Goal: Information Seeking & Learning: Learn about a topic

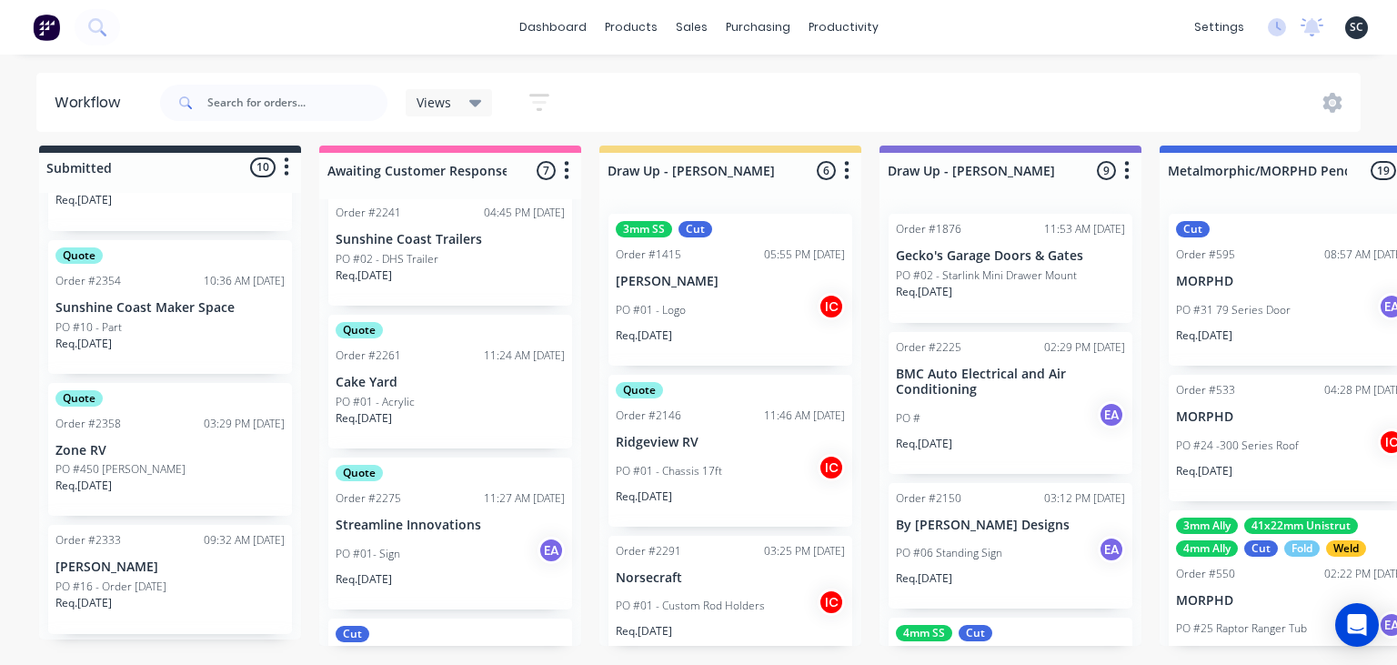
scroll to position [628, 0]
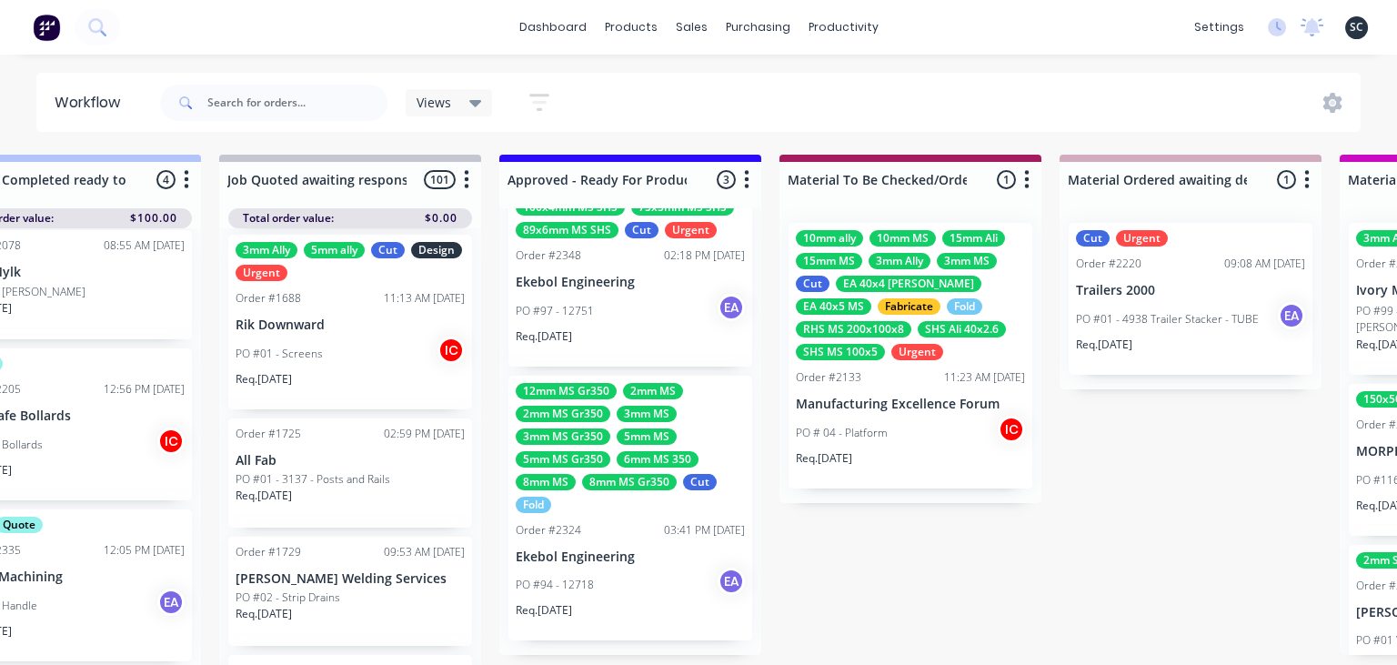
scroll to position [0, 2061]
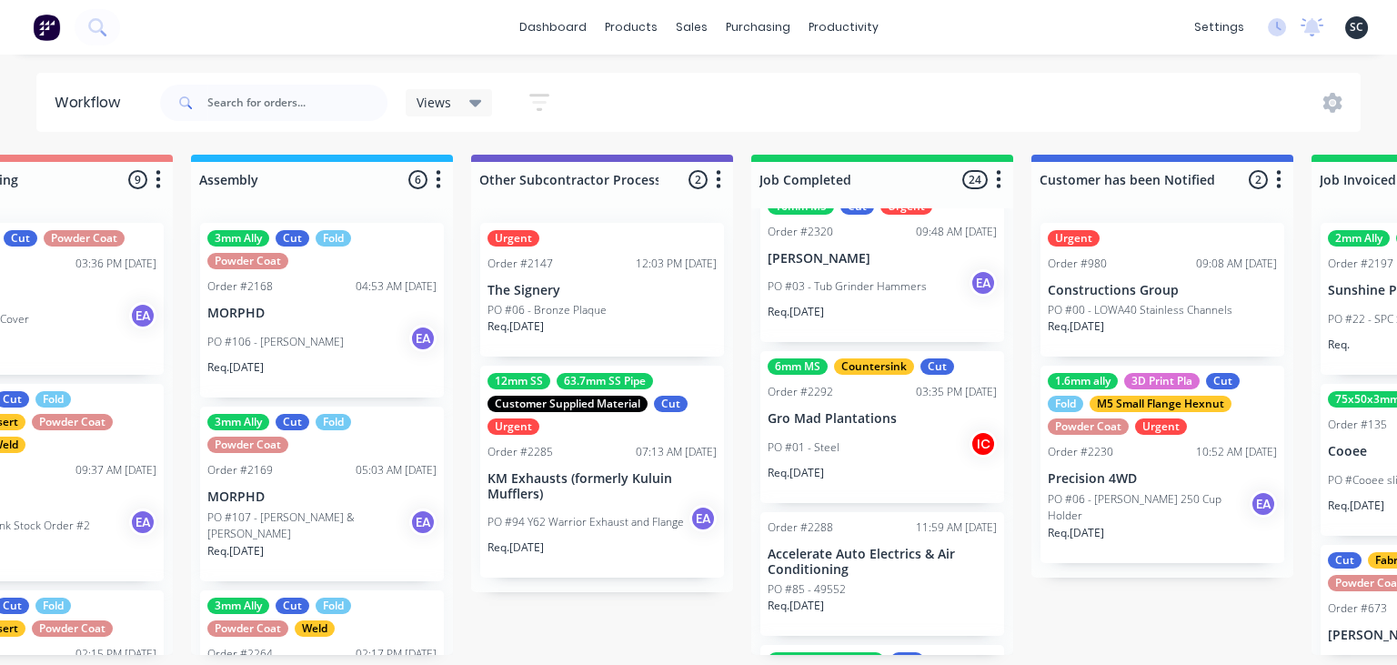
scroll to position [2935, 0]
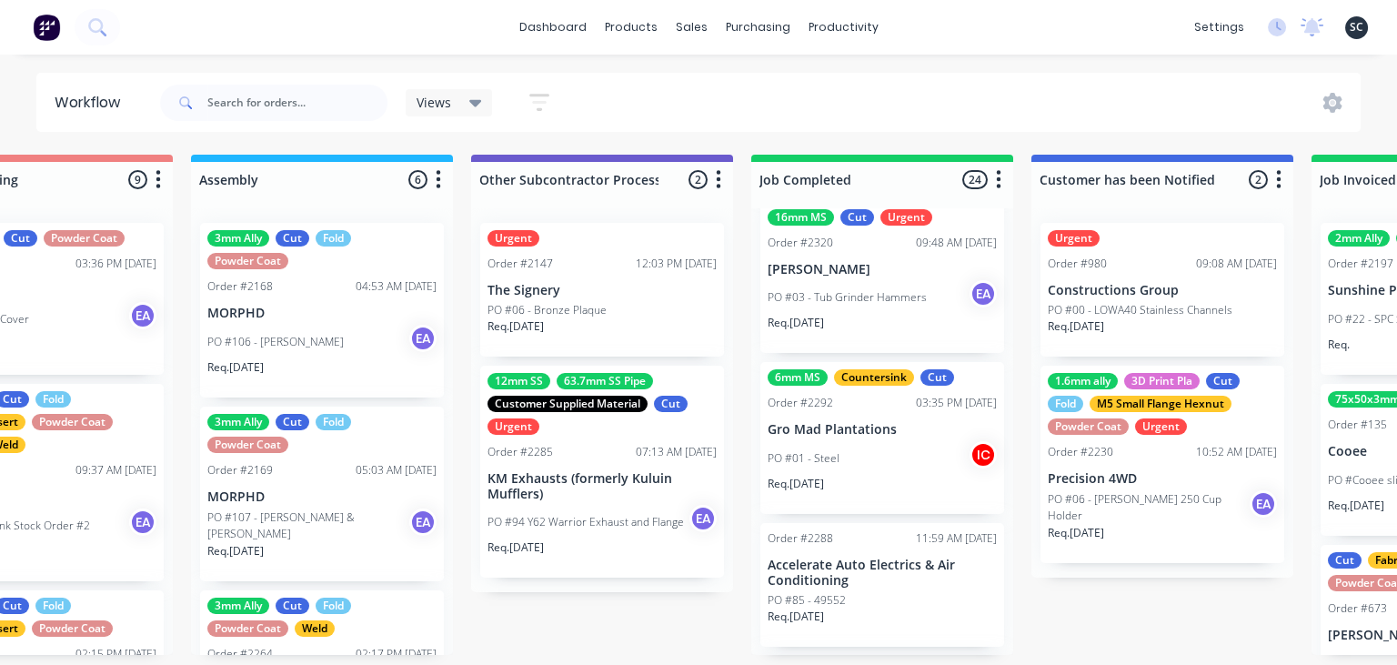
click at [884, 448] on div "PO #01 - Steel IC" at bounding box center [881, 458] width 229 height 35
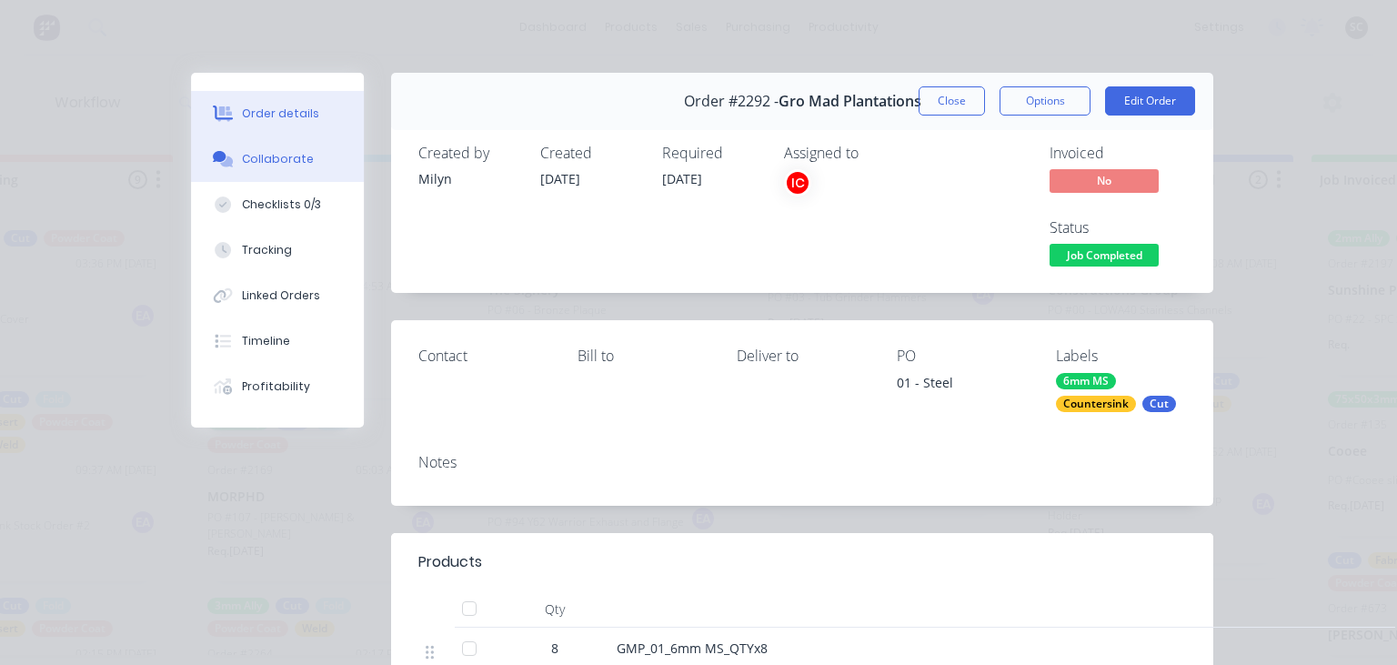
scroll to position [314, 0]
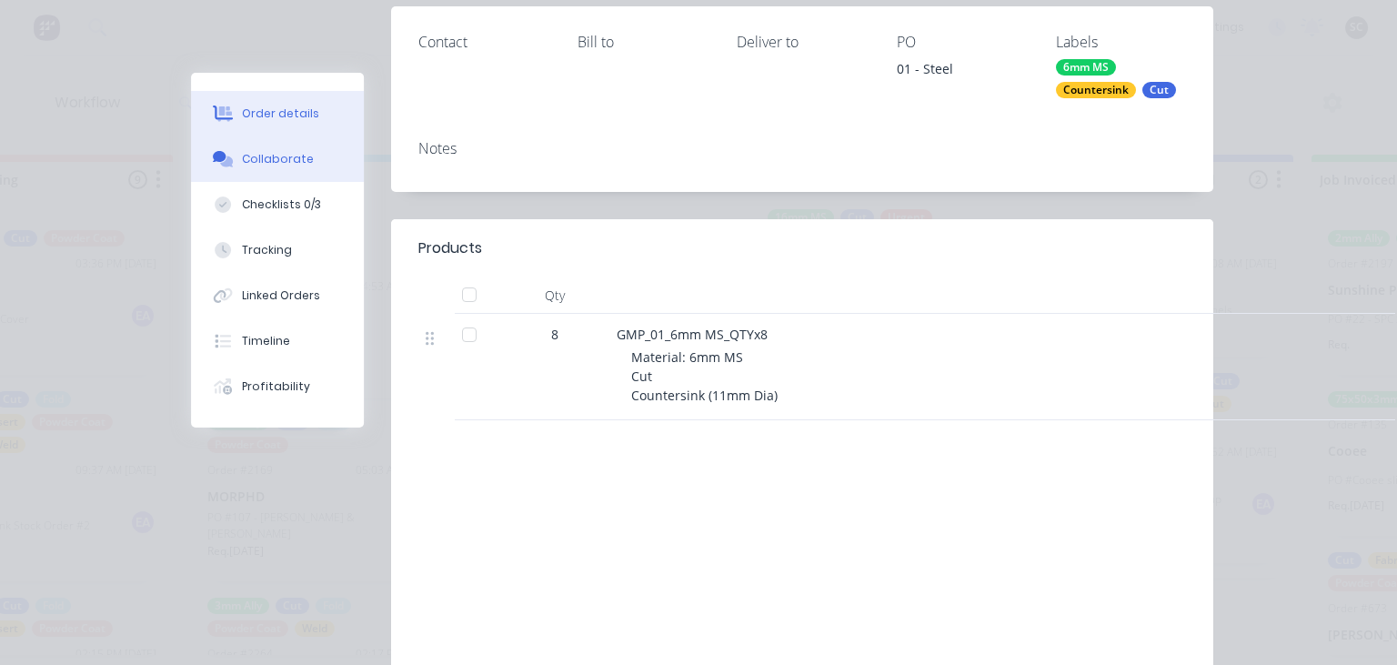
click at [289, 149] on button "Collaborate" at bounding box center [277, 158] width 173 height 45
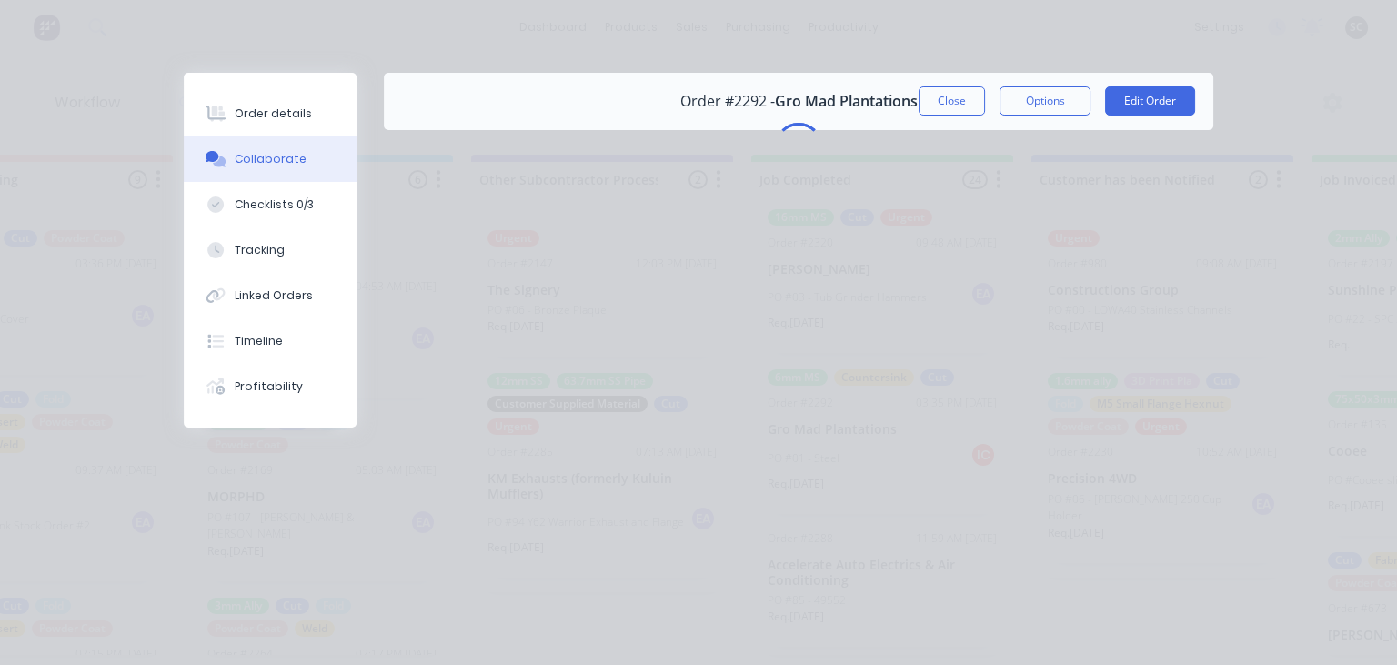
scroll to position [0, 0]
click at [907, 534] on div "Order details Collaborate Checklists 0/3 Tracking Linked Orders Timeline Profit…" at bounding box center [698, 332] width 1397 height 665
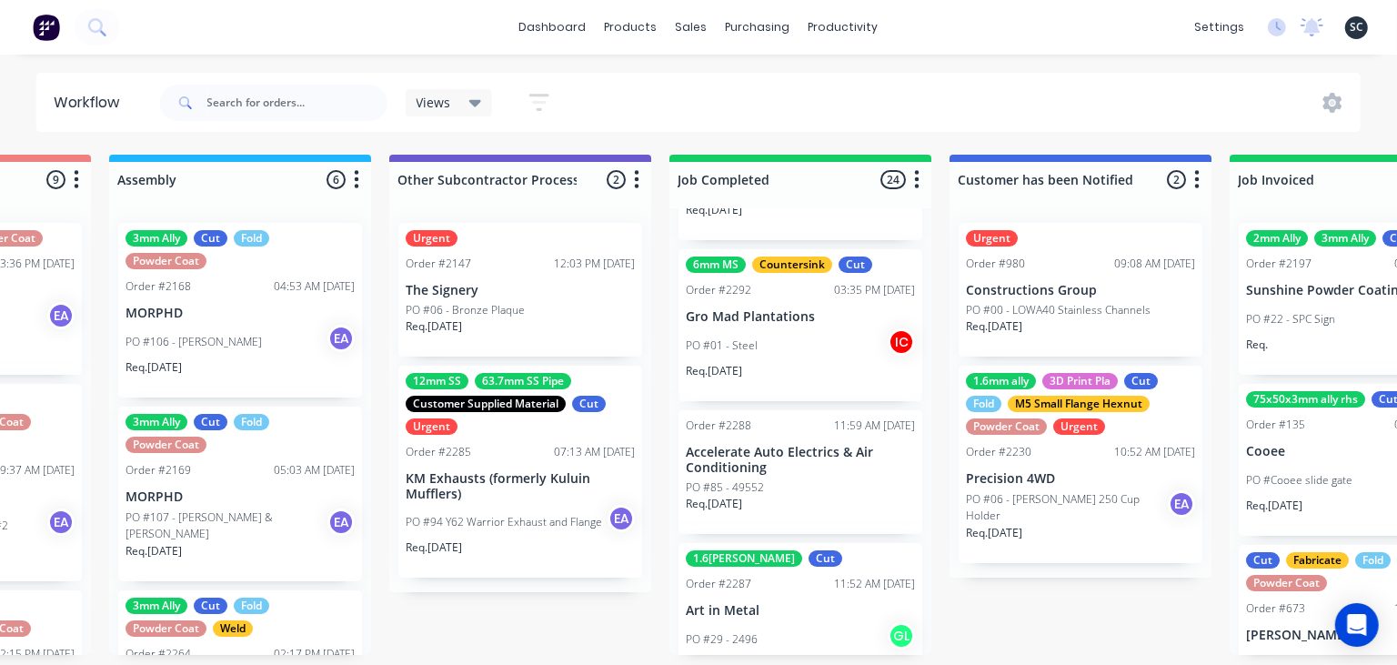
scroll to position [3041, 0]
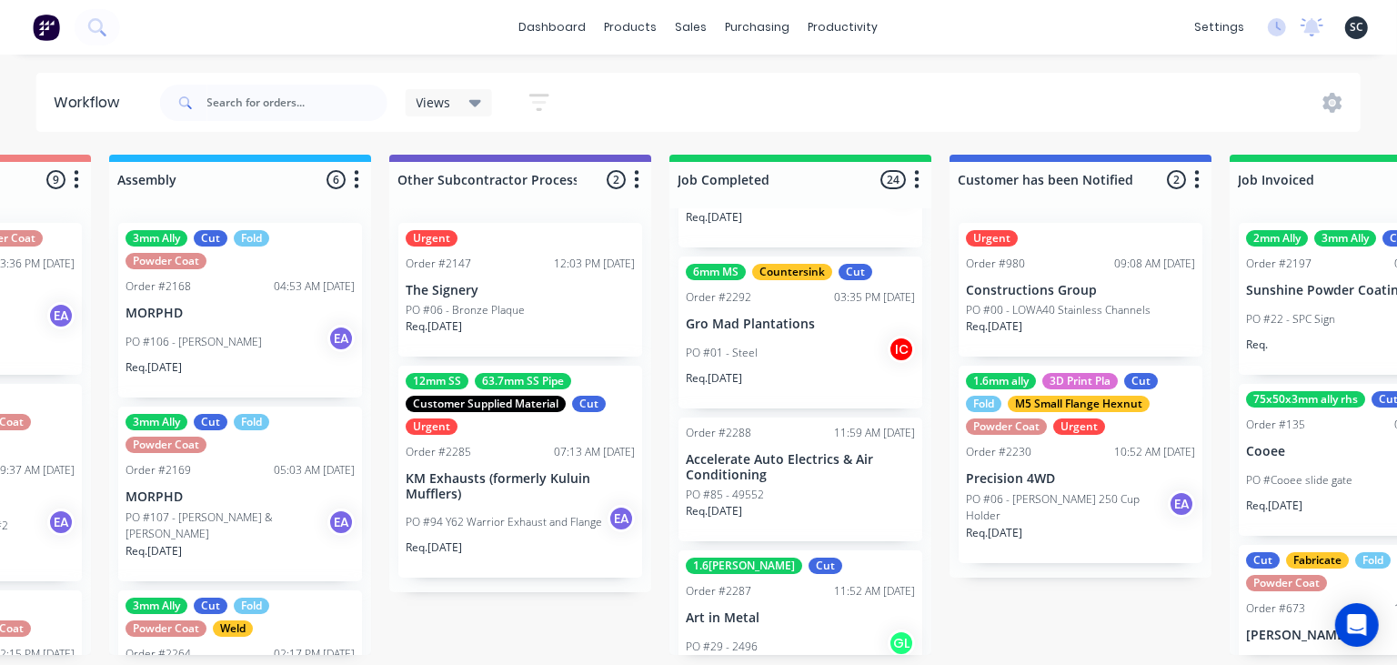
click at [817, 351] on div "PO #01 - Steel IC" at bounding box center [800, 353] width 229 height 35
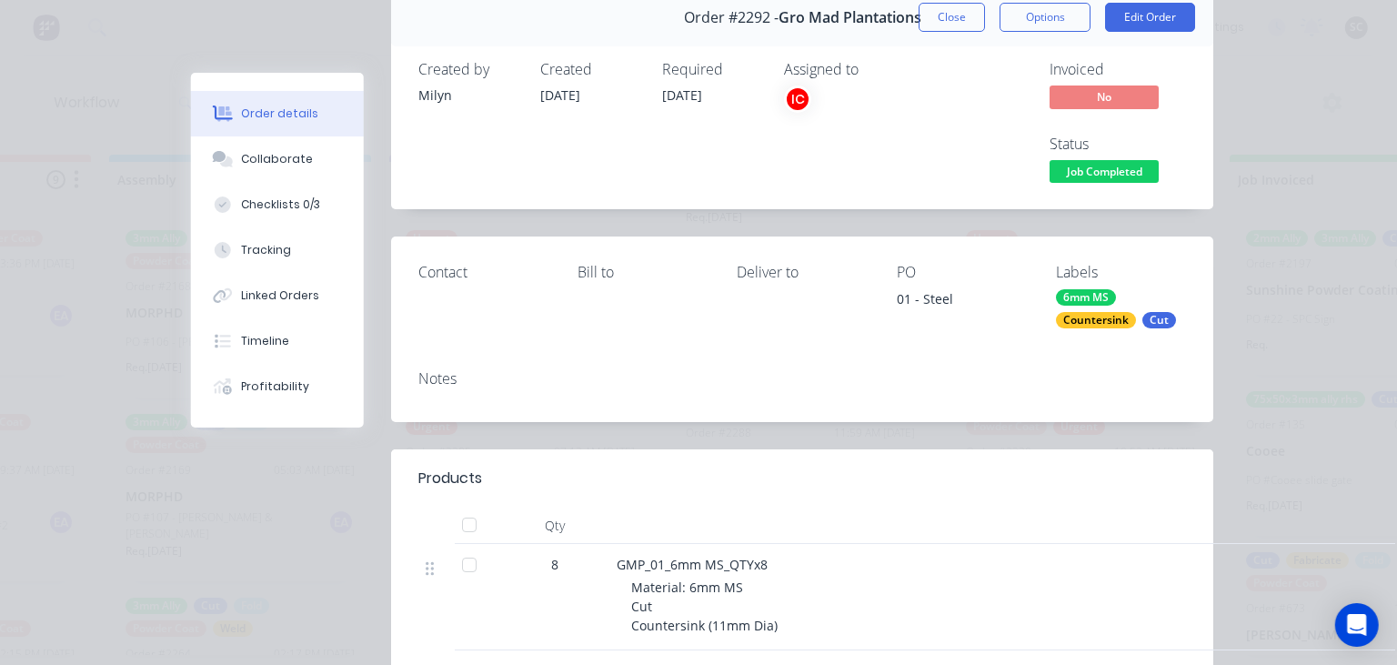
scroll to position [209, 0]
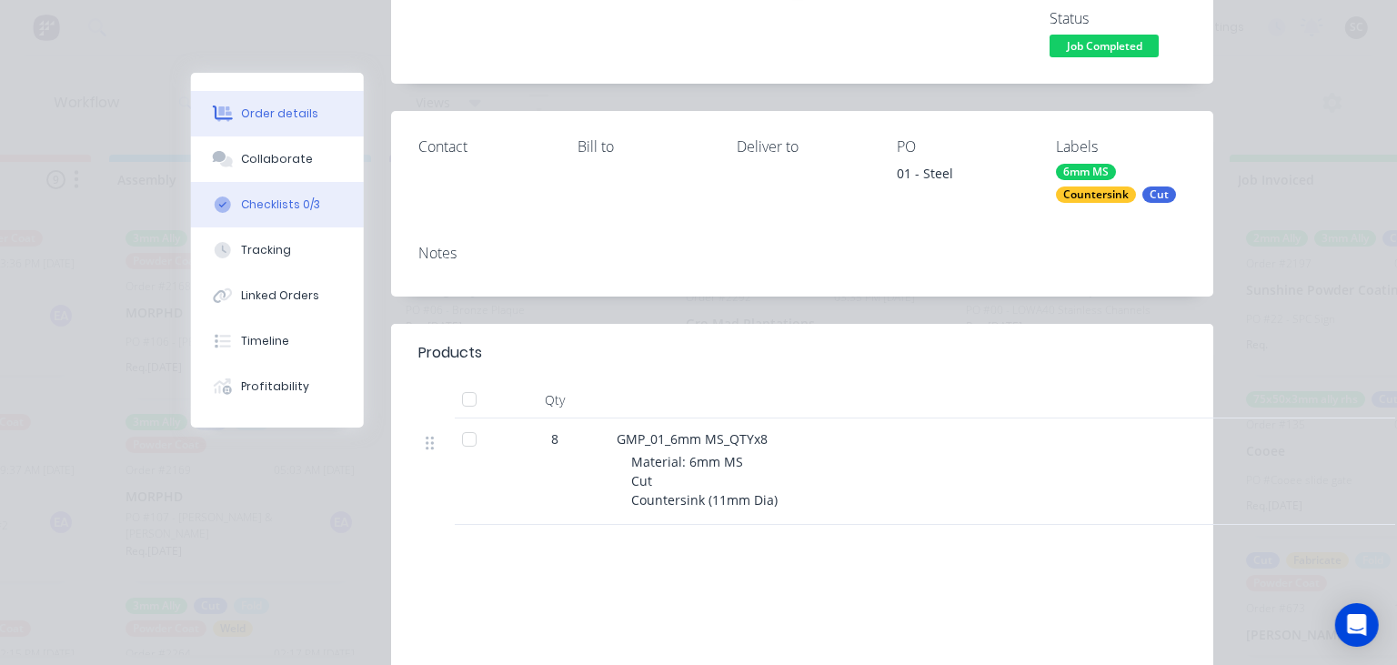
click at [265, 175] on button "Collaborate" at bounding box center [277, 158] width 173 height 45
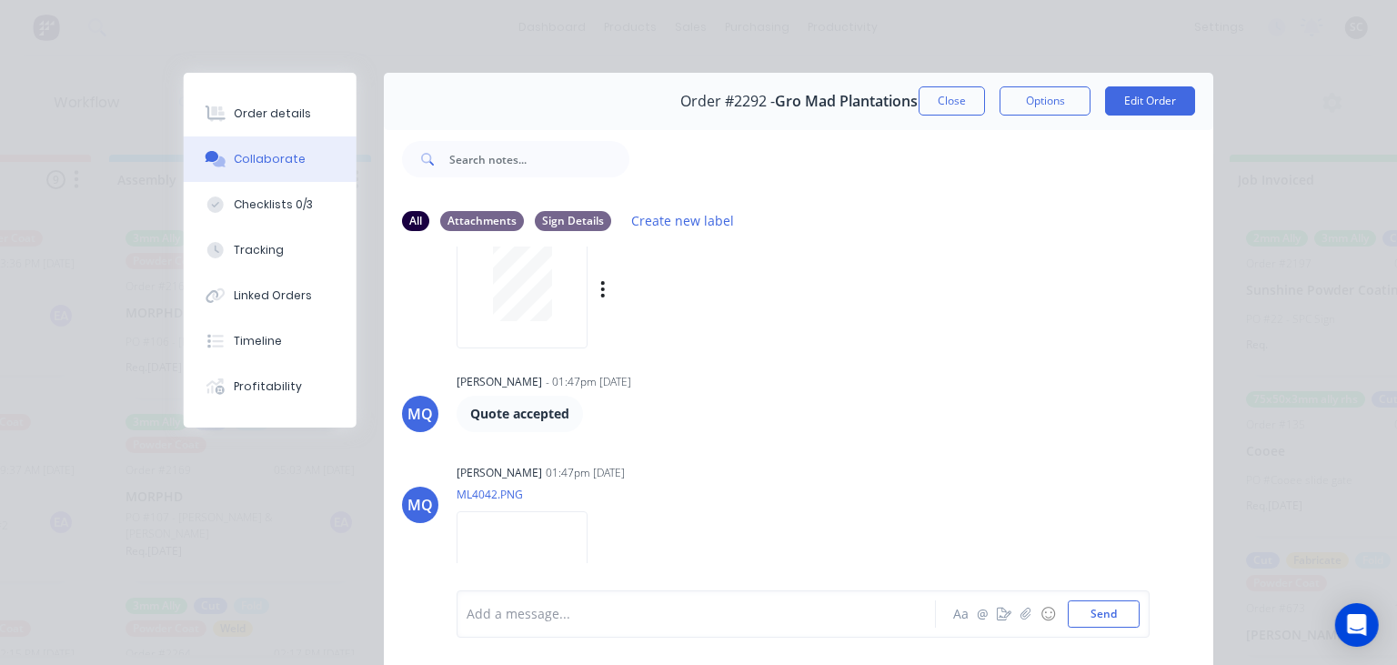
scroll to position [520, 0]
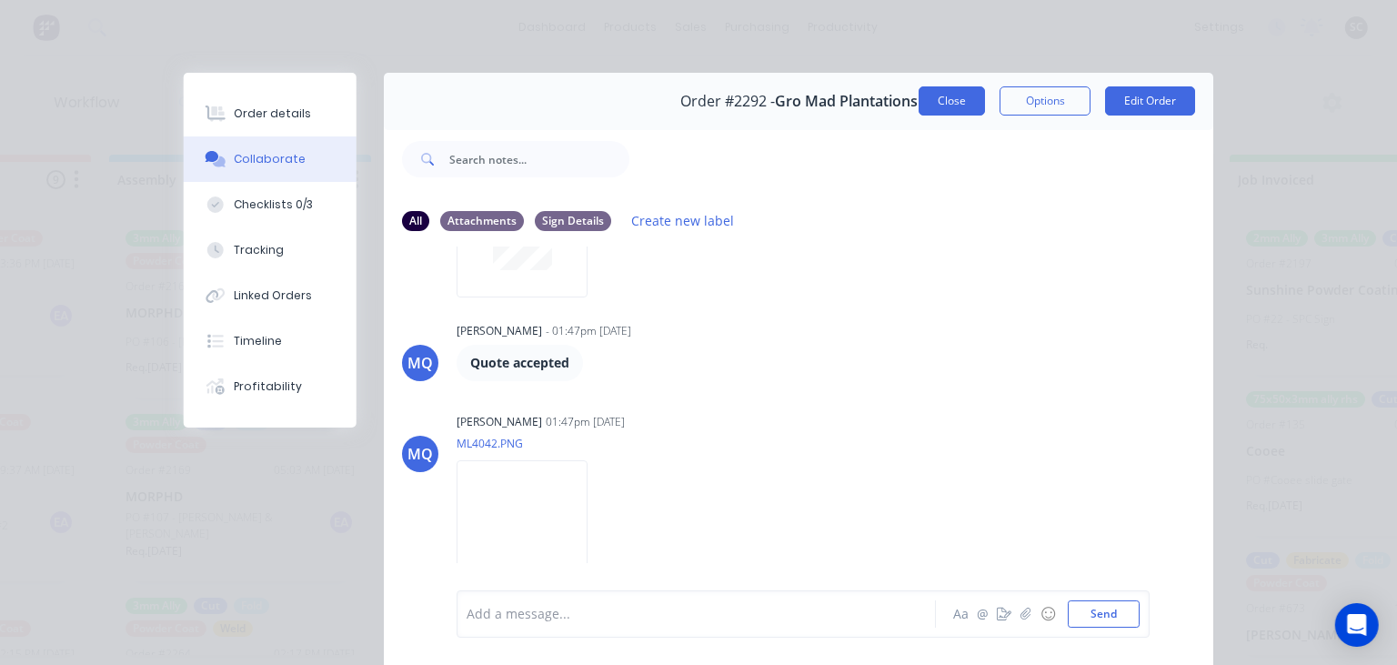
click at [952, 100] on button "Close" at bounding box center [951, 100] width 66 height 29
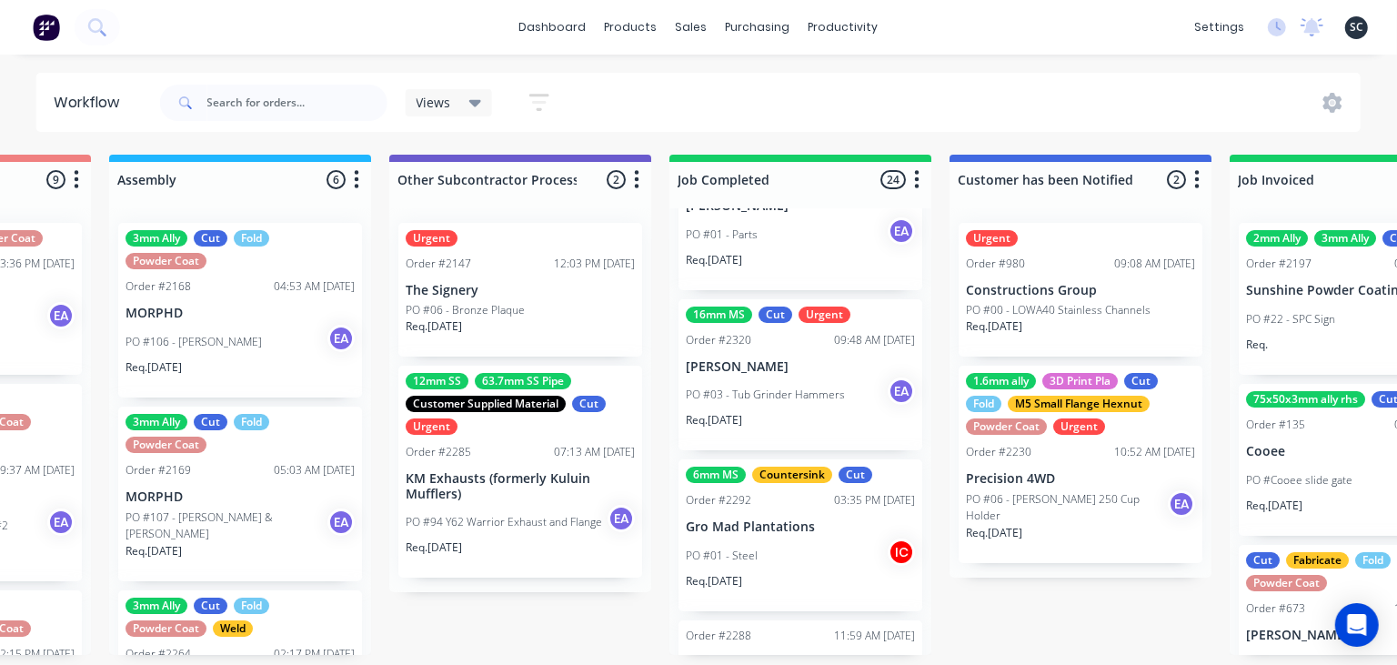
scroll to position [2831, 0]
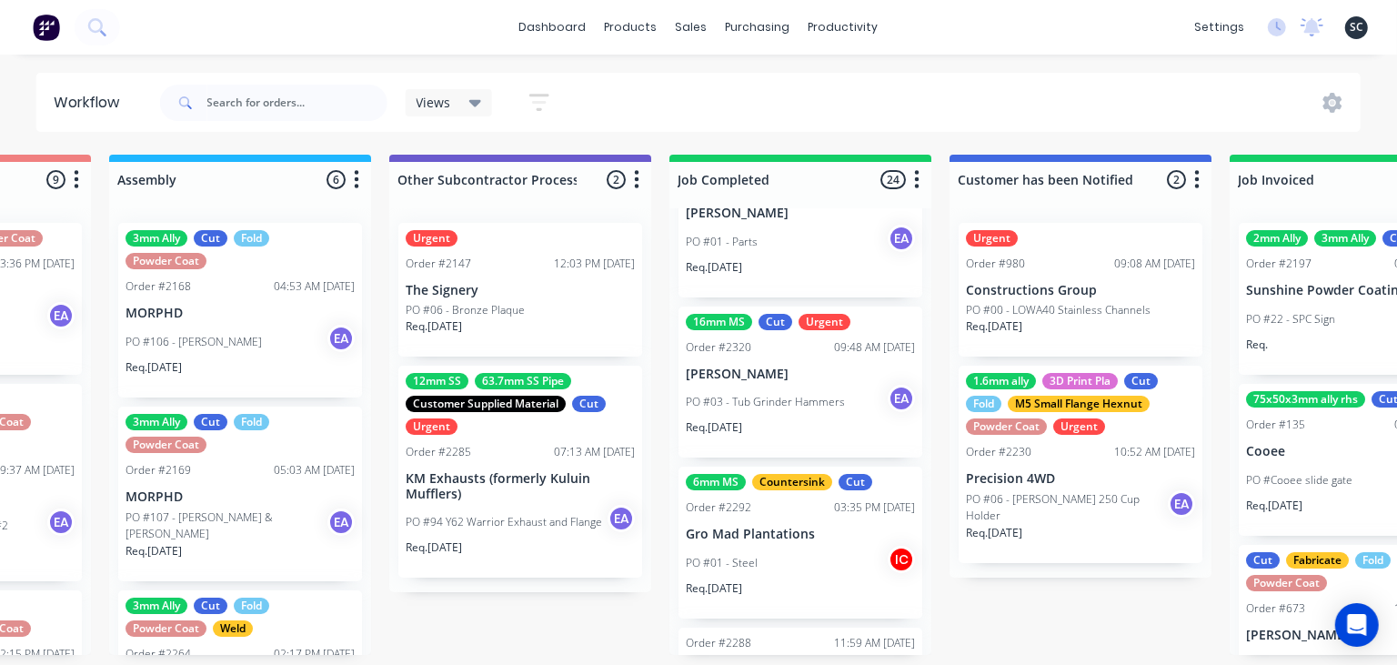
click at [777, 410] on div "PO #03 - Tub Grinder Hammers EA" at bounding box center [800, 402] width 229 height 35
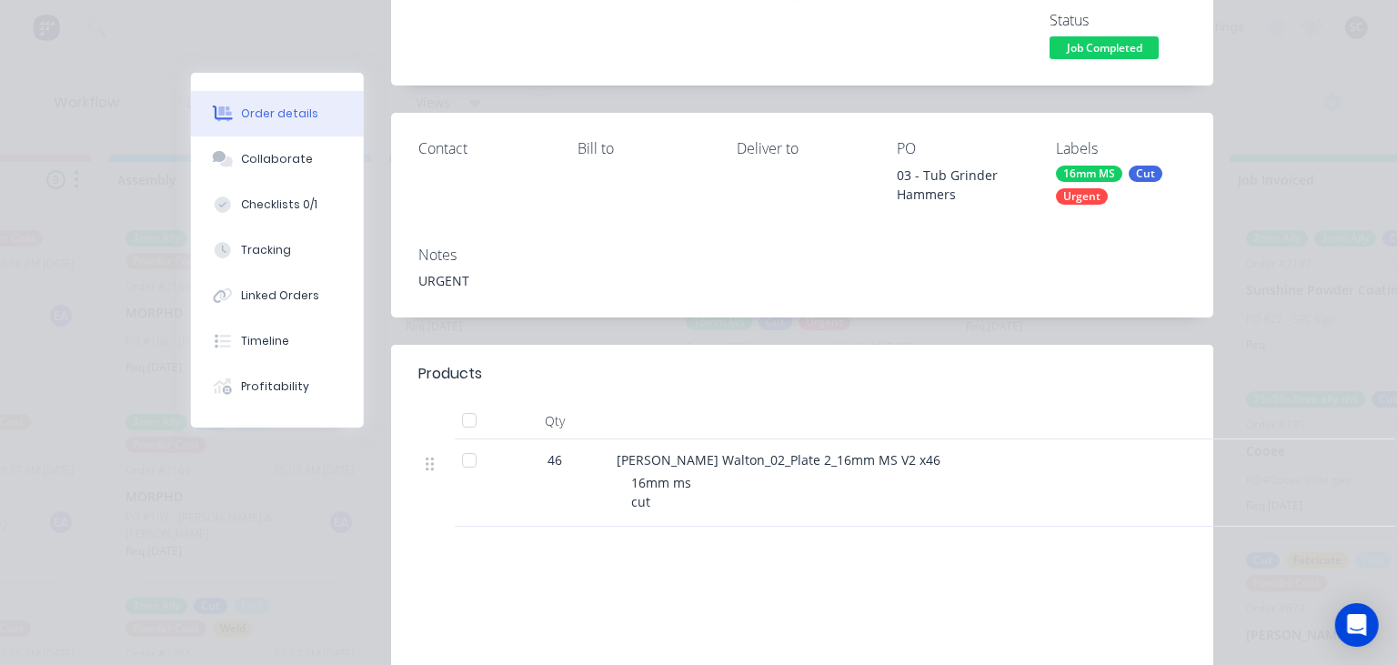
scroll to position [209, 0]
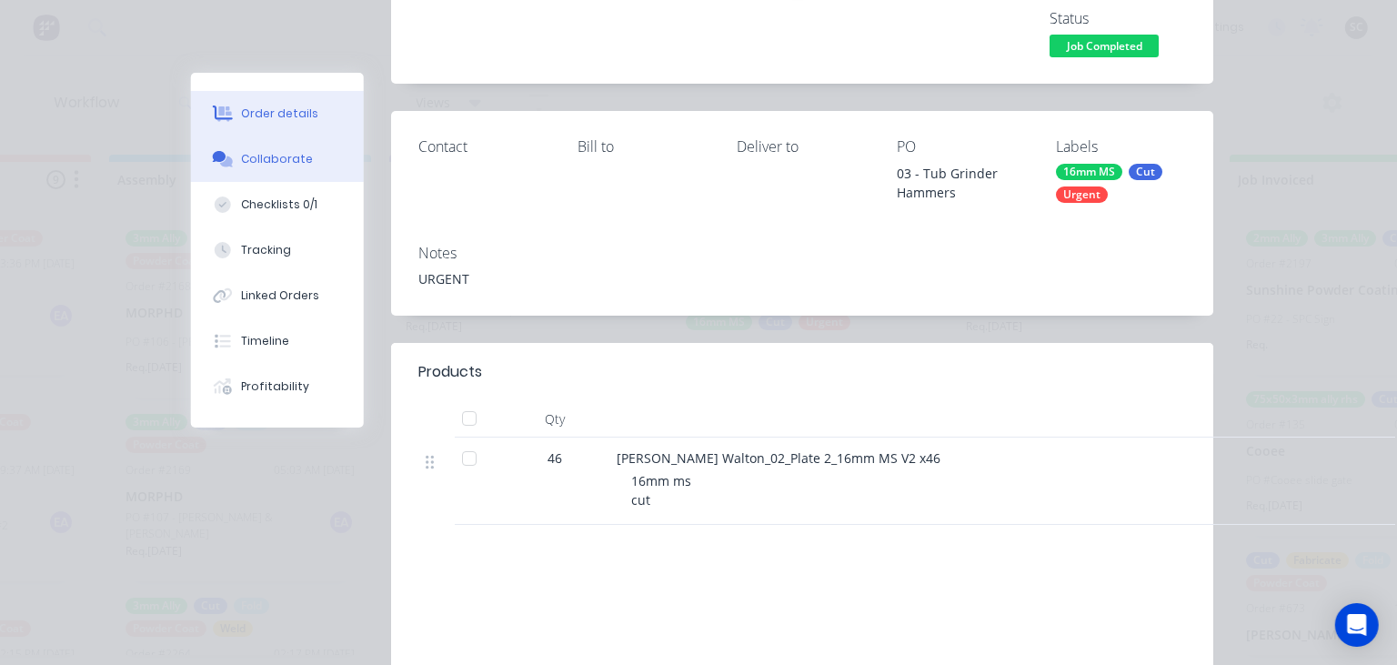
click at [277, 162] on div "Collaborate" at bounding box center [278, 159] width 72 height 16
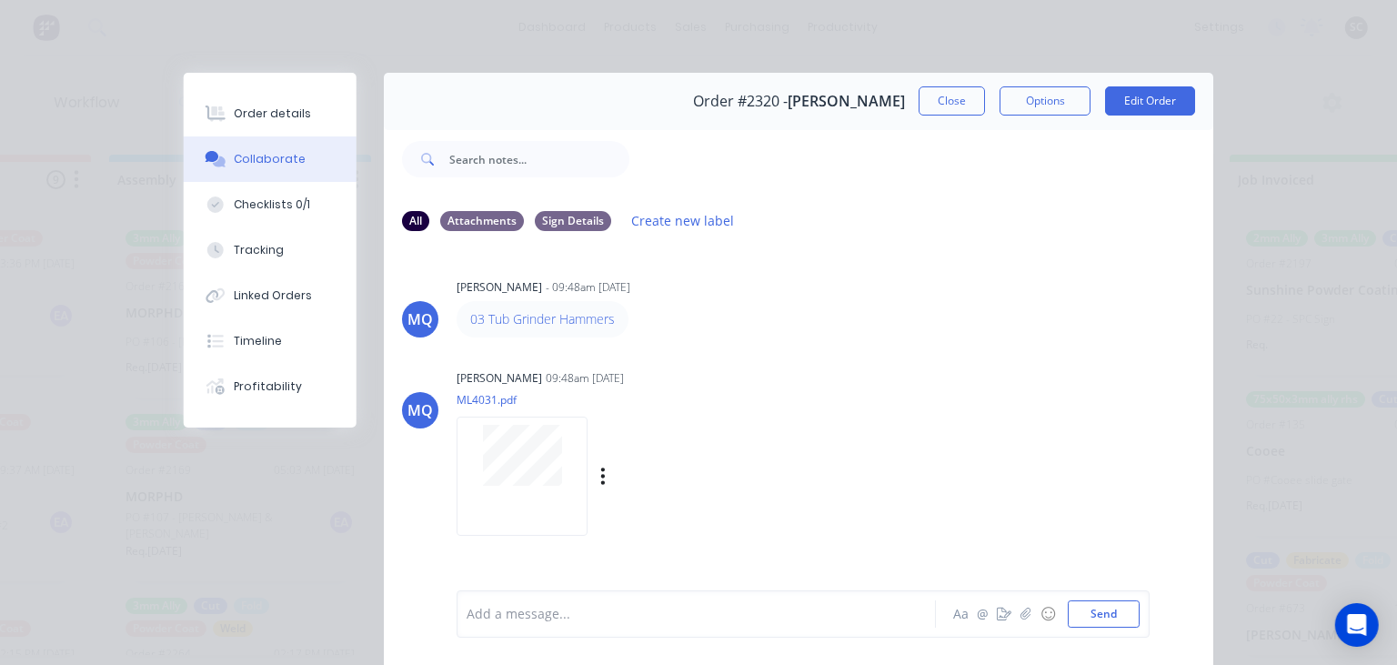
scroll to position [0, 0]
click at [954, 105] on button "Close" at bounding box center [951, 100] width 66 height 29
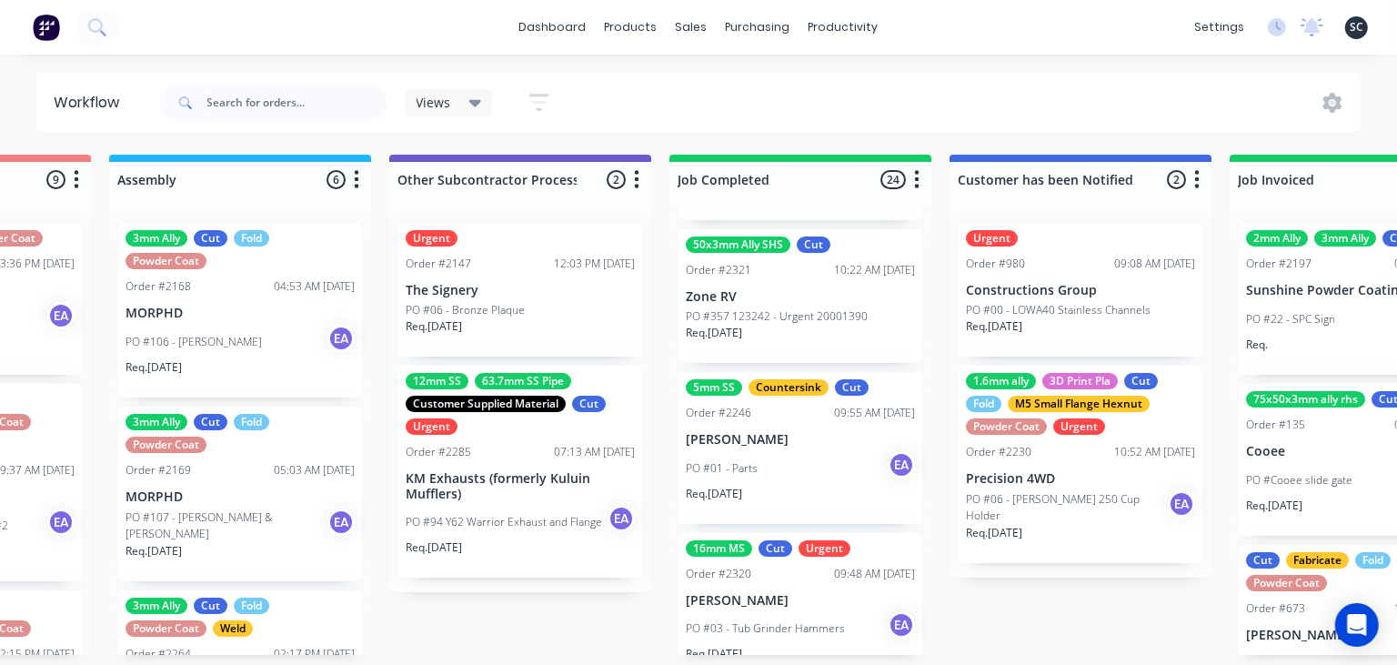
scroll to position [2622, 0]
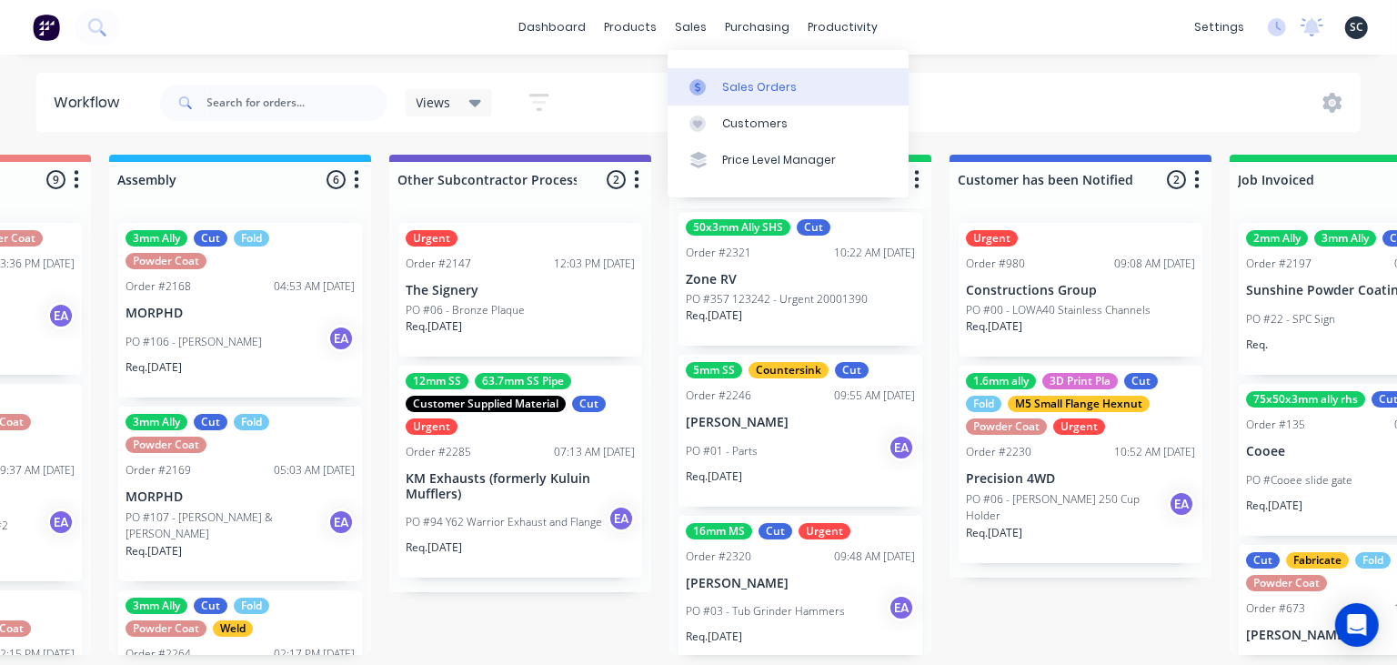
click at [777, 86] on div "Sales Orders" at bounding box center [759, 87] width 75 height 16
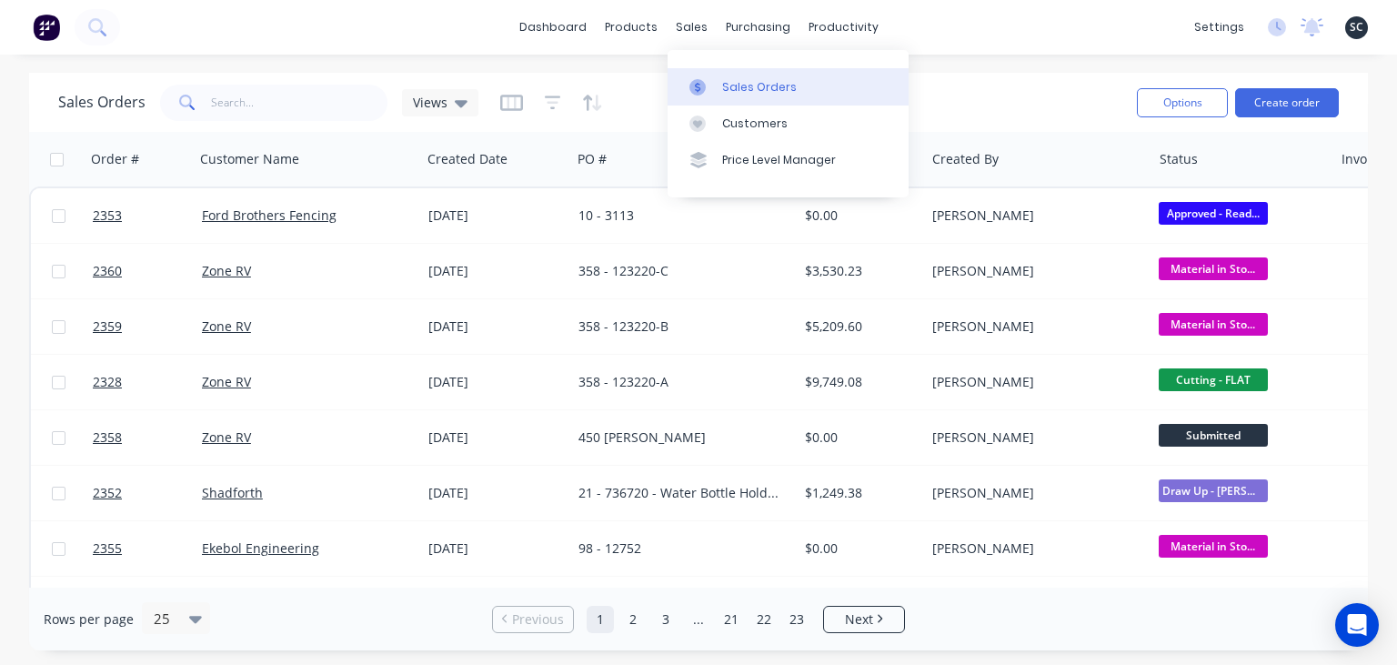
click at [775, 91] on div "Sales Orders" at bounding box center [759, 87] width 75 height 16
click at [542, 60] on div "dashboard products sales purchasing productivity dashboard products Product Cat…" at bounding box center [698, 332] width 1397 height 665
click at [546, 106] on icon "button" at bounding box center [553, 103] width 16 height 18
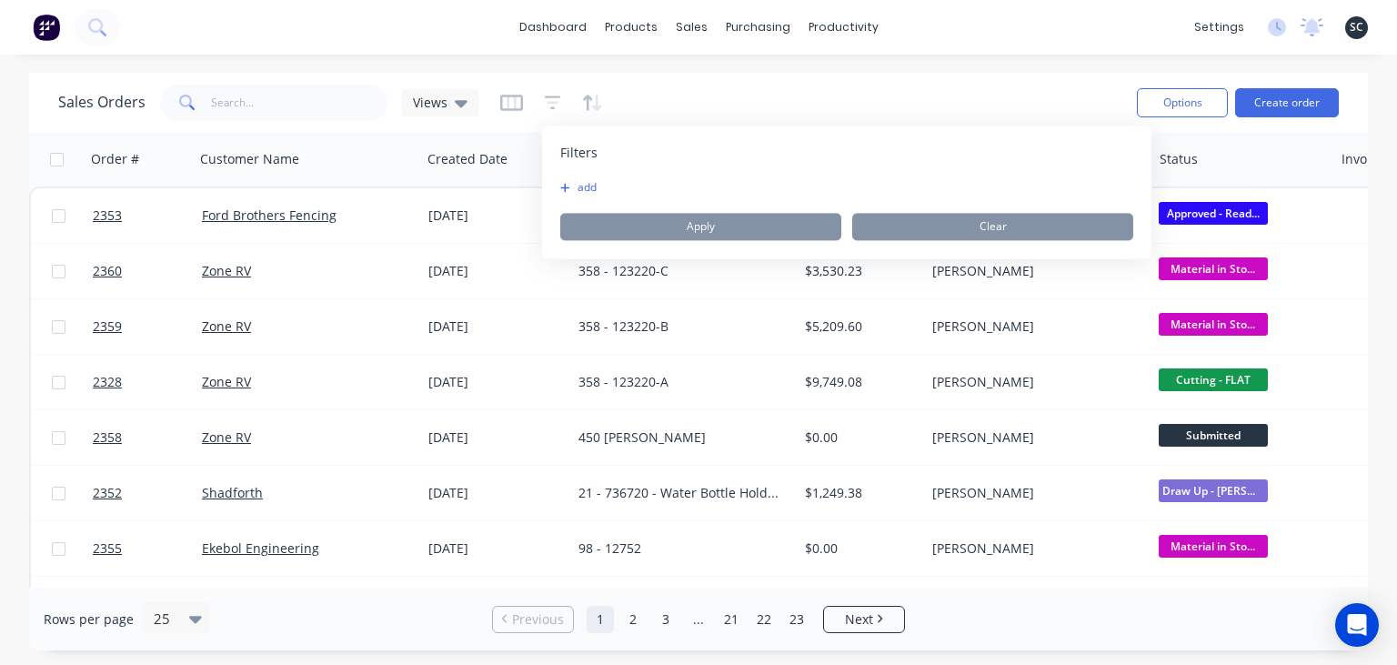
click at [588, 186] on button "add" at bounding box center [582, 187] width 45 height 15
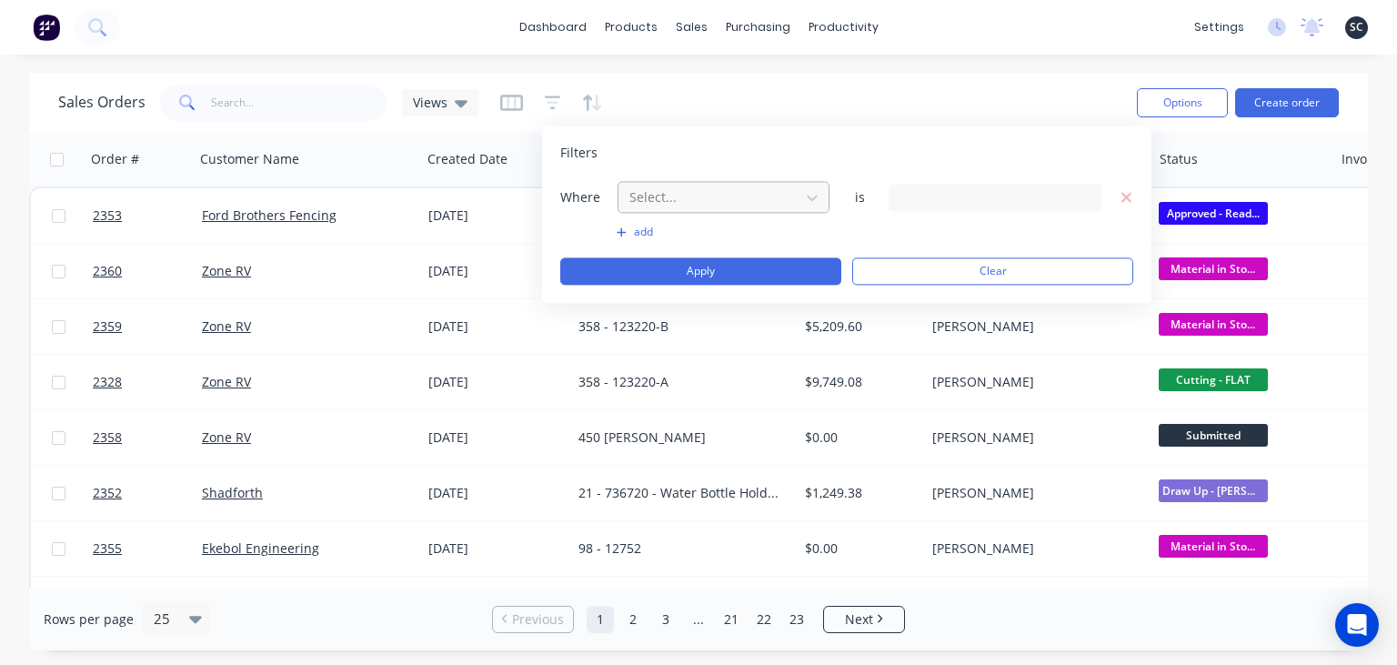
click at [710, 201] on div at bounding box center [708, 197] width 163 height 23
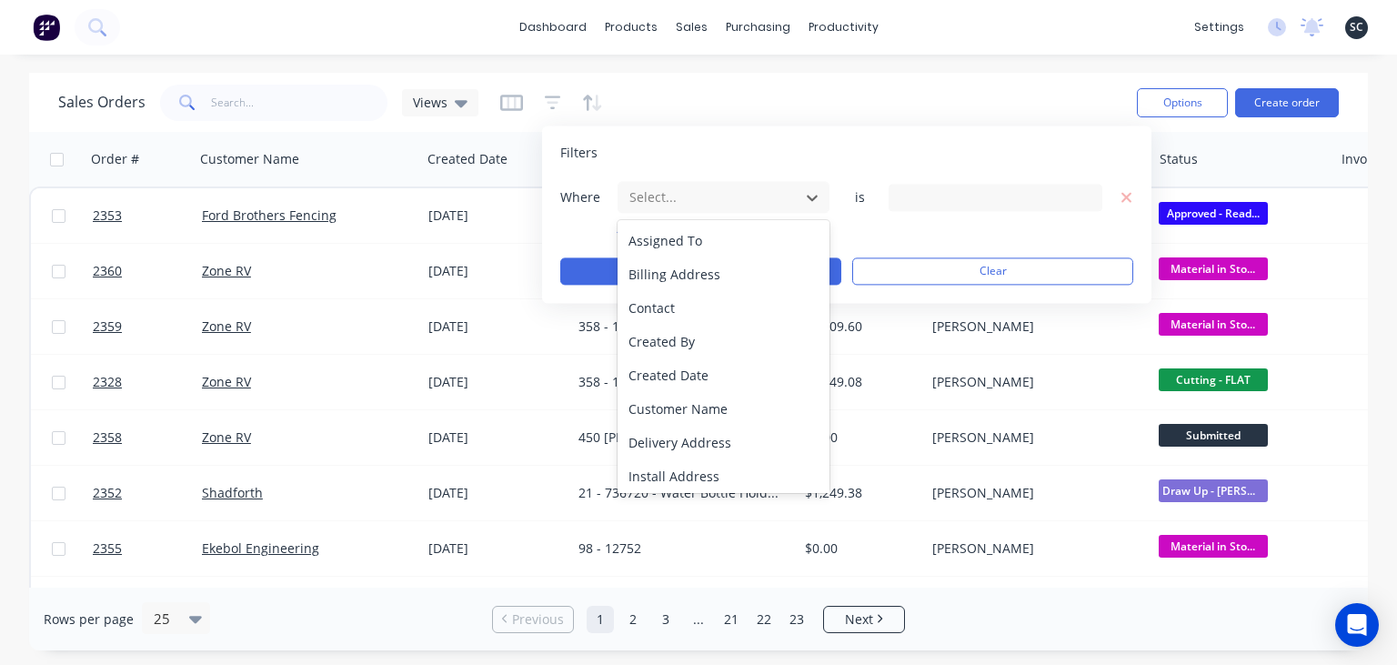
scroll to position [407, 0]
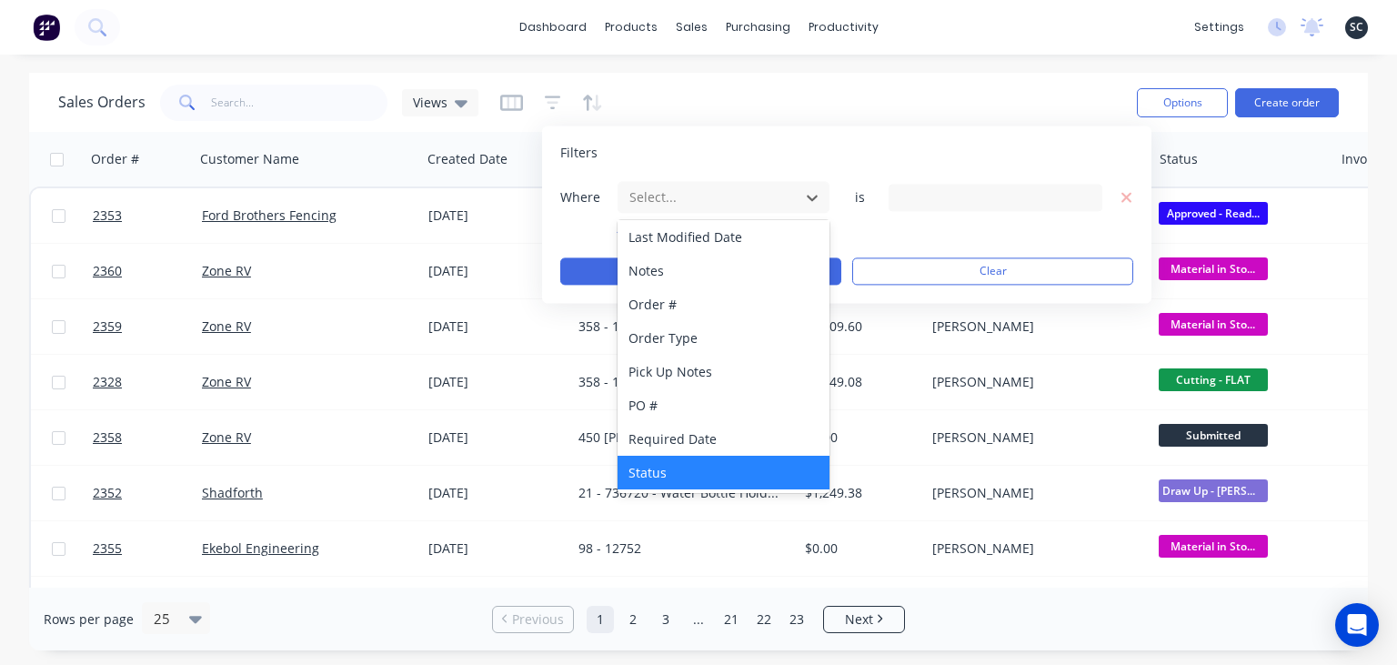
click at [674, 478] on div "Status" at bounding box center [723, 473] width 212 height 34
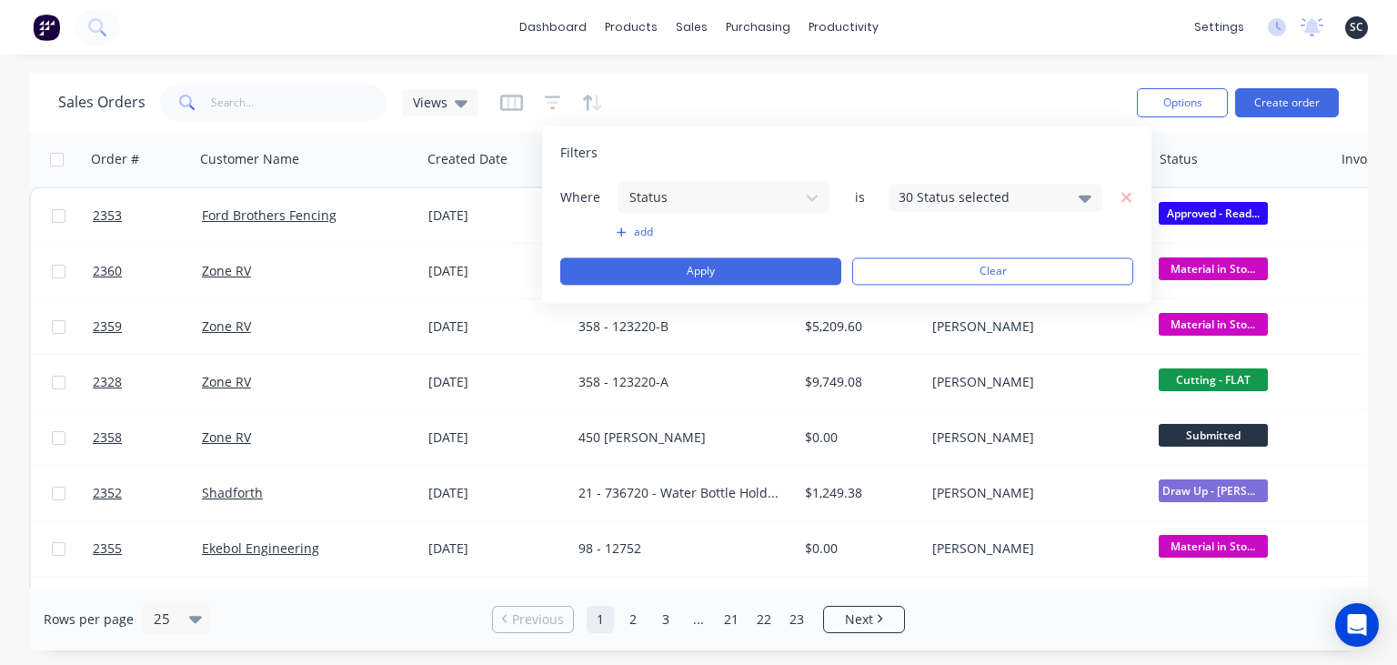
click at [920, 196] on div "30 Status selected" at bounding box center [980, 196] width 165 height 19
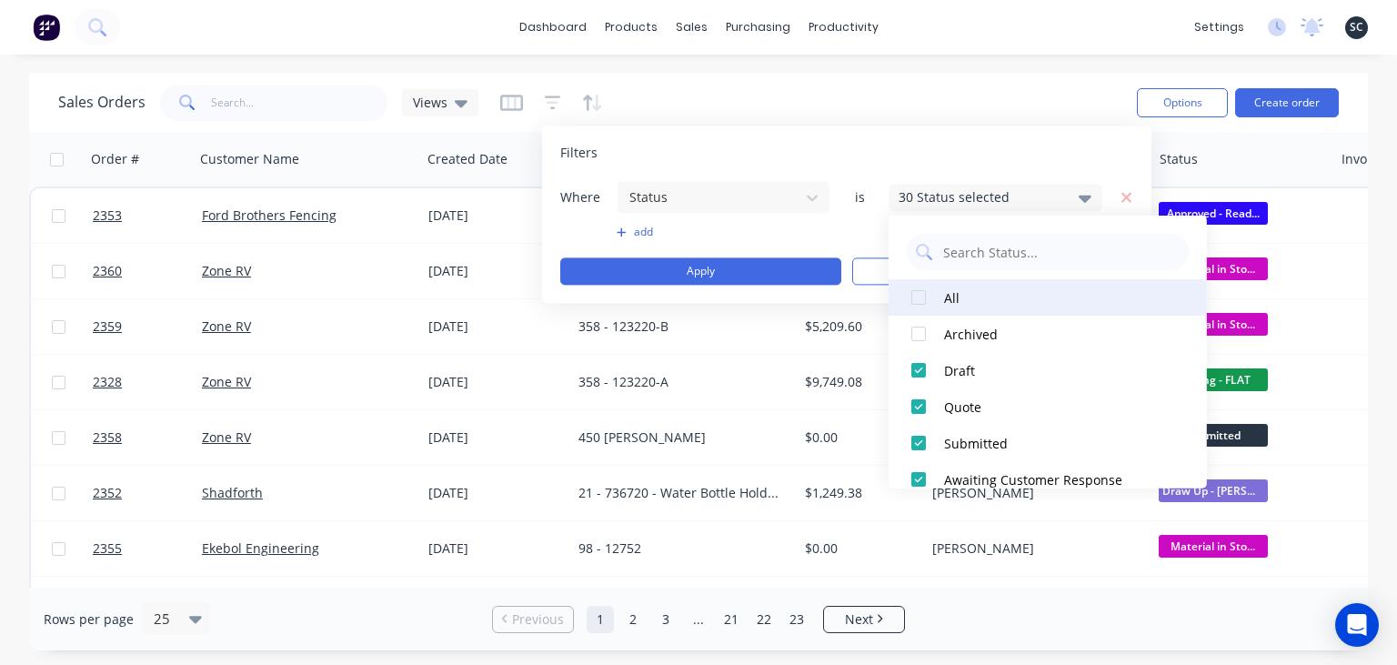
click at [922, 302] on div at bounding box center [918, 297] width 36 height 36
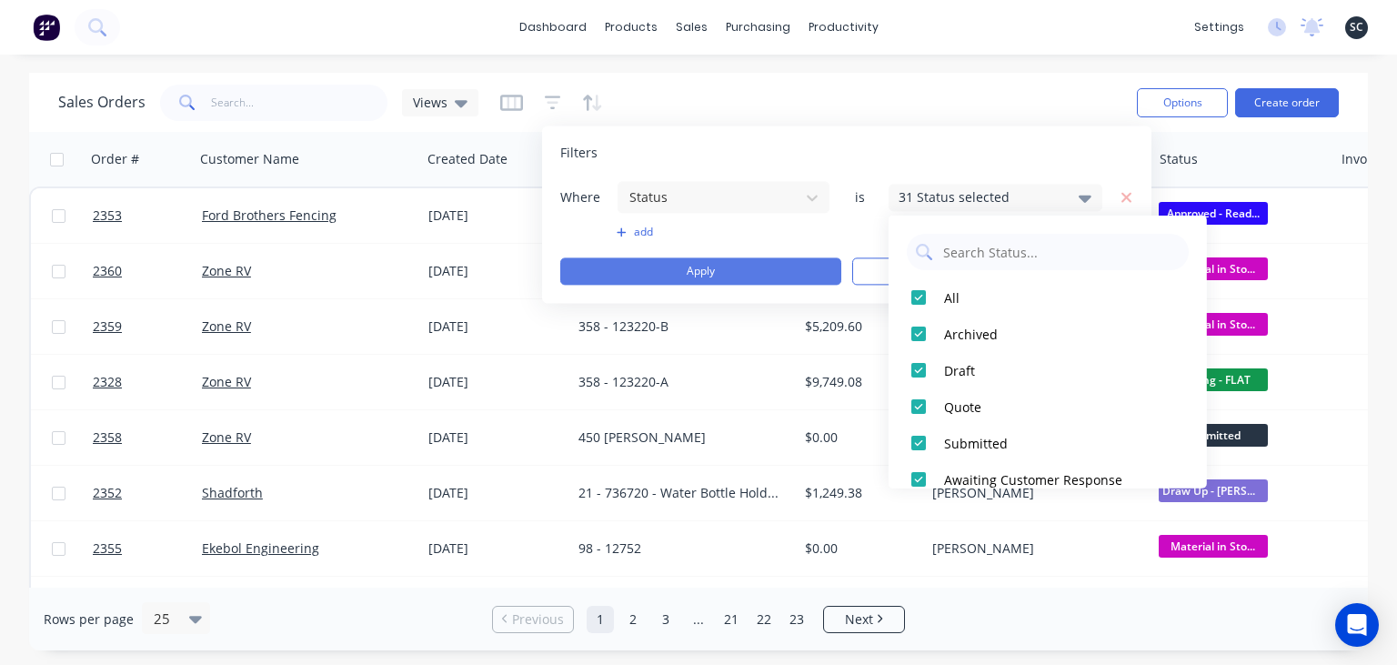
click at [707, 265] on button "Apply" at bounding box center [700, 270] width 281 height 27
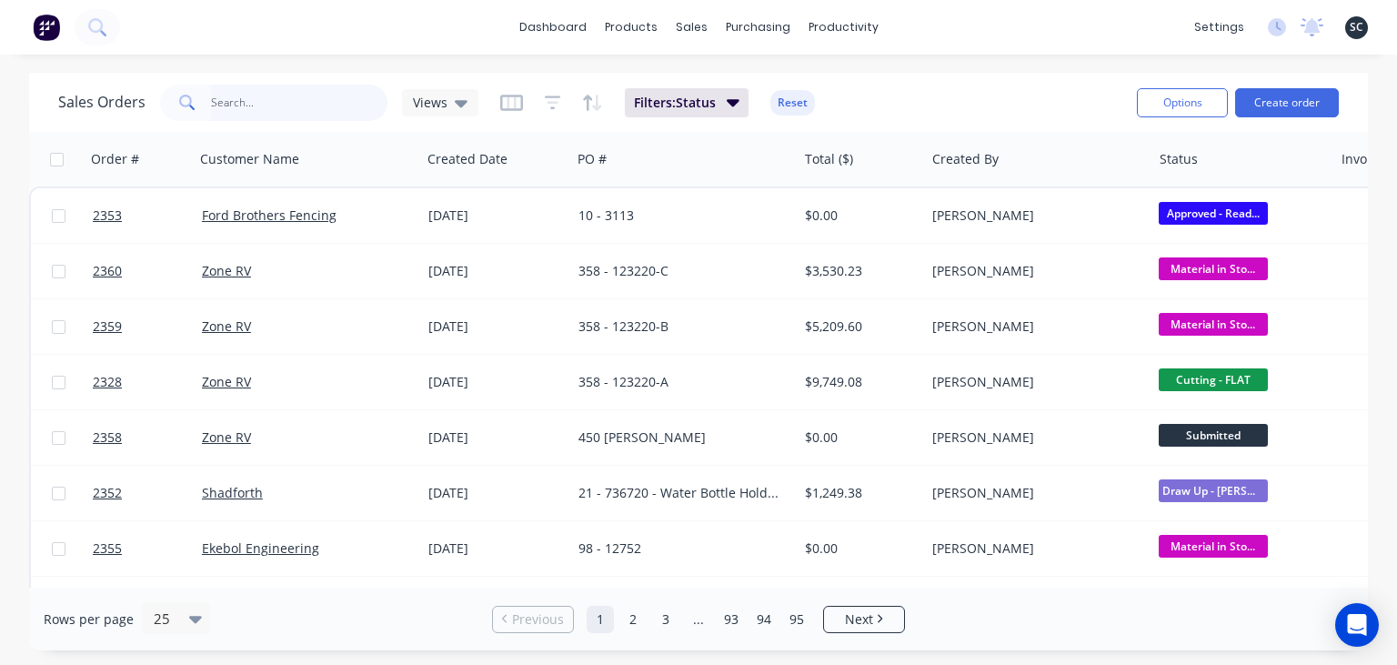
click at [278, 102] on input "text" at bounding box center [299, 103] width 177 height 36
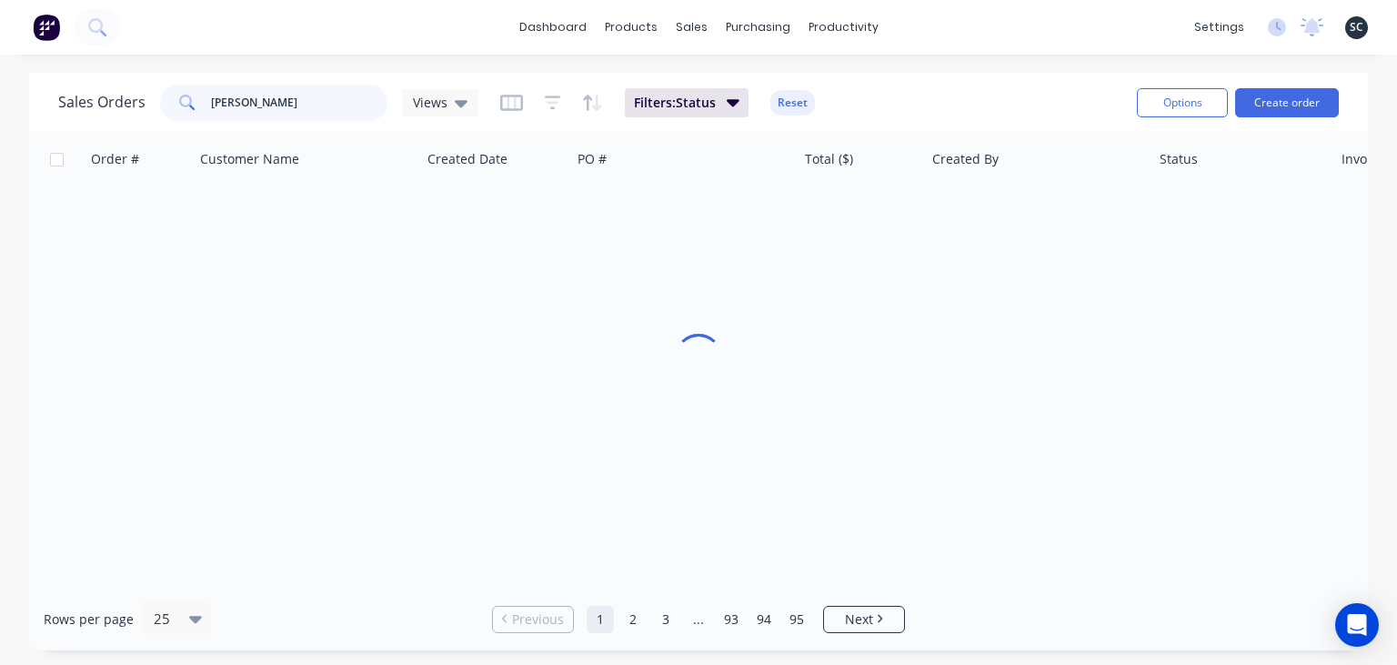
type input "[PERSON_NAME]"
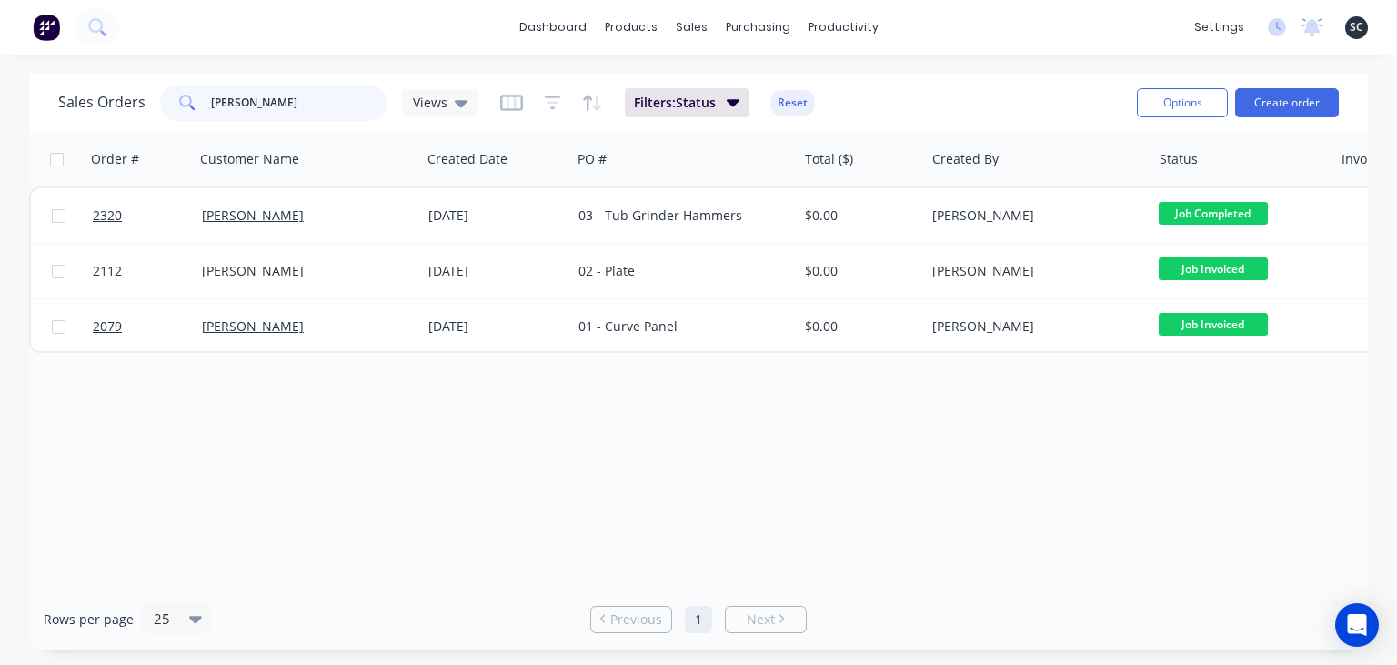
drag, startPoint x: 298, startPoint y: 105, endPoint x: 72, endPoint y: 105, distance: 226.4
click at [211, 105] on input "[PERSON_NAME]" at bounding box center [299, 103] width 177 height 36
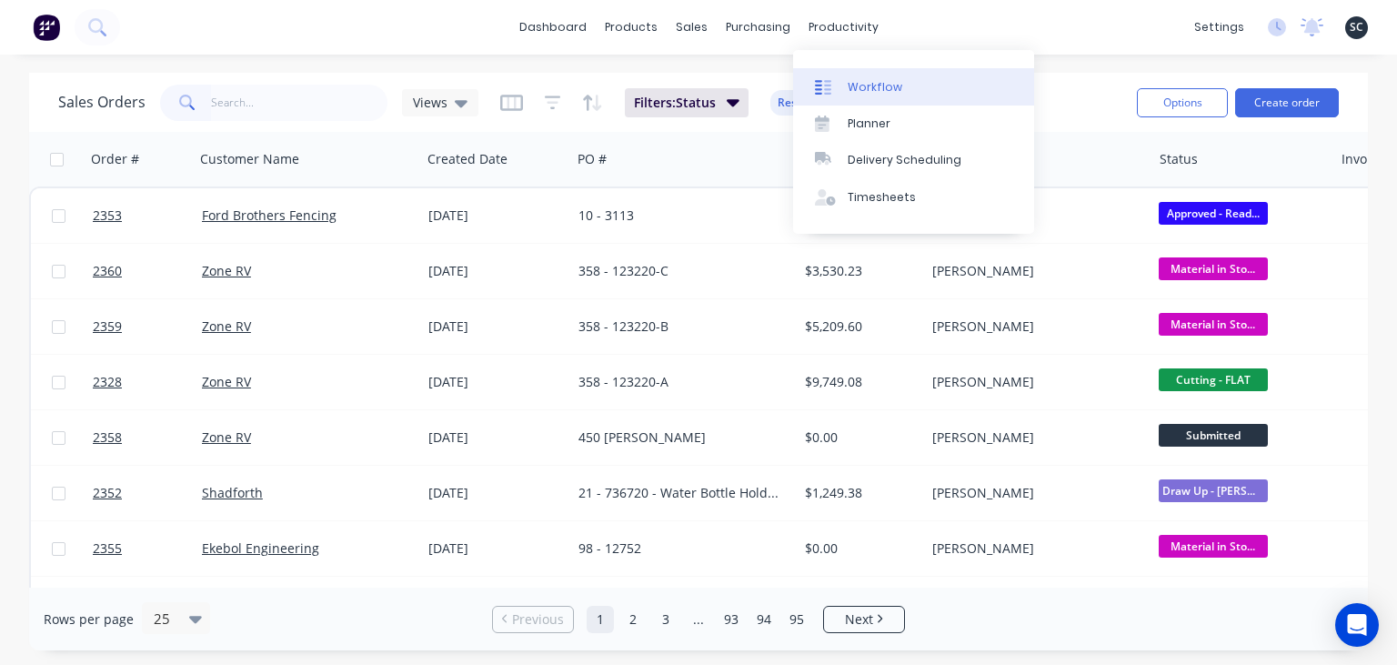
click at [888, 83] on div "Workflow" at bounding box center [875, 87] width 55 height 16
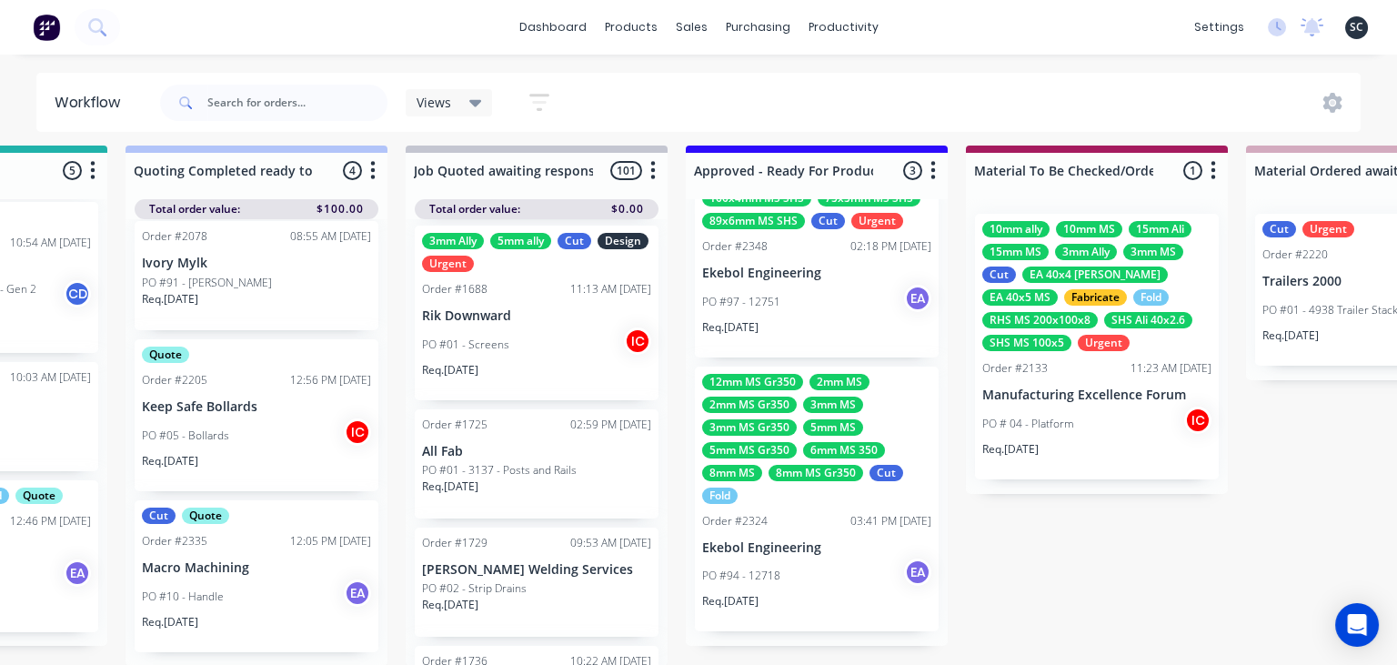
scroll to position [9, 2502]
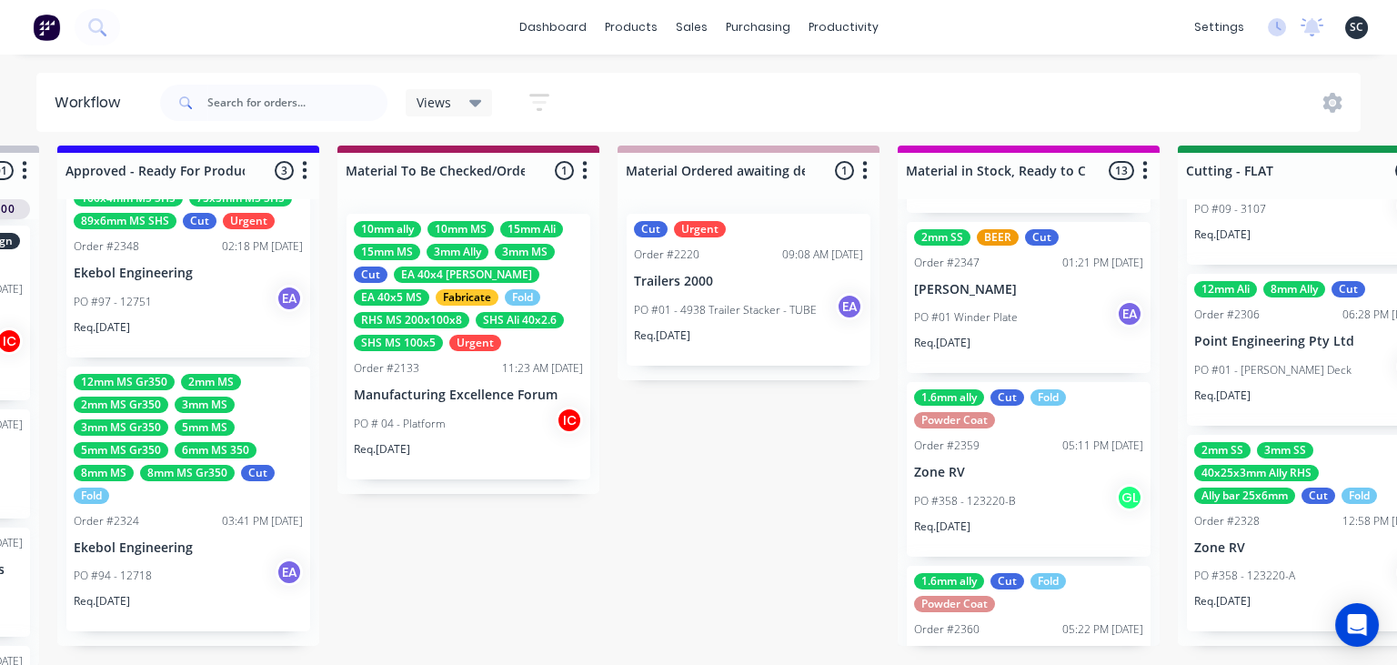
drag, startPoint x: 489, startPoint y: 583, endPoint x: 571, endPoint y: 602, distance: 84.0
click at [489, 582] on div "Submitted 6 Status colour #273444 hex #273444 Save Cancel Summaries Total order…" at bounding box center [1242, 405] width 7516 height 520
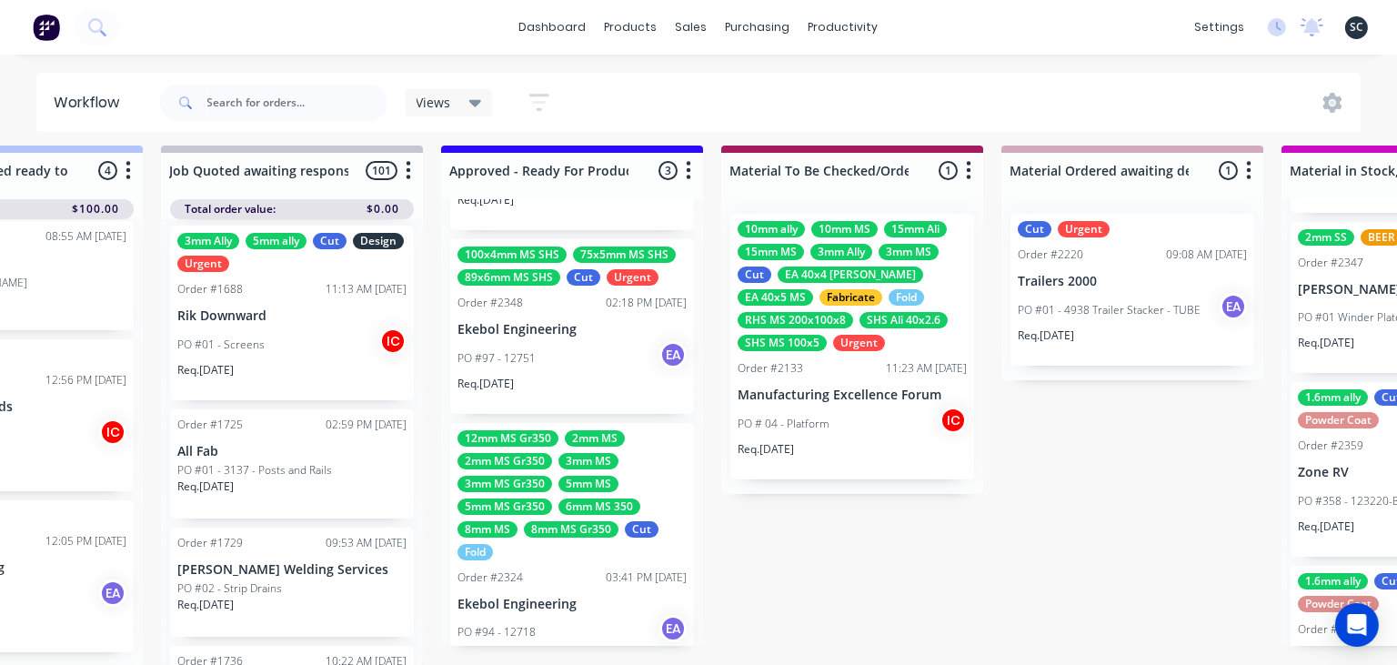
scroll to position [192, 0]
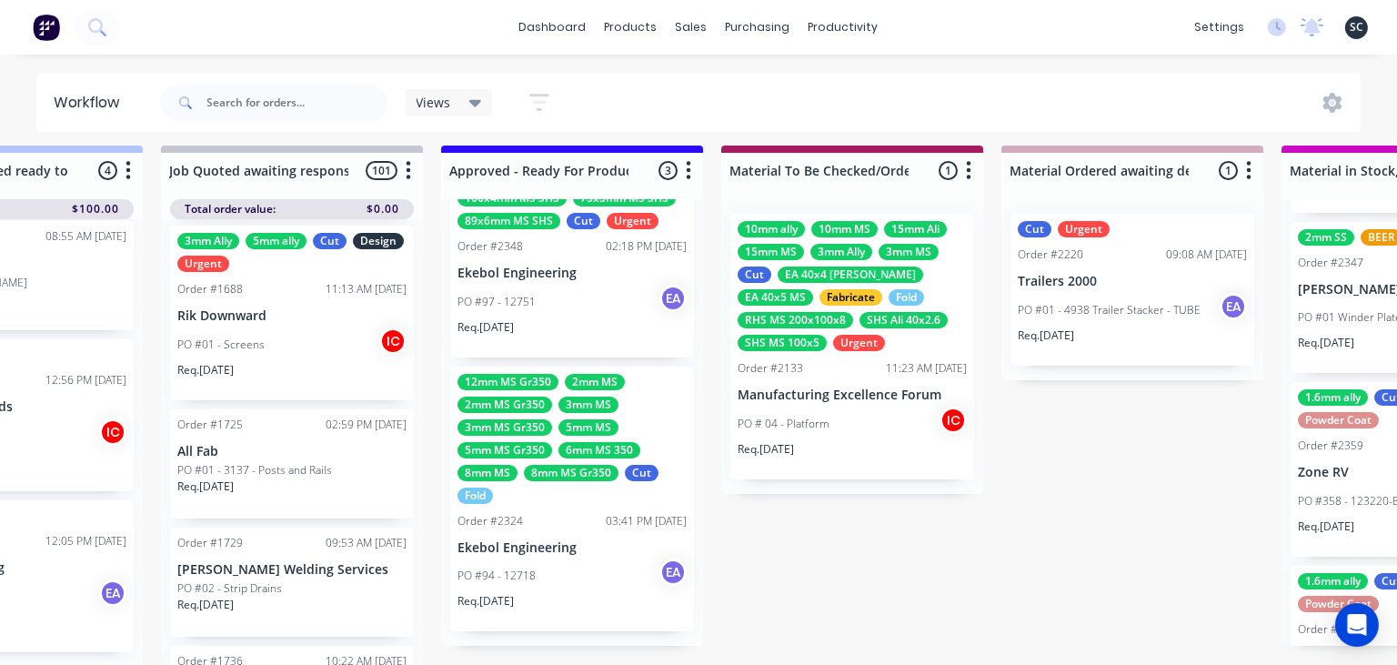
click at [552, 531] on div "12mm MS Gr350 2mm MS 2mm MS Gr350 3mm MS 3mm MS Gr350 5mm MS 5mm MS Gr350 6mm M…" at bounding box center [572, 499] width 244 height 266
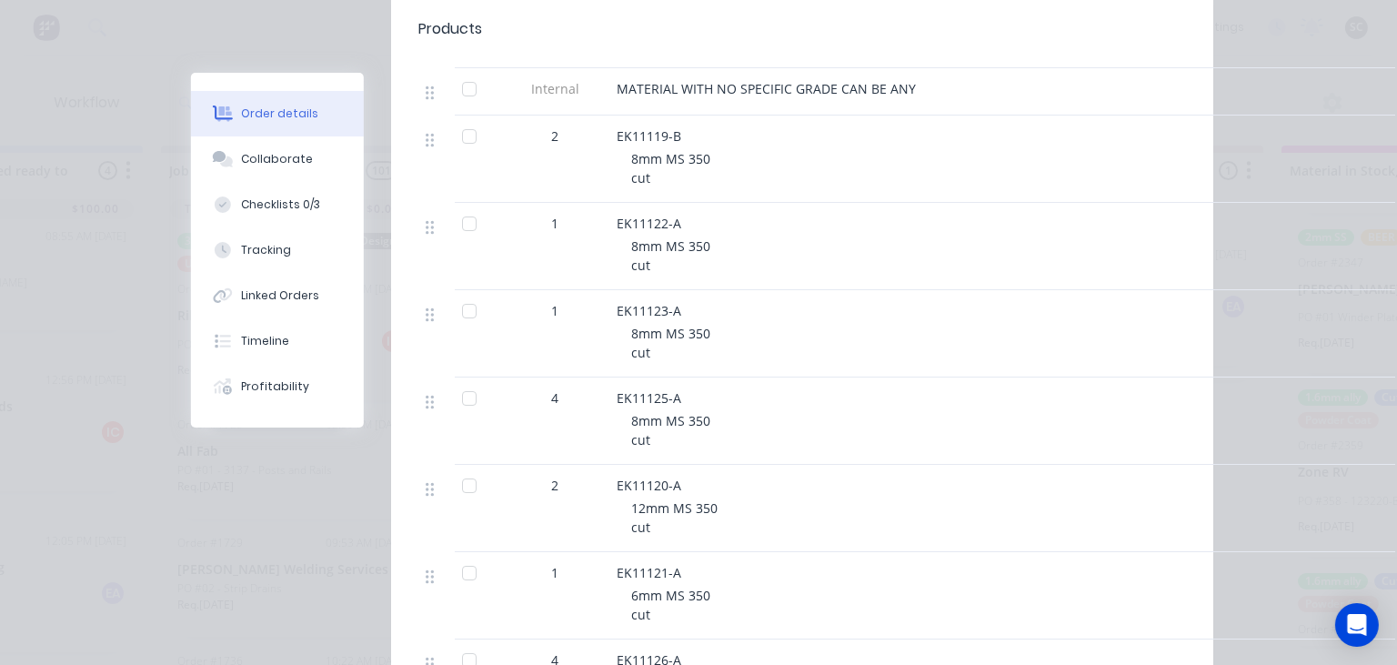
scroll to position [837, 0]
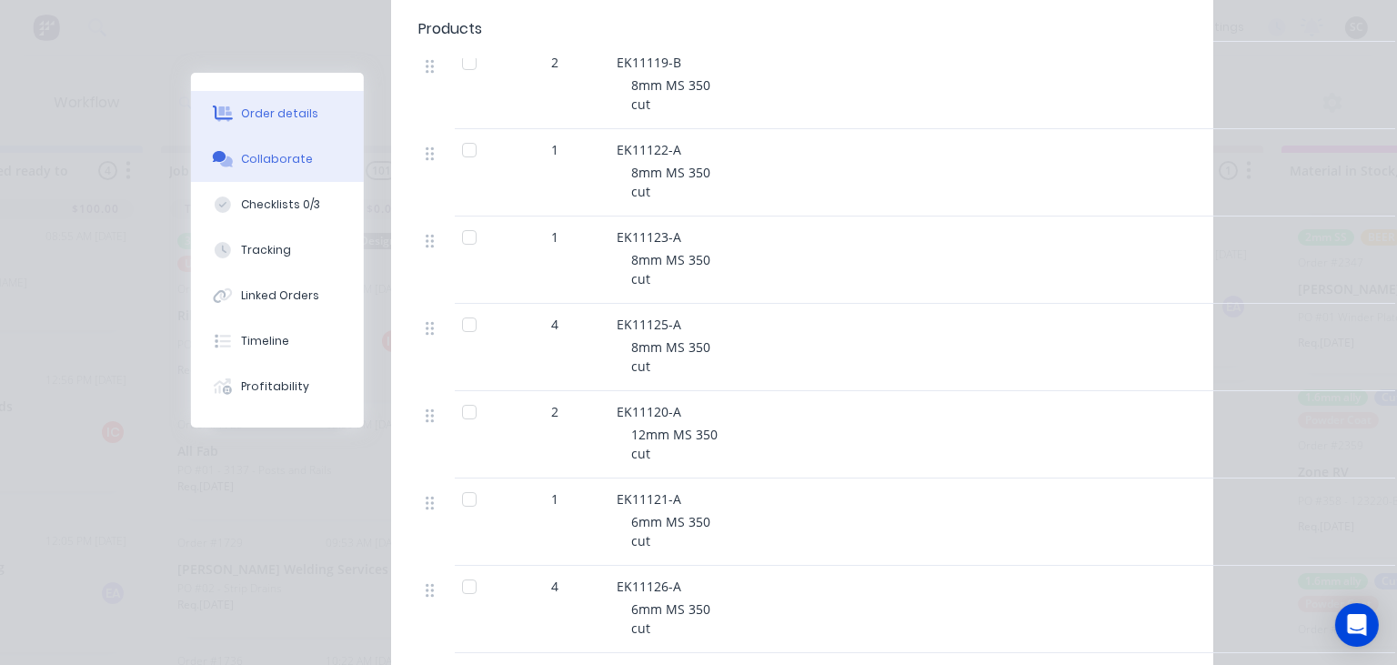
click at [268, 168] on button "Collaborate" at bounding box center [277, 158] width 173 height 45
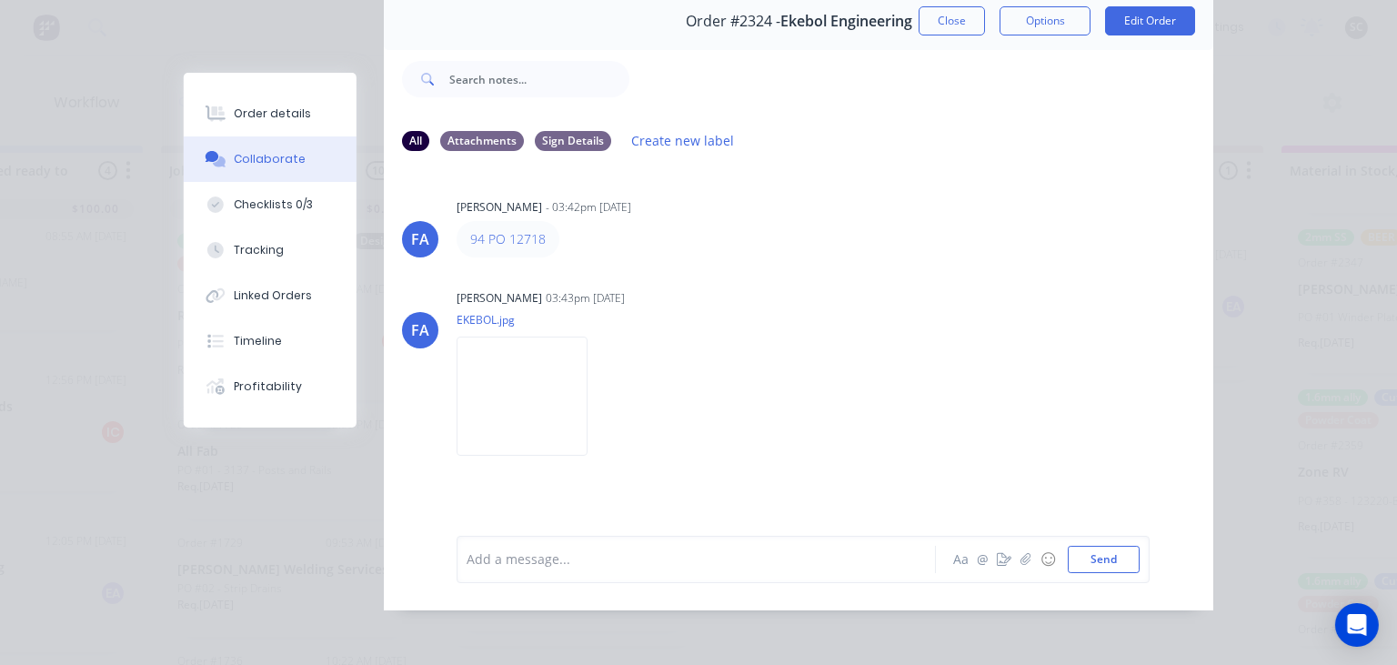
scroll to position [81, 0]
click at [945, 27] on button "Close" at bounding box center [951, 19] width 66 height 29
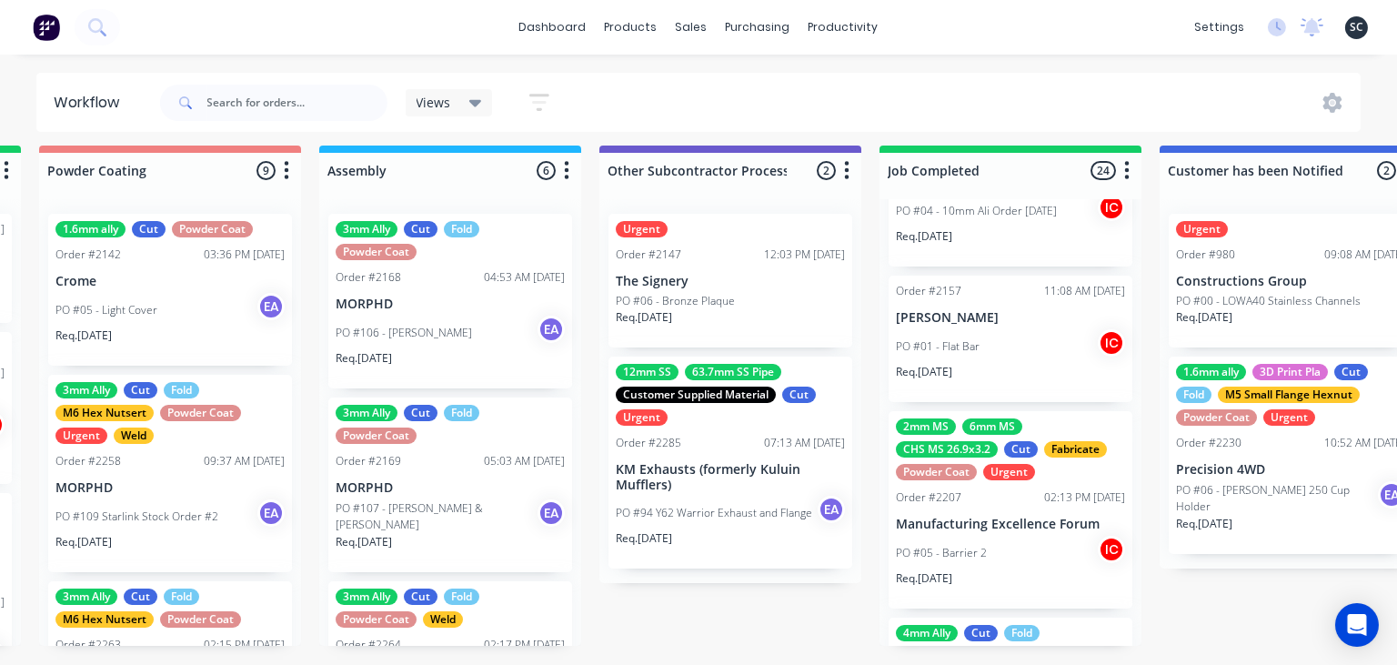
scroll to position [1162, 0]
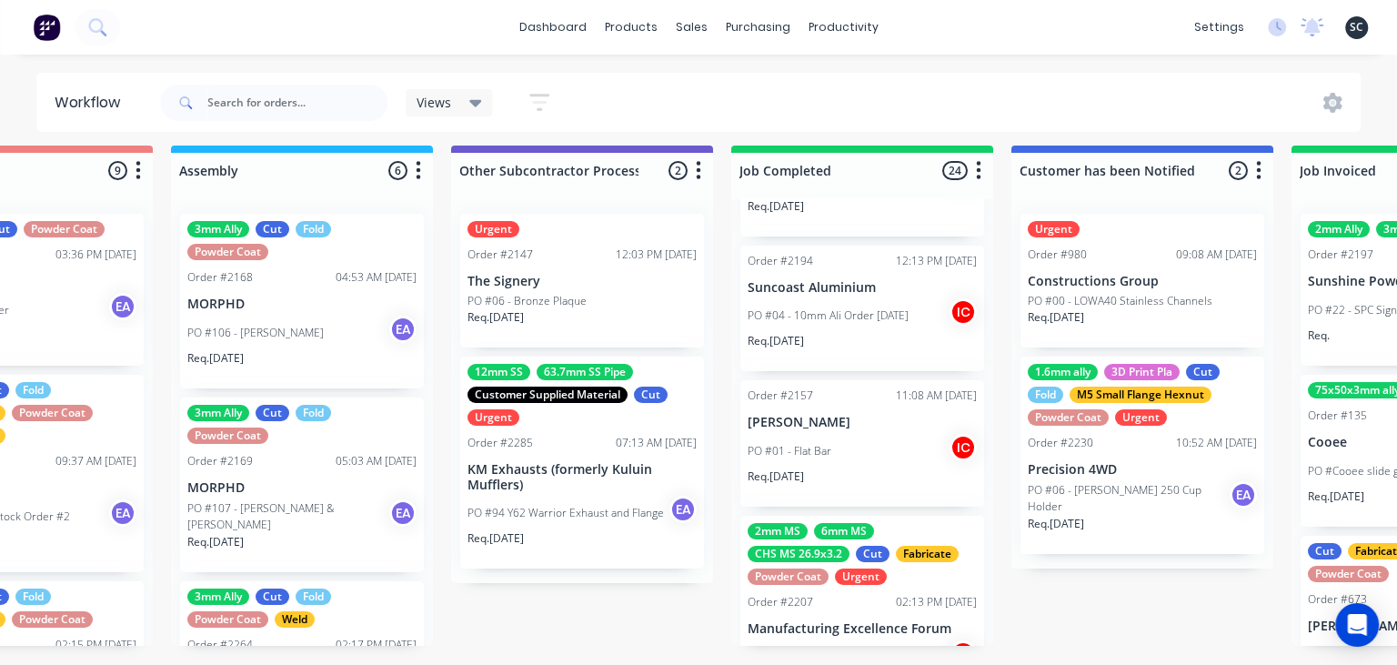
scroll to position [9, 5481]
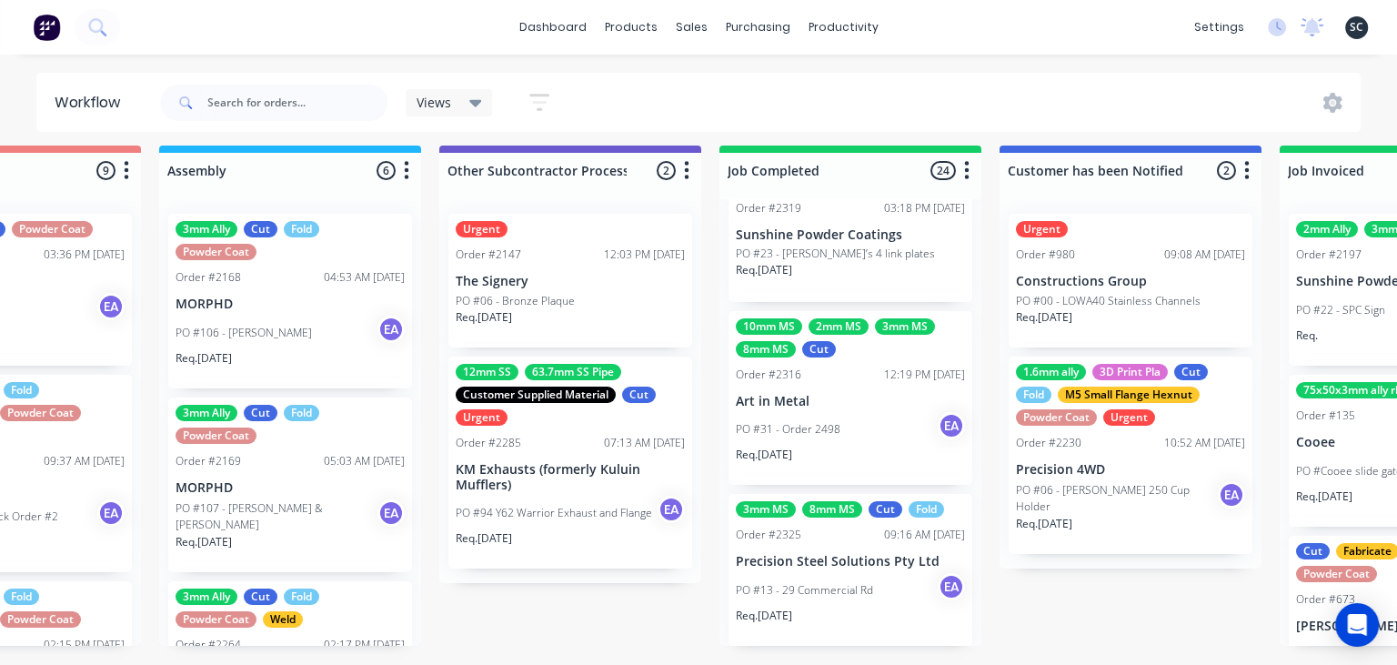
scroll to position [3565, 0]
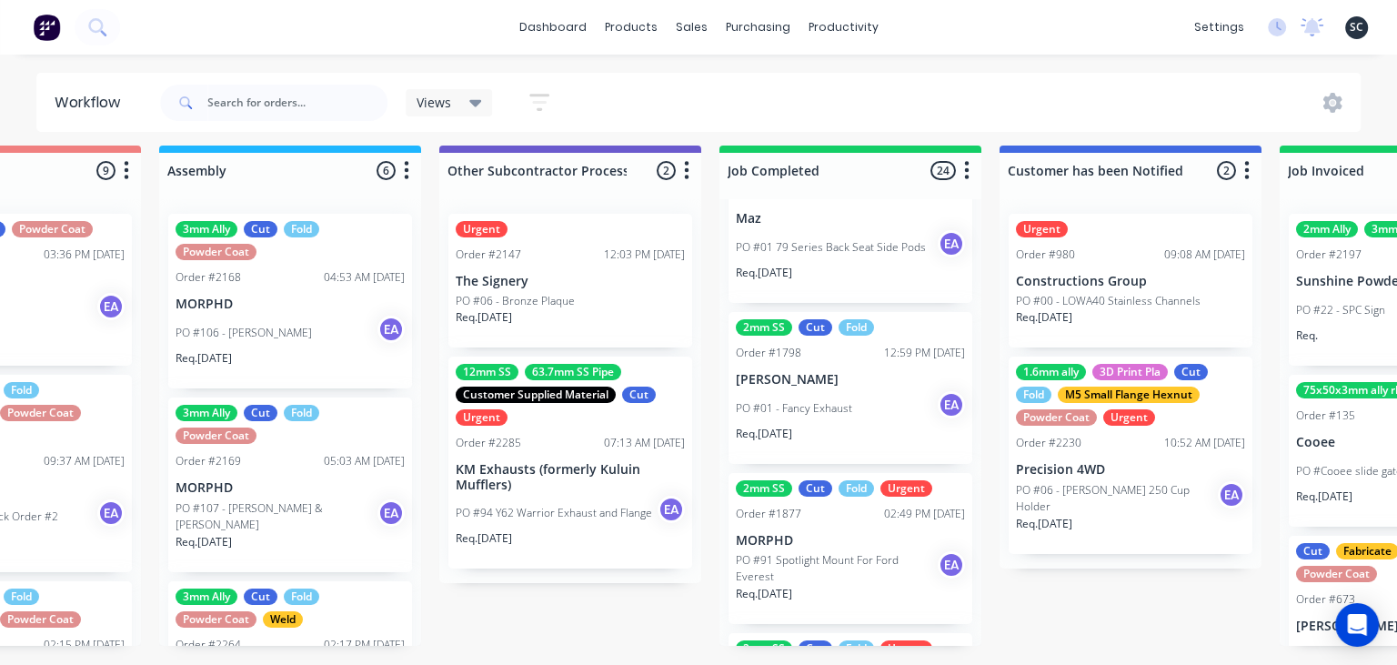
scroll to position [0, 0]
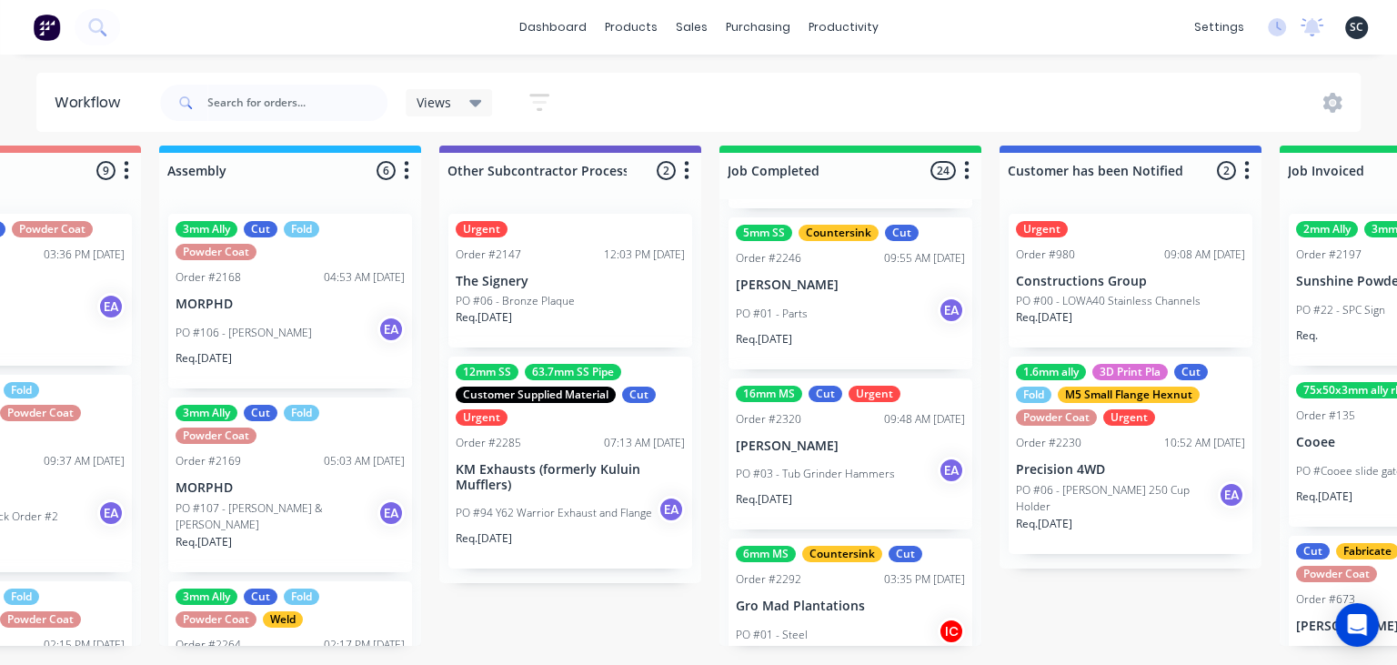
scroll to position [2831, 0]
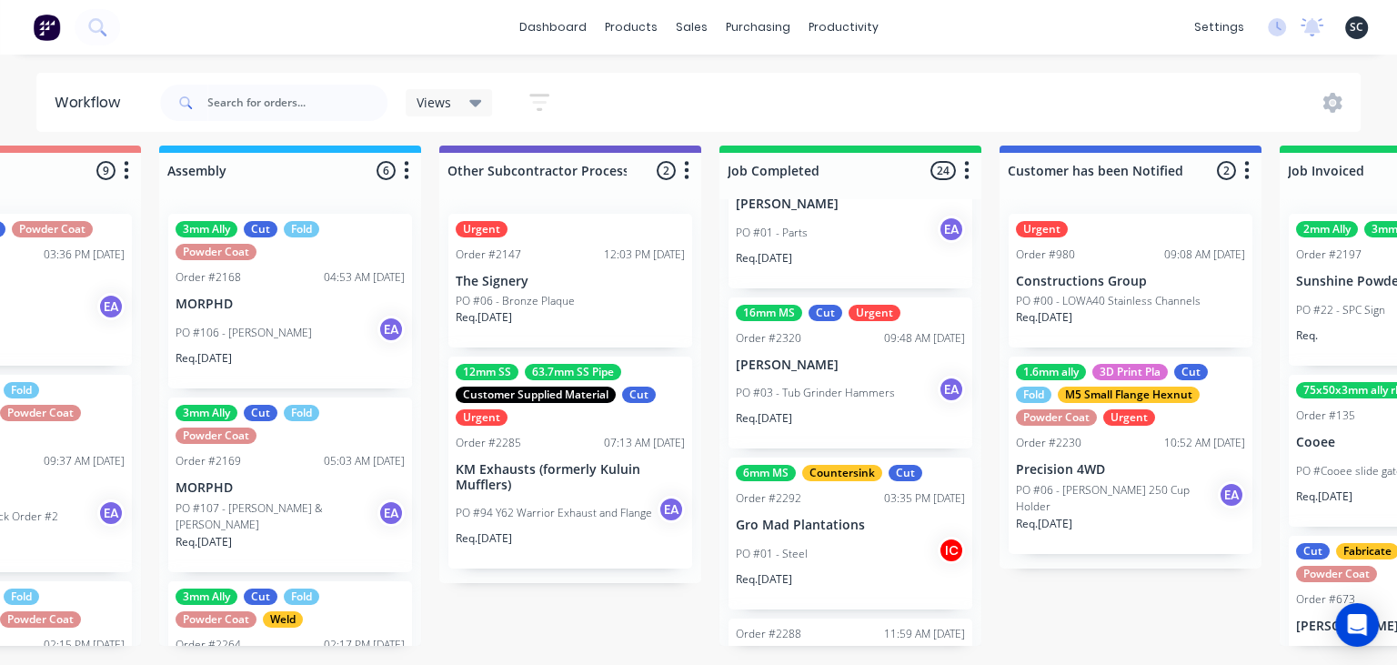
click at [861, 406] on div "PO #03 - Tub Grinder Hammers EA" at bounding box center [850, 393] width 229 height 35
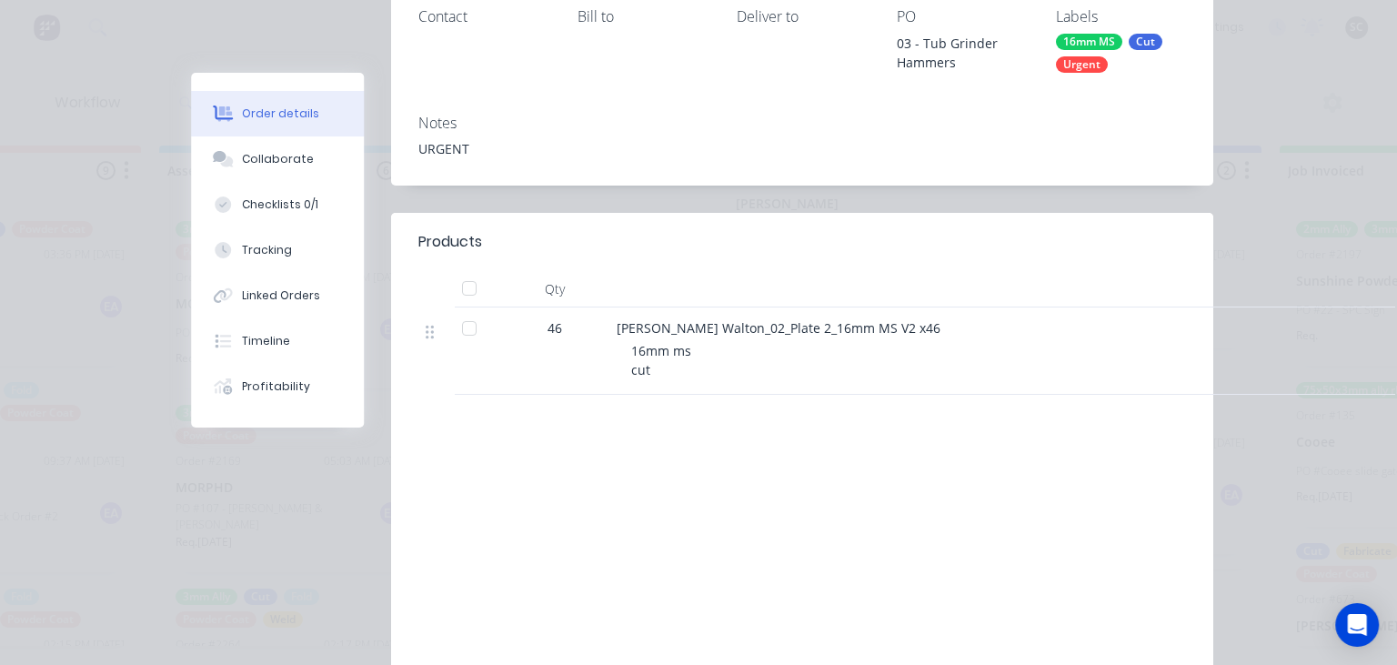
scroll to position [449, 0]
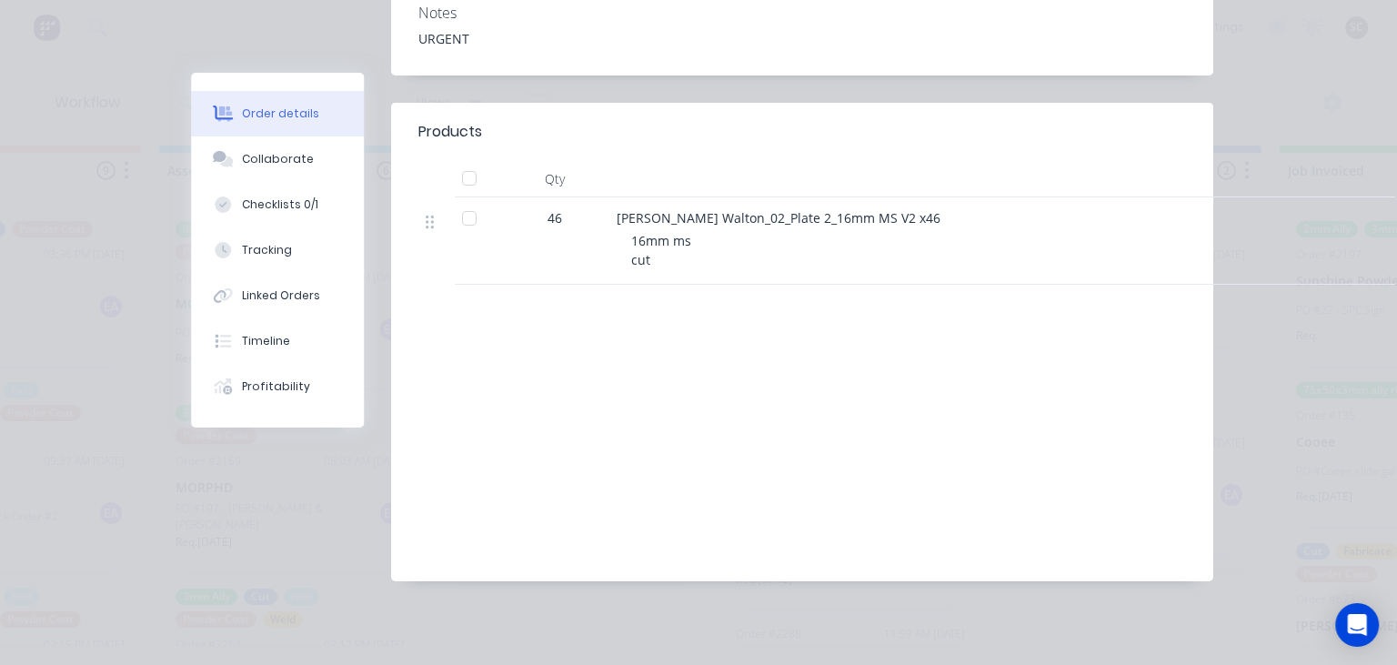
drag, startPoint x: 277, startPoint y: 165, endPoint x: 386, endPoint y: 198, distance: 114.2
click at [277, 164] on div "Collaborate" at bounding box center [278, 159] width 72 height 16
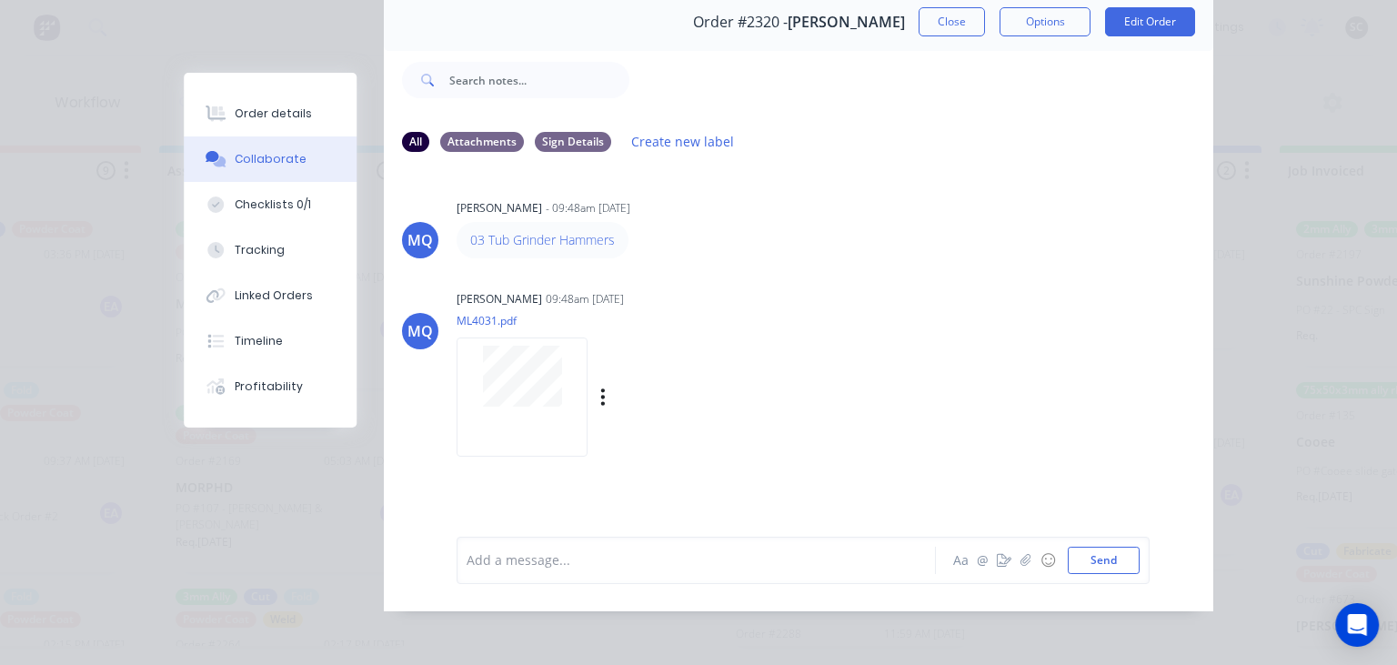
scroll to position [81, 0]
click at [584, 558] on div at bounding box center [700, 557] width 467 height 19
click at [580, 551] on div "@[PERSON_NAME]" at bounding box center [700, 557] width 467 height 19
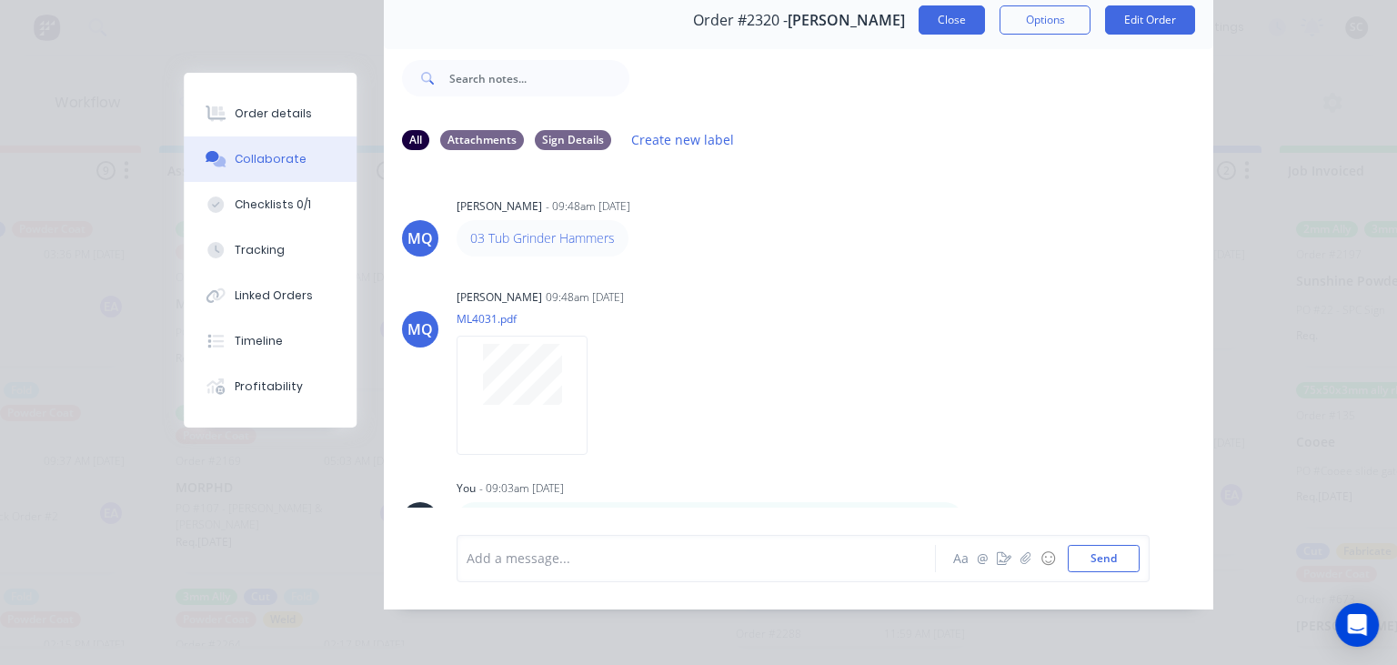
click at [950, 23] on button "Close" at bounding box center [951, 19] width 66 height 29
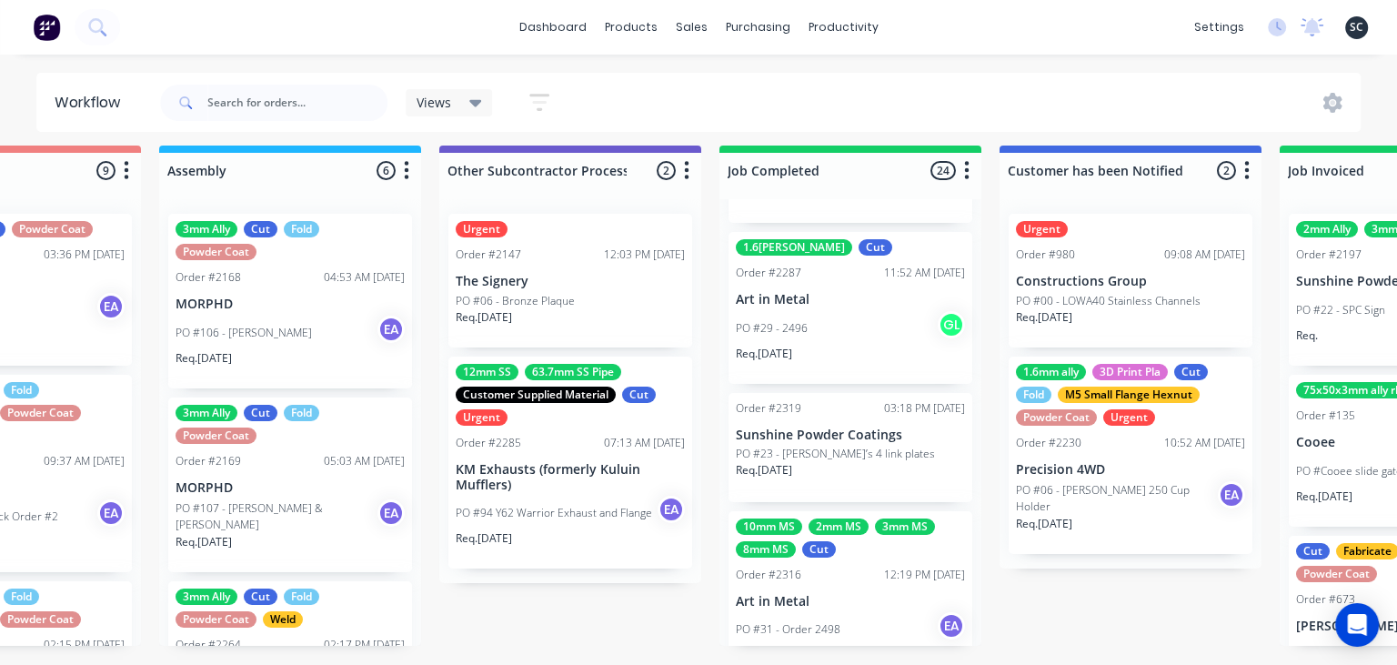
scroll to position [3565, 0]
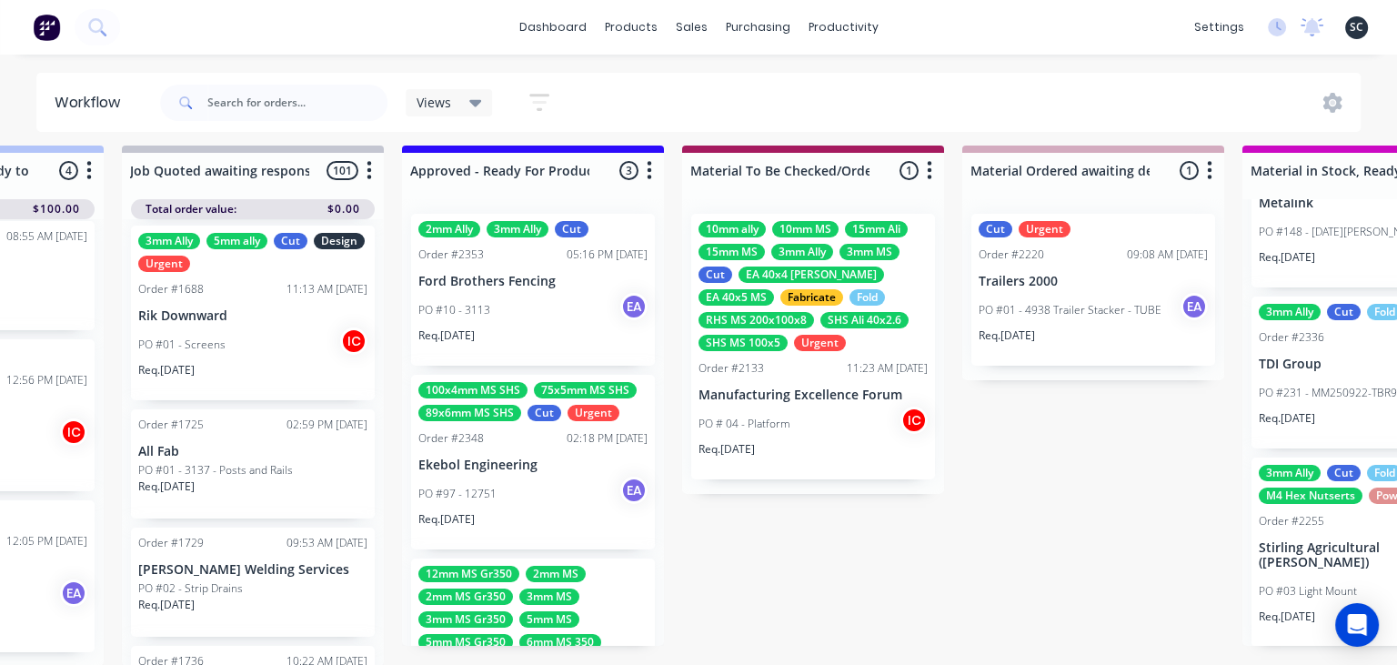
click at [499, 327] on div "Req. 23/09/25" at bounding box center [532, 342] width 229 height 31
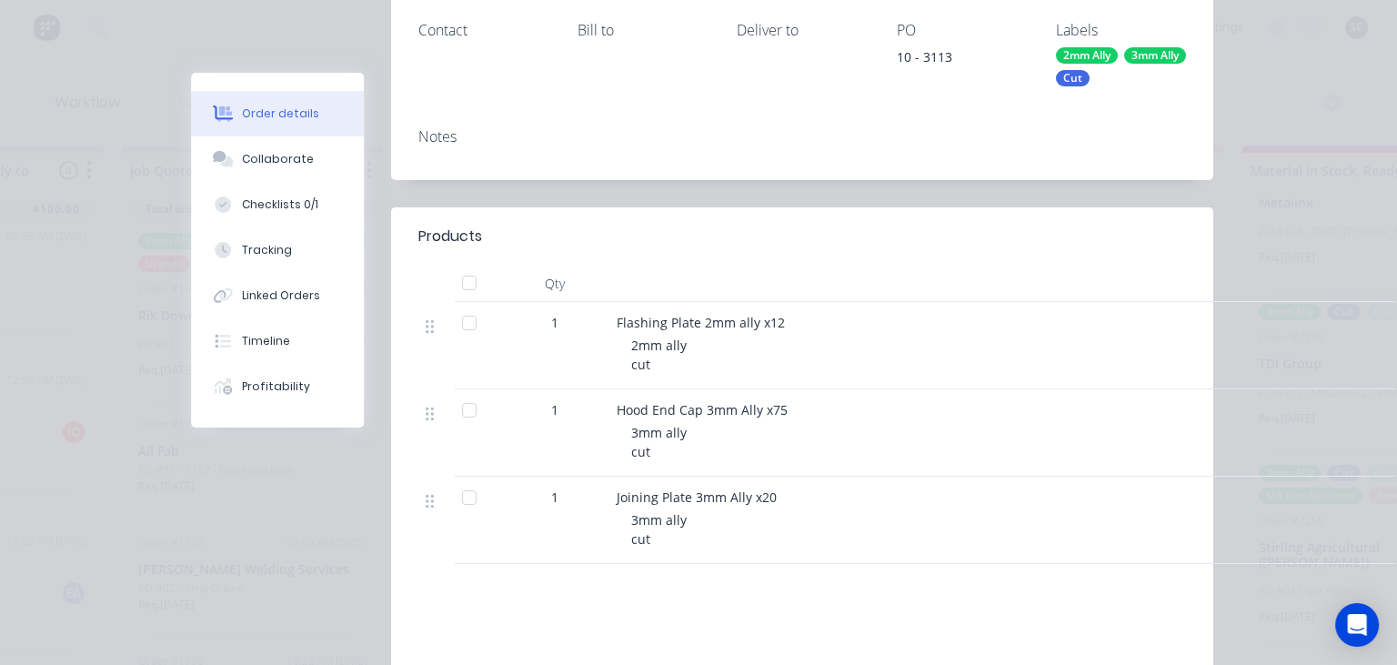
scroll to position [524, 0]
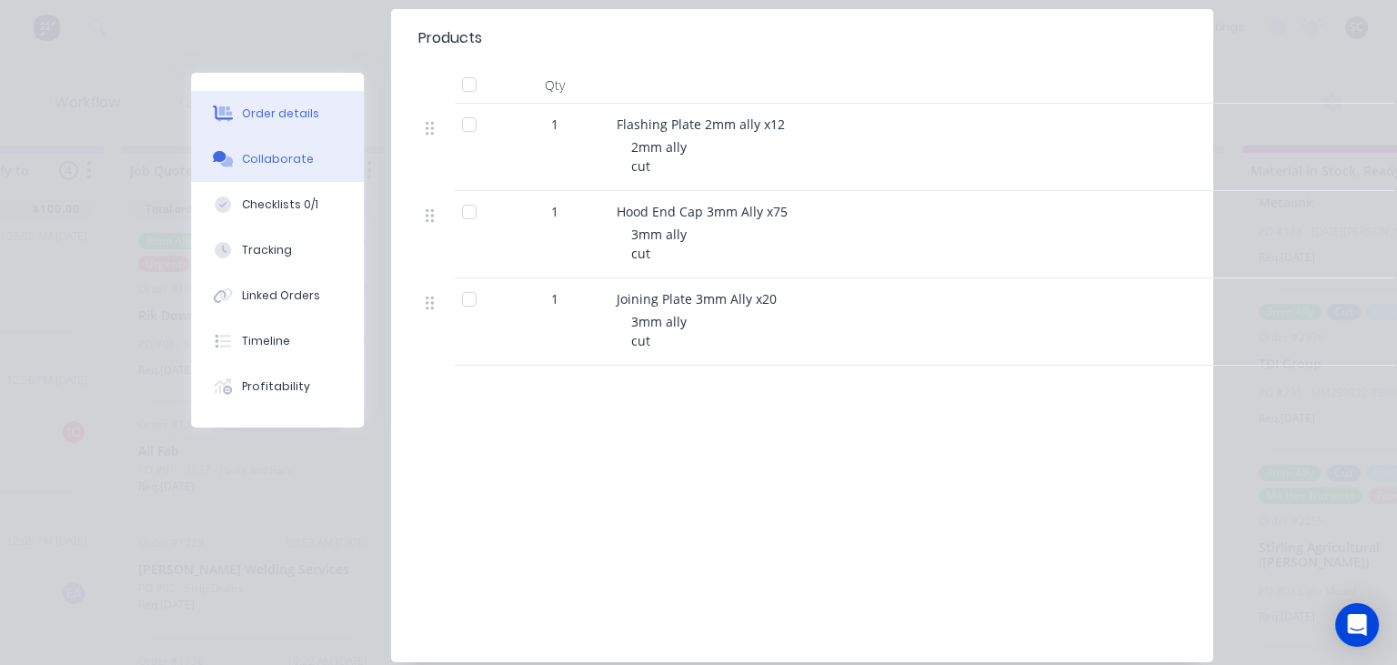
click at [280, 153] on div "Collaborate" at bounding box center [278, 159] width 72 height 16
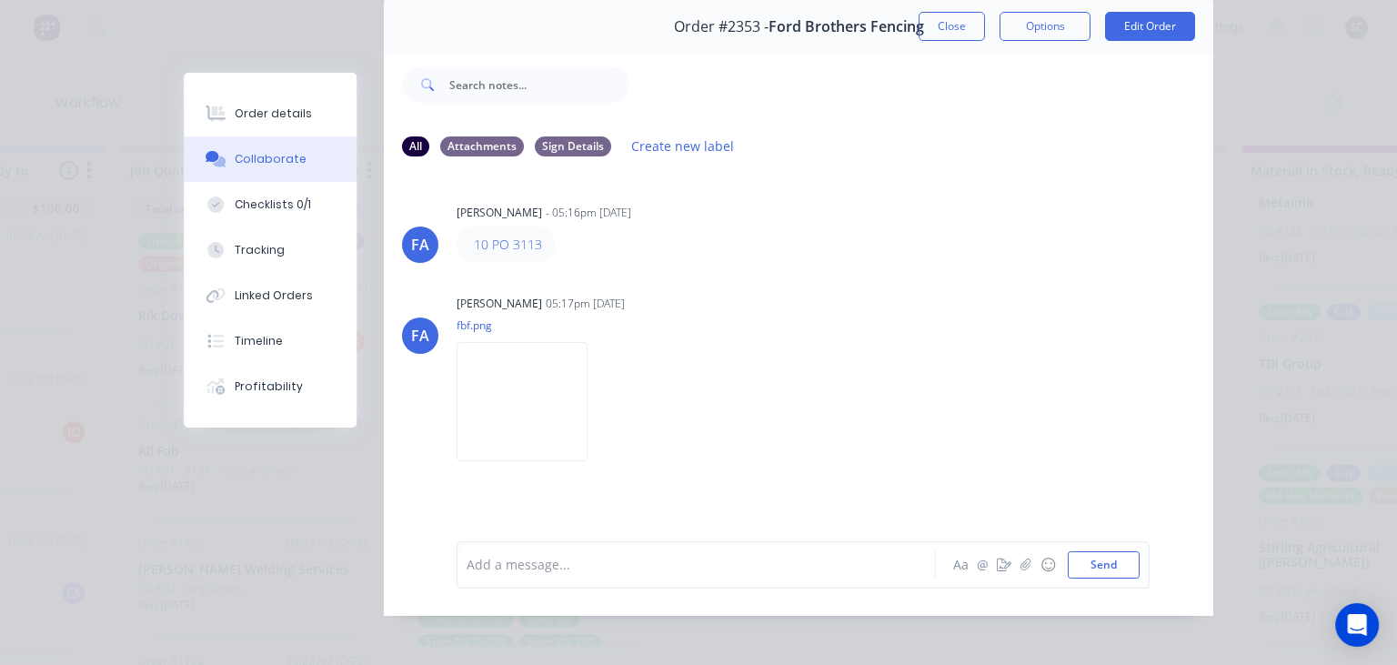
scroll to position [81, 0]
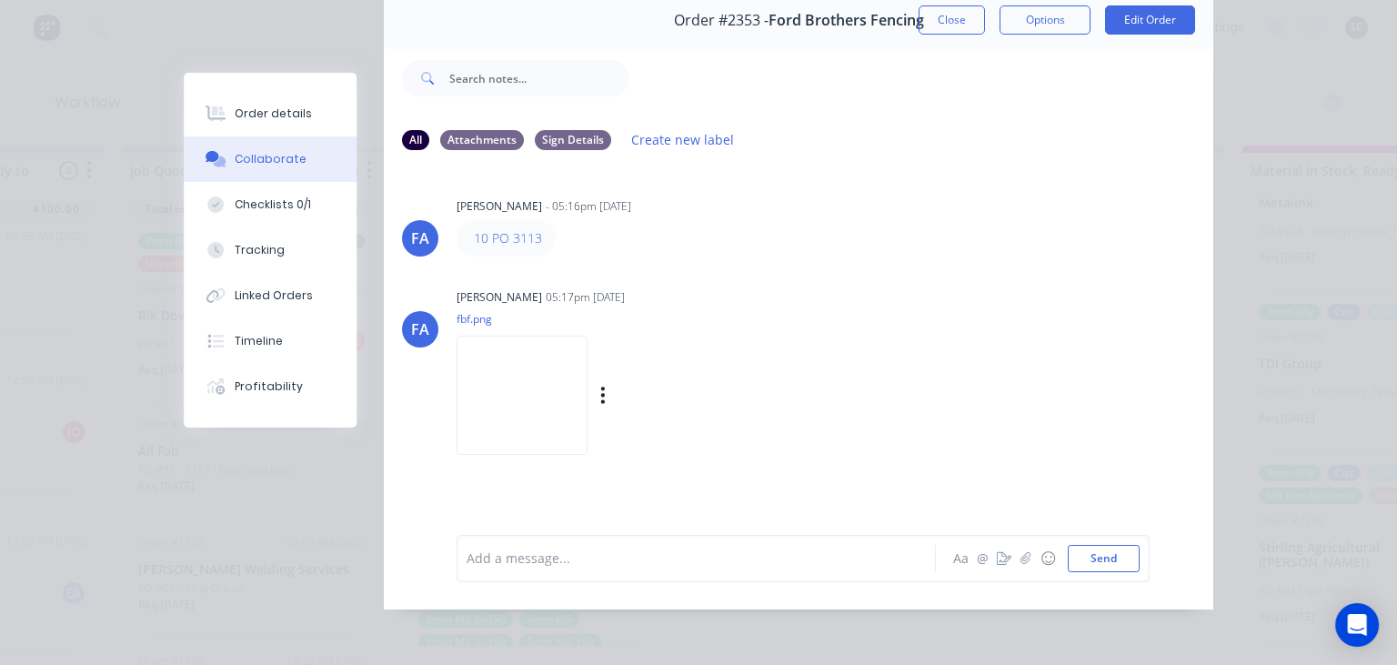
click at [567, 389] on img at bounding box center [521, 395] width 131 height 119
click at [283, 203] on div "Checklists 0/1" at bounding box center [273, 204] width 76 height 16
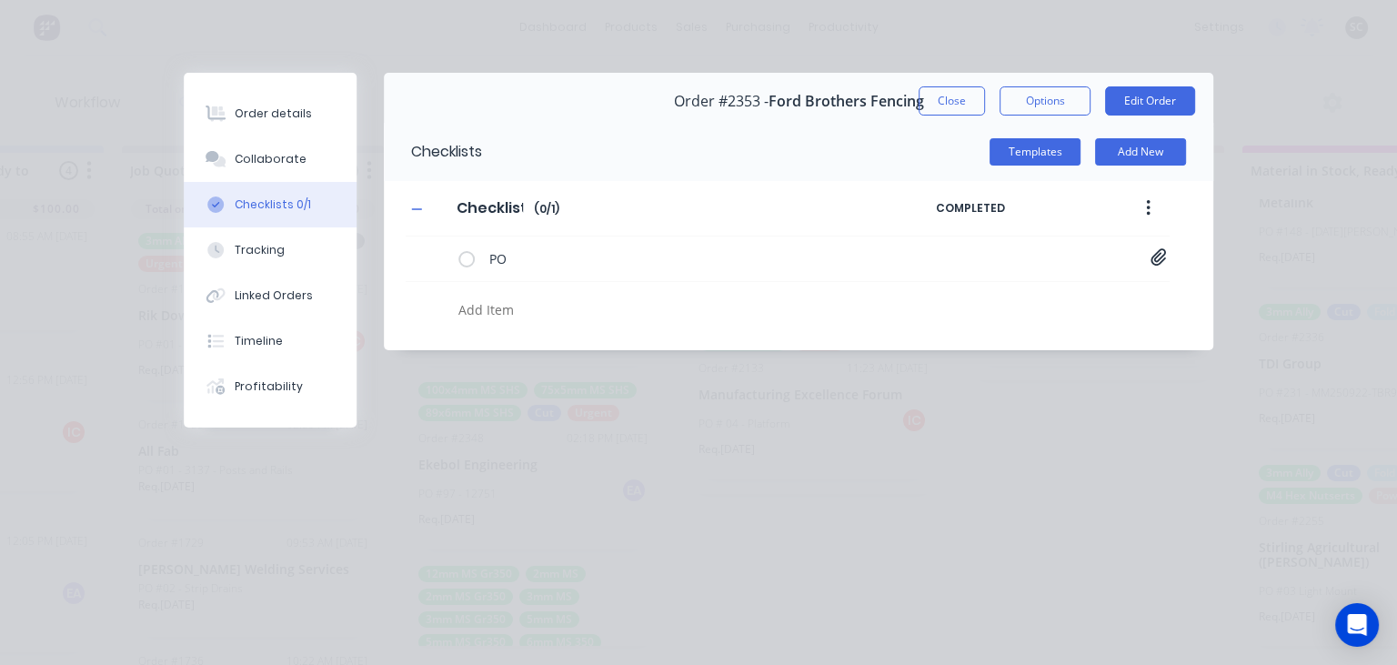
scroll to position [0, 0]
click at [1155, 257] on icon at bounding box center [1157, 256] width 15 height 17
click at [995, 290] on link "Purchase_Order_No_3113.pdf" at bounding box center [1012, 296] width 212 height 19
click at [948, 95] on button "Close" at bounding box center [951, 100] width 66 height 29
type textarea "x"
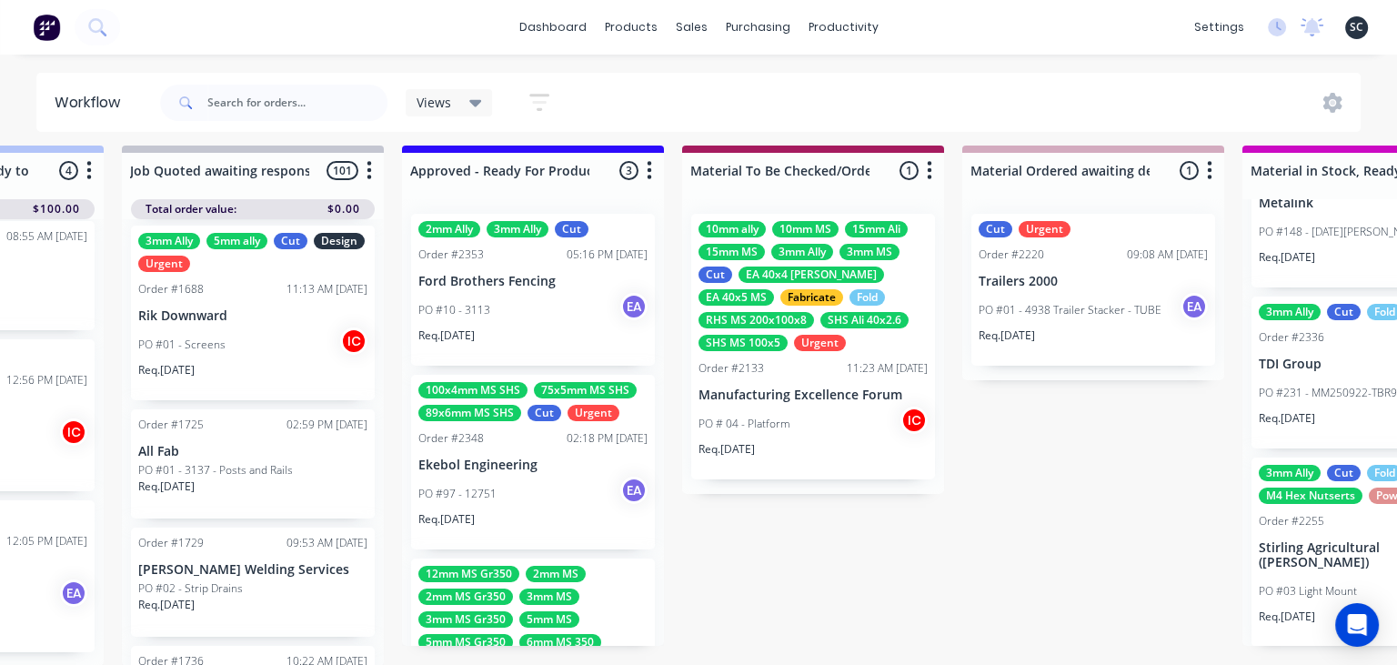
click at [536, 305] on div "PO #10 - 3113 EA" at bounding box center [532, 310] width 229 height 35
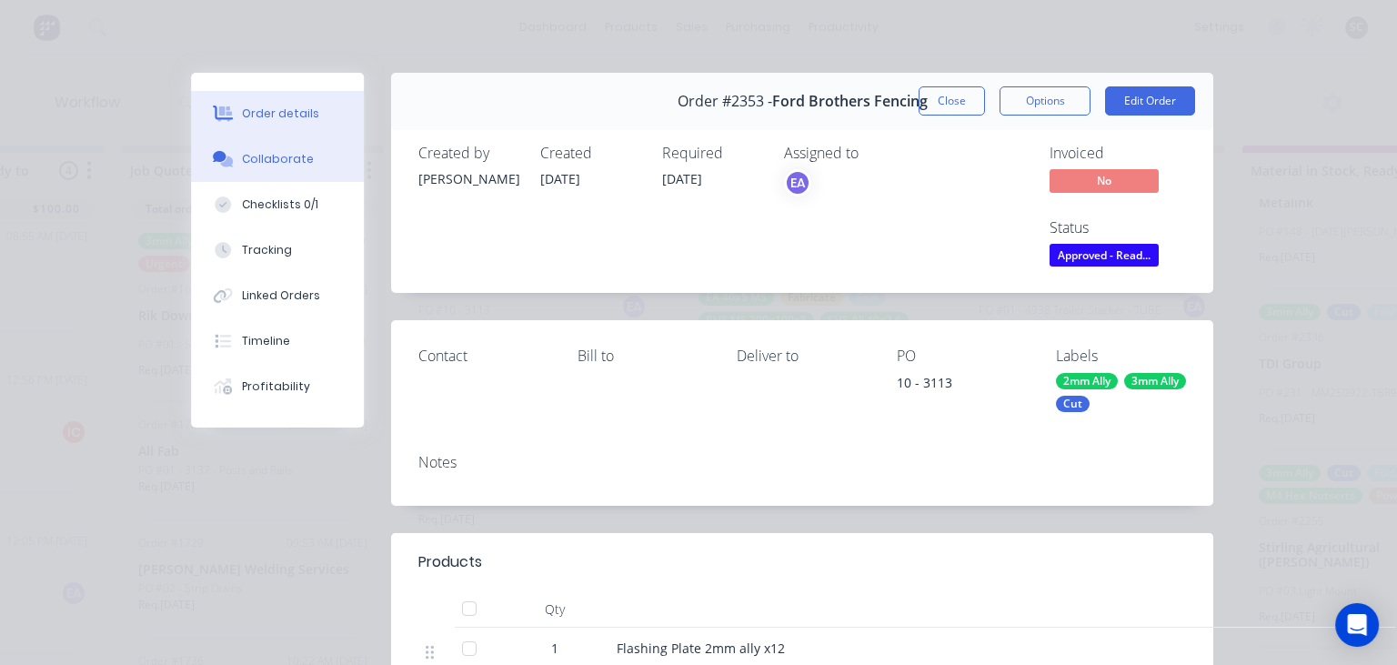
click at [292, 163] on div "Collaborate" at bounding box center [278, 159] width 72 height 16
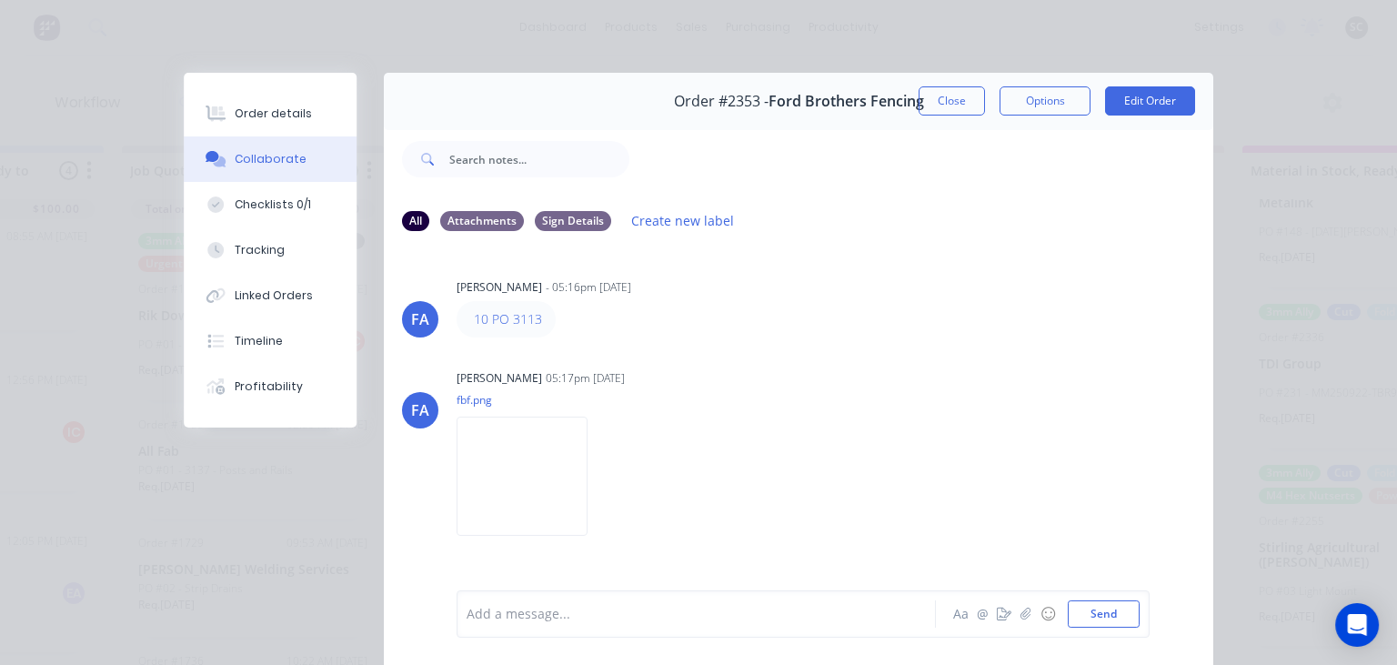
drag, startPoint x: 846, startPoint y: 367, endPoint x: 882, endPoint y: 297, distance: 78.9
click at [851, 364] on div "FA Francis Adrian Candido - 05:16pm 23/09/25 10 PO 3113 FA Francis Adrian Candi…" at bounding box center [798, 417] width 829 height 342
drag, startPoint x: 946, startPoint y: 104, endPoint x: 783, endPoint y: 369, distance: 311.4
click at [946, 103] on button "Close" at bounding box center [951, 100] width 66 height 29
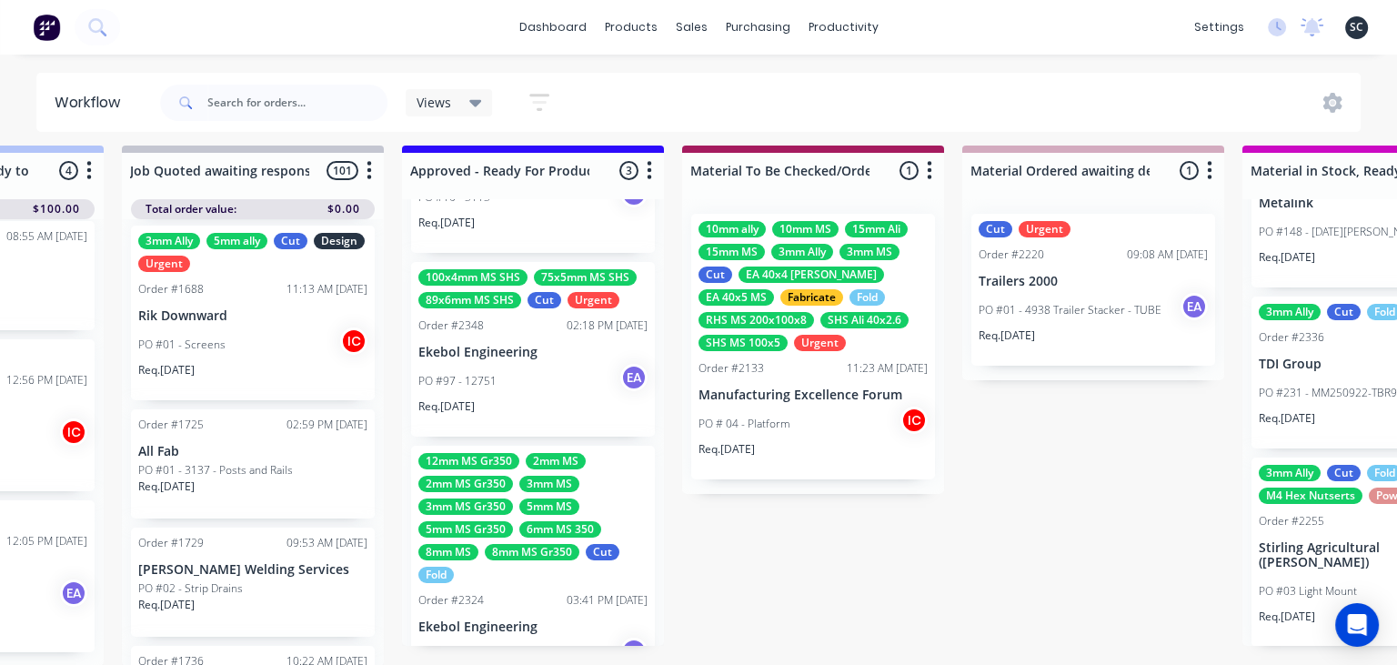
scroll to position [192, 0]
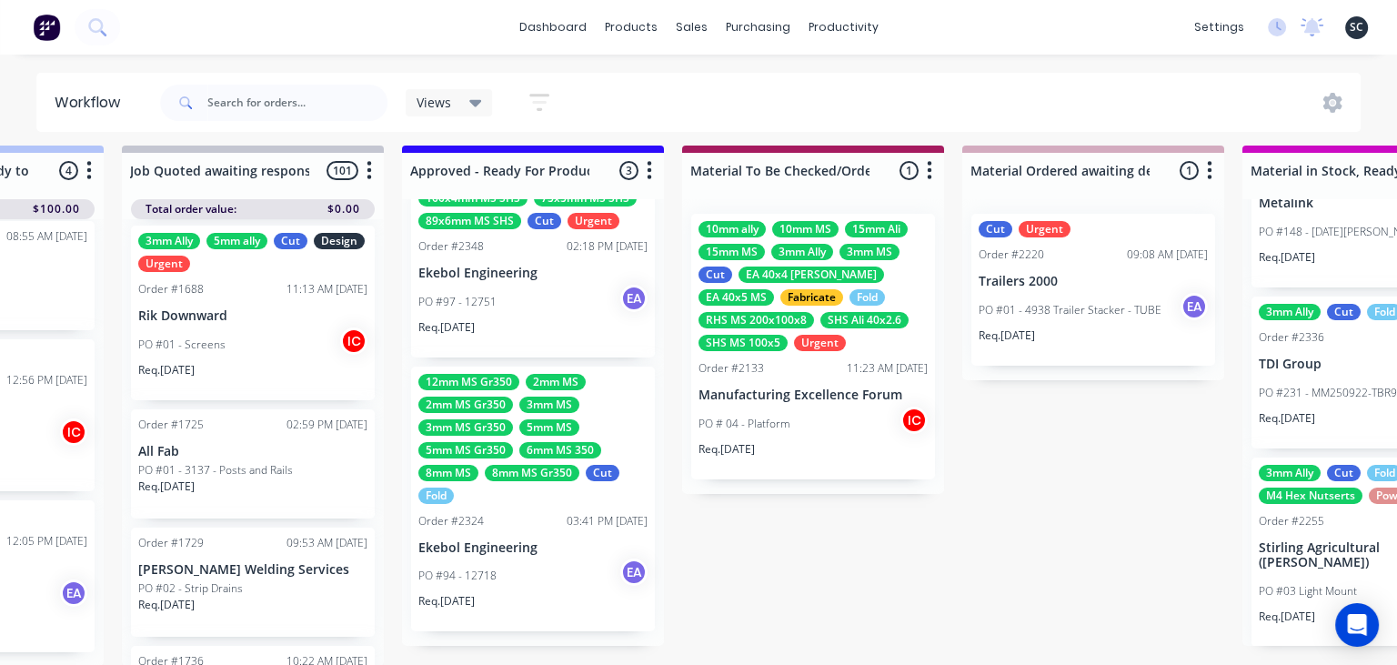
drag, startPoint x: 750, startPoint y: 601, endPoint x: 583, endPoint y: 659, distance: 177.2
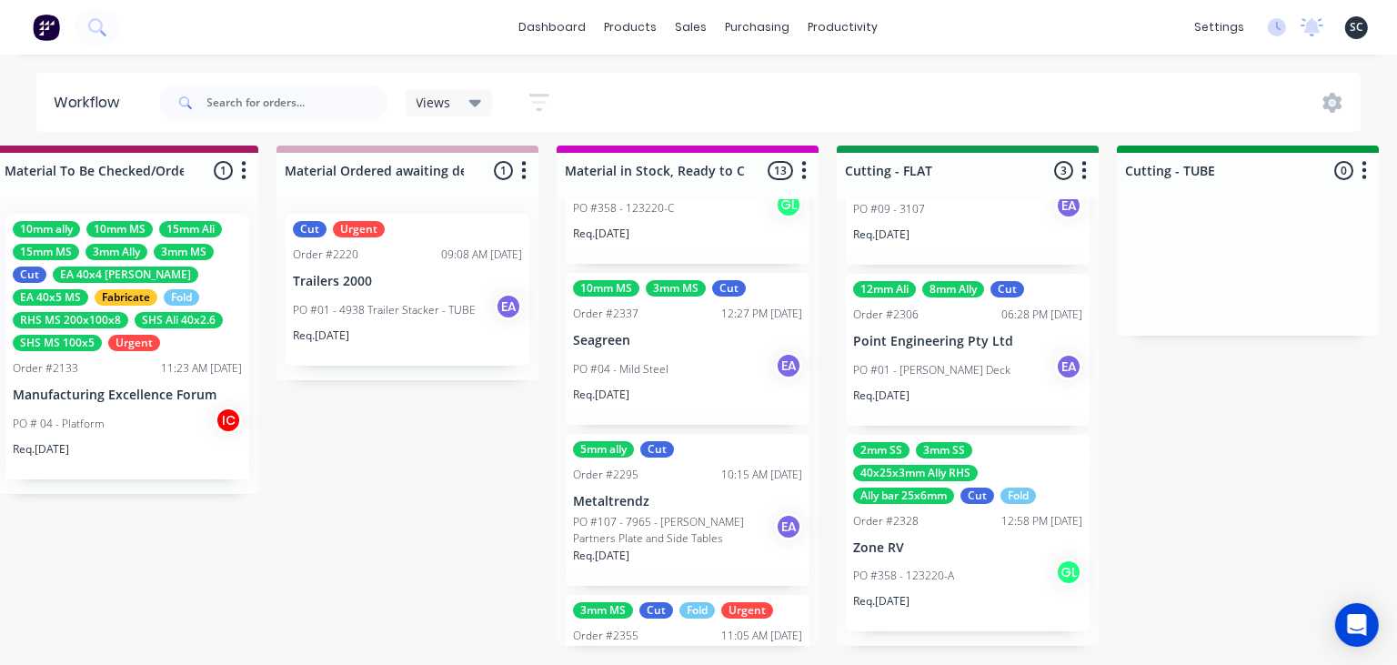
scroll to position [788, 0]
click at [687, 538] on p "PO #107 - 7965 - [PERSON_NAME] Partners Plate and Side Tables" at bounding box center [674, 532] width 202 height 33
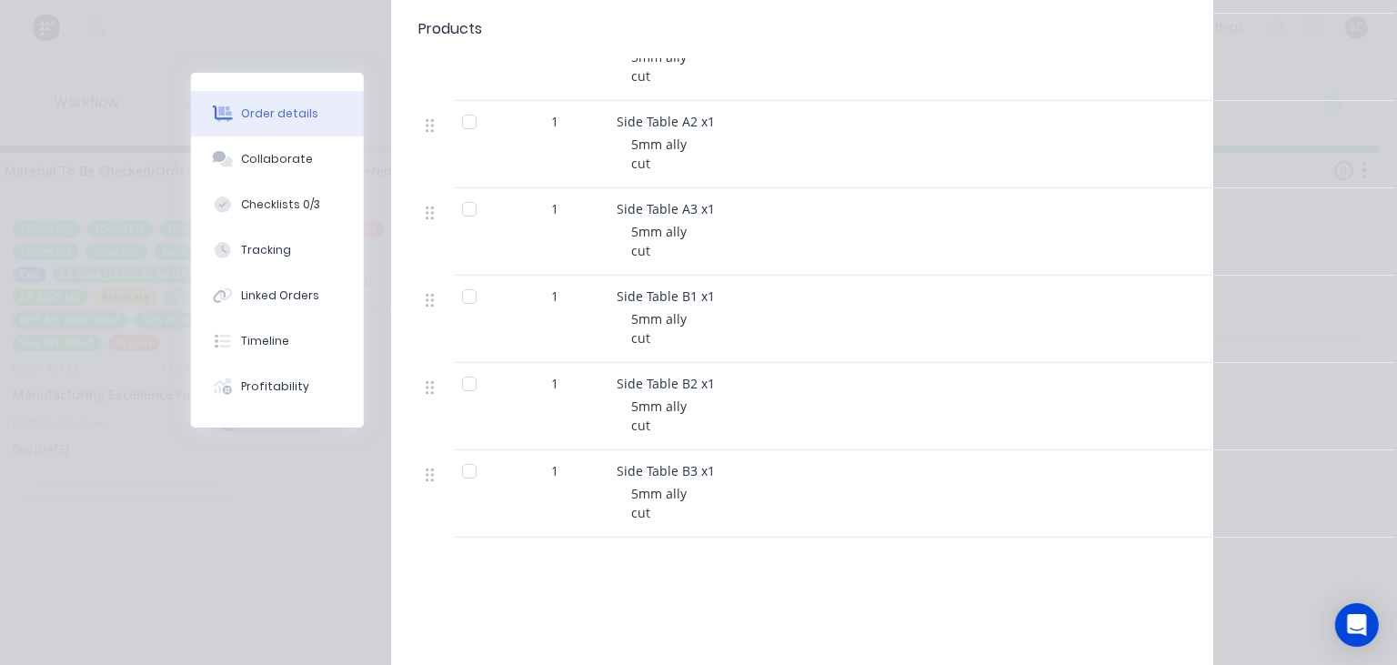
scroll to position [733, 0]
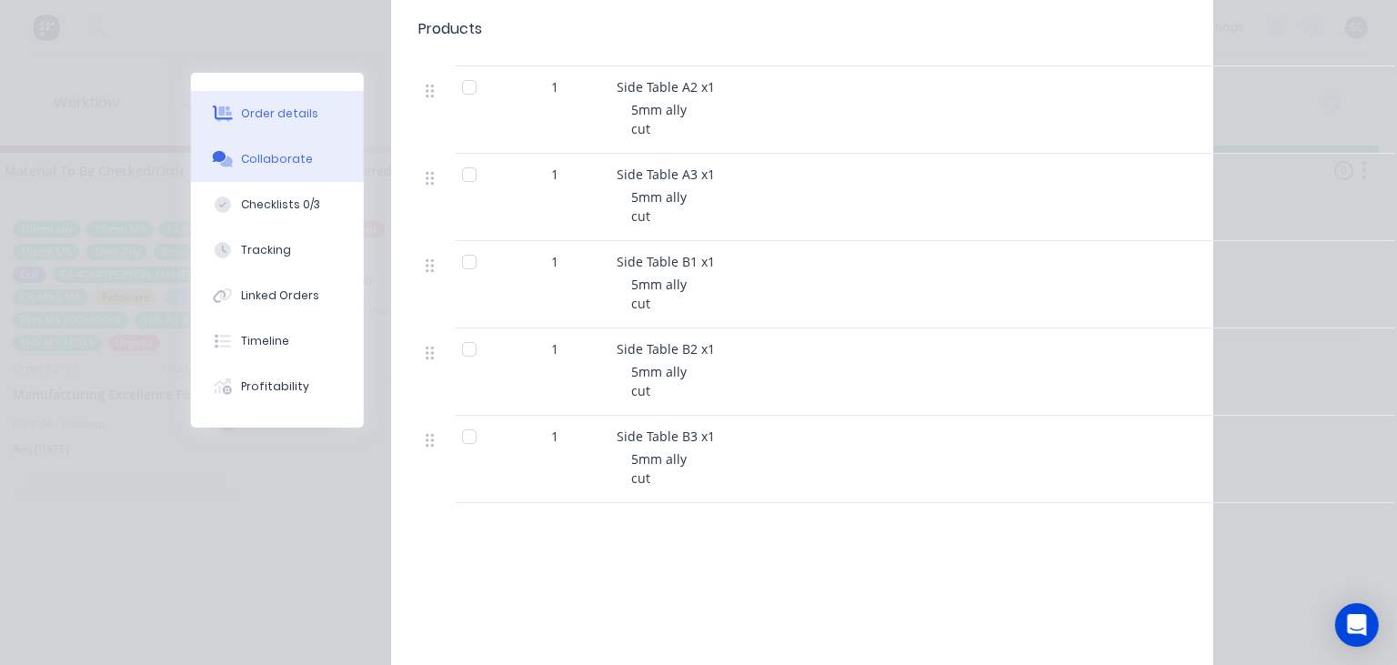
click at [297, 164] on div "Collaborate" at bounding box center [278, 159] width 72 height 16
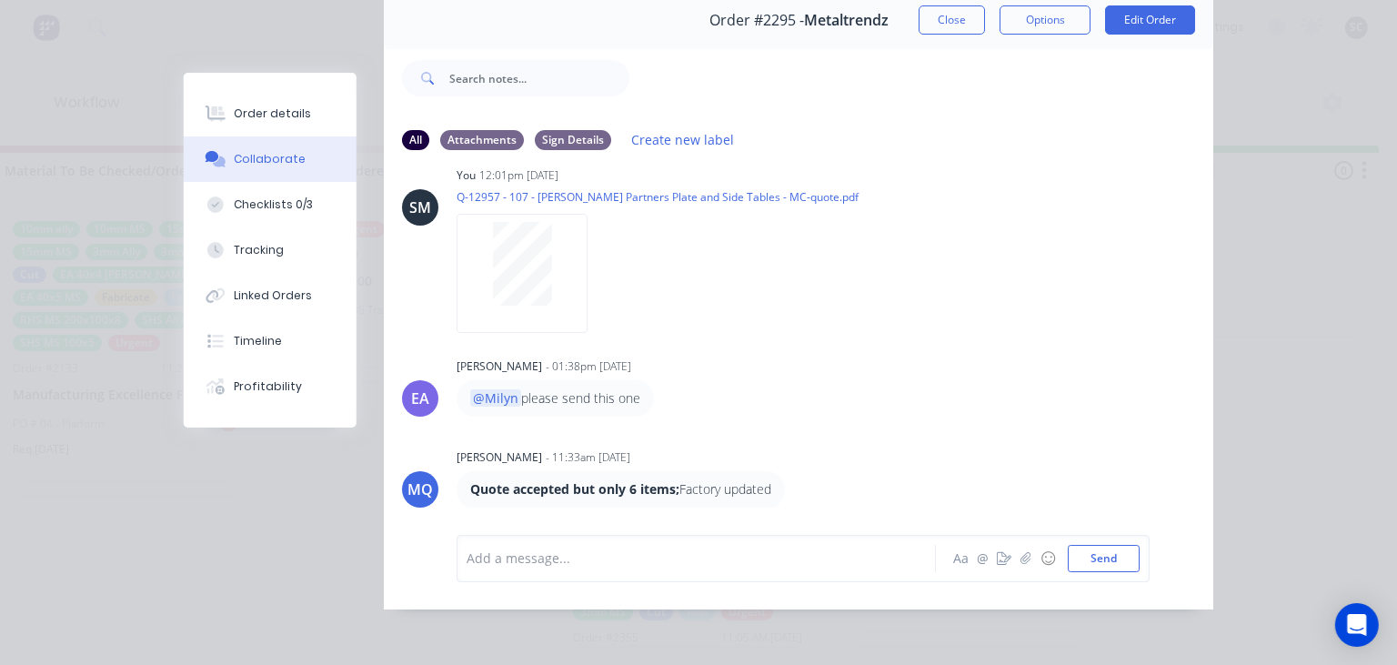
scroll to position [786, 0]
click at [554, 275] on div at bounding box center [522, 264] width 115 height 84
drag, startPoint x: 955, startPoint y: 22, endPoint x: 863, endPoint y: 224, distance: 221.8
click at [954, 22] on button "Close" at bounding box center [951, 19] width 66 height 29
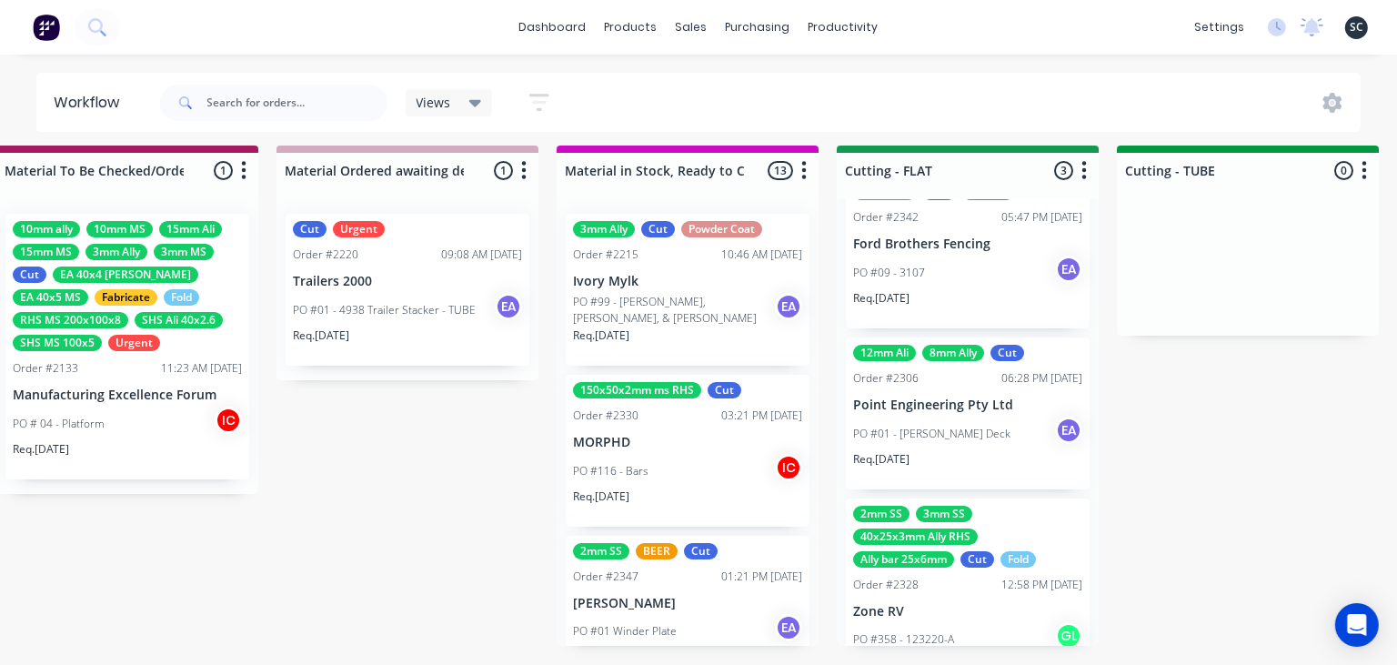
scroll to position [0, 0]
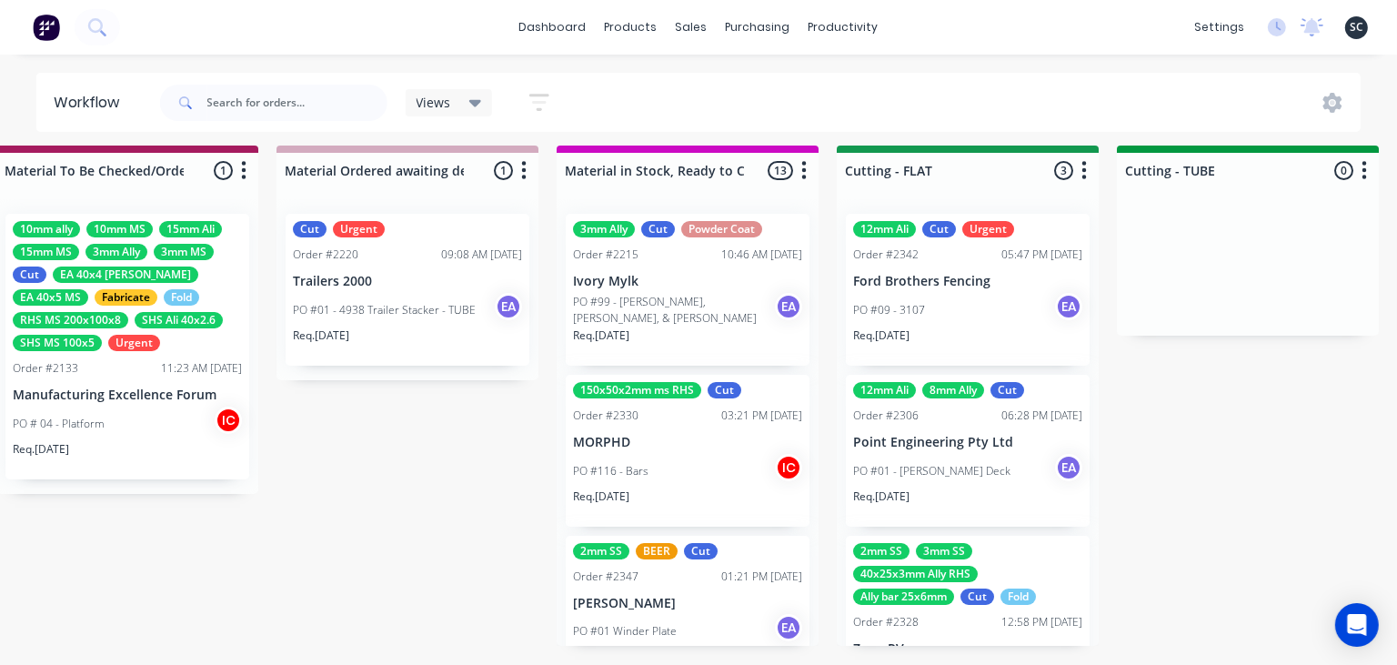
click at [951, 327] on div "Req. 26/09/25" at bounding box center [967, 342] width 229 height 31
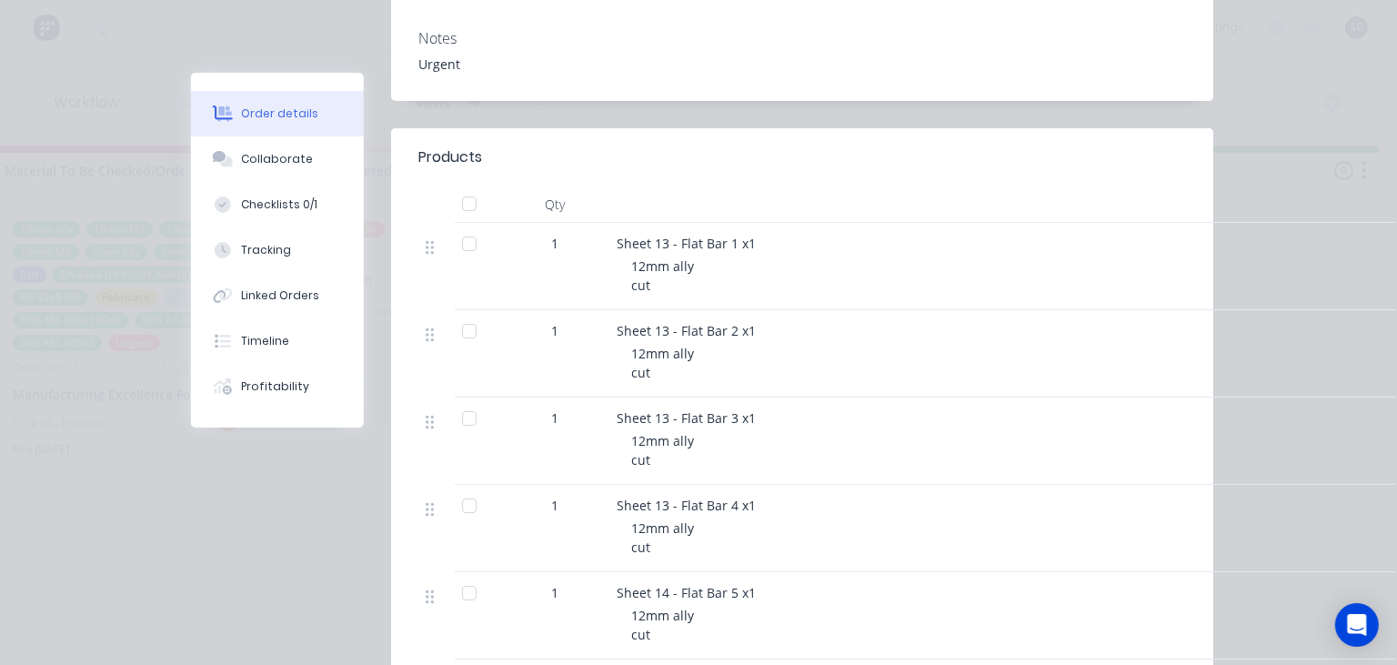
scroll to position [418, 0]
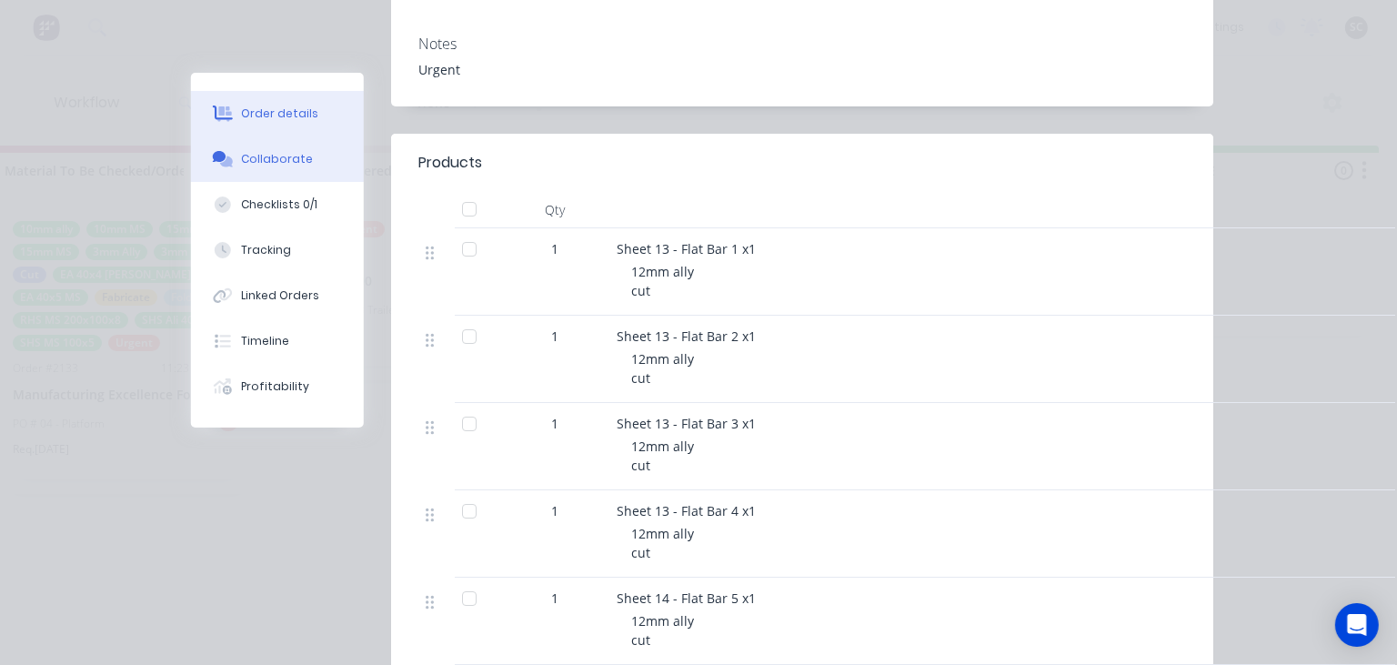
click at [306, 166] on div "Collaborate" at bounding box center [278, 159] width 72 height 16
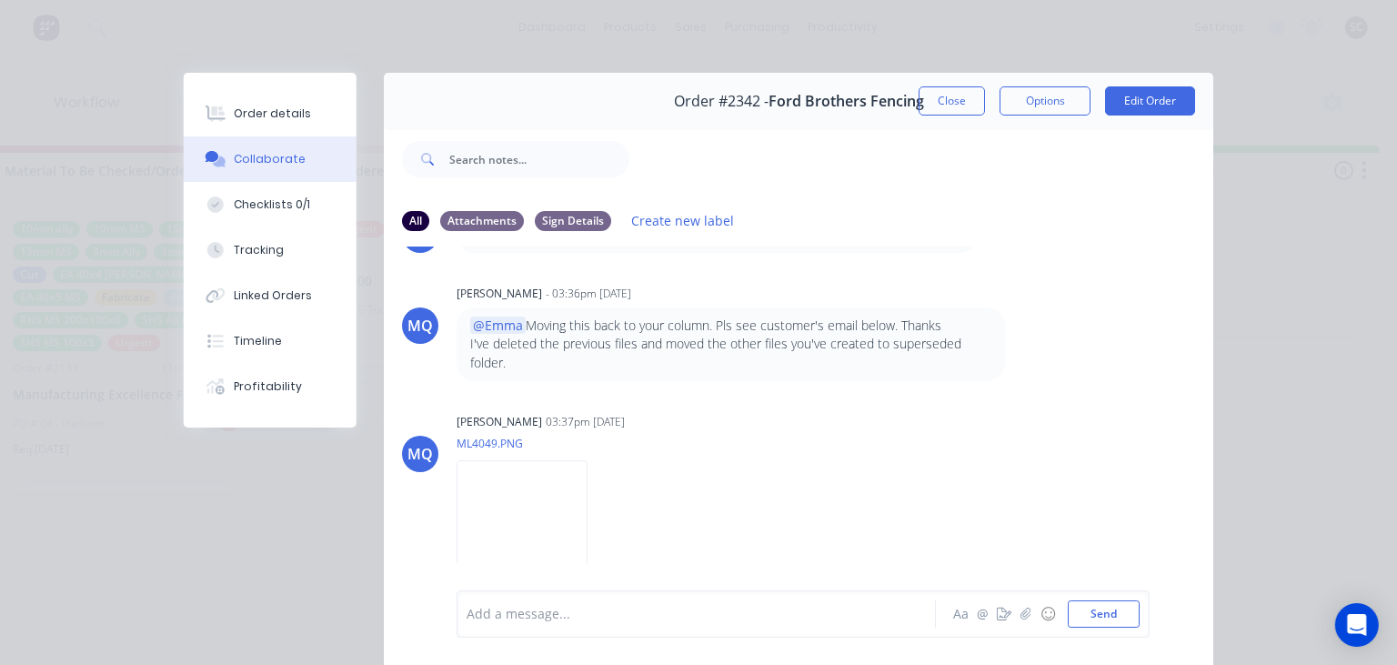
scroll to position [81, 0]
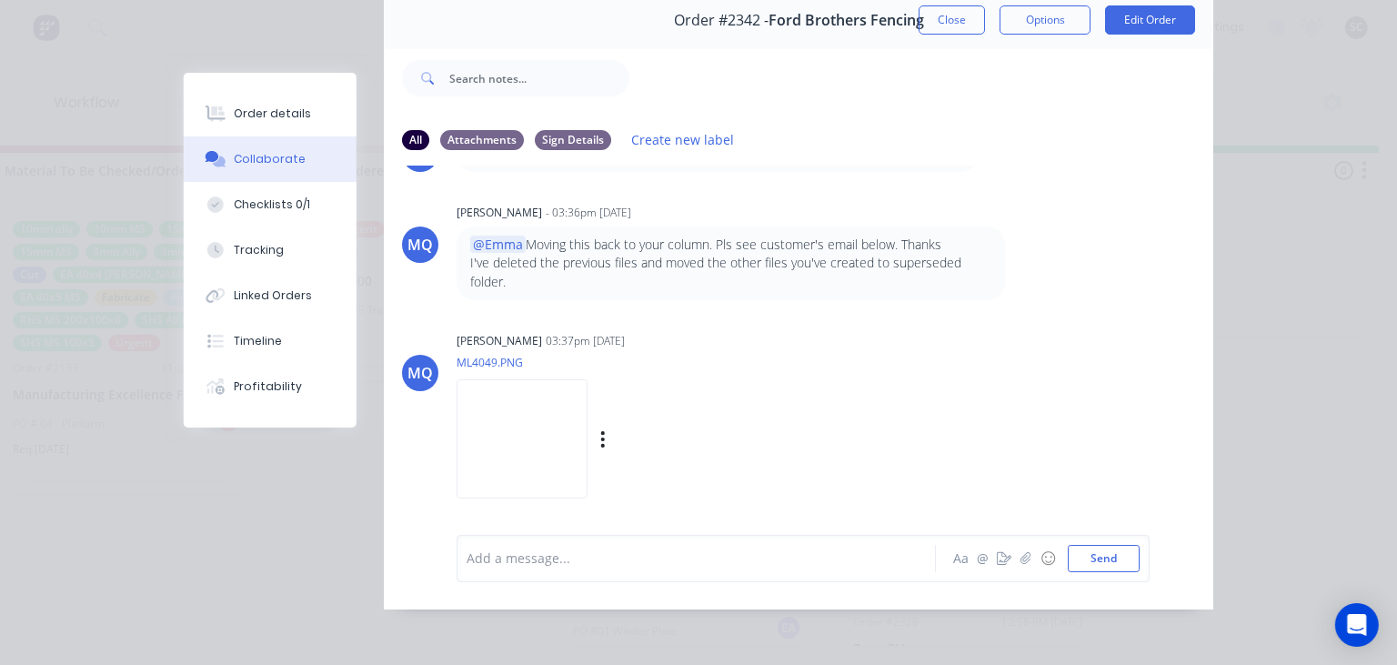
click at [566, 448] on img at bounding box center [521, 438] width 131 height 119
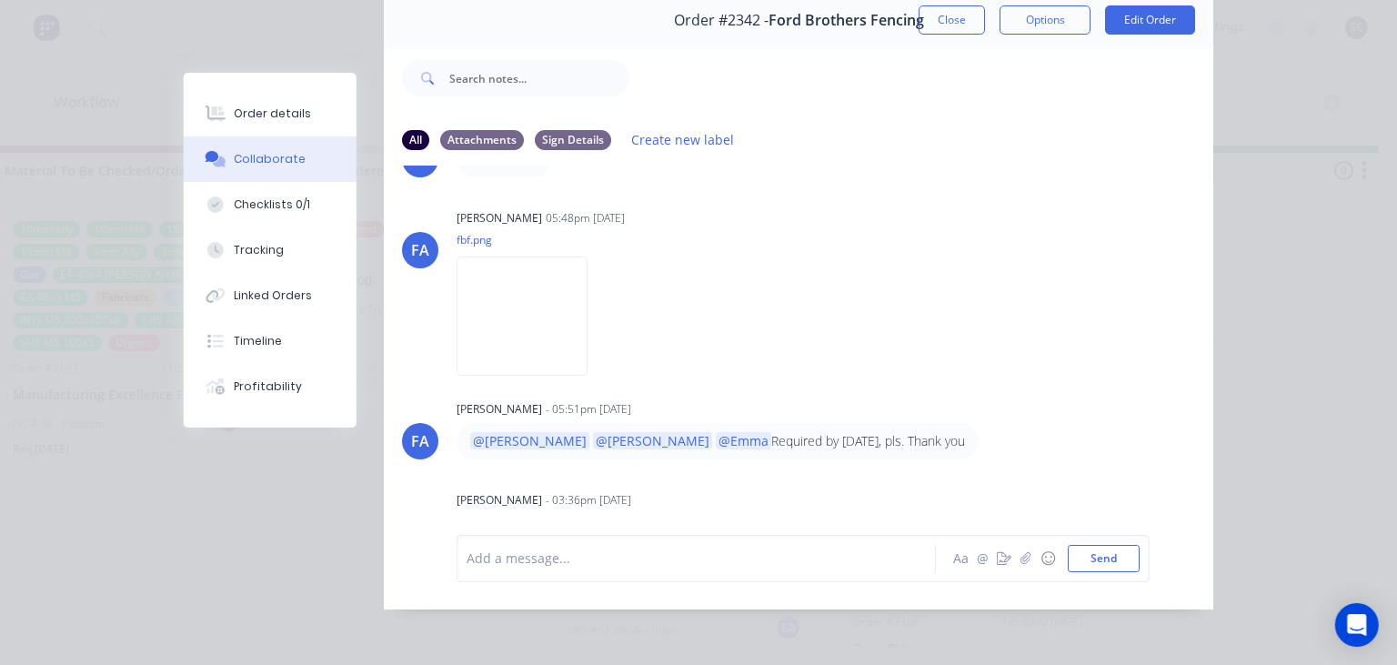
scroll to position [52, 0]
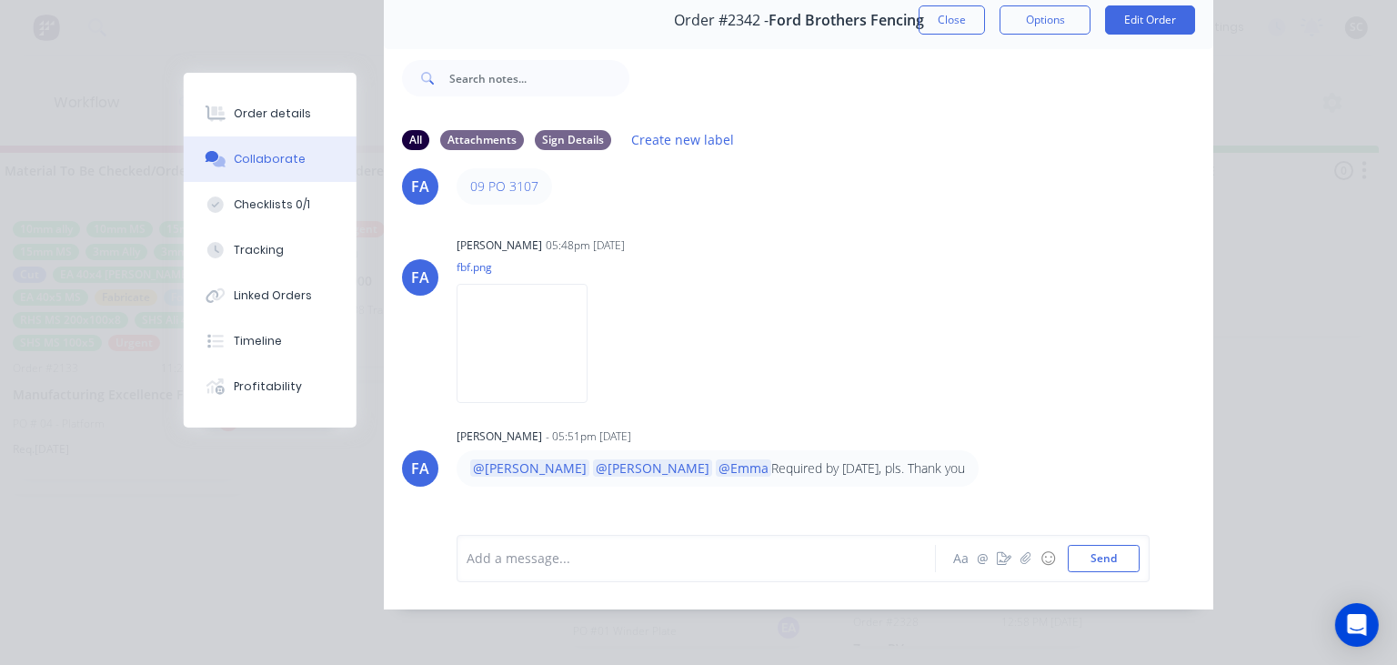
drag, startPoint x: 935, startPoint y: 23, endPoint x: 809, endPoint y: 331, distance: 332.8
click at [934, 22] on button "Close" at bounding box center [951, 19] width 66 height 29
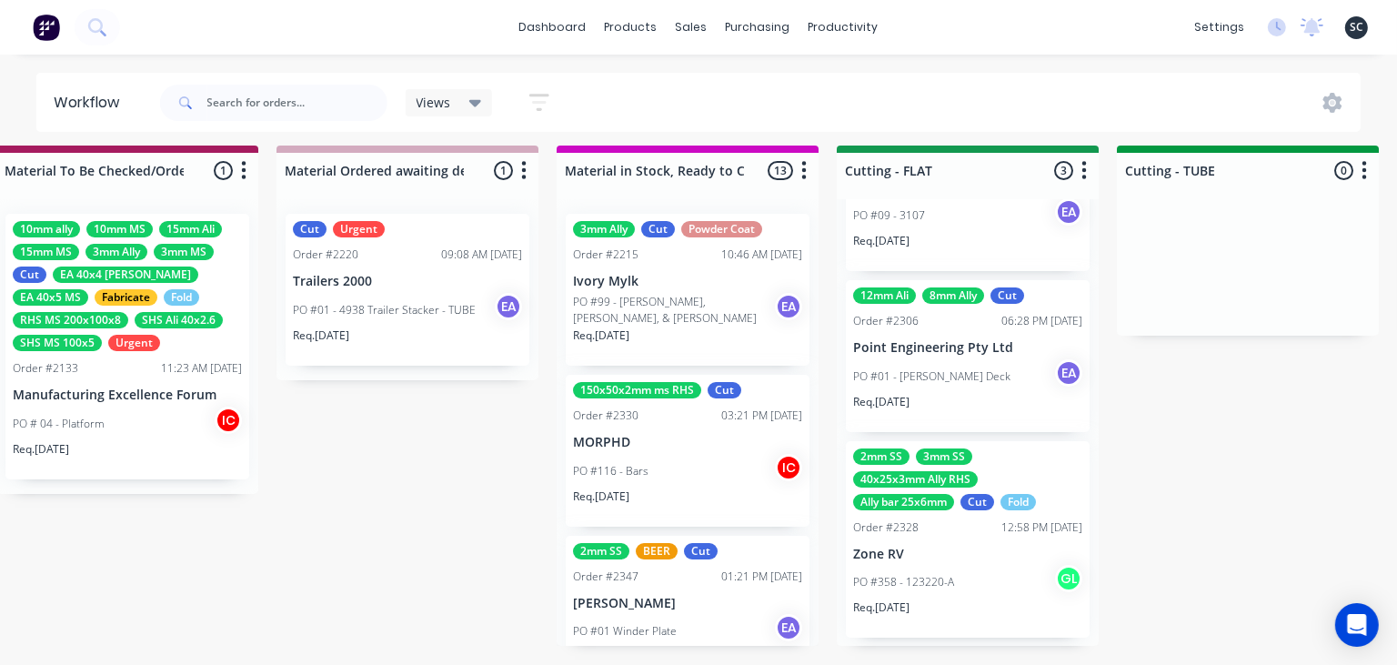
scroll to position [101, 0]
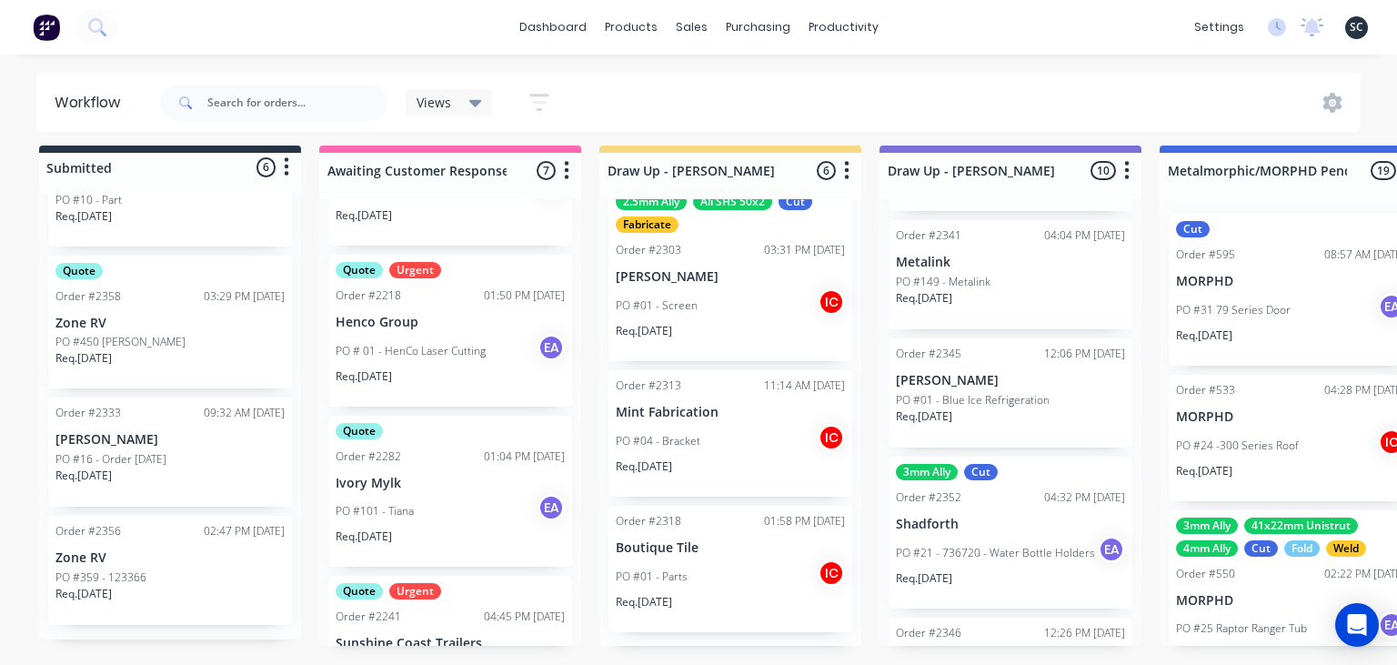
scroll to position [844, 0]
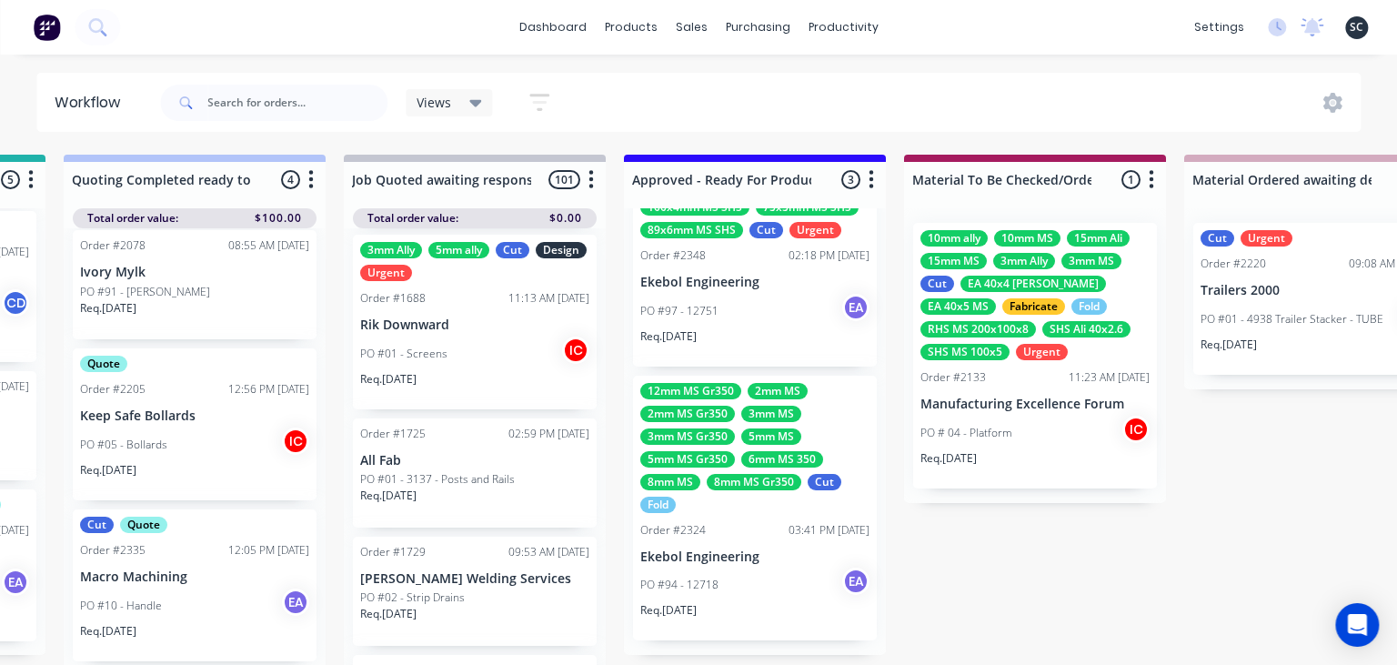
scroll to position [0, 1975]
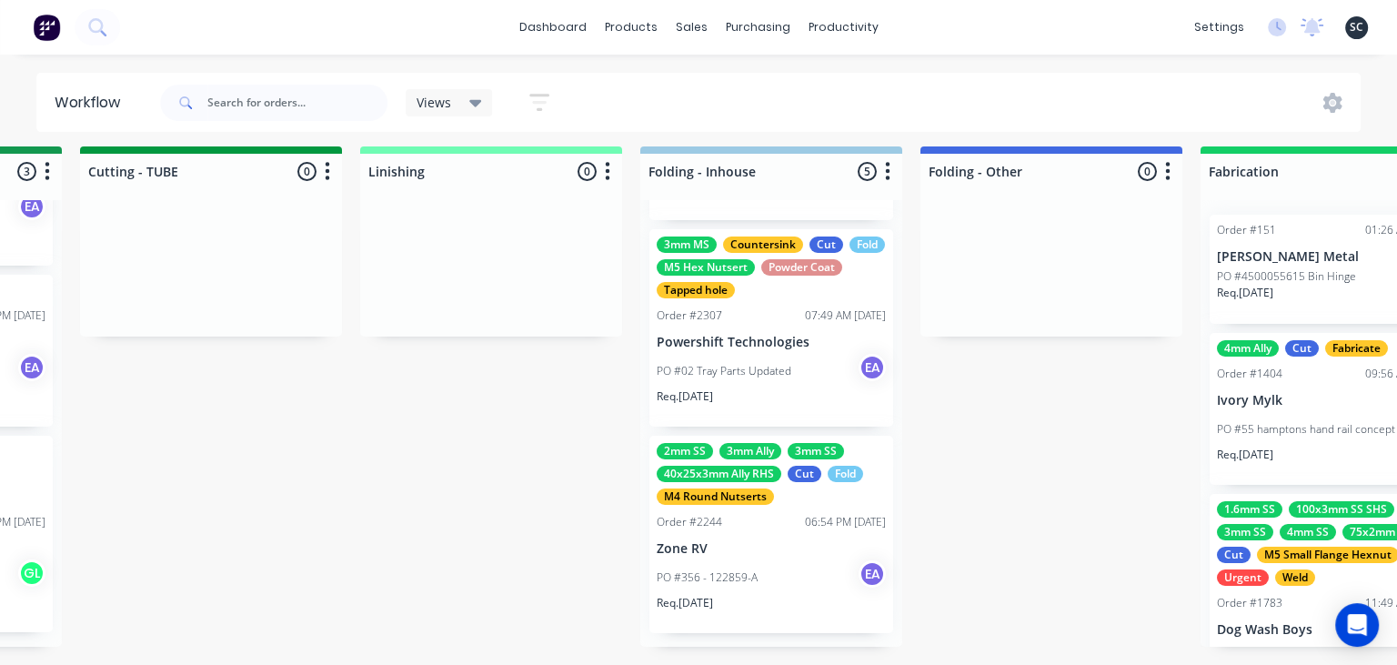
scroll to position [9, 3880]
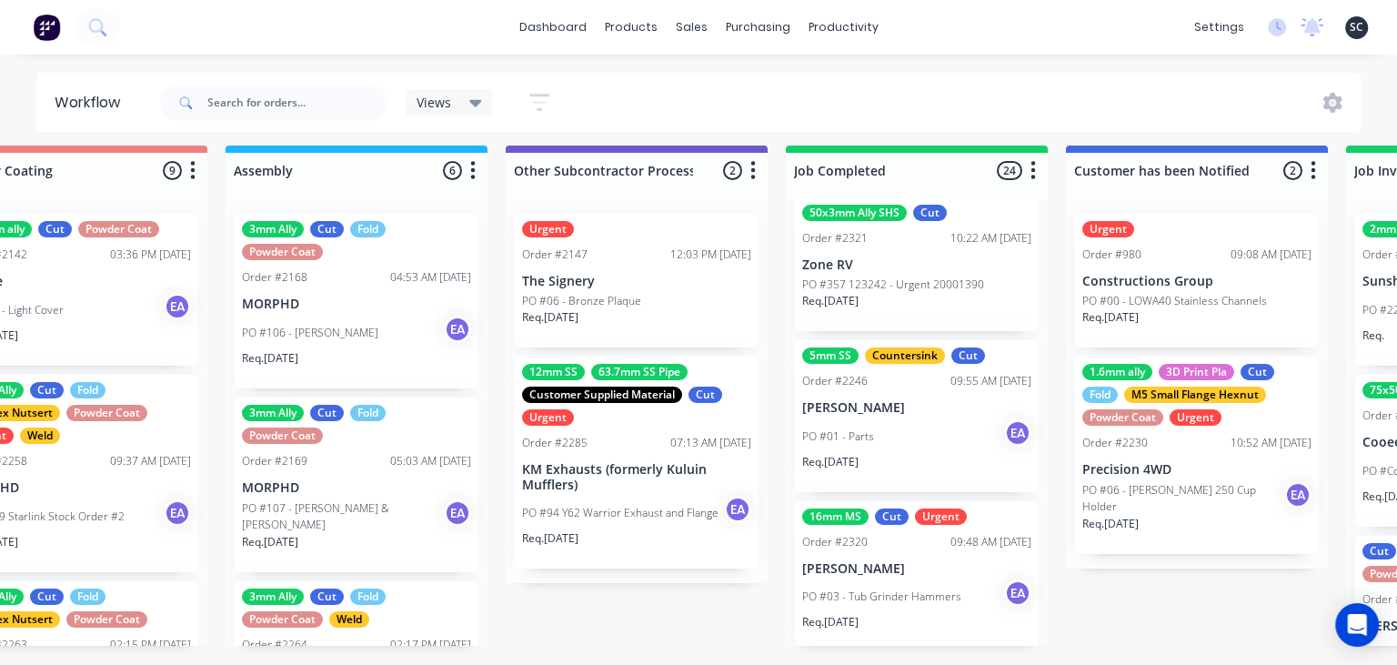
scroll to position [2622, 0]
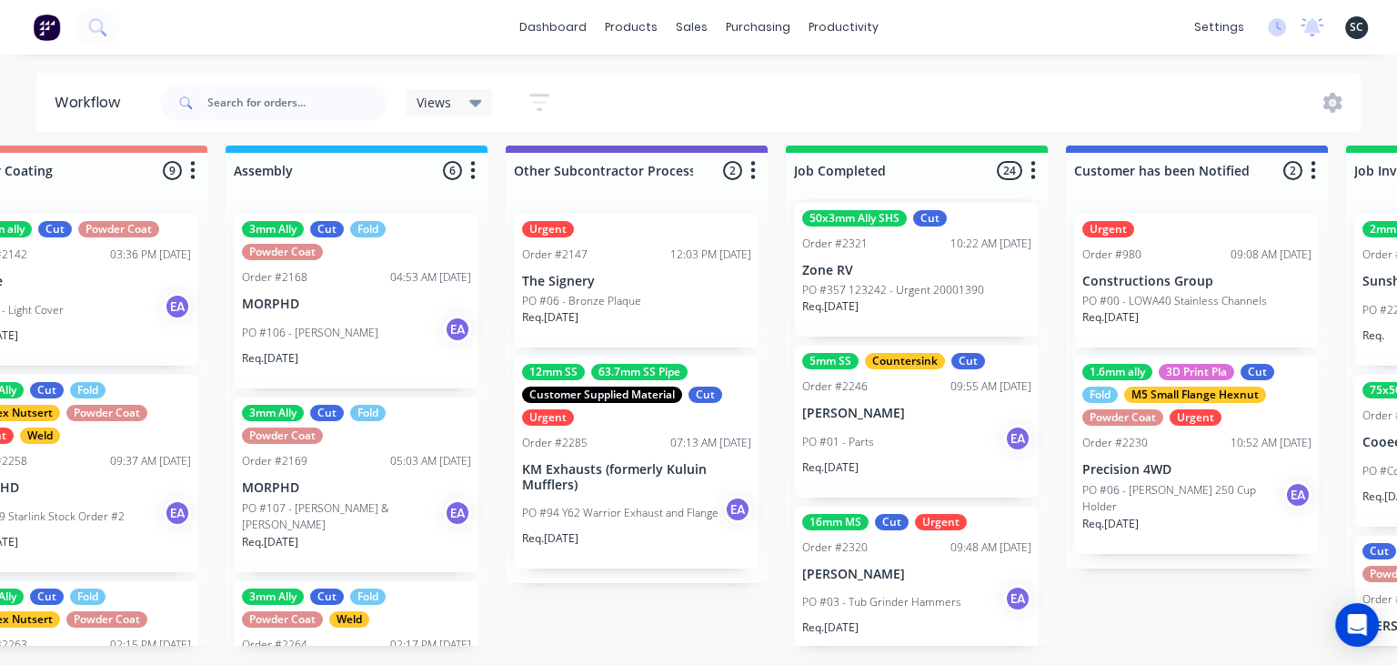
click at [919, 416] on p "[PERSON_NAME]" at bounding box center [916, 413] width 229 height 15
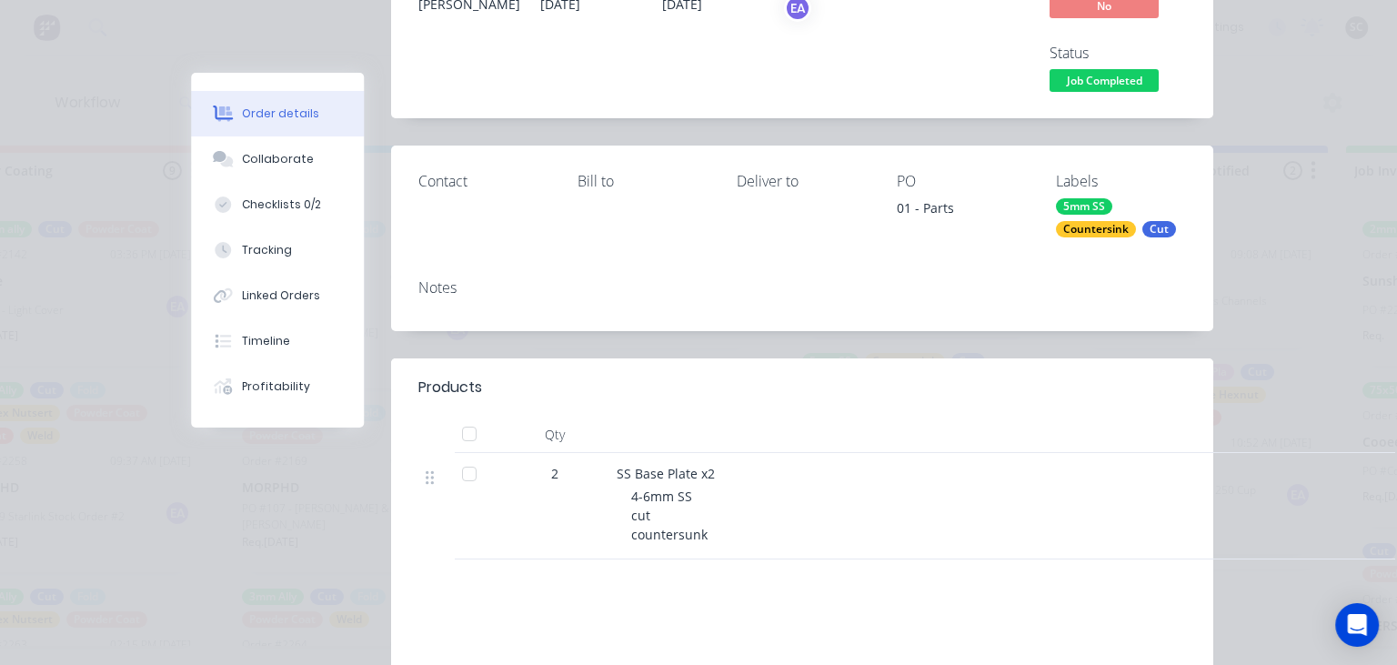
scroll to position [209, 0]
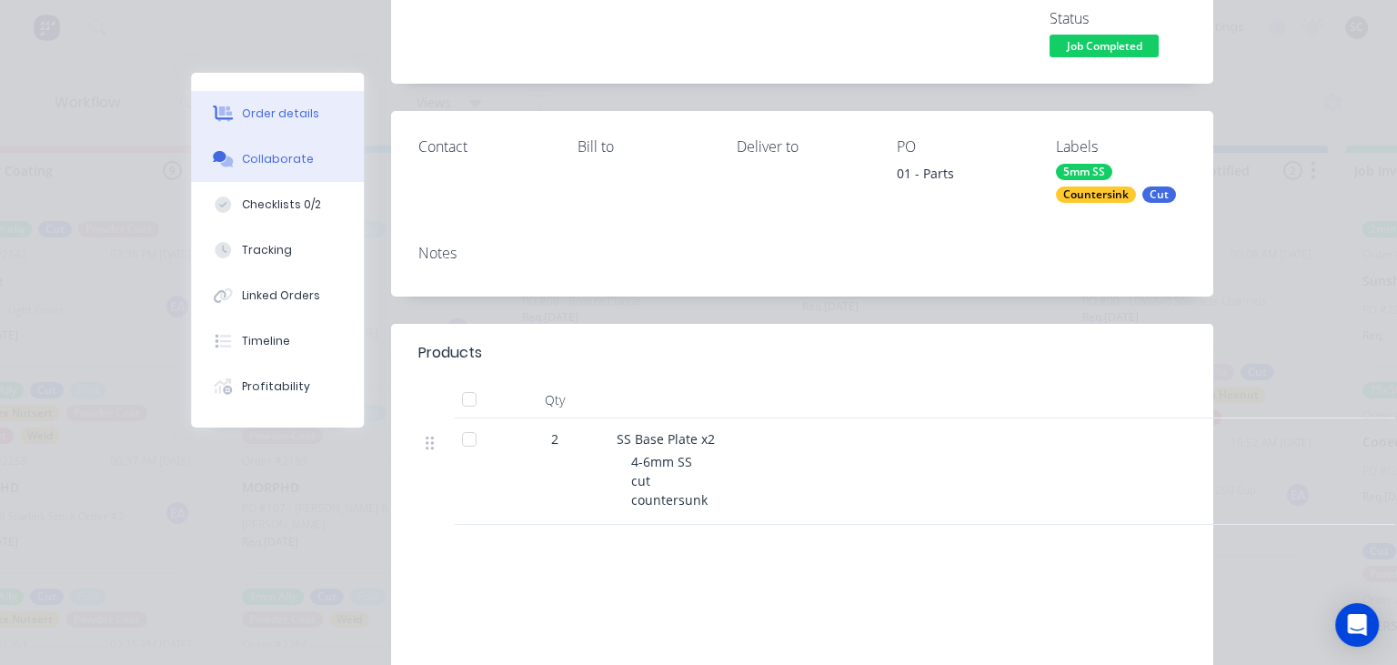
click at [296, 157] on div "Collaborate" at bounding box center [278, 159] width 72 height 16
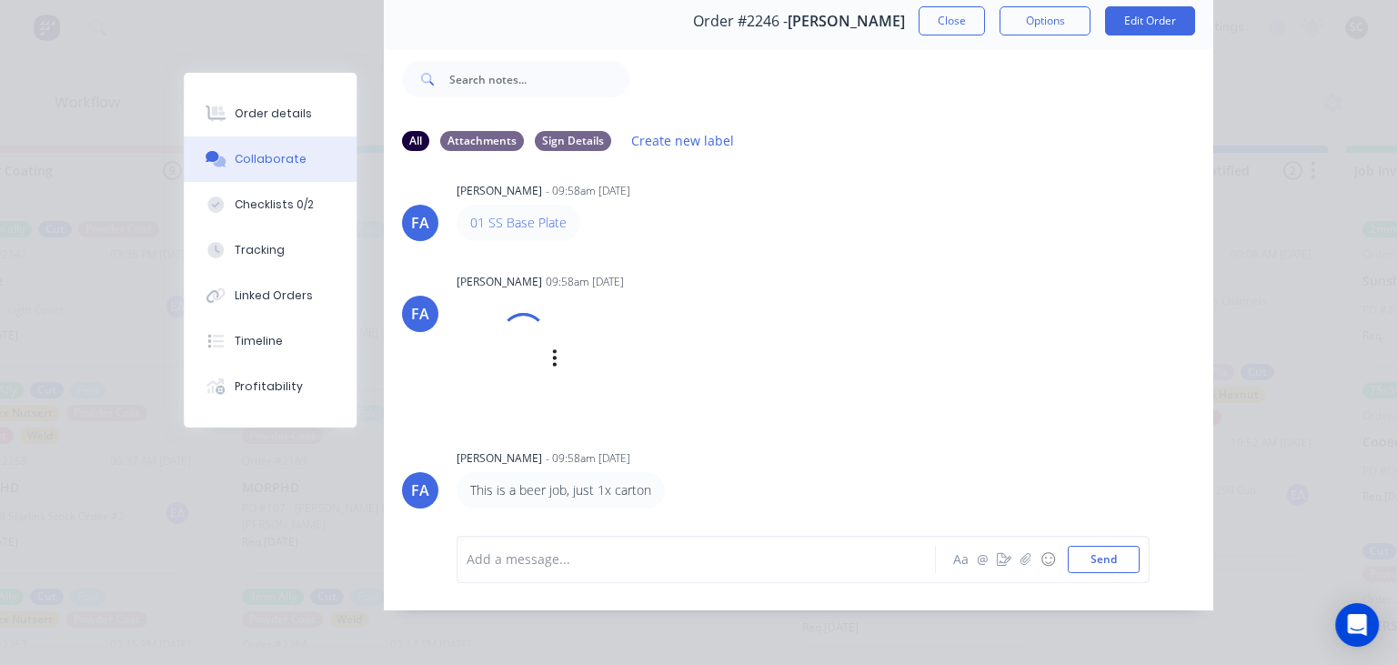
scroll to position [81, 0]
click at [806, 282] on div "Francis Adrian Candido 09:58am 05/09/25" at bounding box center [684, 281] width 456 height 16
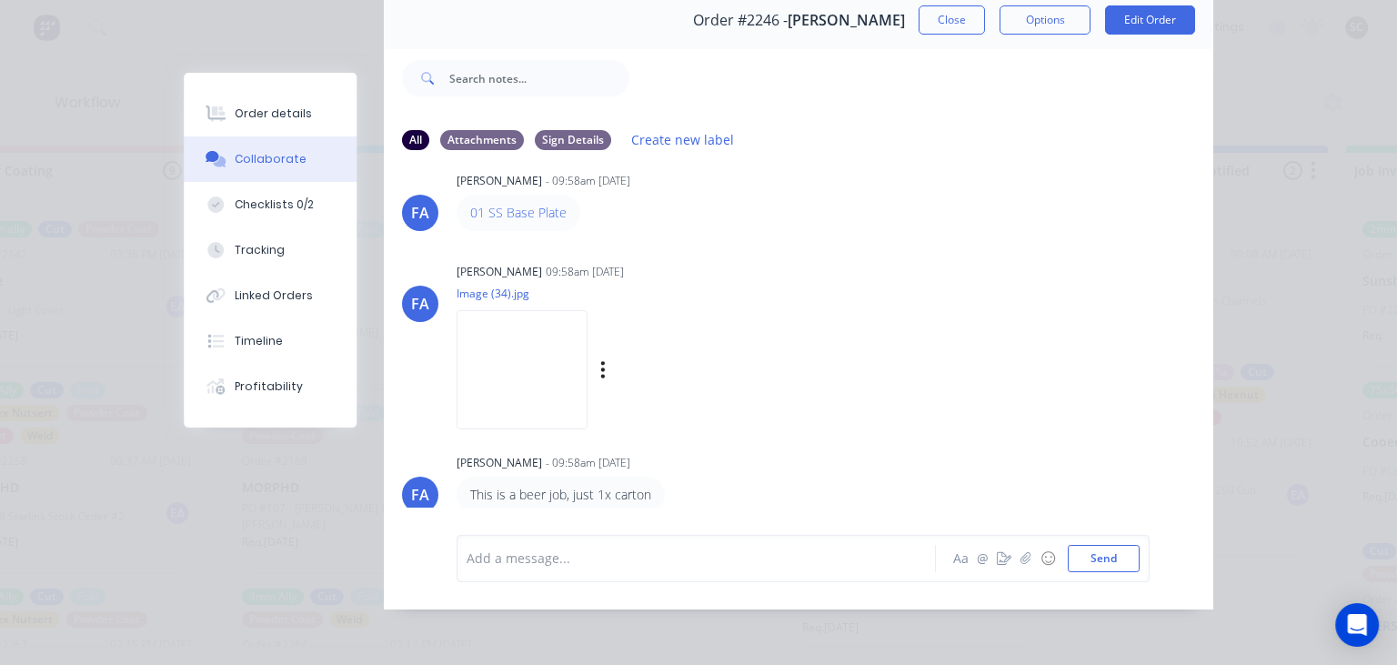
scroll to position [31, 0]
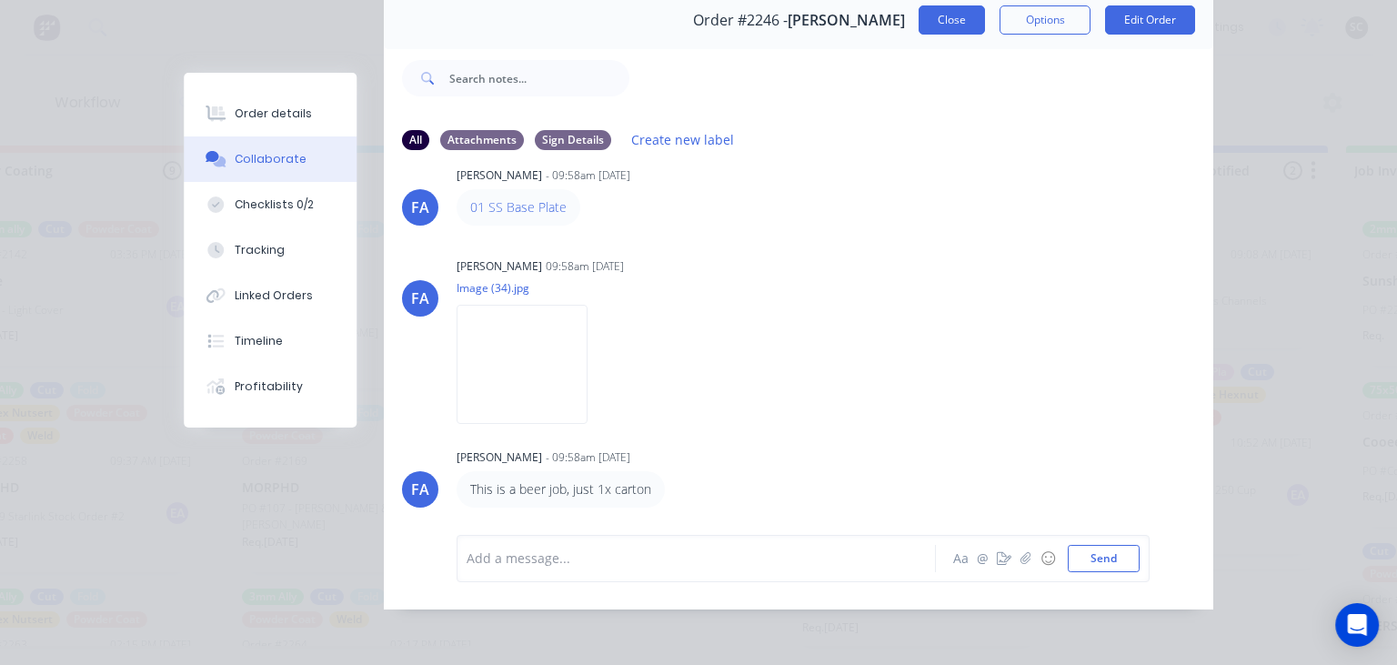
click at [948, 18] on button "Close" at bounding box center [951, 19] width 66 height 29
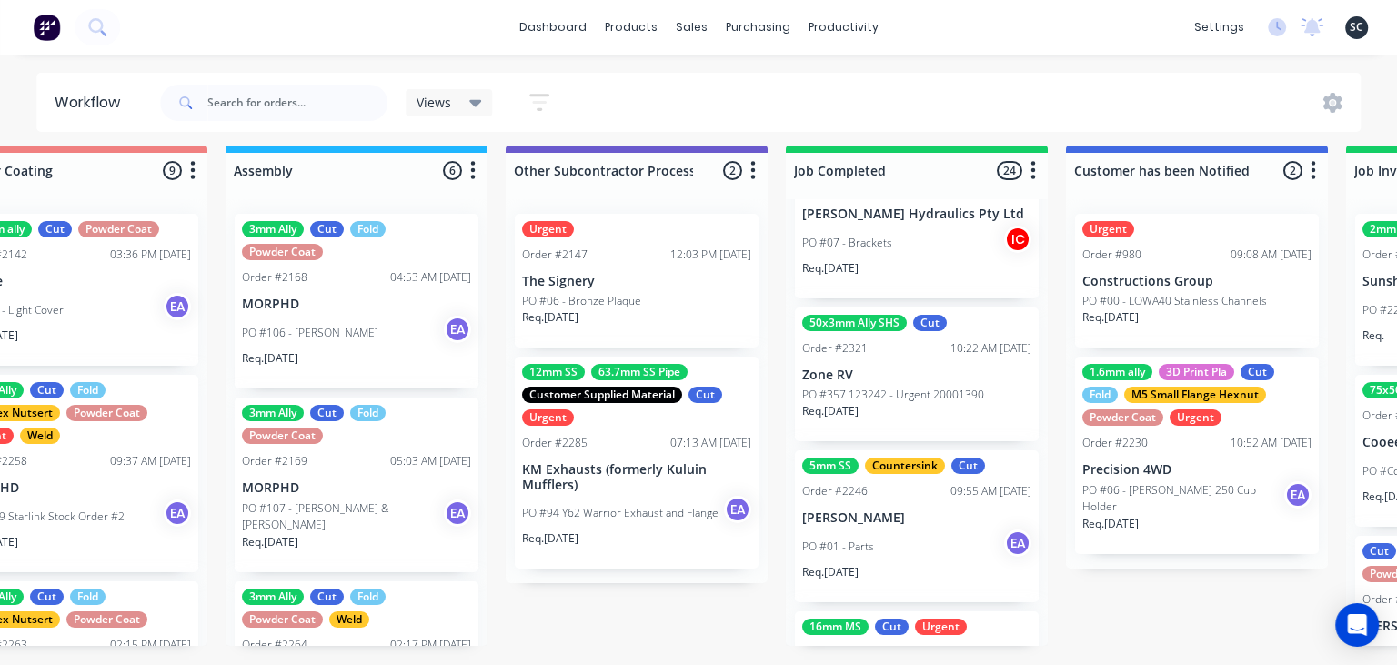
scroll to position [3145, 0]
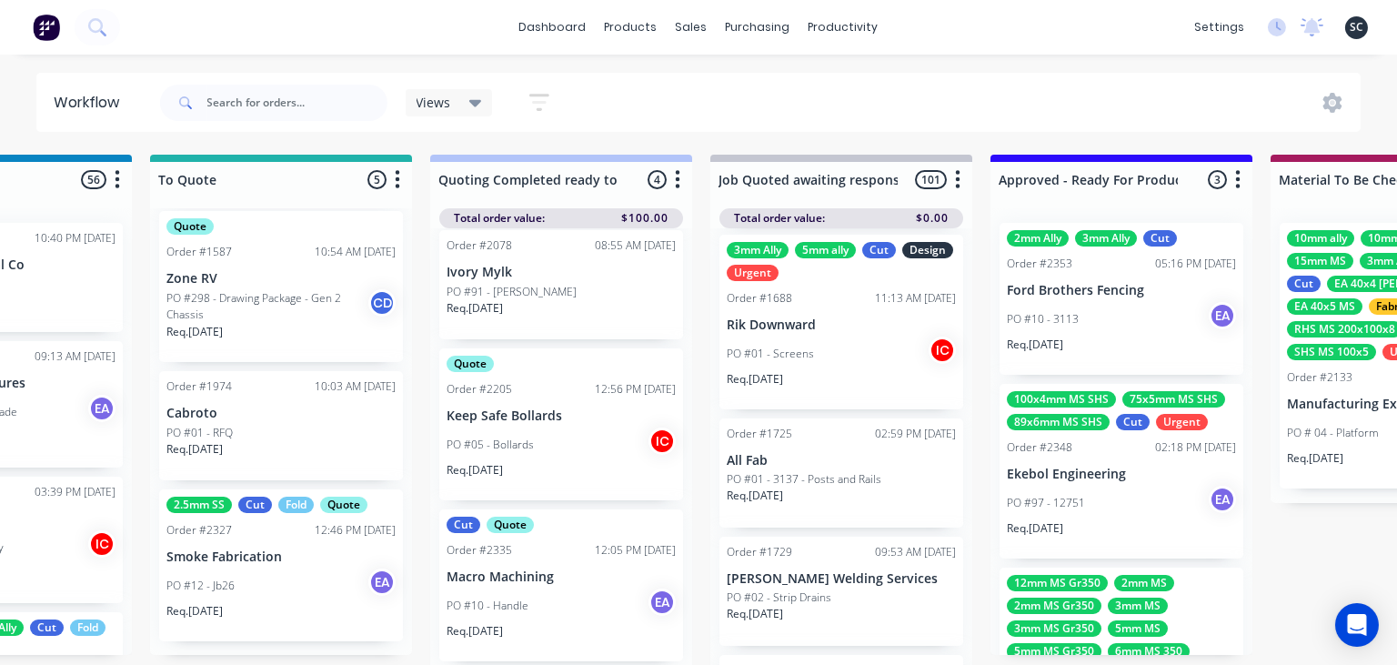
click at [1079, 295] on p "Ford Brothers Fencing" at bounding box center [1121, 290] width 229 height 15
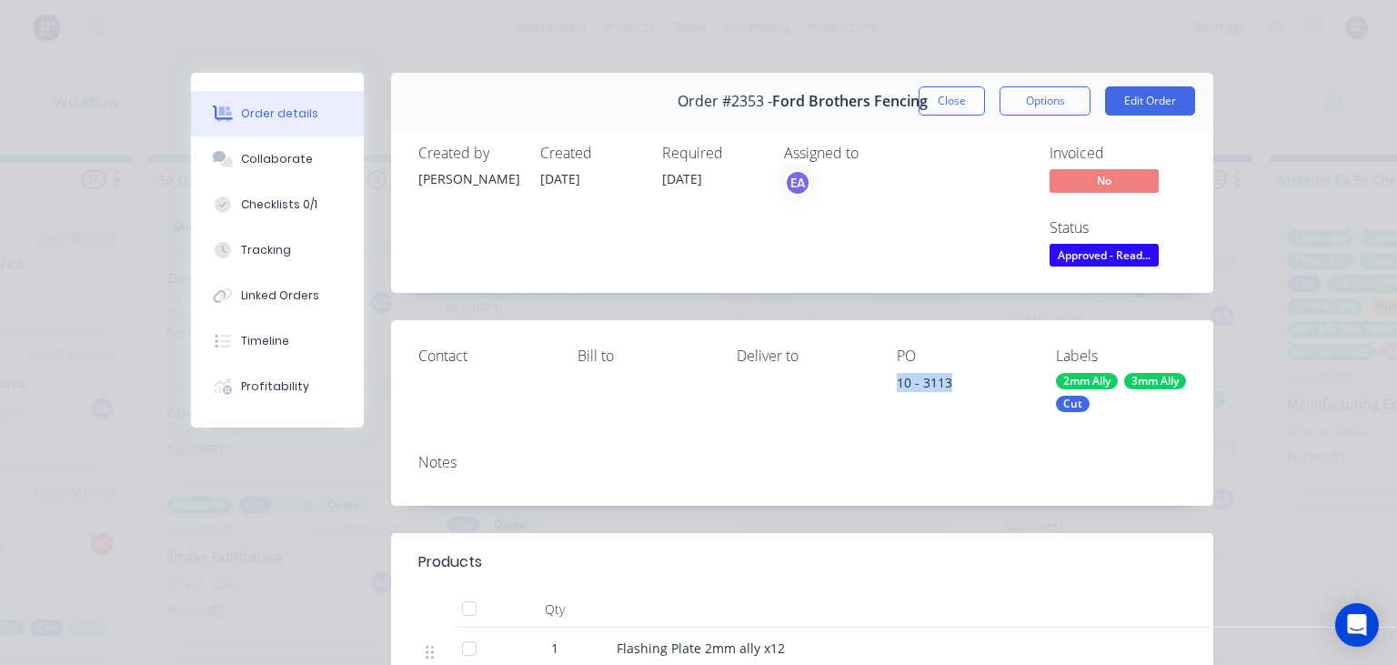
drag, startPoint x: 895, startPoint y: 380, endPoint x: 969, endPoint y: 374, distance: 74.8
click at [969, 374] on div "Contact Bill to Deliver to PO 10 - 3113 Labels 2mm Ally 3mm Ally Cut" at bounding box center [802, 379] width 822 height 118
copy div "10 - 3113"
click at [865, 405] on div "Deliver to" at bounding box center [802, 379] width 130 height 64
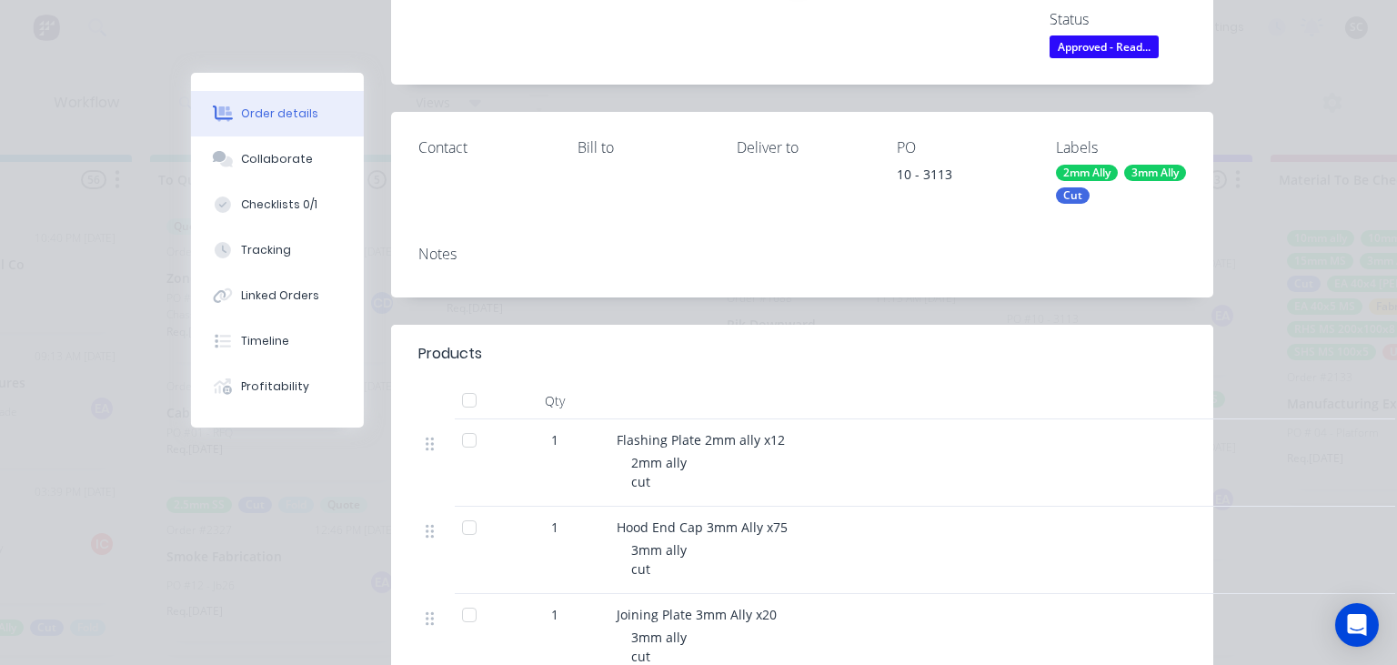
scroll to position [209, 0]
click at [275, 163] on div "Collaborate" at bounding box center [278, 159] width 72 height 16
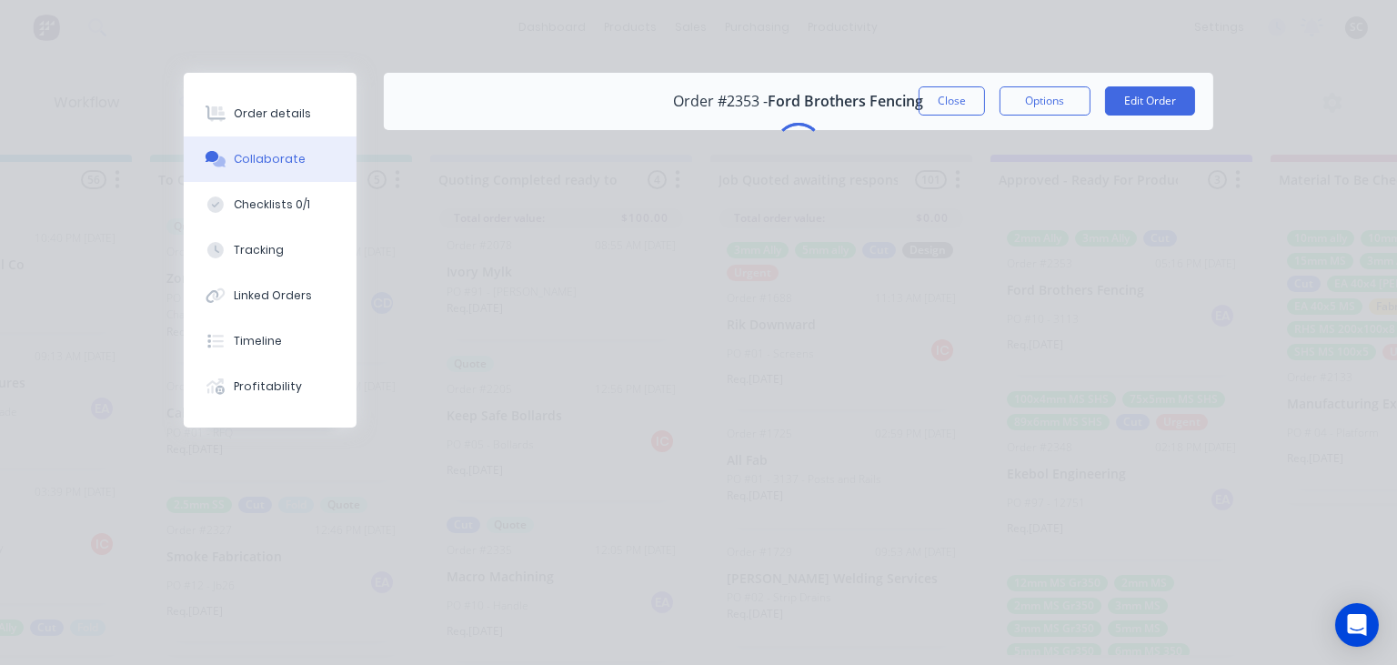
scroll to position [0, 0]
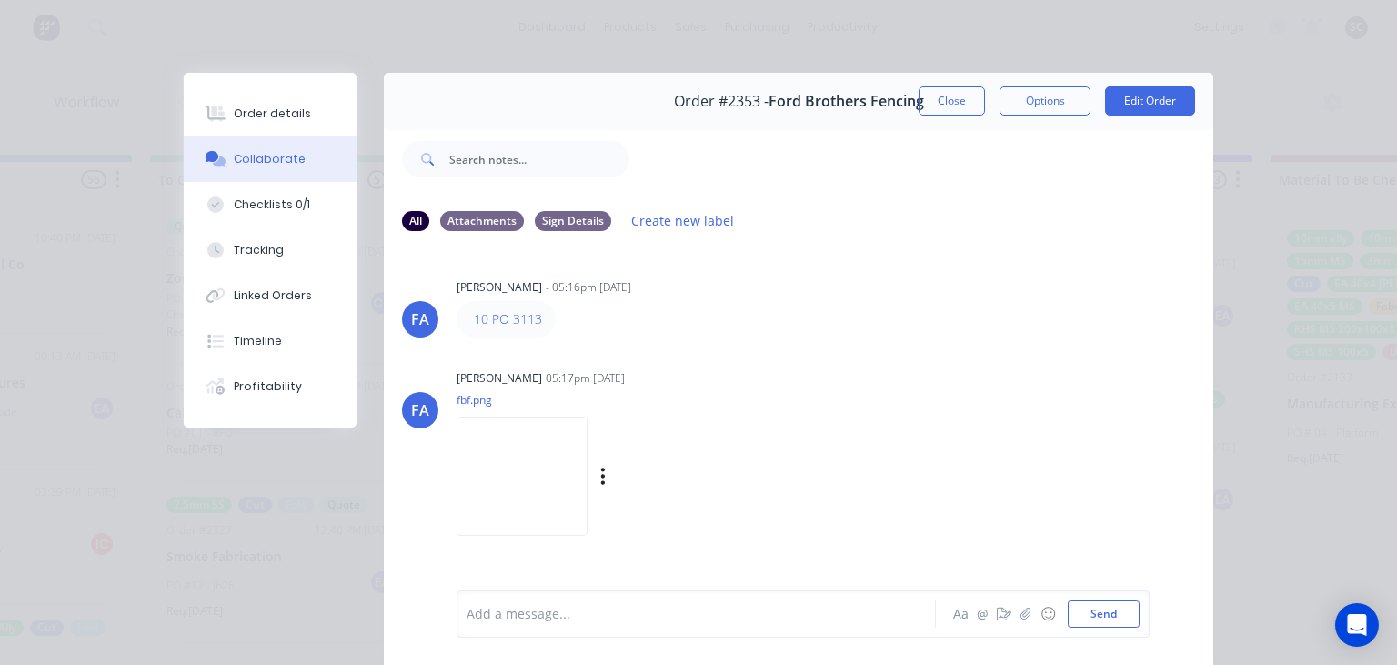
click at [908, 386] on div "[PERSON_NAME] 05:17pm [DATE]" at bounding box center [684, 378] width 456 height 16
click at [564, 461] on img at bounding box center [521, 475] width 131 height 119
click at [948, 106] on button "Close" at bounding box center [951, 100] width 66 height 29
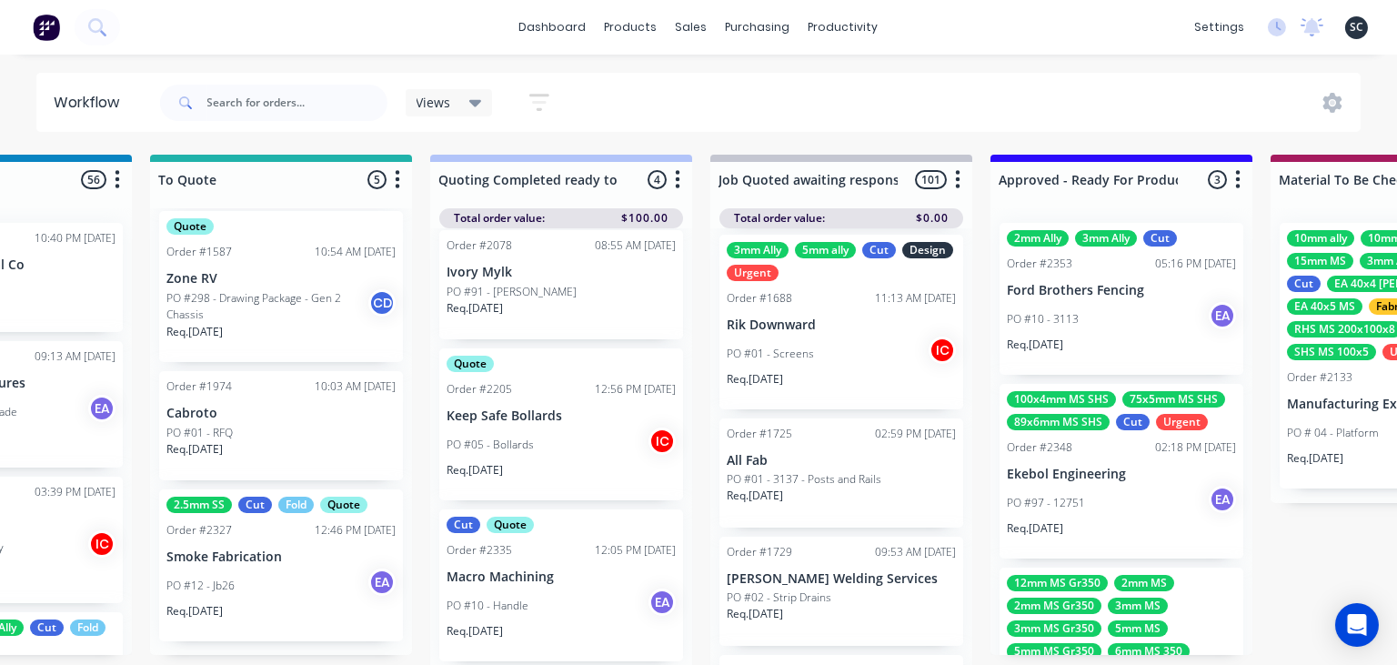
click at [1123, 309] on div "PO #10 - 3113 EA" at bounding box center [1121, 319] width 229 height 35
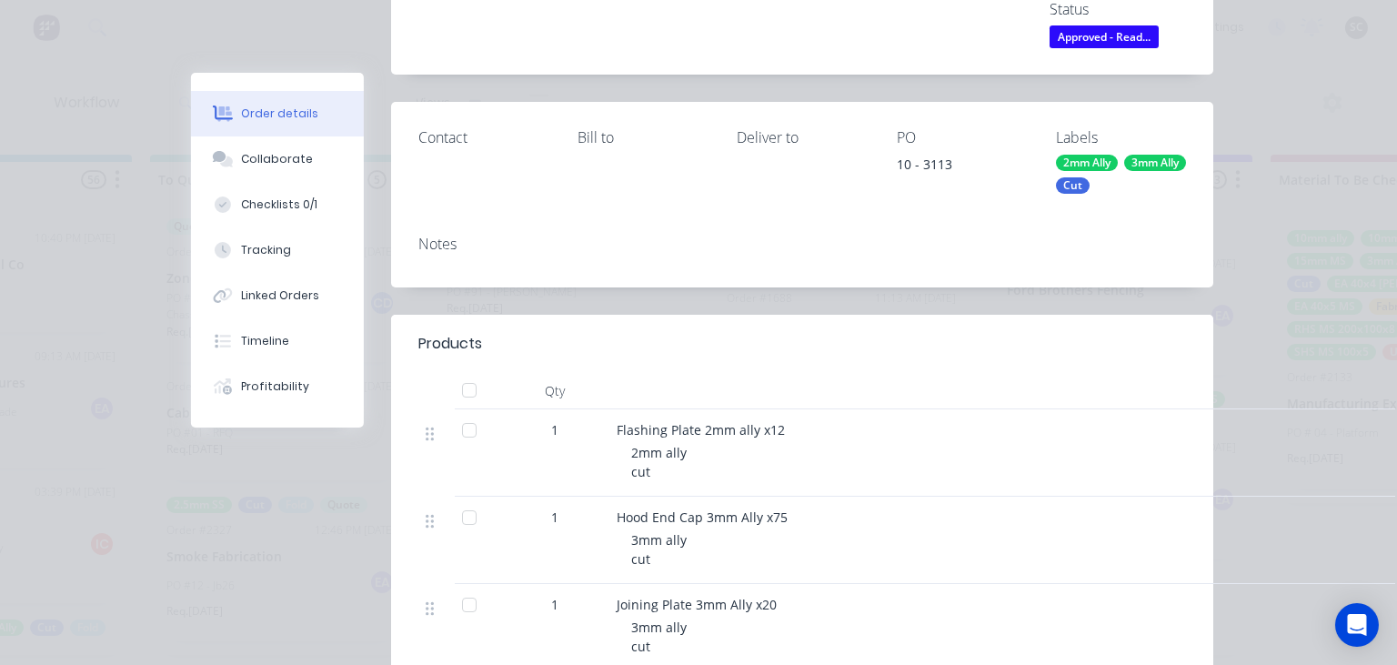
scroll to position [418, 0]
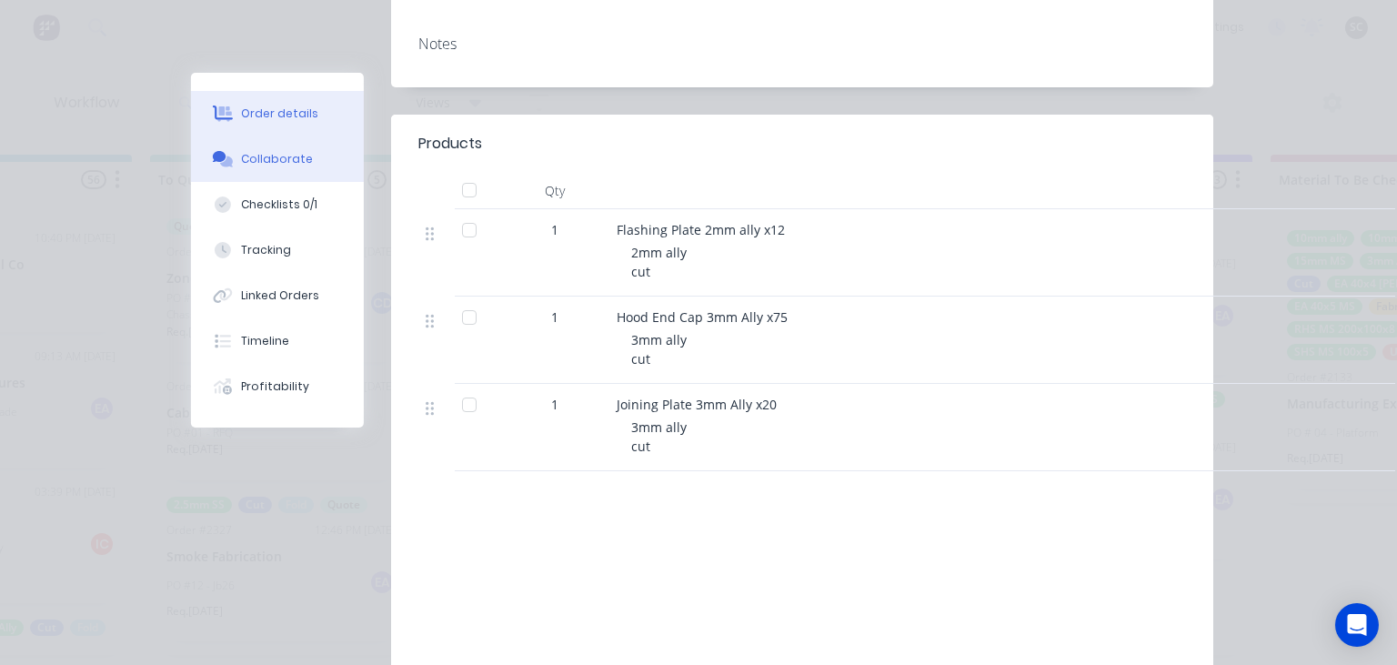
click at [300, 163] on div "Collaborate" at bounding box center [278, 159] width 72 height 16
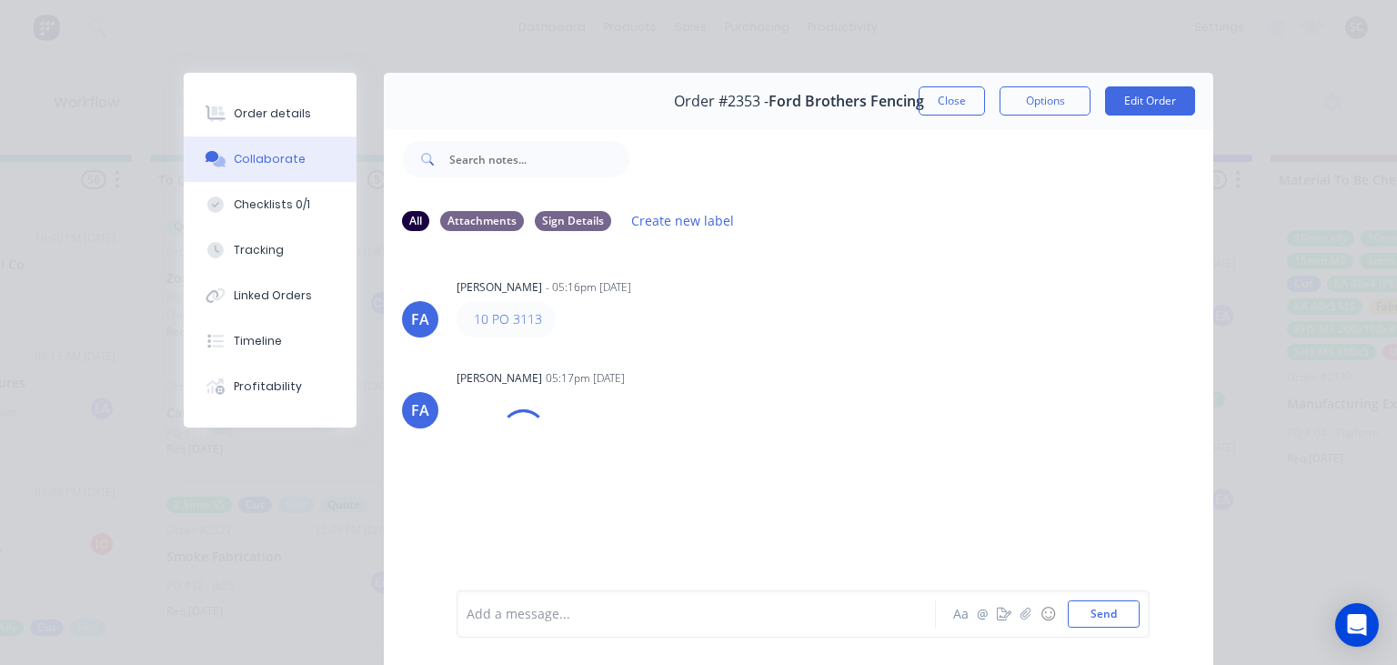
scroll to position [81, 0]
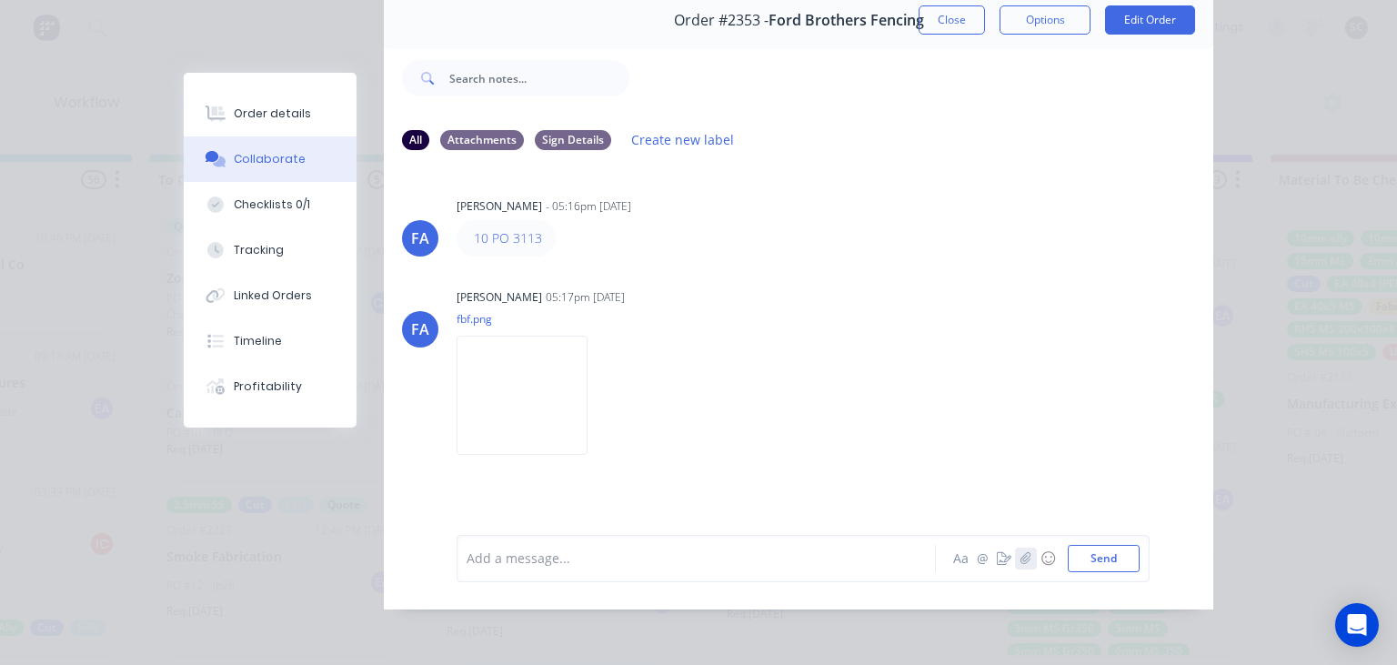
click at [1026, 558] on icon "button" at bounding box center [1025, 558] width 11 height 13
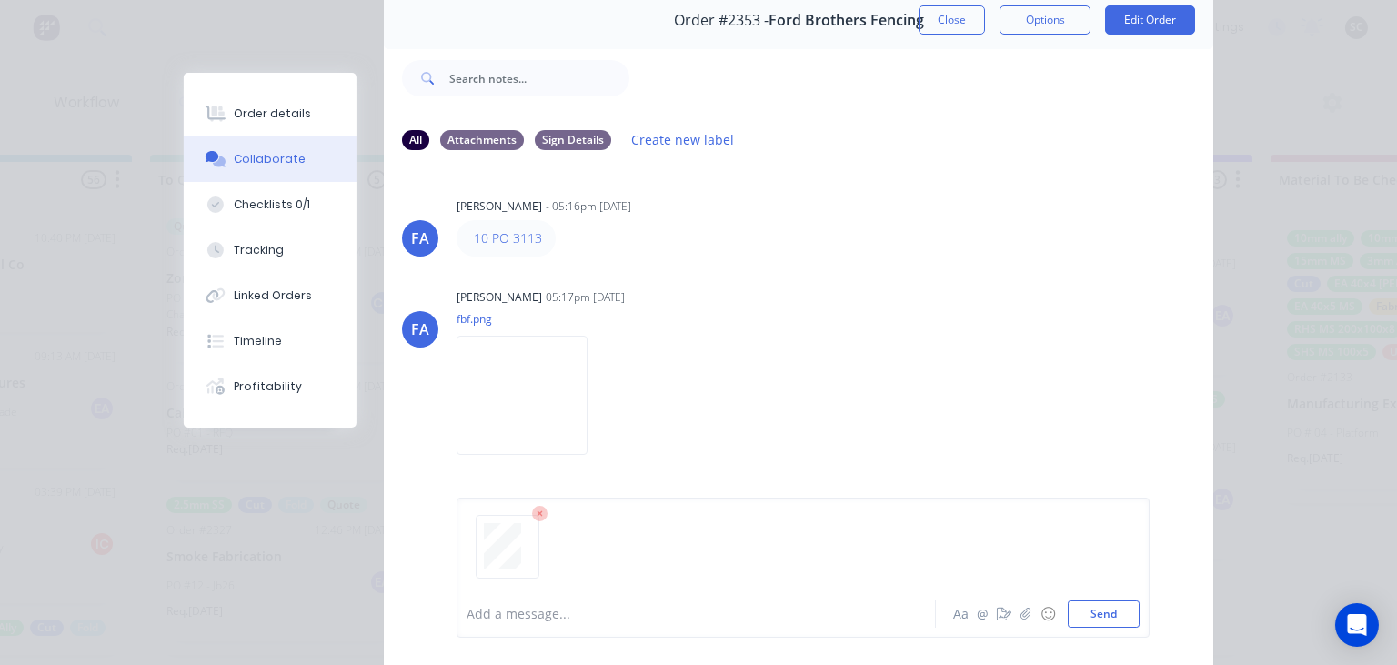
click at [542, 602] on div "Add a message..." at bounding box center [700, 613] width 468 height 27
drag, startPoint x: 287, startPoint y: 125, endPoint x: 348, endPoint y: 175, distance: 78.3
click at [287, 125] on button "Order details" at bounding box center [270, 113] width 173 height 45
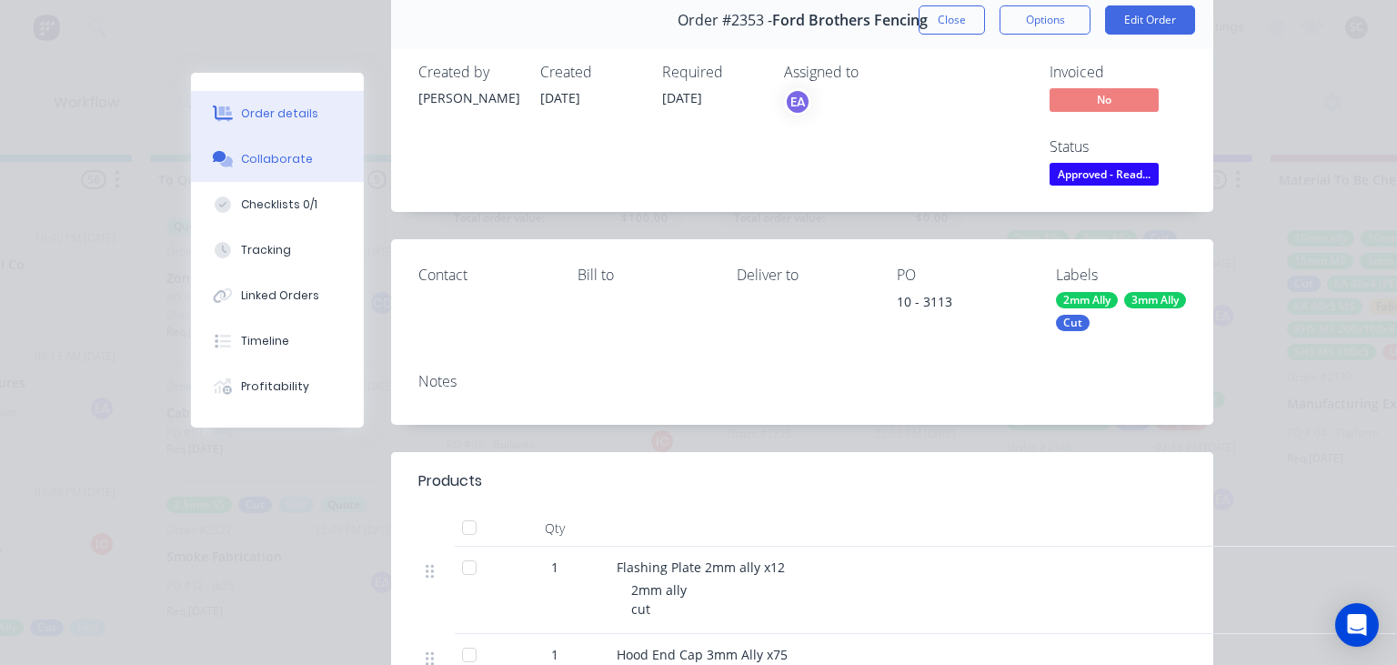
click at [312, 168] on button "Collaborate" at bounding box center [277, 158] width 173 height 45
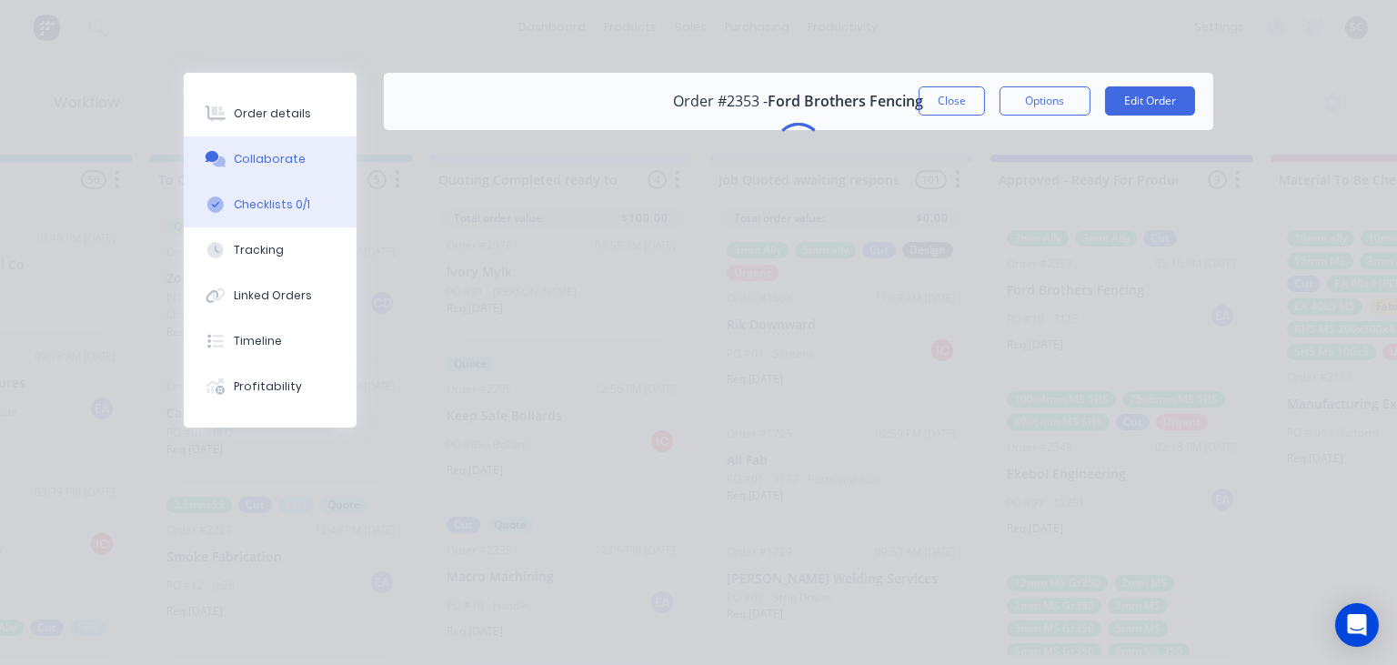
scroll to position [0, 0]
drag, startPoint x: 305, startPoint y: 194, endPoint x: 316, endPoint y: 194, distance: 10.9
click at [305, 194] on button "Checklists 0/1" at bounding box center [270, 204] width 173 height 45
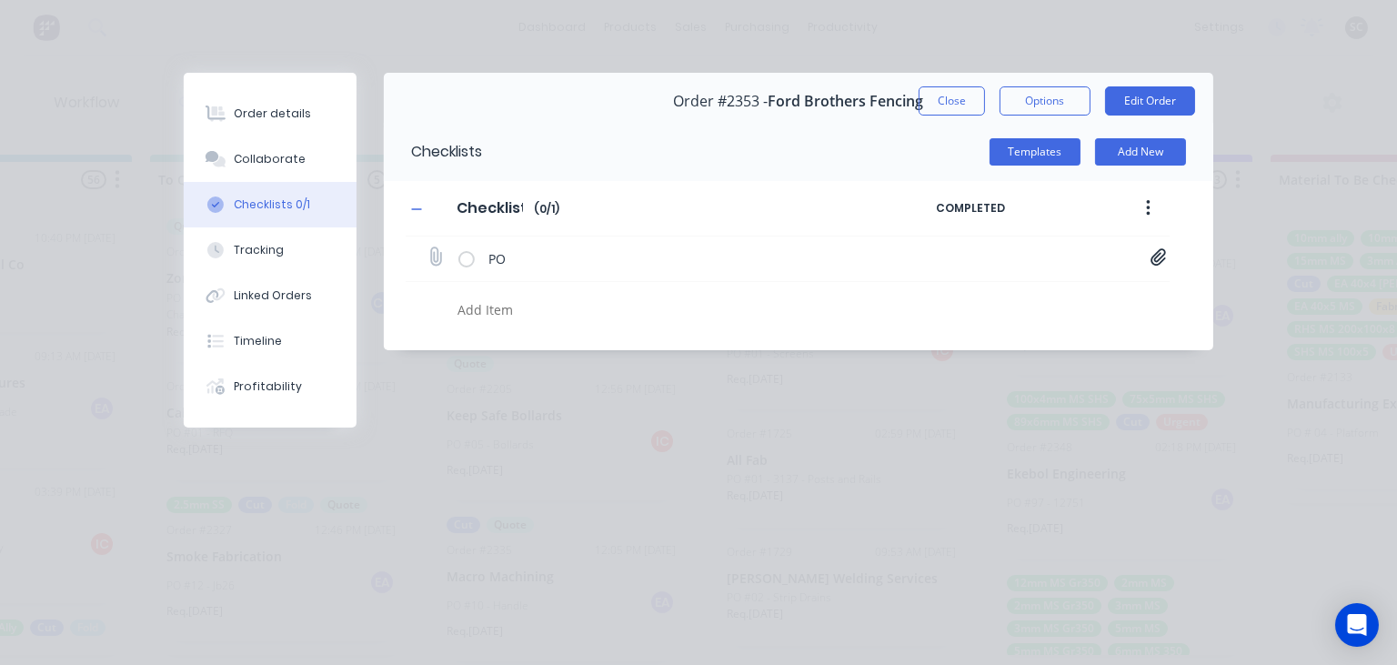
click at [1157, 256] on icon at bounding box center [1157, 256] width 15 height 17
click at [1001, 303] on link "Purchase_Order_No_3113.pdf" at bounding box center [1012, 296] width 212 height 19
click at [297, 167] on button "Collaborate" at bounding box center [270, 158] width 173 height 45
type textarea "x"
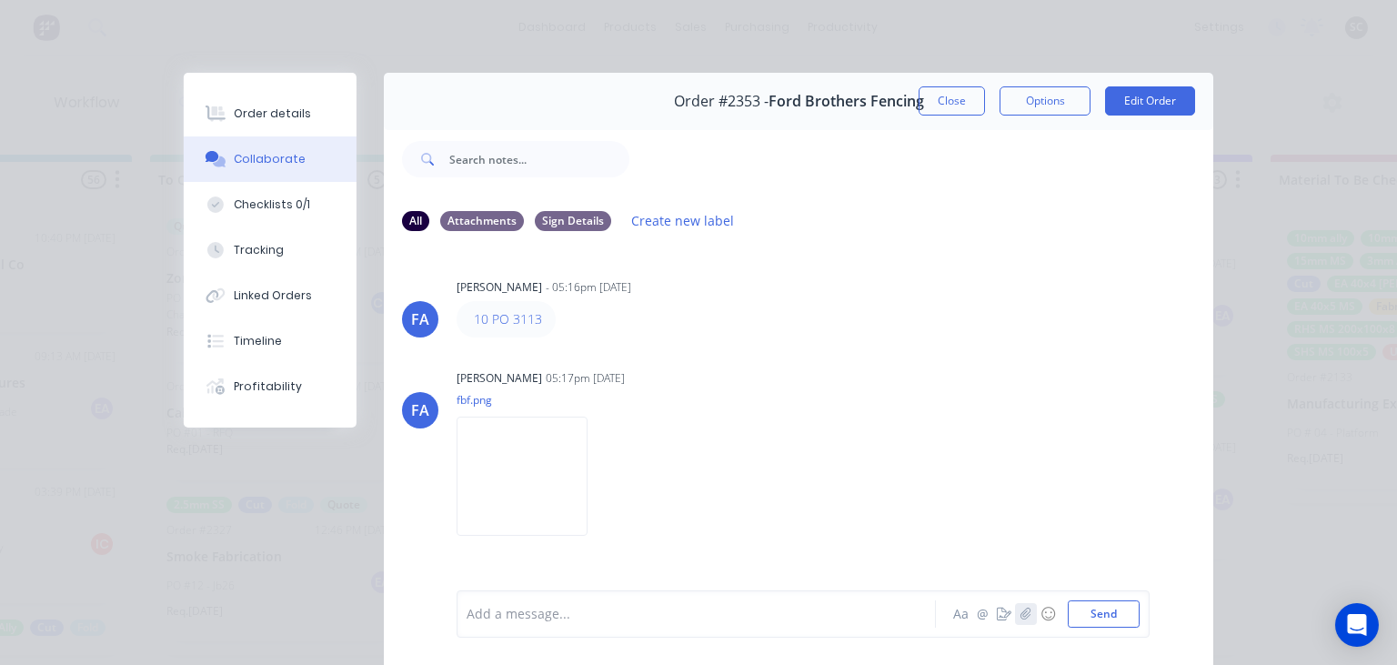
click at [1026, 622] on button "button" at bounding box center [1026, 614] width 22 height 22
click at [510, 617] on div at bounding box center [700, 614] width 467 height 19
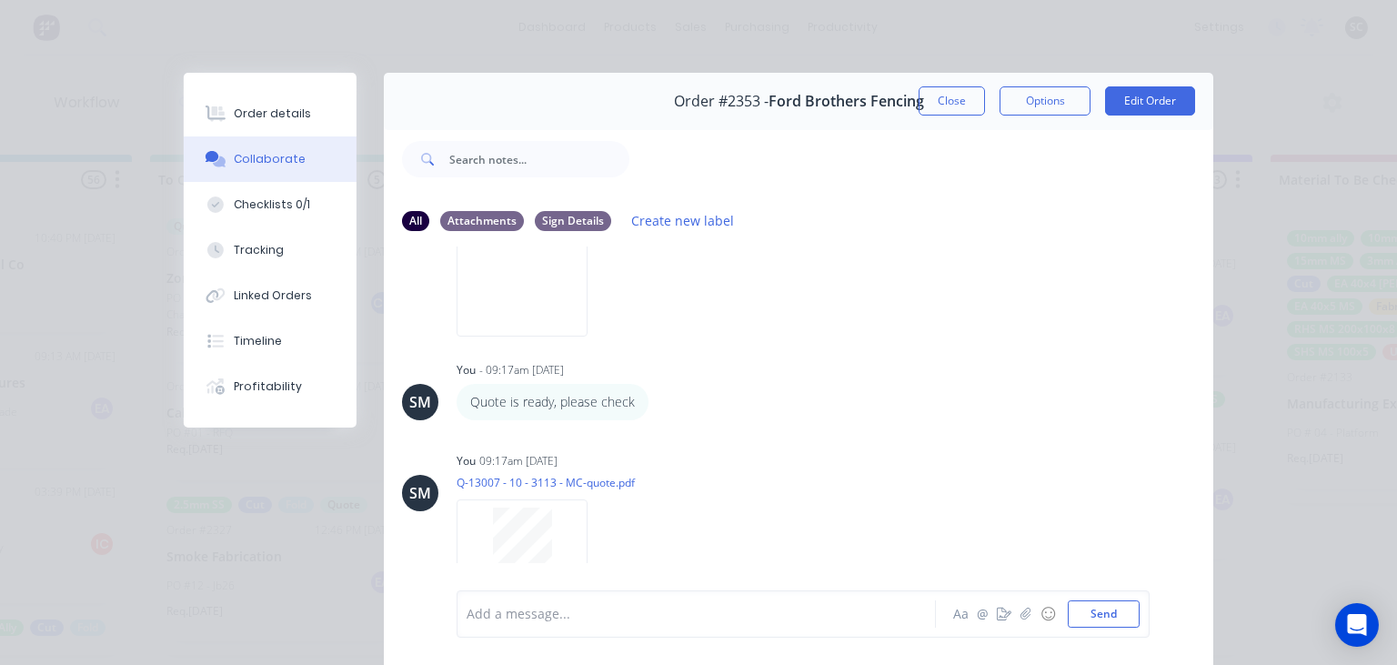
scroll to position [238, 0]
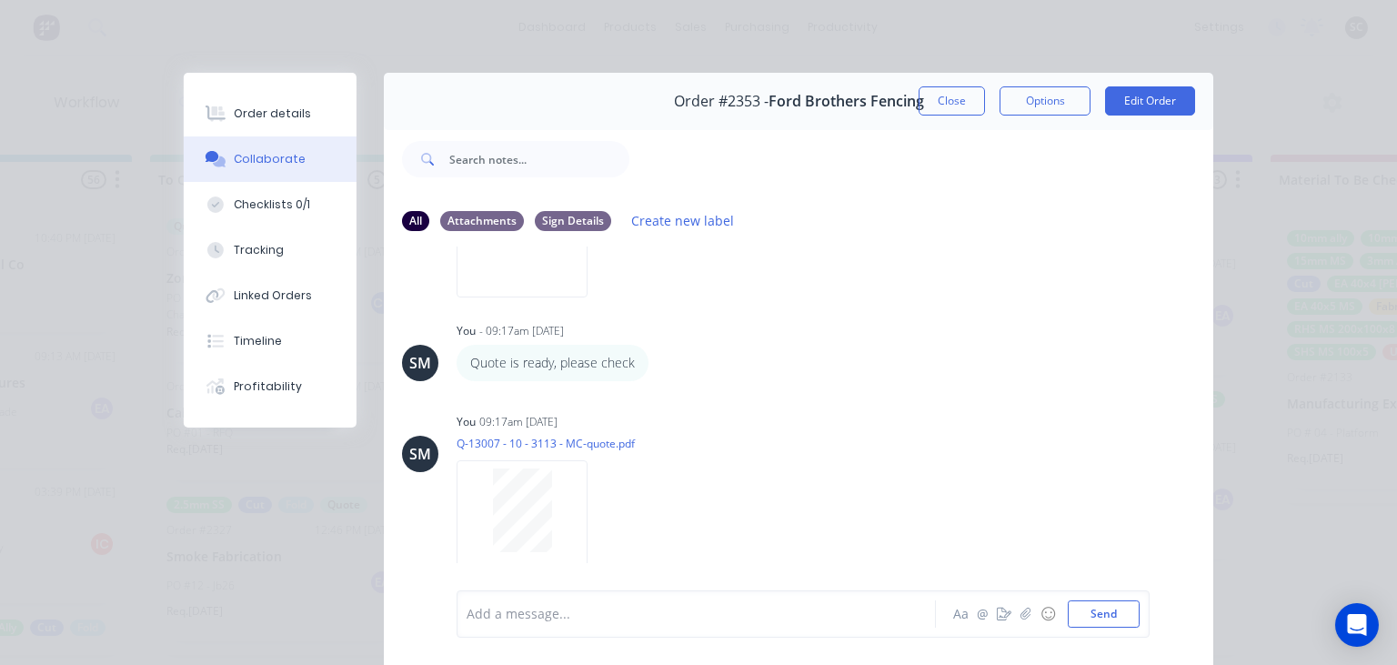
drag, startPoint x: 955, startPoint y: 111, endPoint x: 887, endPoint y: 262, distance: 165.6
click at [955, 110] on button "Close" at bounding box center [951, 100] width 66 height 29
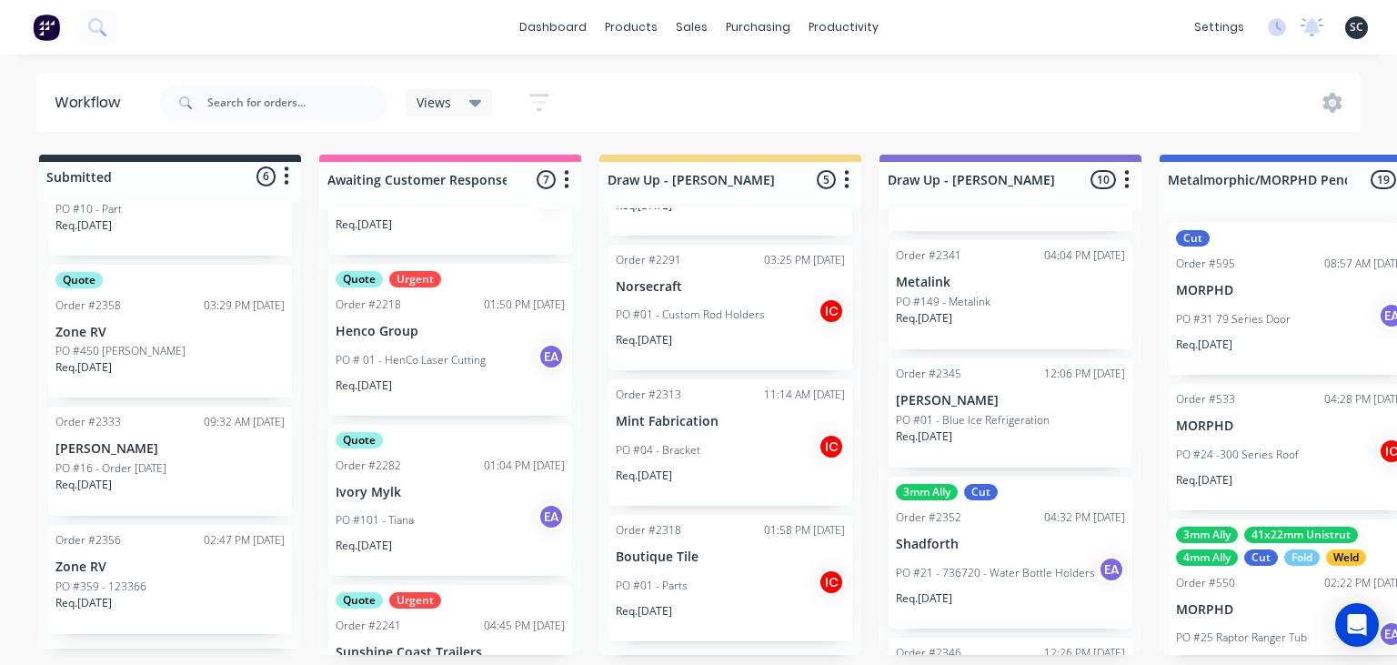
scroll to position [3145, 0]
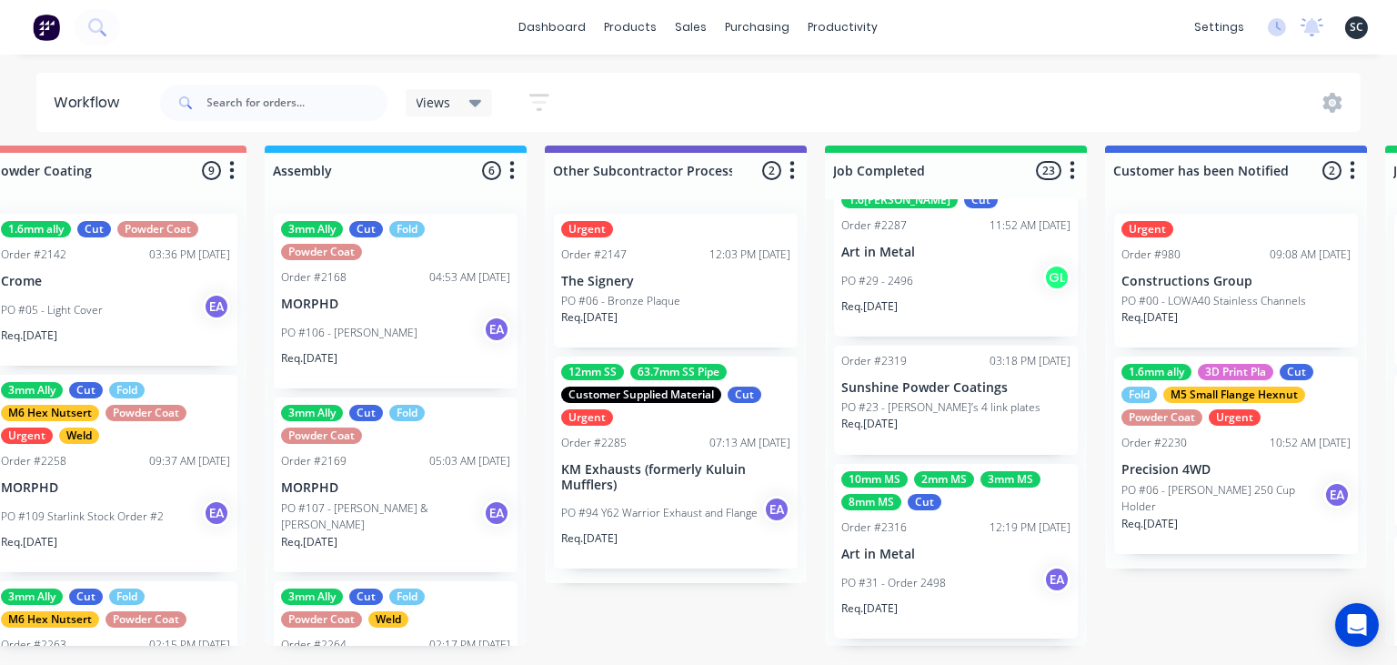
scroll to position [3313, 0]
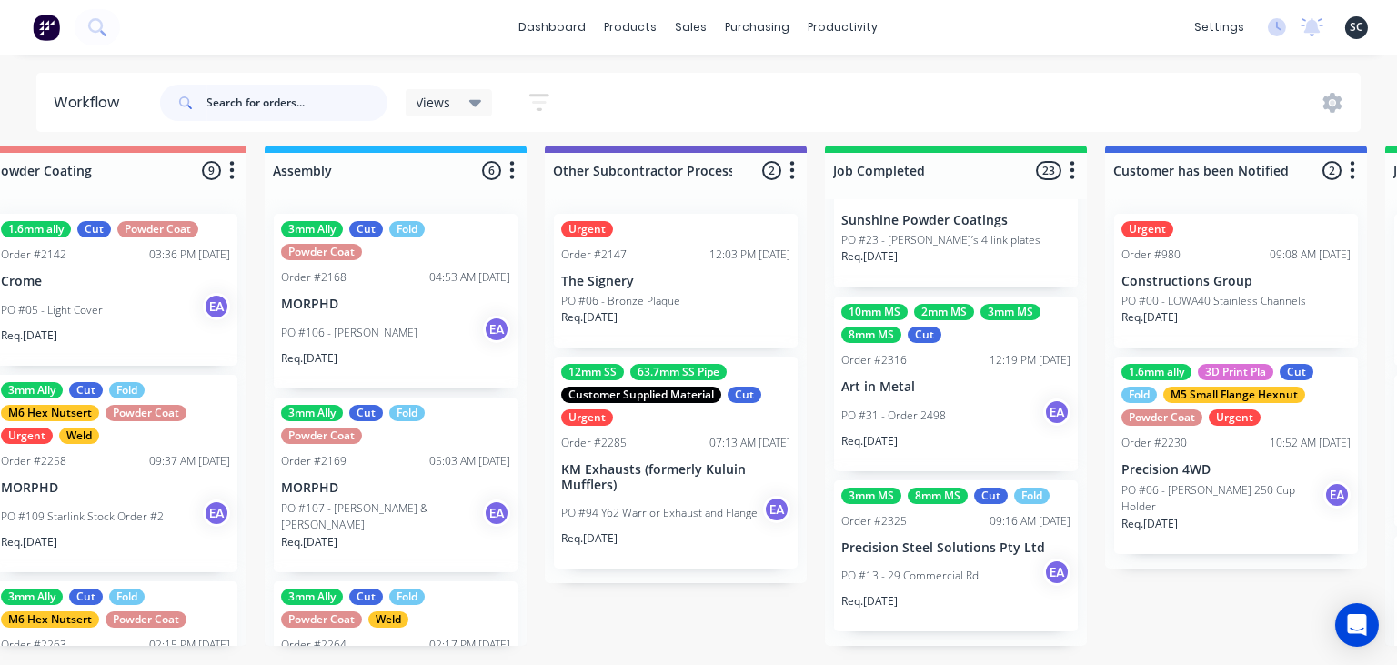
click at [289, 105] on input "text" at bounding box center [297, 103] width 180 height 36
type input "ekebol"
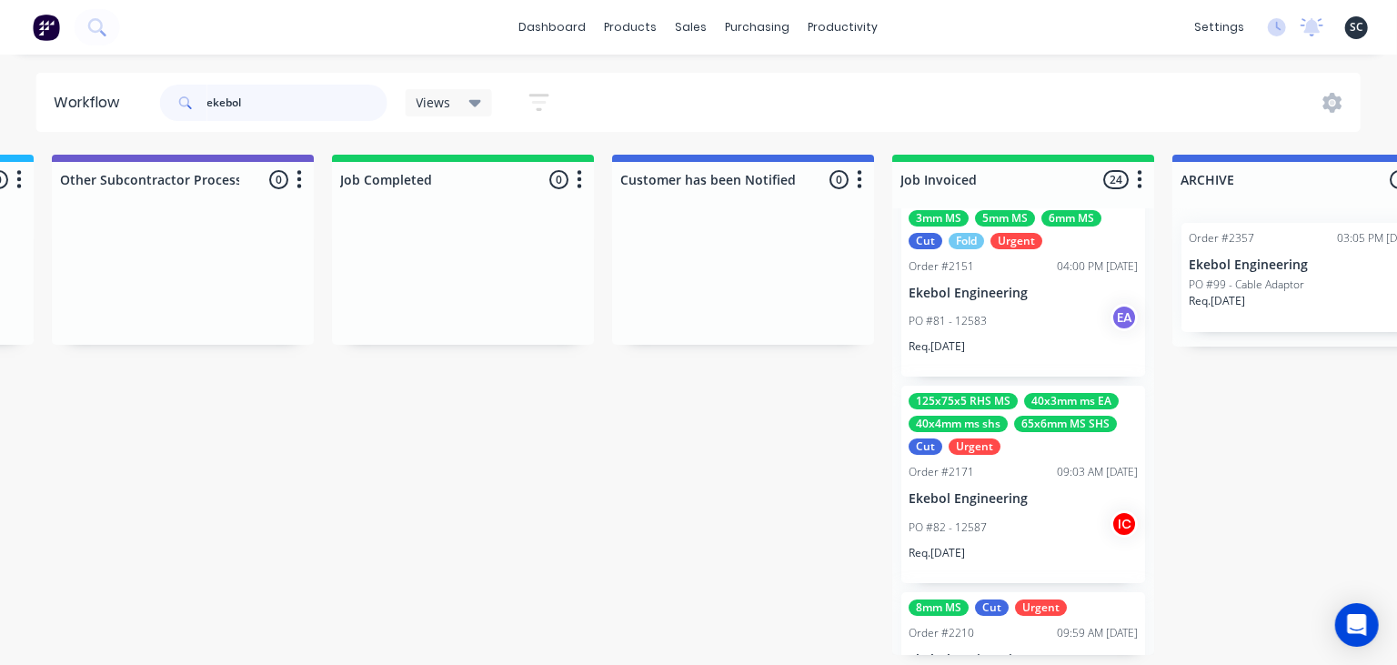
scroll to position [2933, 0]
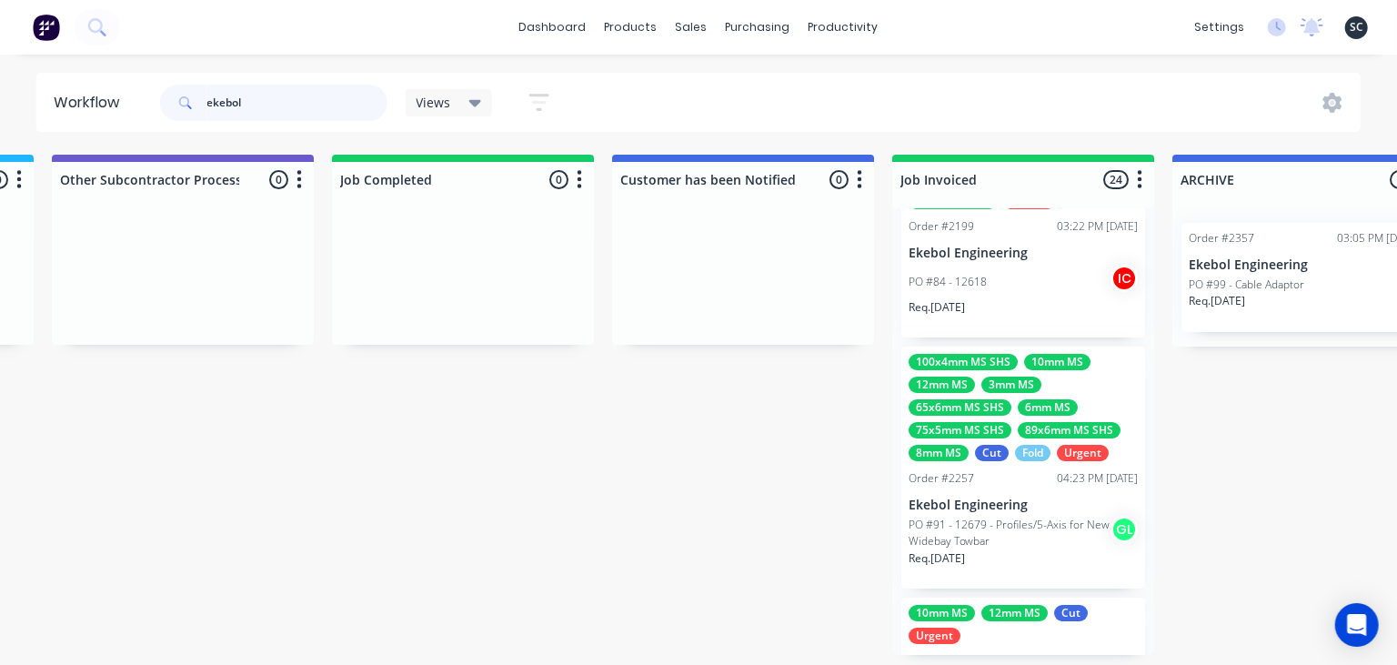
drag, startPoint x: 78, startPoint y: 98, endPoint x: 44, endPoint y: 100, distance: 34.6
click at [207, 100] on input "ekebol" at bounding box center [297, 103] width 180 height 36
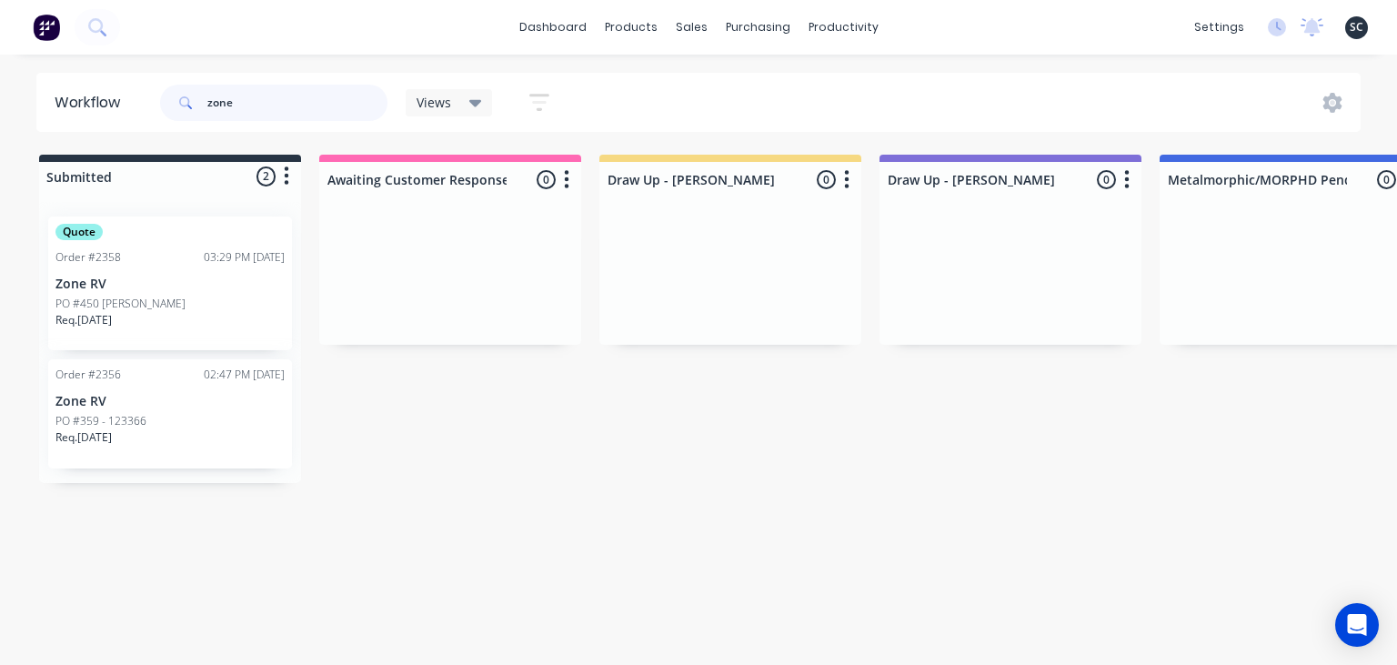
type input "zone"
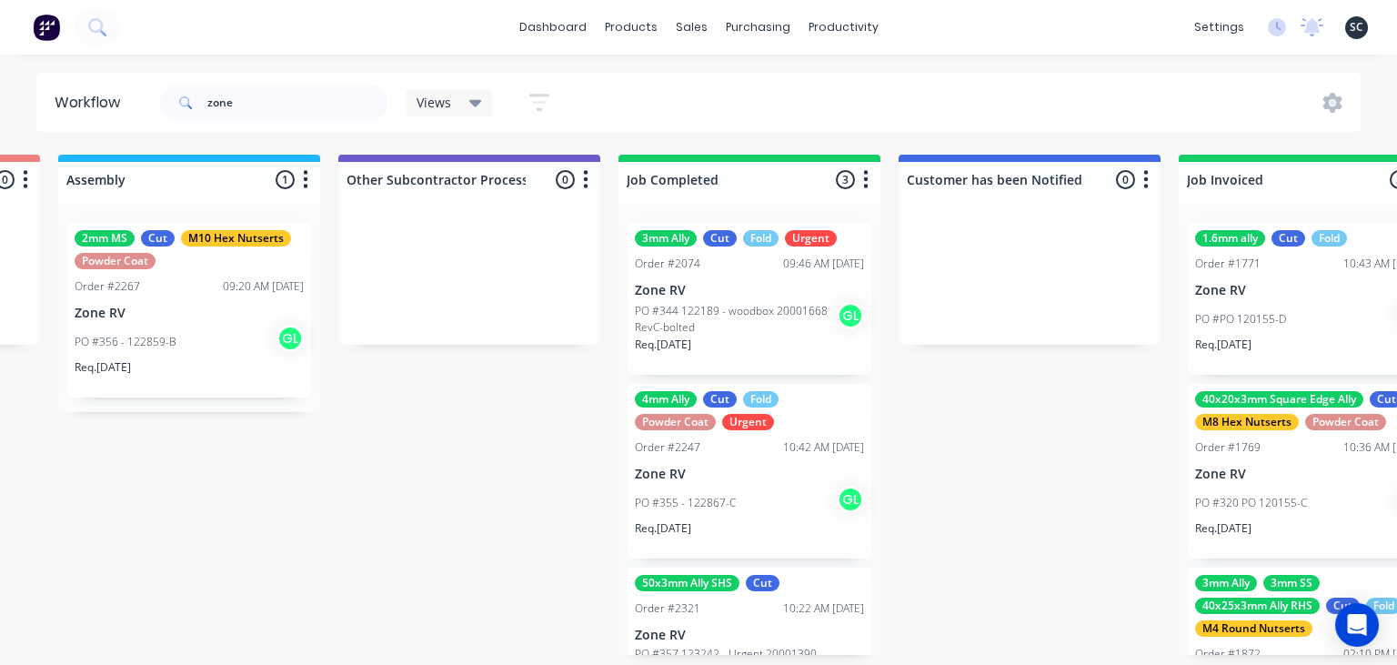
drag, startPoint x: 1081, startPoint y: 432, endPoint x: 1022, endPoint y: 487, distance: 81.1
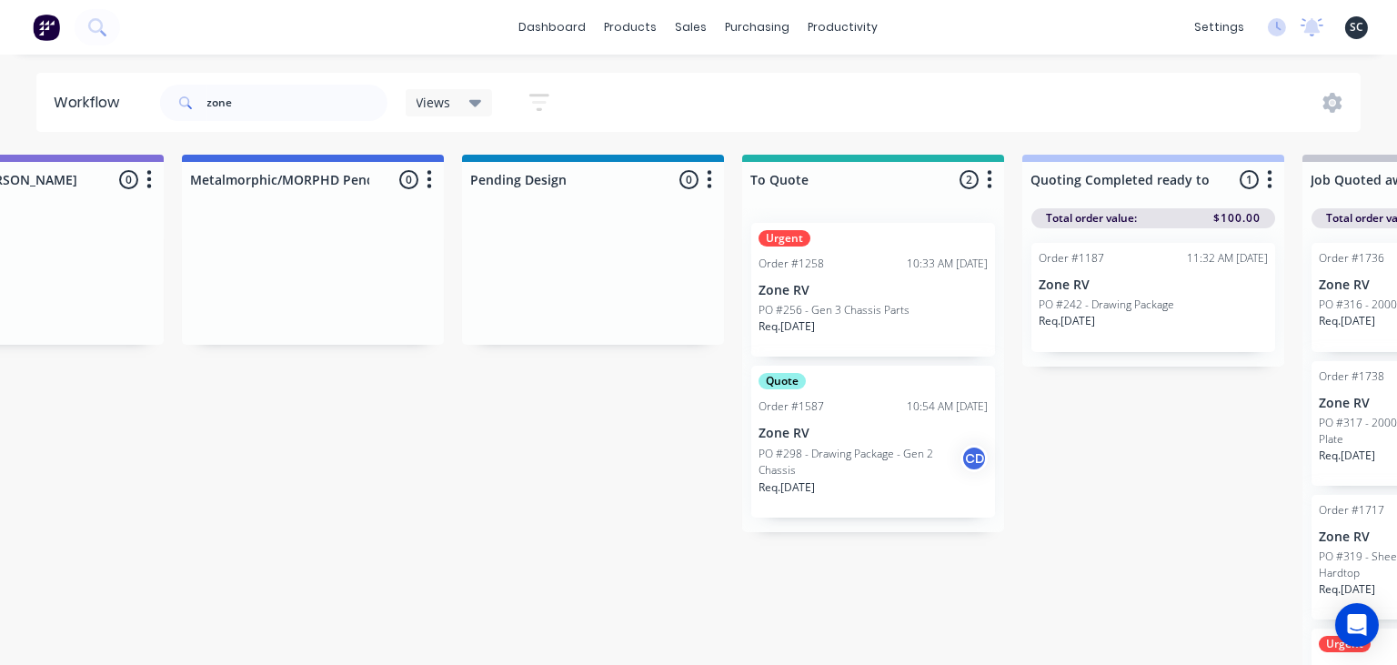
scroll to position [0, 1223]
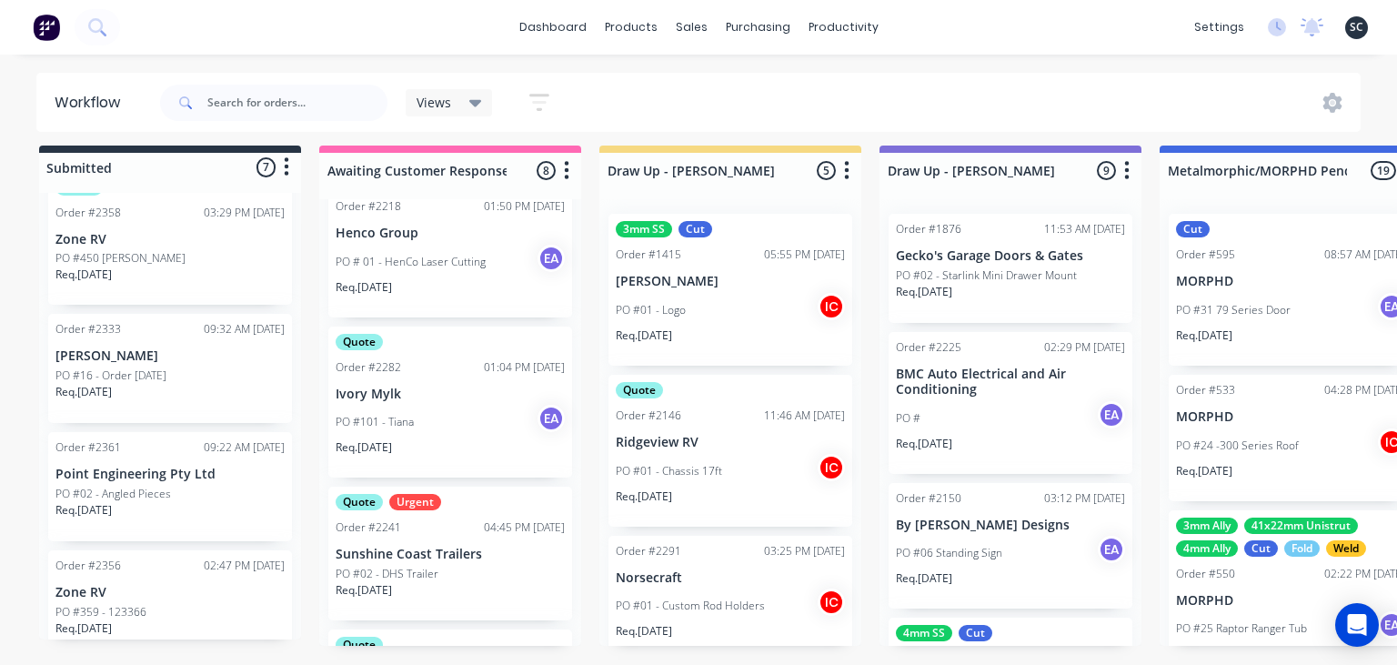
scroll to position [557, 0]
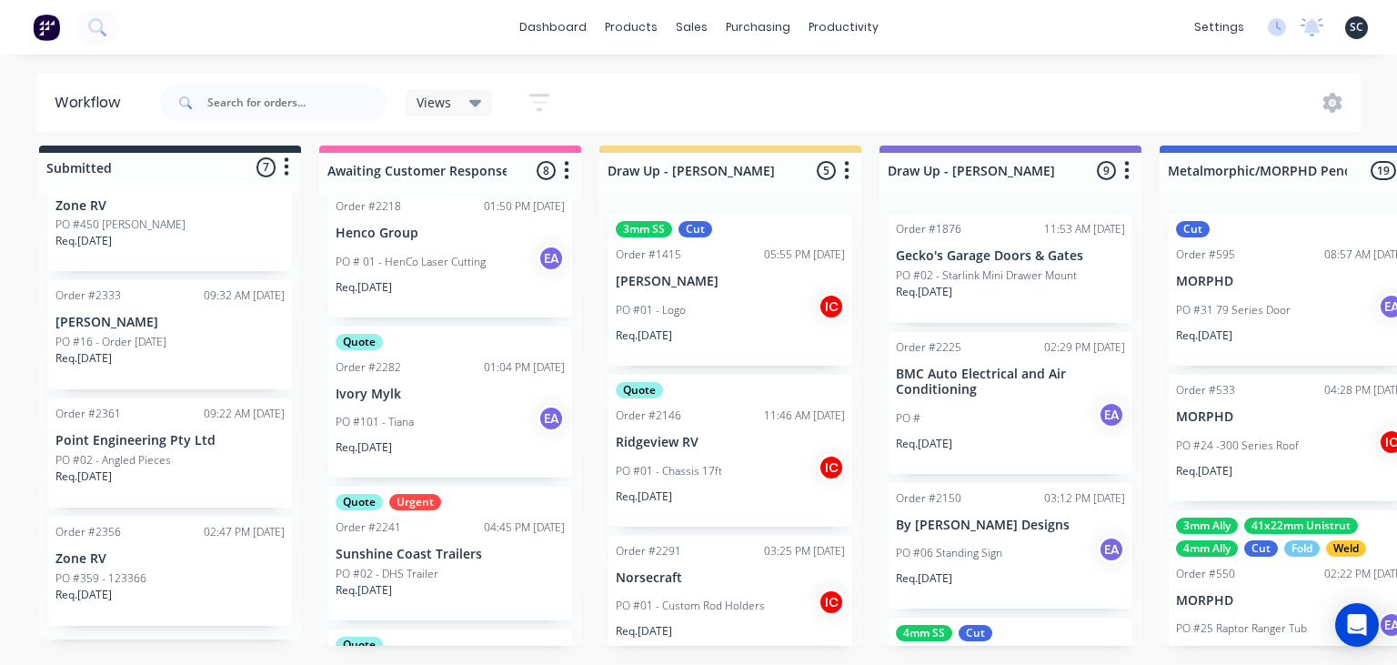
click at [218, 463] on div "PO #02 - Angled Pieces" at bounding box center [169, 460] width 229 height 16
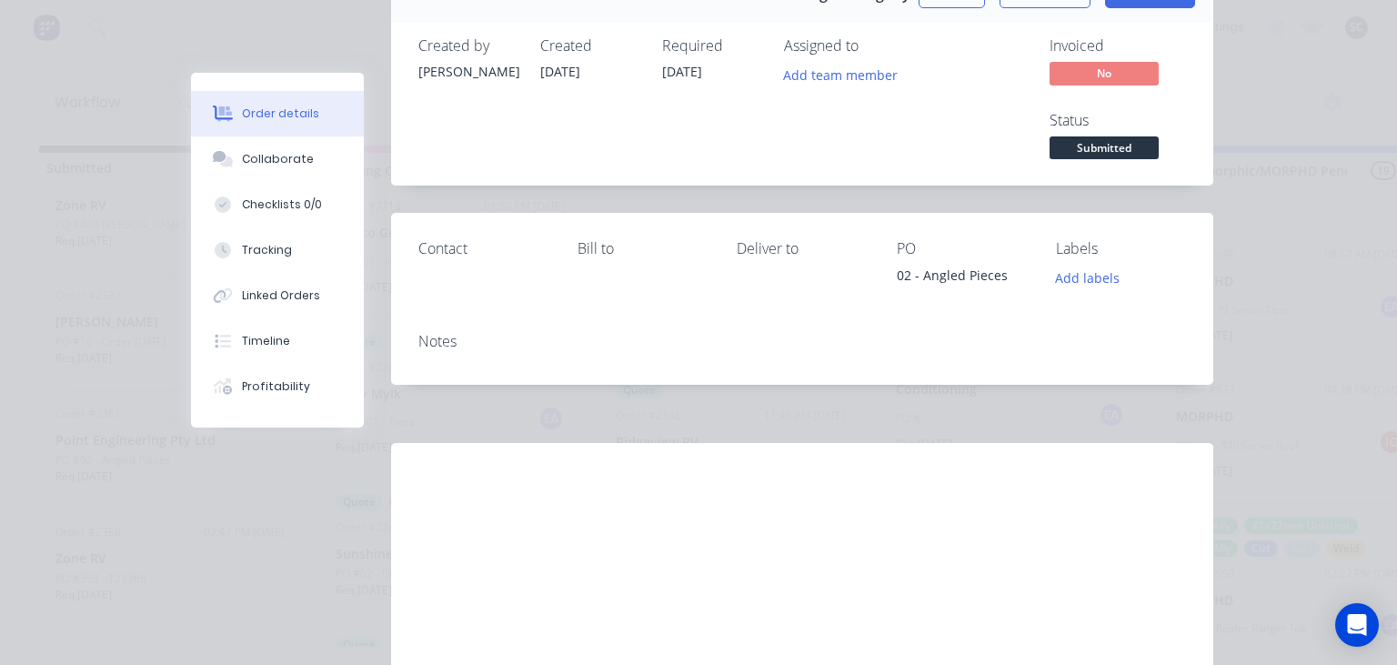
scroll to position [207, 0]
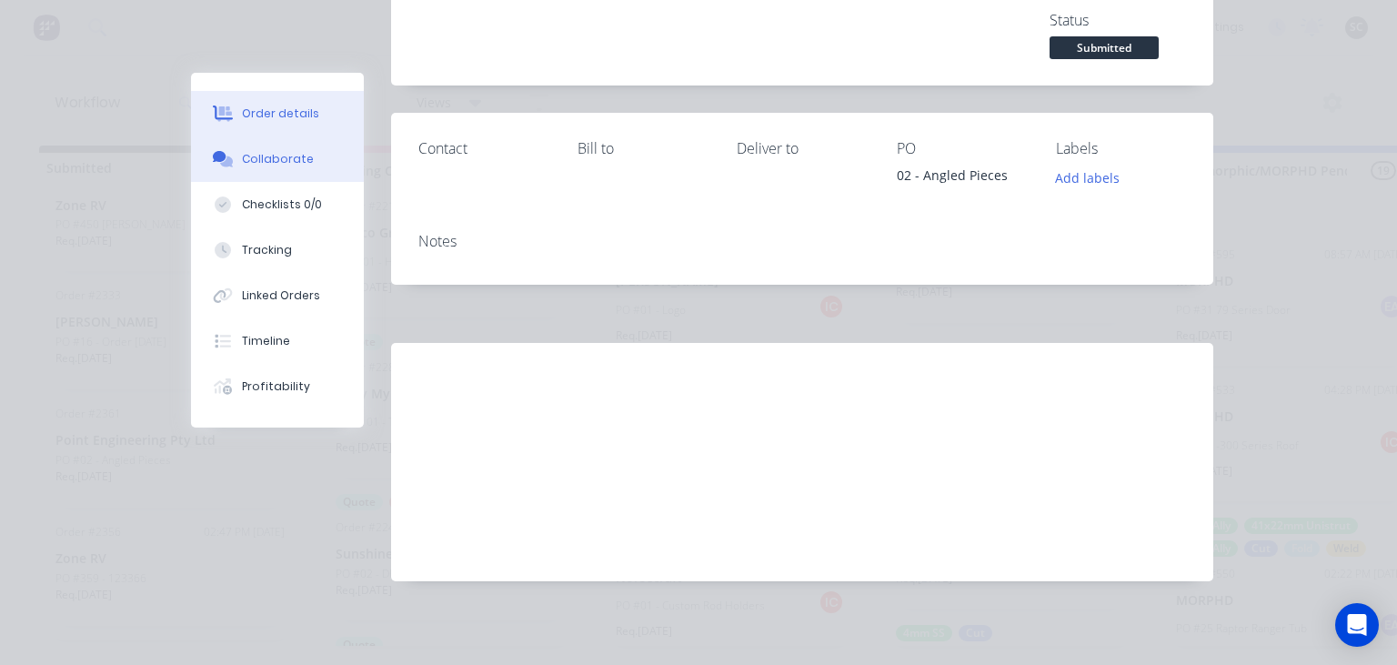
click at [296, 155] on div "Collaborate" at bounding box center [278, 159] width 72 height 16
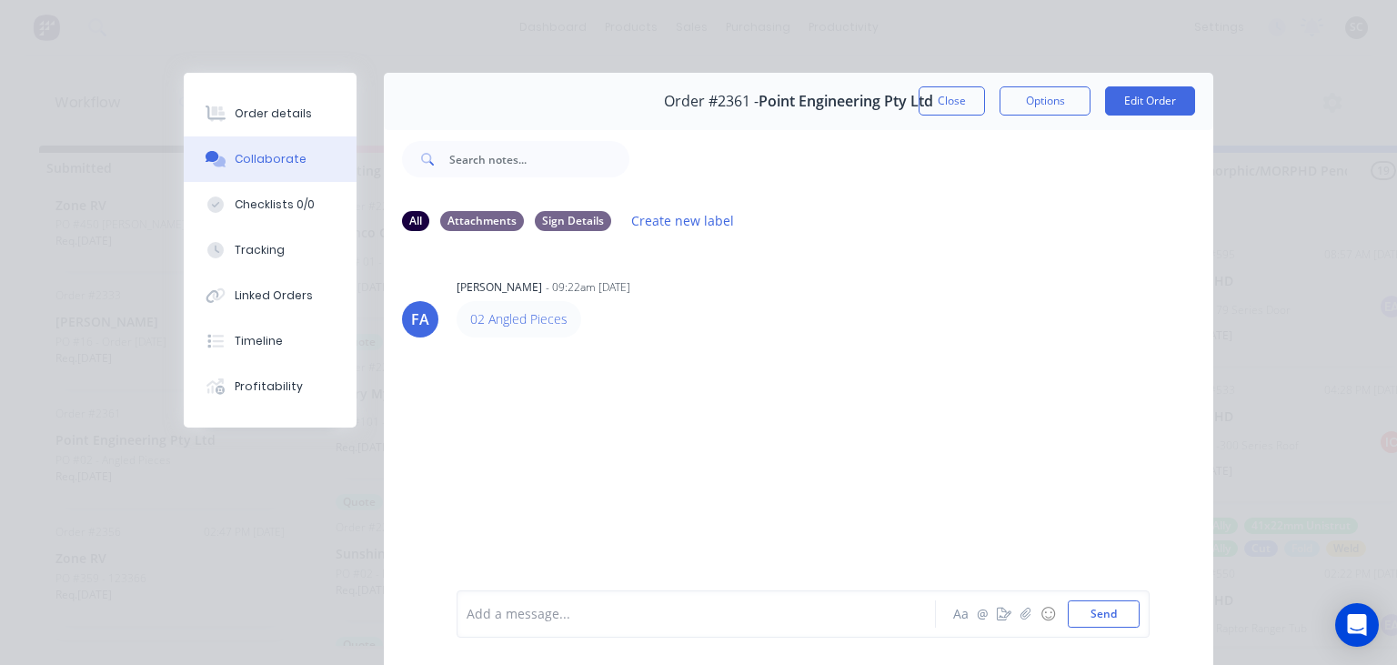
drag, startPoint x: 859, startPoint y: 345, endPoint x: 817, endPoint y: 13, distance: 334.6
click at [860, 337] on div "FA Francis Adrian Candido - 09:22am 25/09/25 02 Angled Pieces" at bounding box center [798, 417] width 829 height 342
drag, startPoint x: 967, startPoint y: 104, endPoint x: 344, endPoint y: 438, distance: 707.1
click at [966, 104] on button "Close" at bounding box center [951, 100] width 66 height 29
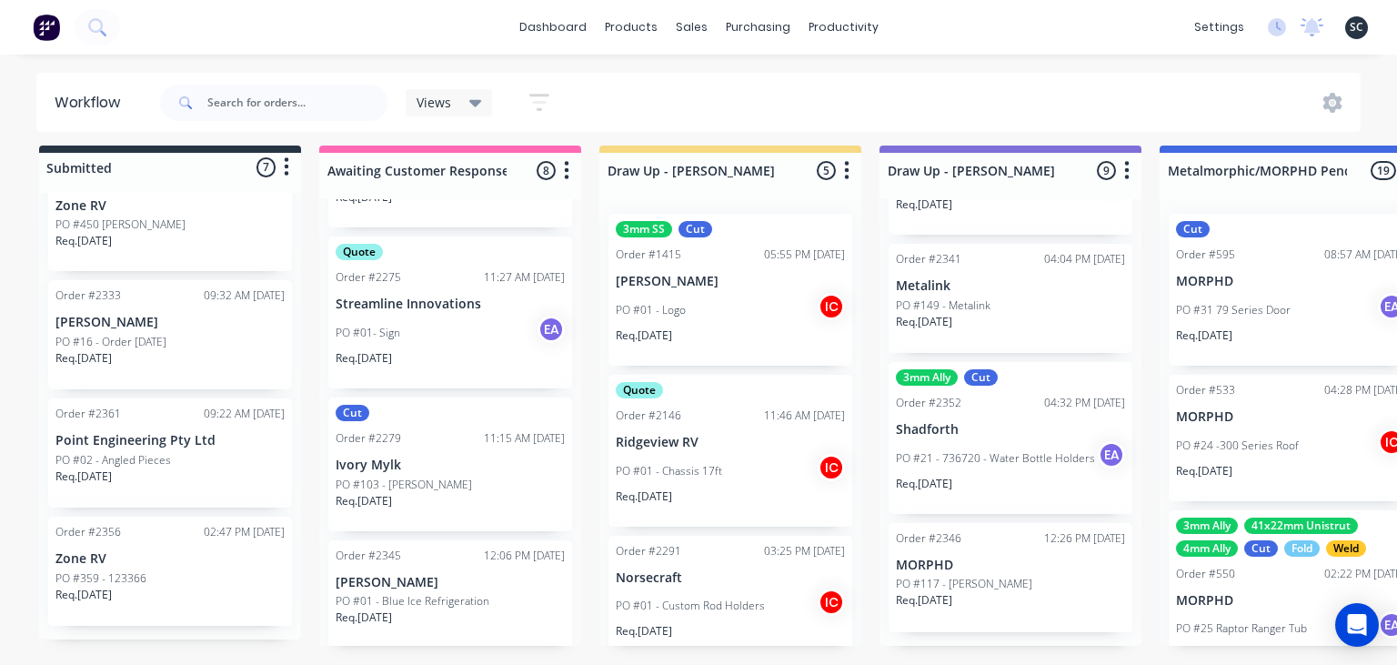
scroll to position [762, 0]
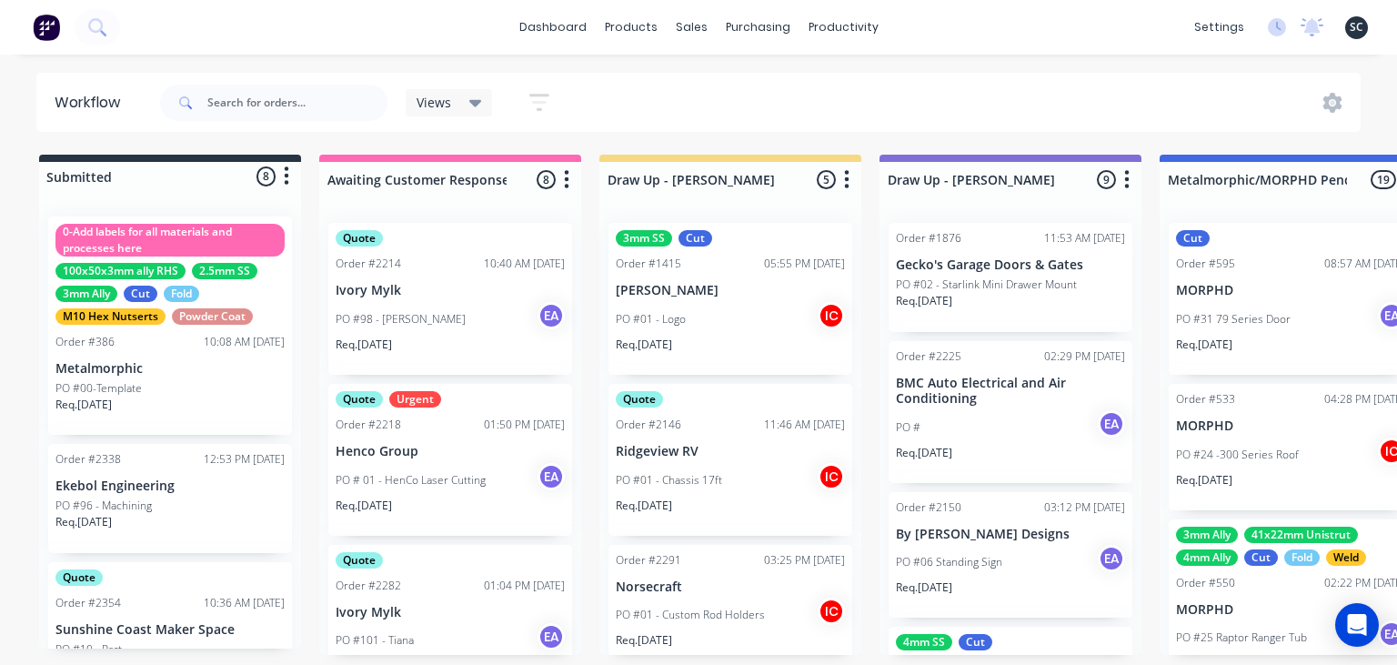
scroll to position [524, 0]
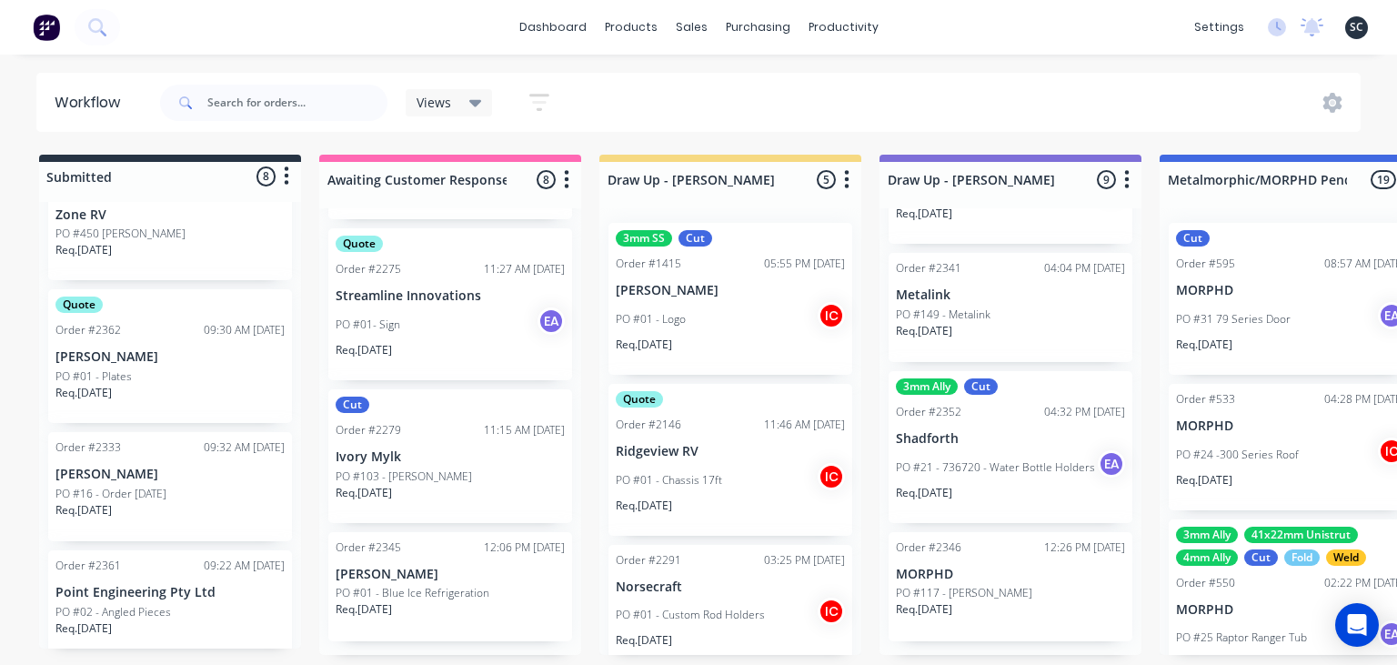
click at [176, 388] on div "Req. [DATE]" at bounding box center [169, 400] width 229 height 31
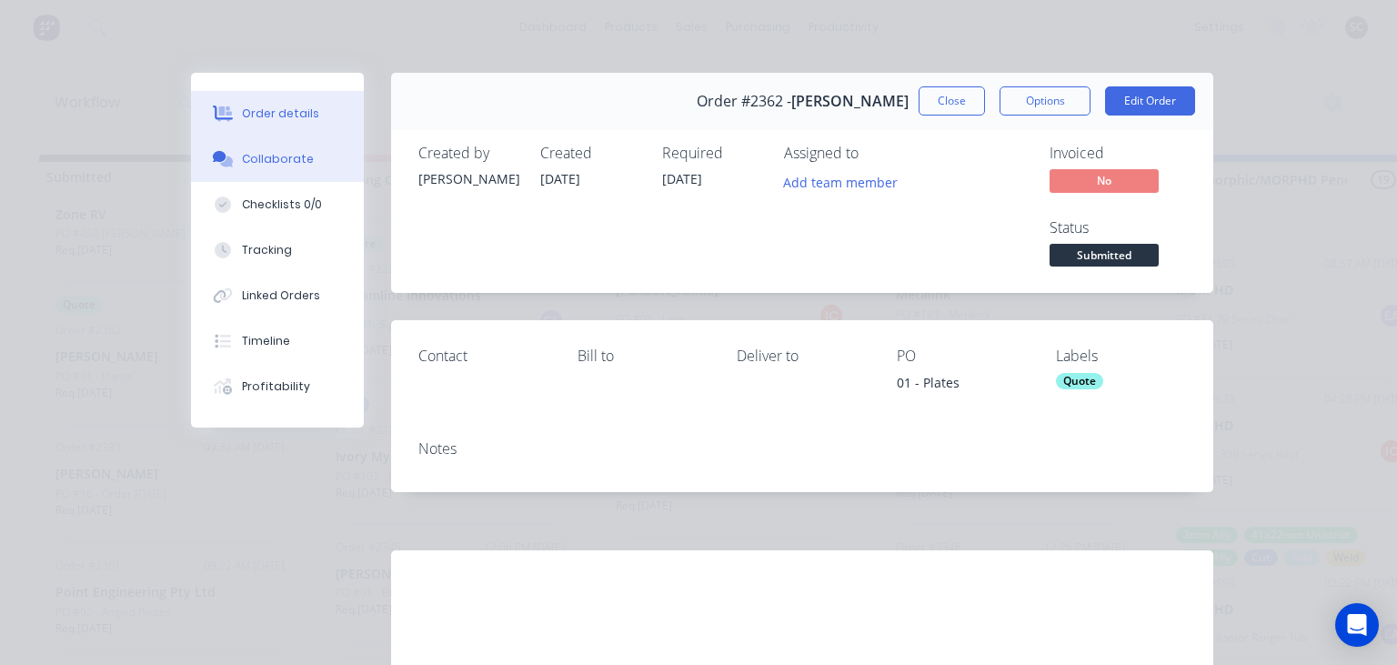
click at [284, 169] on button "Collaborate" at bounding box center [277, 158] width 173 height 45
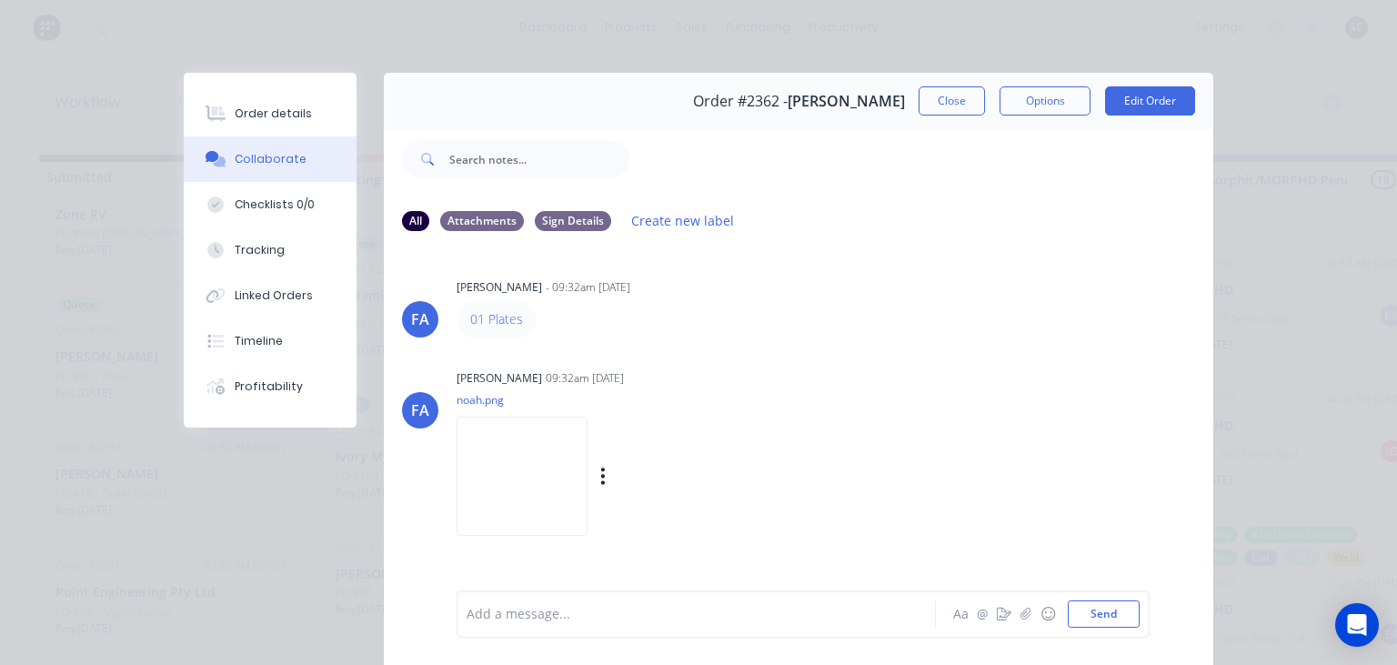
click at [551, 482] on img at bounding box center [521, 475] width 131 height 119
click at [777, 360] on div "FA Francis Adrian Candido - 09:32am 25/09/25 01 Plates FA Francis Adrian Candid…" at bounding box center [798, 417] width 829 height 342
click at [930, 105] on button "Close" at bounding box center [951, 100] width 66 height 29
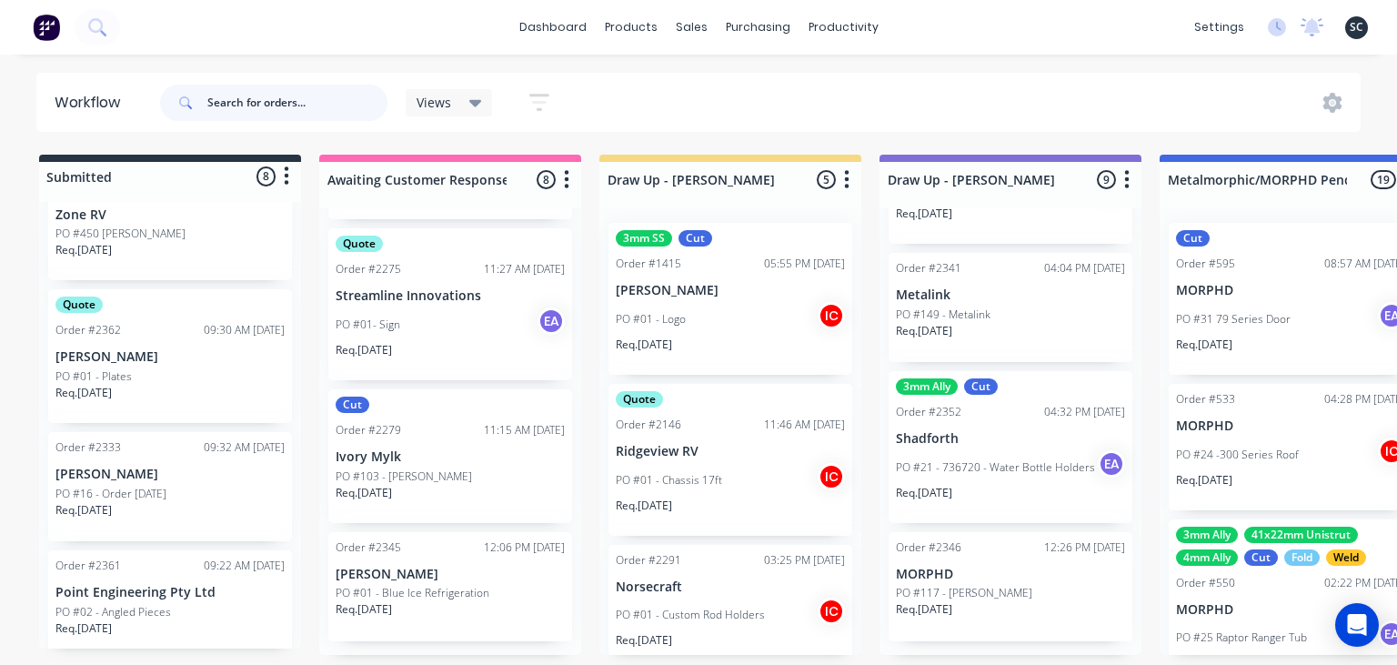
click at [242, 103] on input "text" at bounding box center [297, 103] width 180 height 36
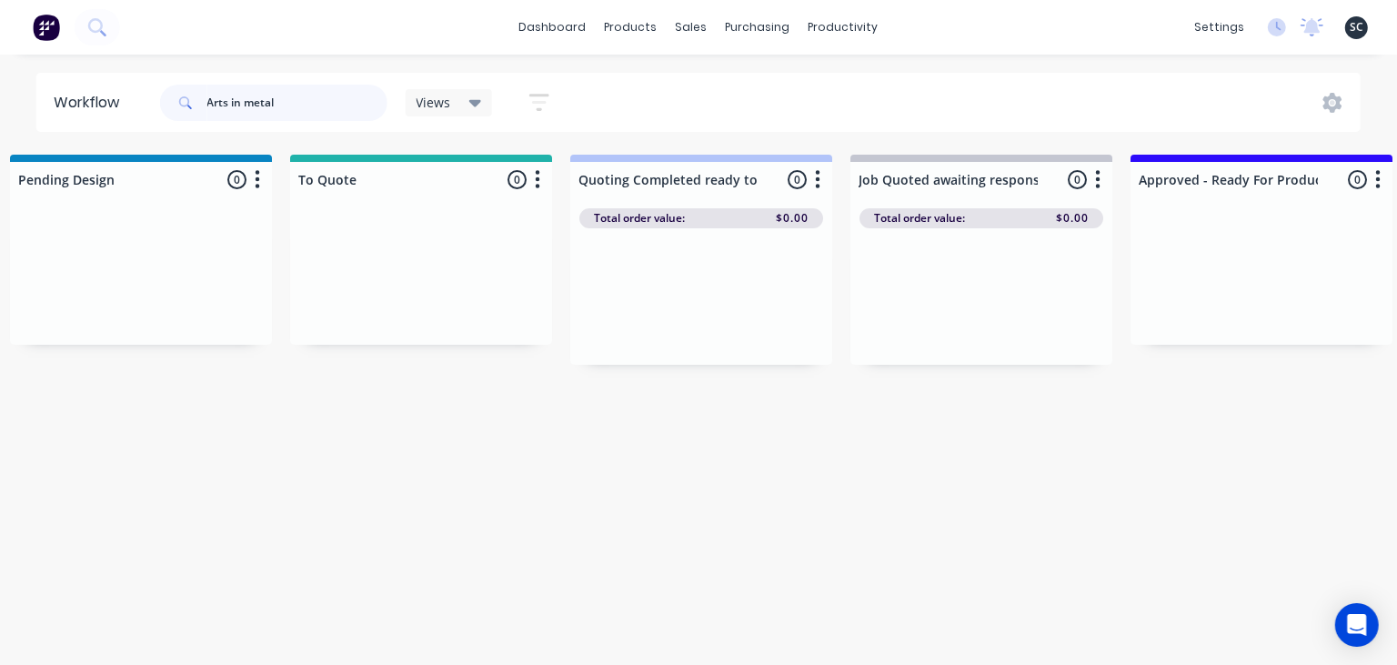
scroll to position [0, 0]
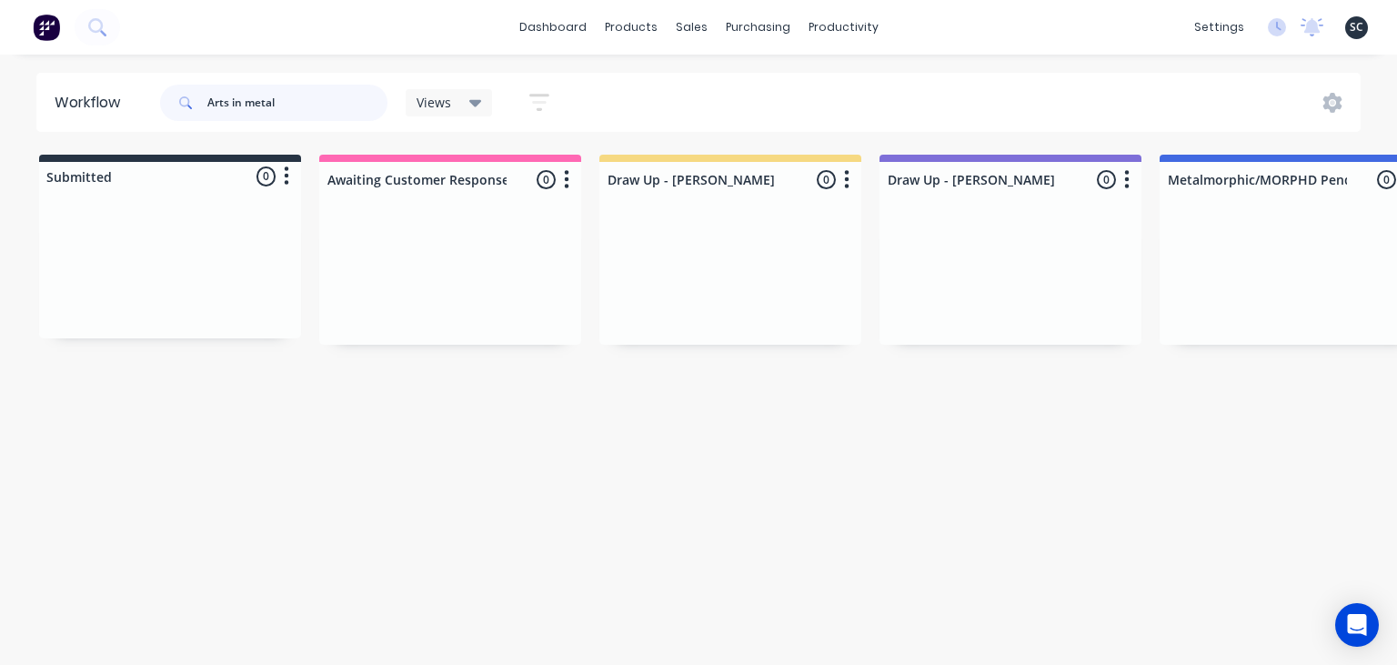
click at [296, 105] on input "Arts in metal" at bounding box center [297, 103] width 180 height 36
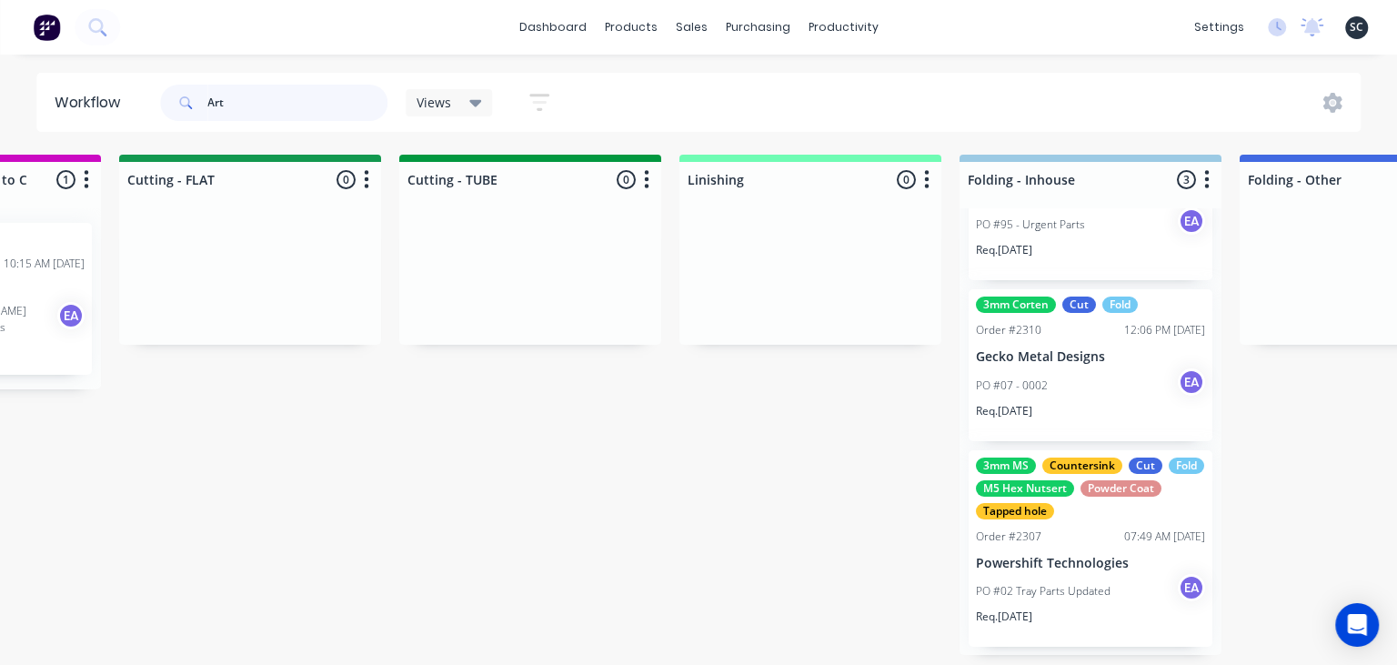
scroll to position [101, 0]
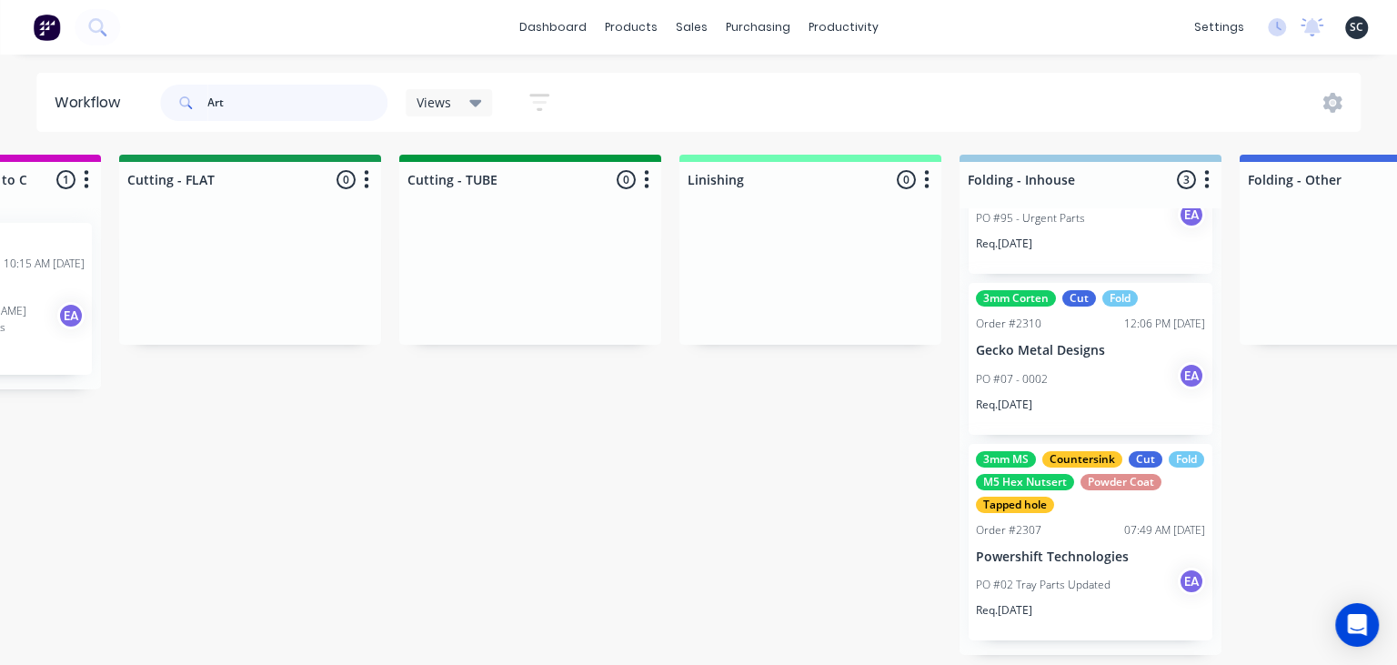
drag, startPoint x: 270, startPoint y: 111, endPoint x: 165, endPoint y: 115, distance: 105.5
click at [207, 115] on input "Art" at bounding box center [297, 103] width 180 height 36
type input "corten"
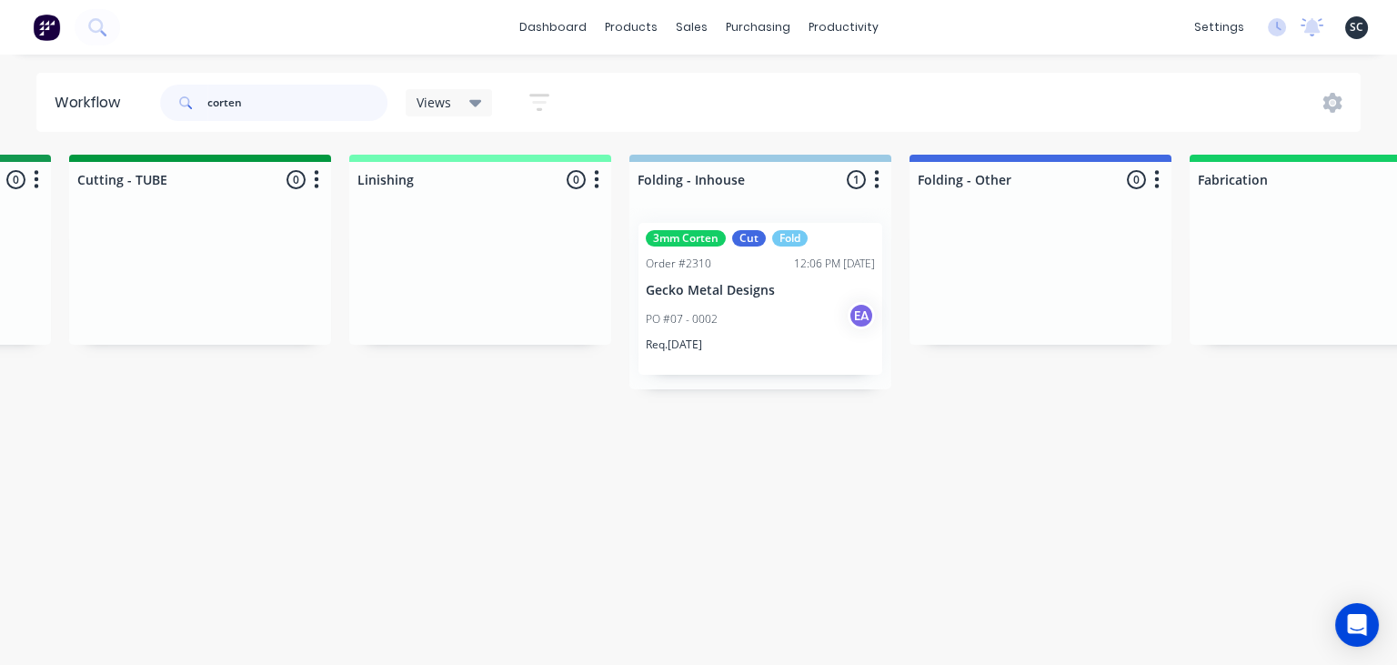
scroll to position [0, 4049]
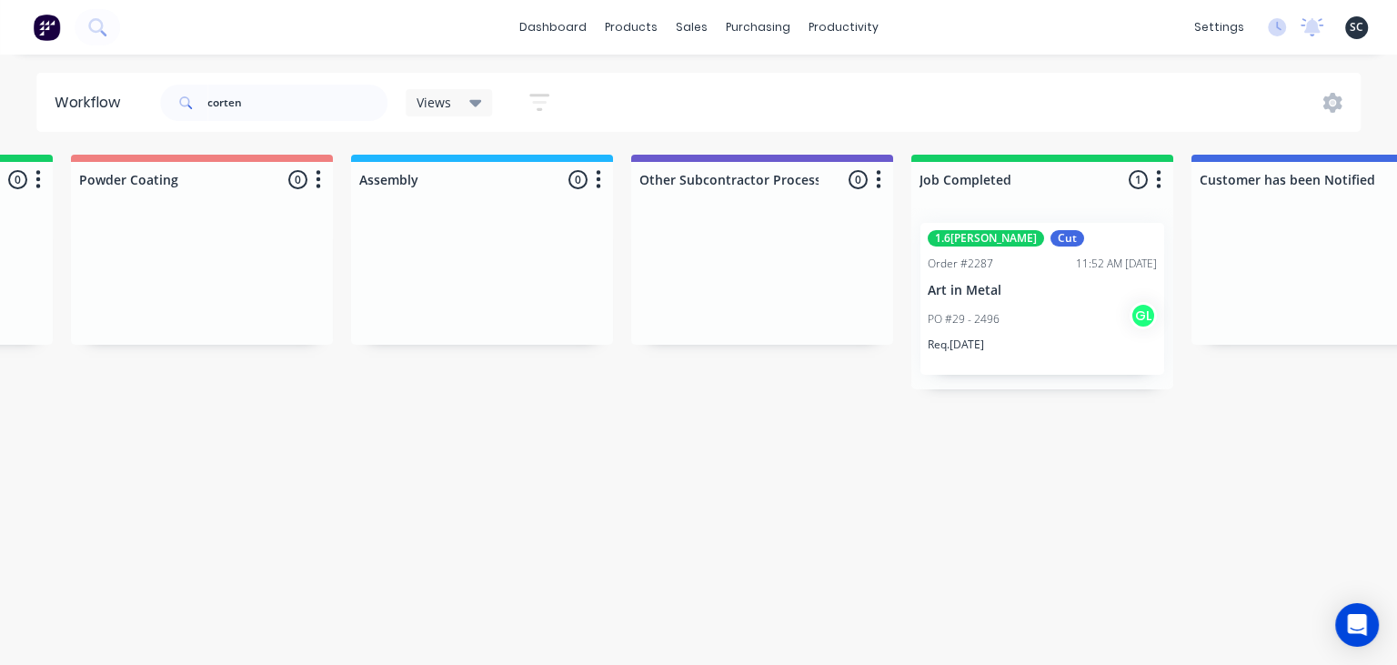
scroll to position [0, 5297]
click at [1023, 304] on div "PO #29 - 2496 GL" at bounding box center [1034, 319] width 229 height 35
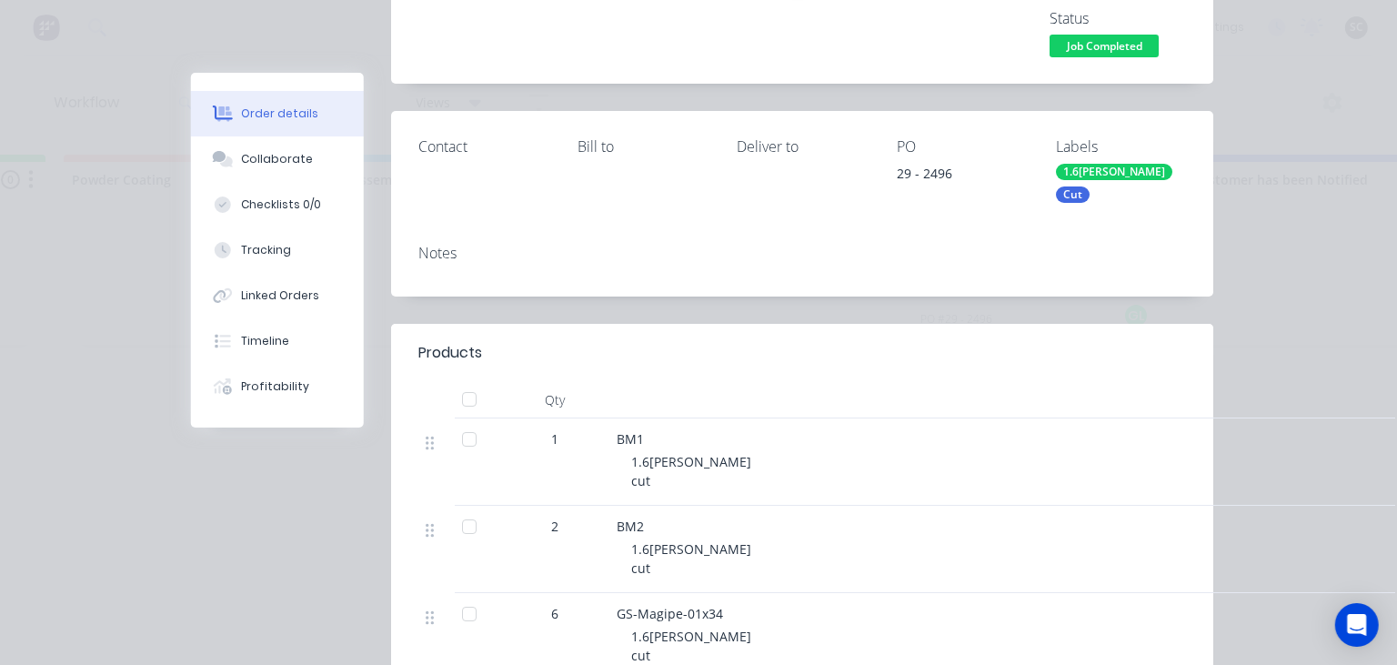
scroll to position [314, 0]
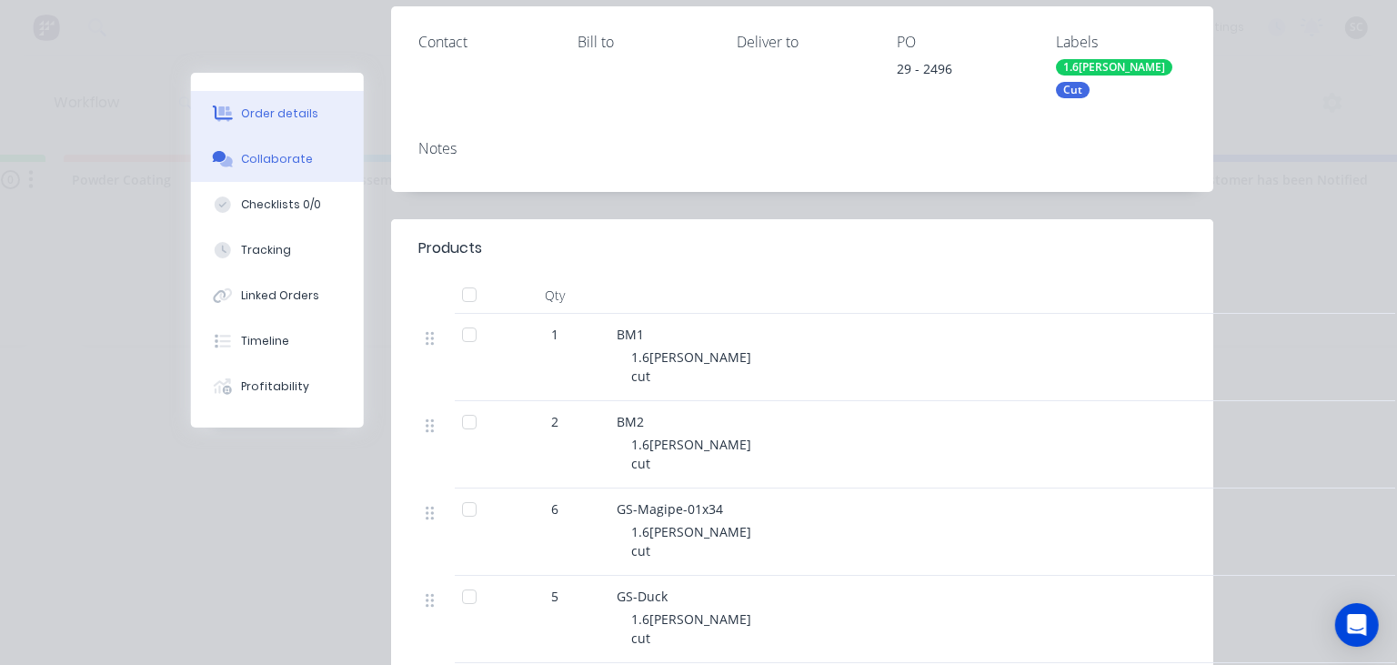
drag, startPoint x: 254, startPoint y: 163, endPoint x: 381, endPoint y: 187, distance: 129.7
click at [254, 163] on div "Collaborate" at bounding box center [278, 159] width 72 height 16
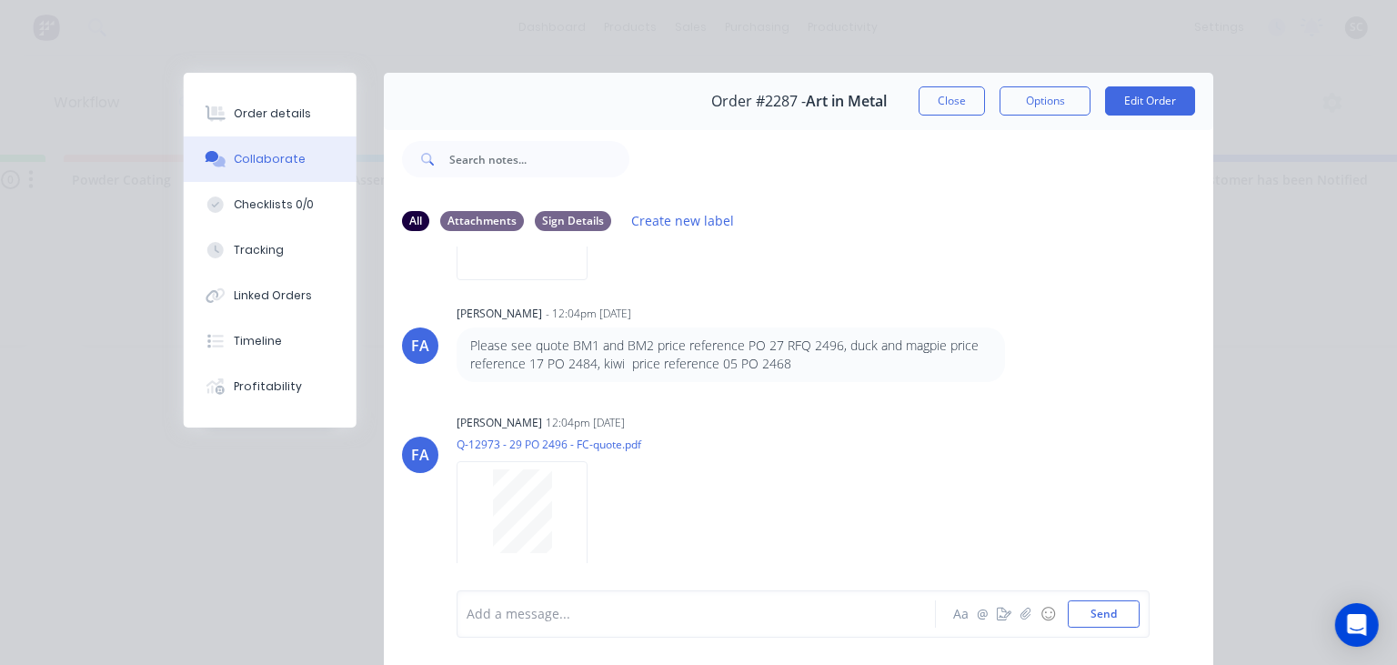
scroll to position [256, 0]
drag, startPoint x: 277, startPoint y: 122, endPoint x: 351, endPoint y: 149, distance: 78.5
click at [277, 122] on button "Order details" at bounding box center [270, 113] width 173 height 45
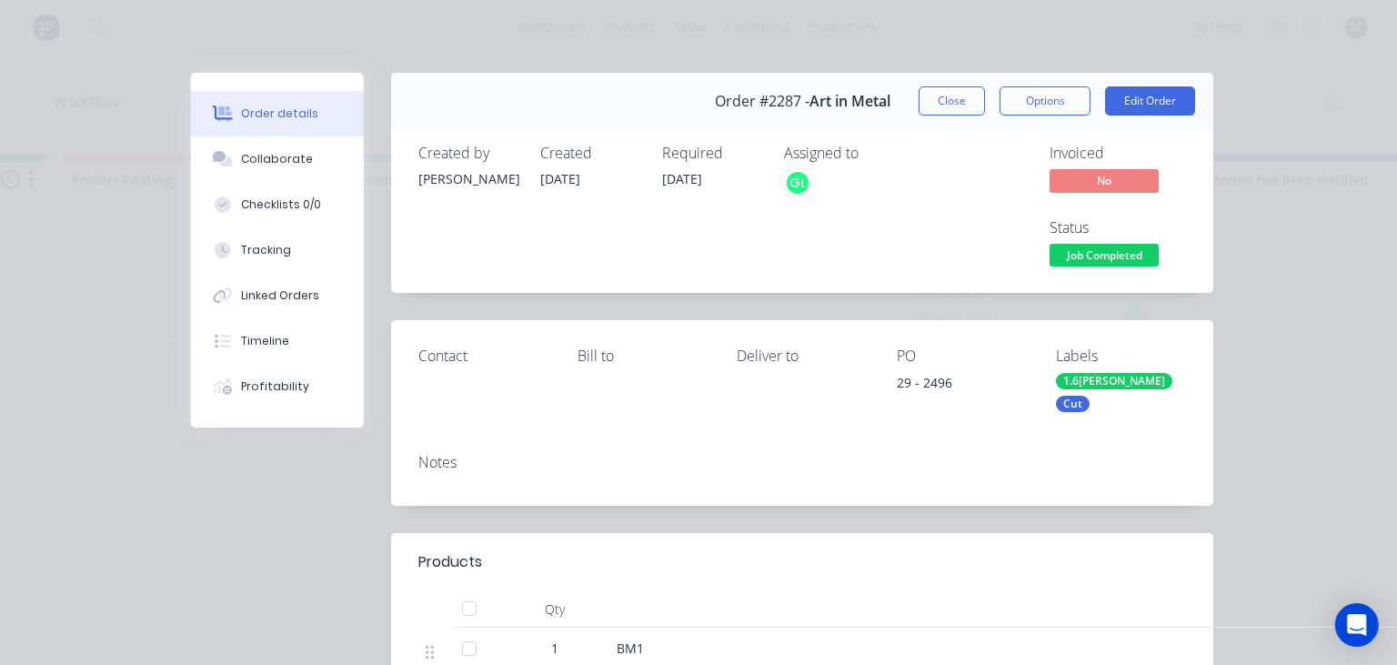
scroll to position [209, 0]
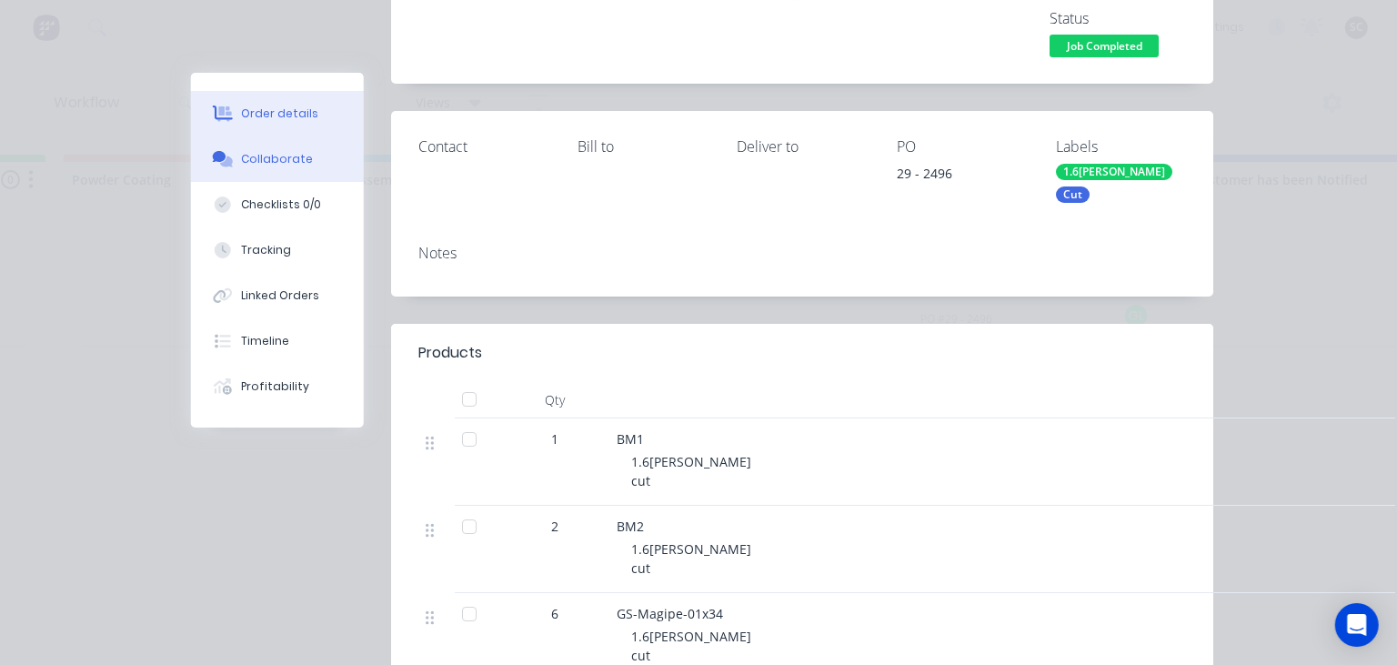
click at [301, 162] on div "Collaborate" at bounding box center [278, 159] width 72 height 16
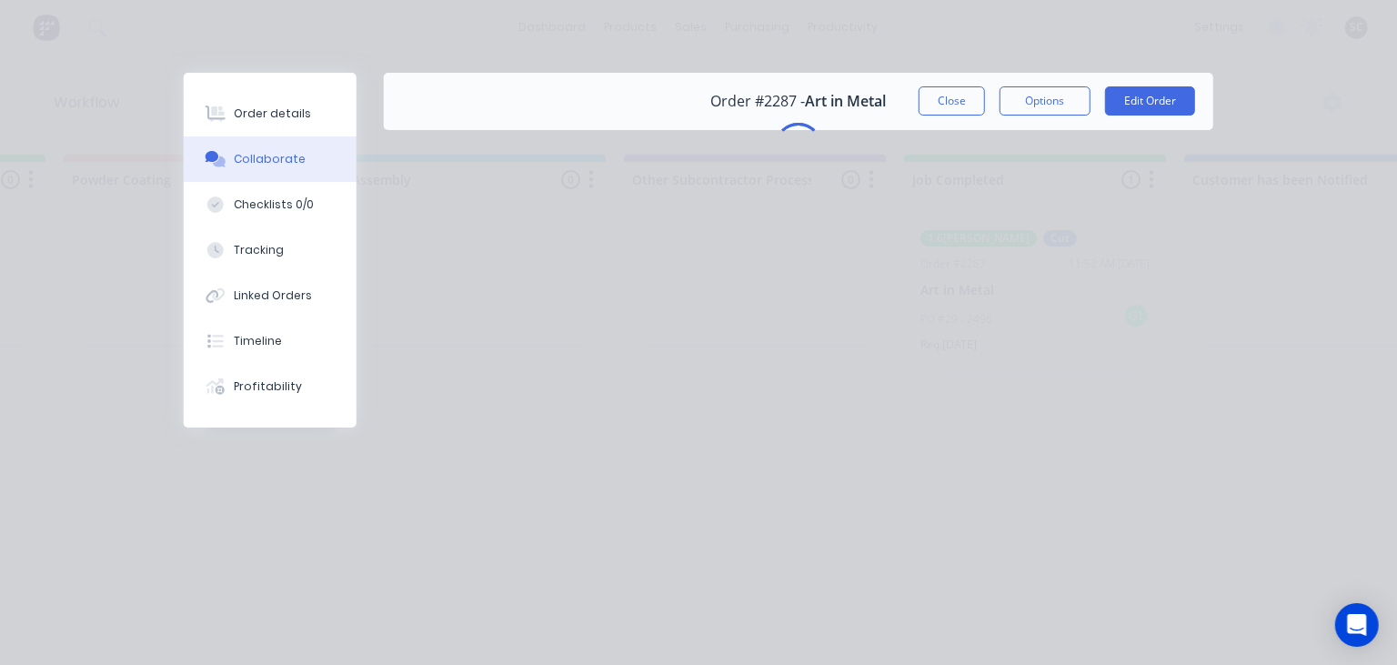
scroll to position [0, 0]
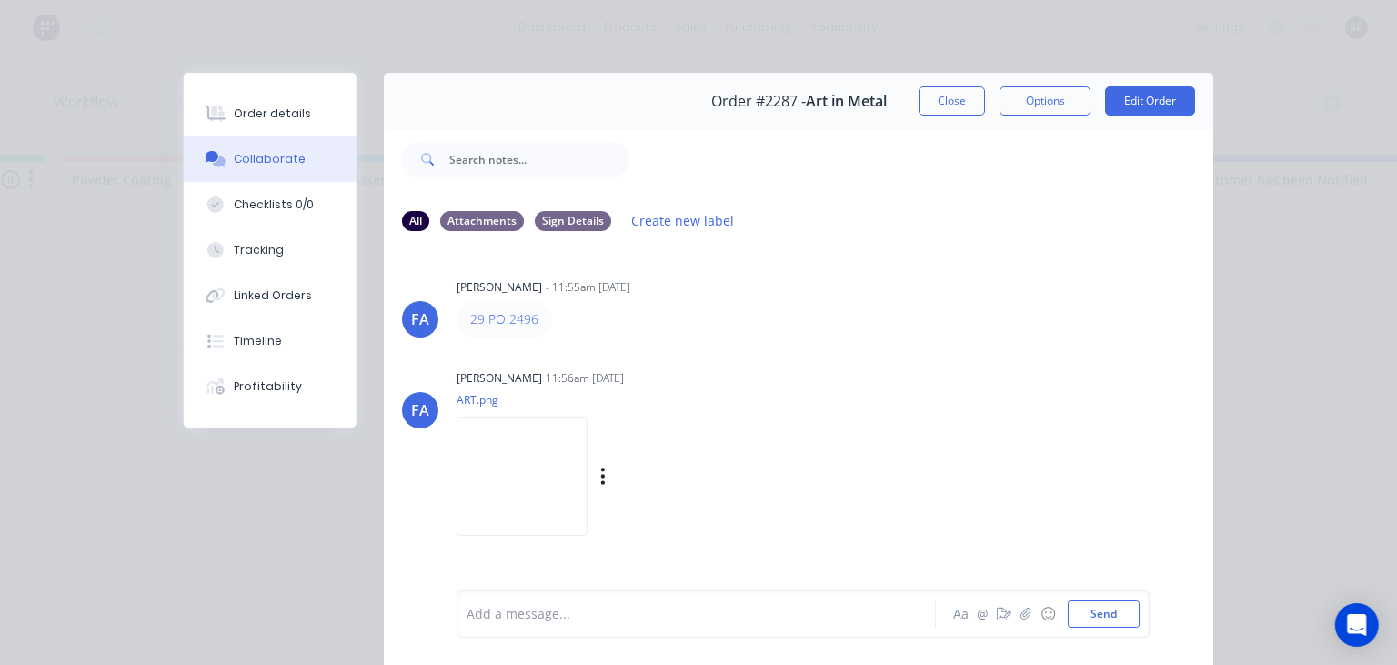
click at [821, 369] on div "Francis Adrian Candido 11:56am 12/09/25 ART.png Labels Download" at bounding box center [684, 447] width 456 height 164
click at [528, 470] on img at bounding box center [521, 475] width 131 height 119
drag, startPoint x: 306, startPoint y: 111, endPoint x: 382, endPoint y: 144, distance: 82.3
click at [306, 111] on button "Order details" at bounding box center [270, 113] width 173 height 45
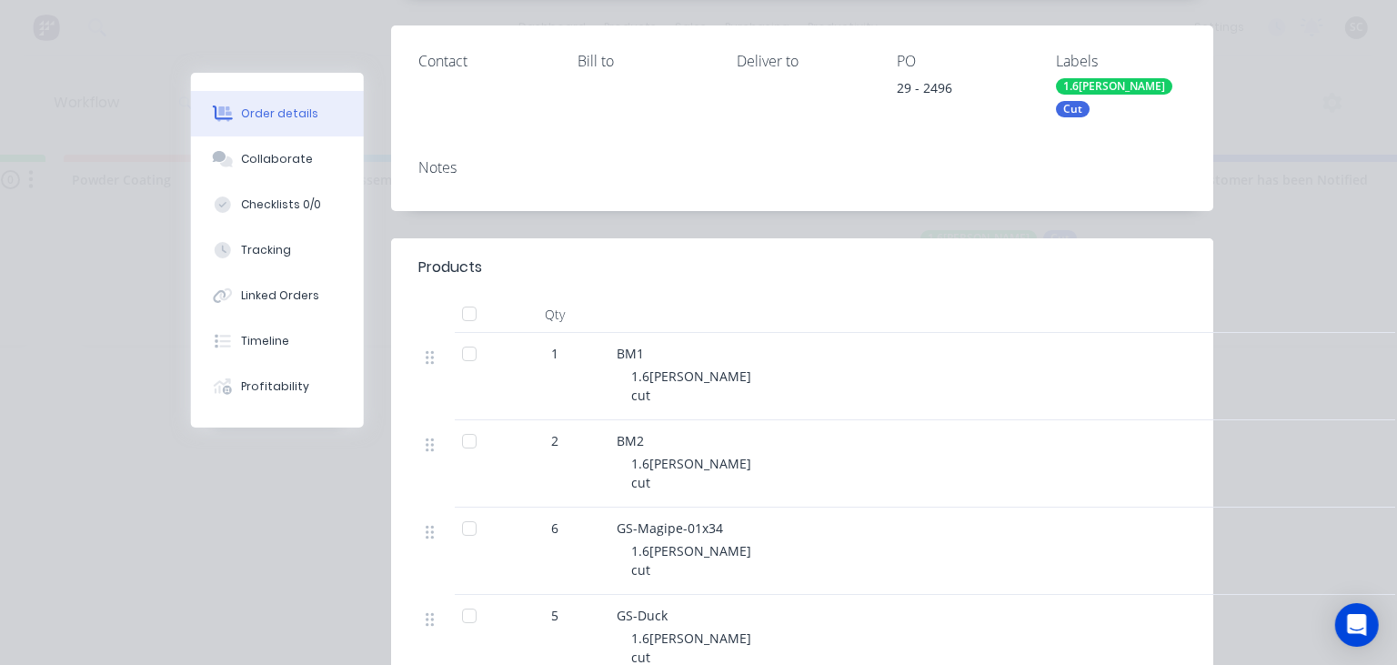
scroll to position [418, 0]
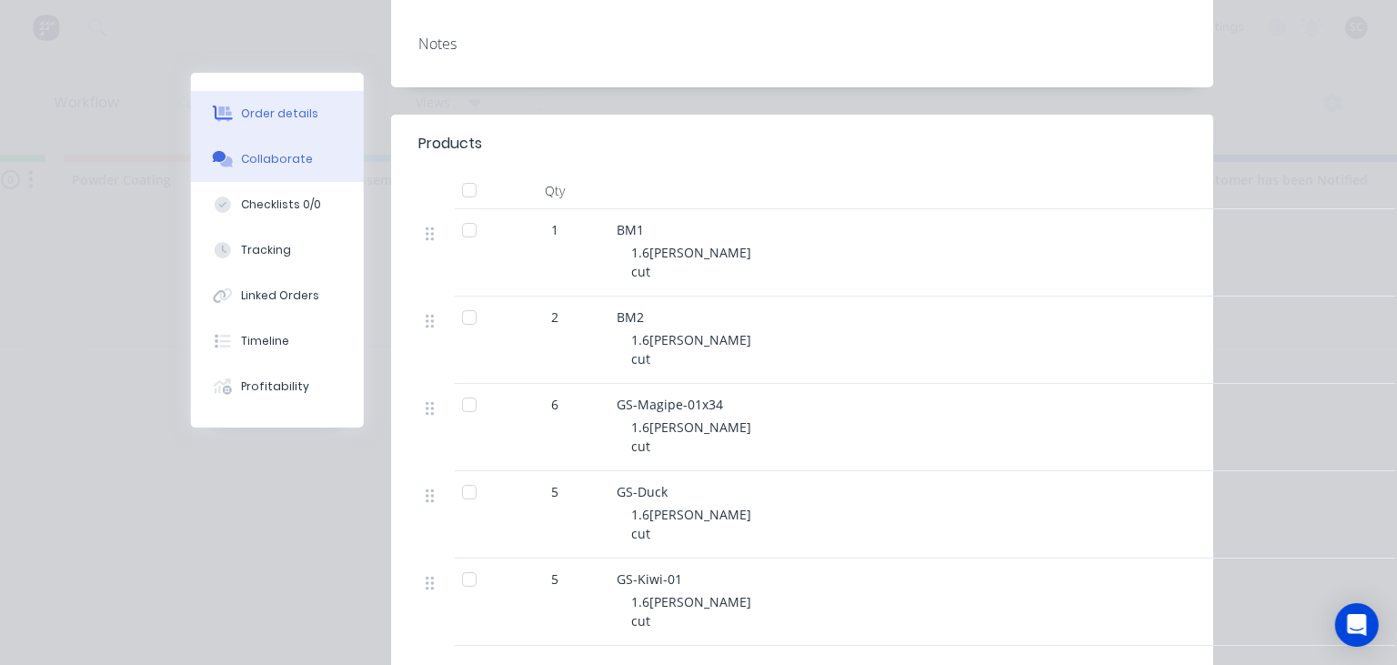
click at [308, 173] on button "Collaborate" at bounding box center [277, 158] width 173 height 45
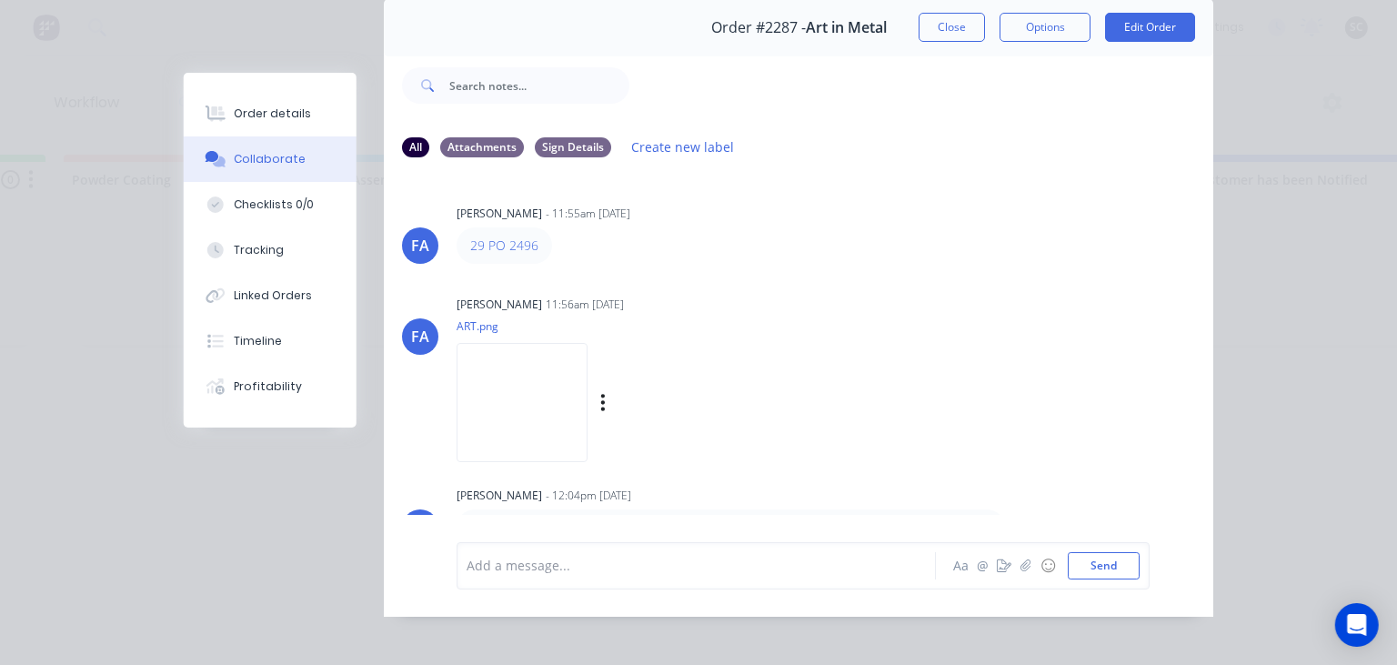
scroll to position [81, 0]
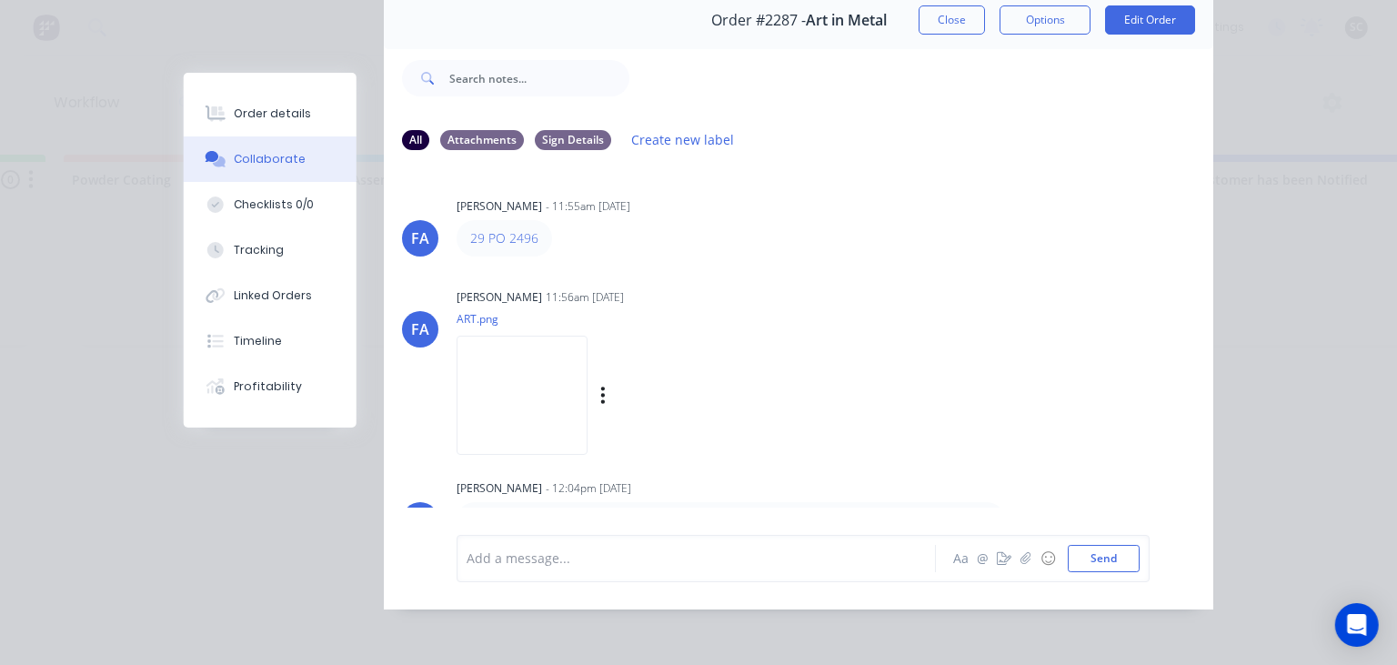
click at [527, 384] on img at bounding box center [521, 395] width 131 height 119
click at [934, 33] on button "Close" at bounding box center [951, 19] width 66 height 29
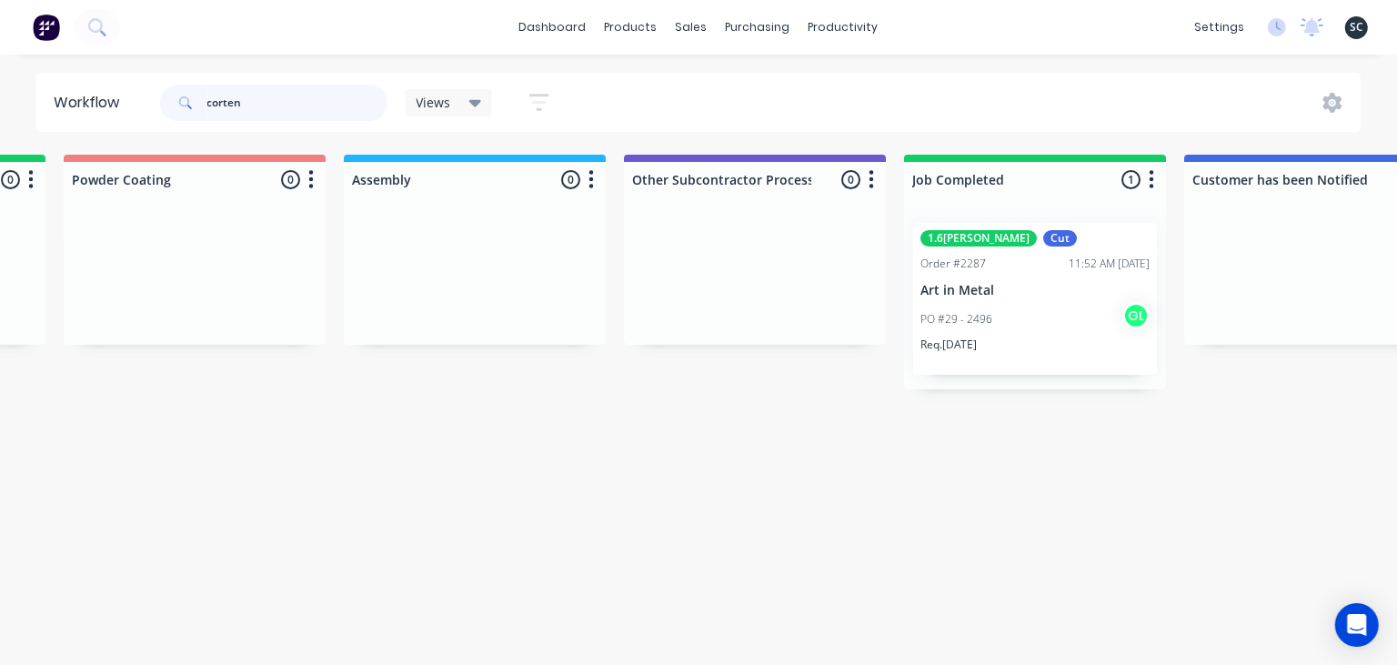
drag, startPoint x: 254, startPoint y: 109, endPoint x: 152, endPoint y: 115, distance: 102.0
click at [207, 115] on input "corten" at bounding box center [297, 103] width 180 height 36
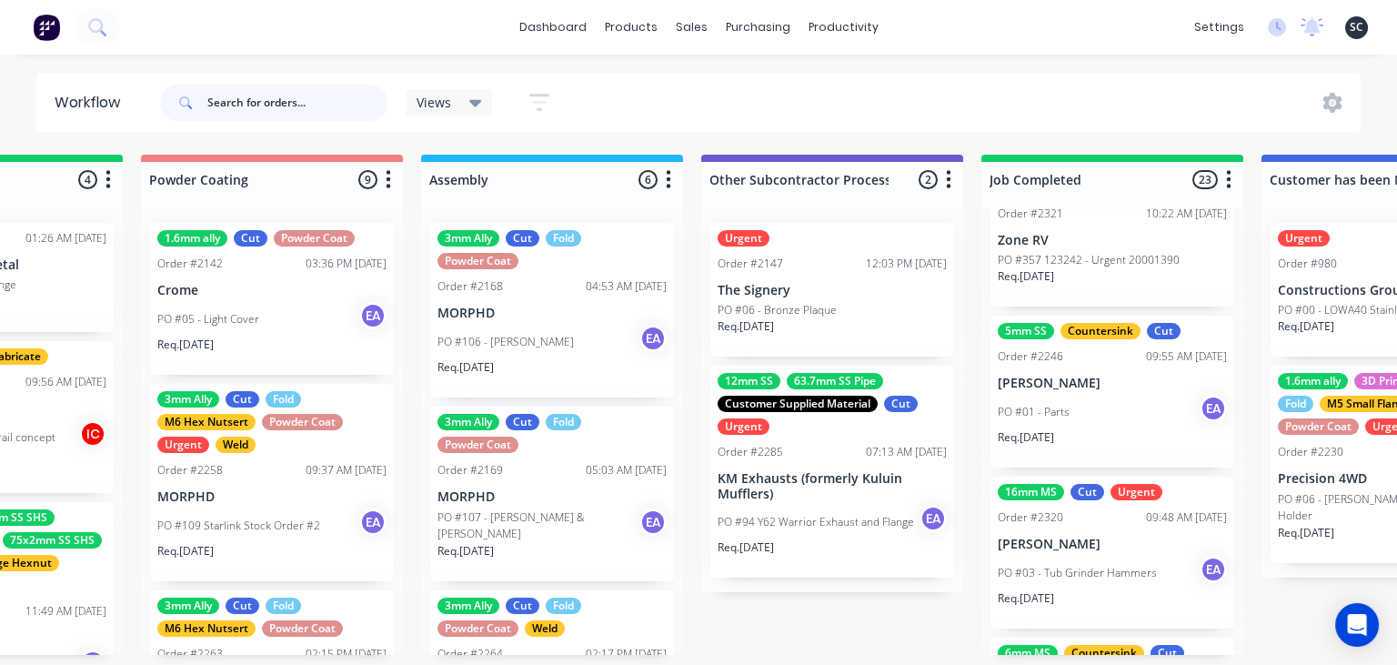
scroll to position [2828, 0]
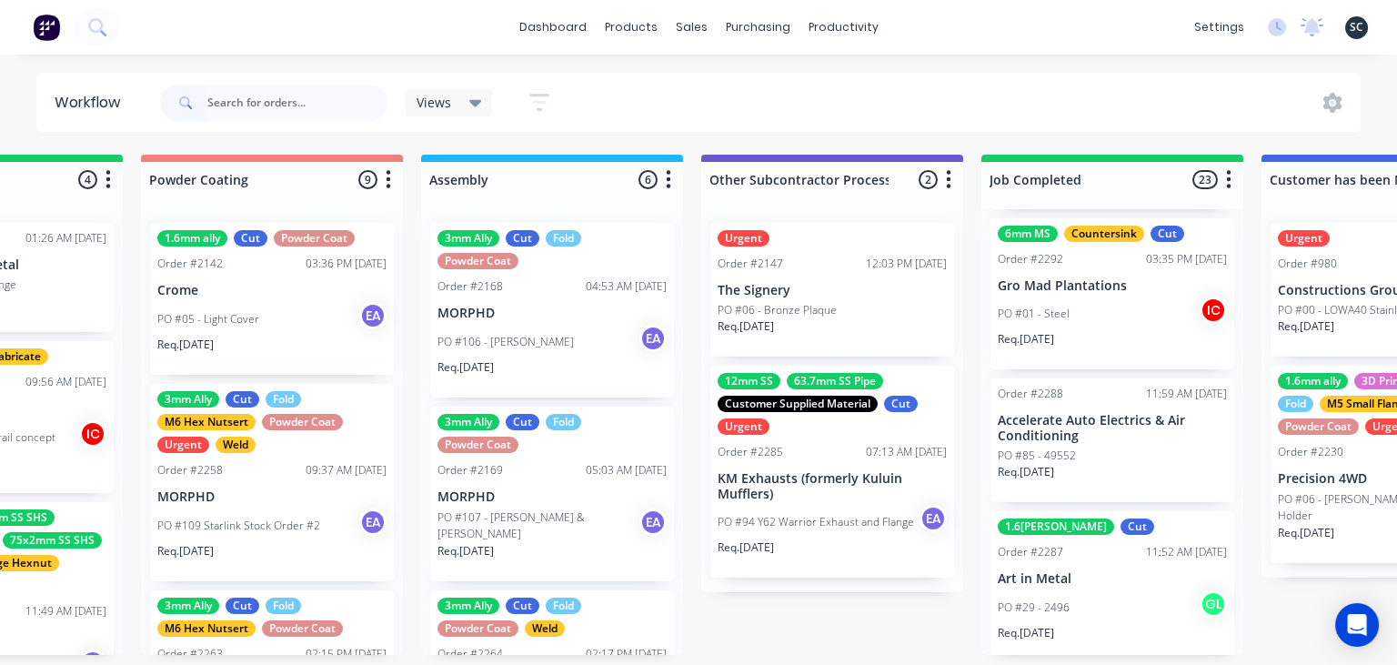
click at [1097, 564] on div "1.6mm Corten Cut Order #2287 11:52 AM 12/09/25 Art in Metal PO #29 - 2496 GL Re…" at bounding box center [1112, 587] width 244 height 152
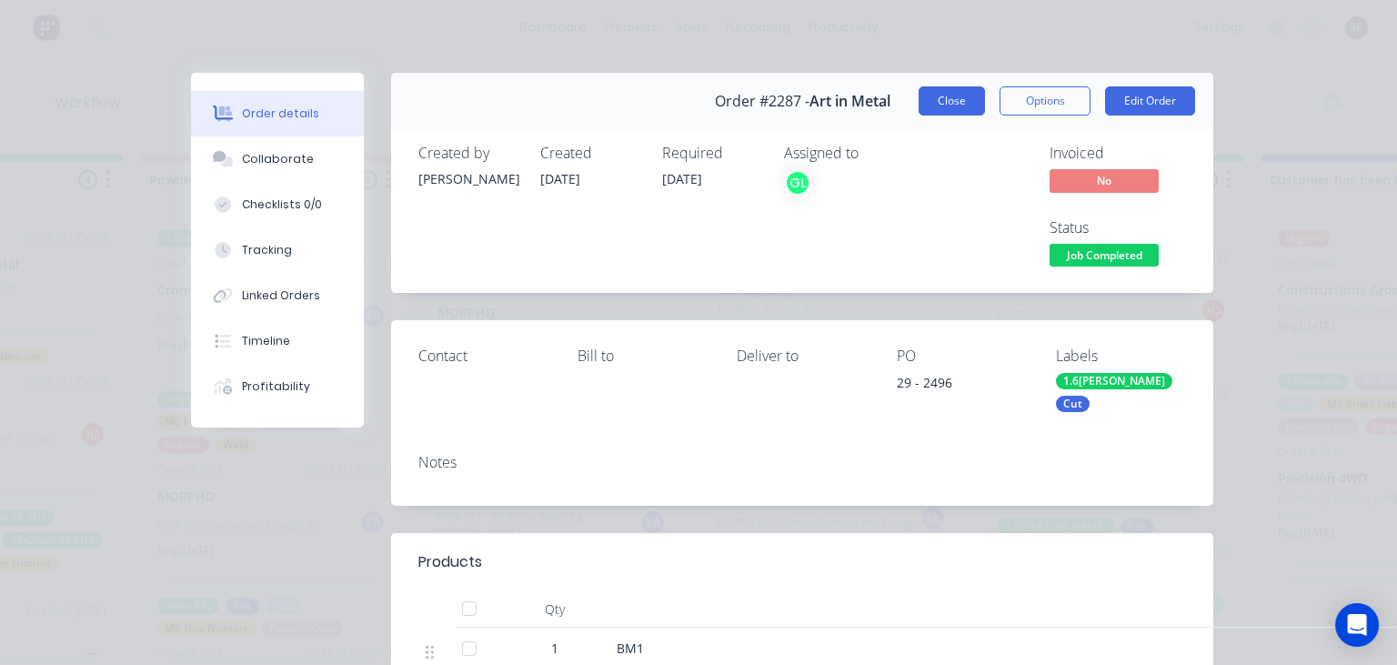
click at [942, 109] on button "Close" at bounding box center [951, 100] width 66 height 29
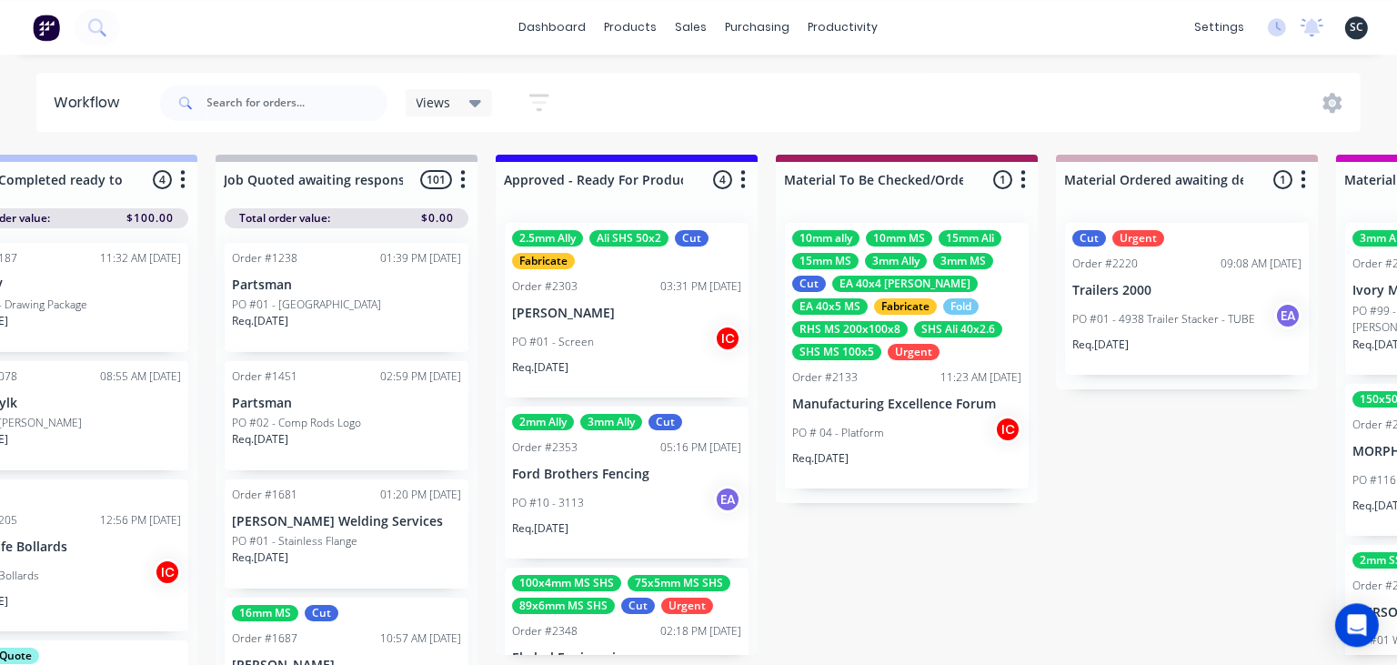
scroll to position [0, 2064]
click at [650, 340] on div "PO #01 - Screen IC" at bounding box center [626, 342] width 229 height 35
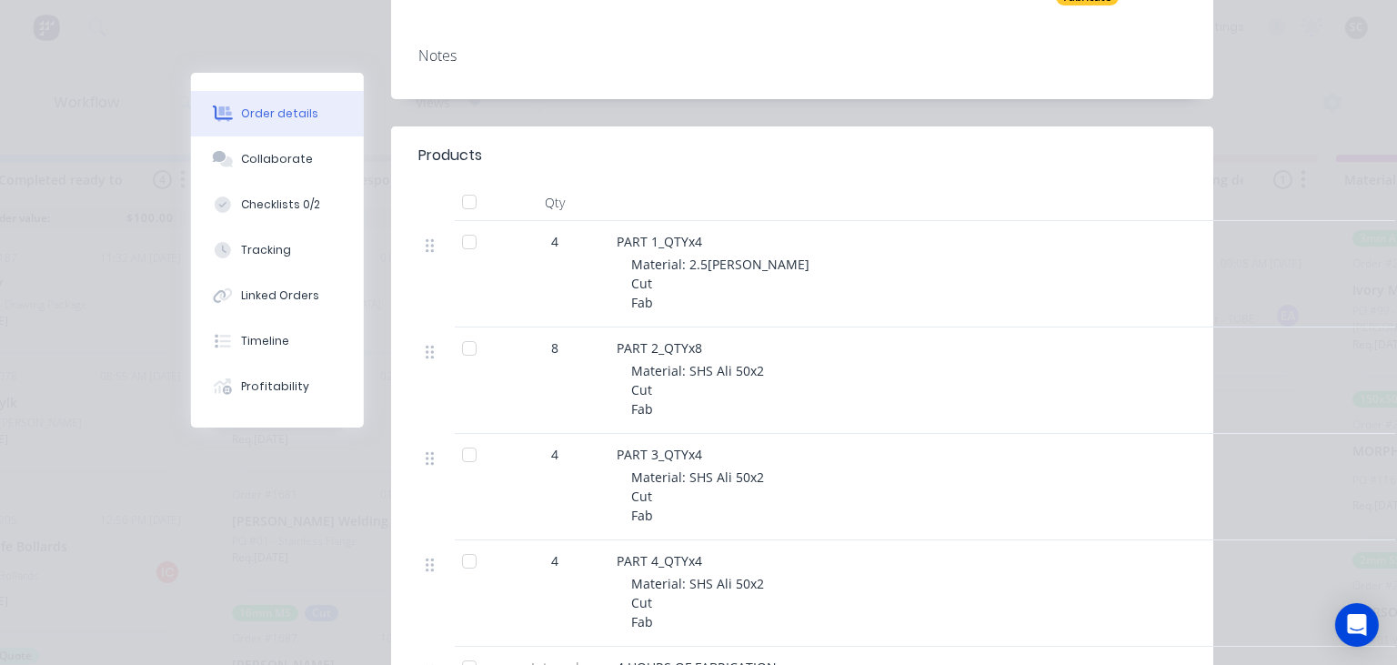
scroll to position [418, 0]
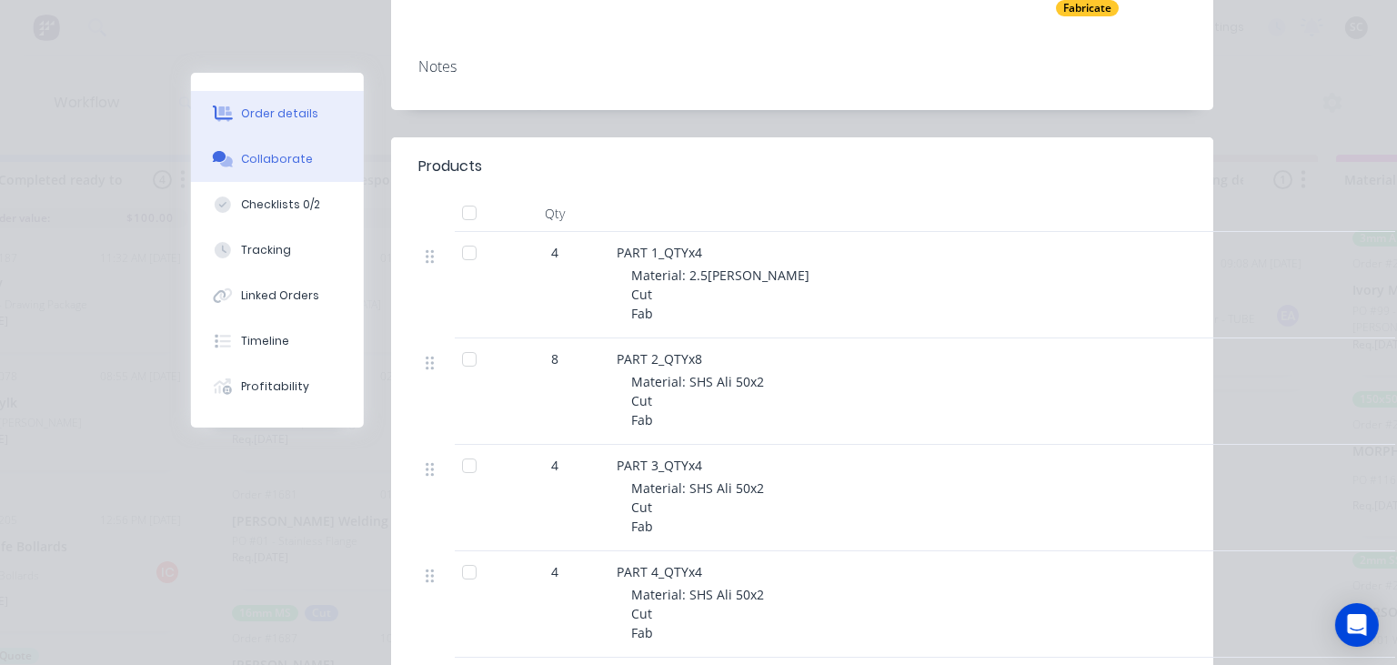
drag, startPoint x: 295, startPoint y: 168, endPoint x: 308, endPoint y: 171, distance: 13.9
click at [294, 167] on button "Collaborate" at bounding box center [277, 158] width 173 height 45
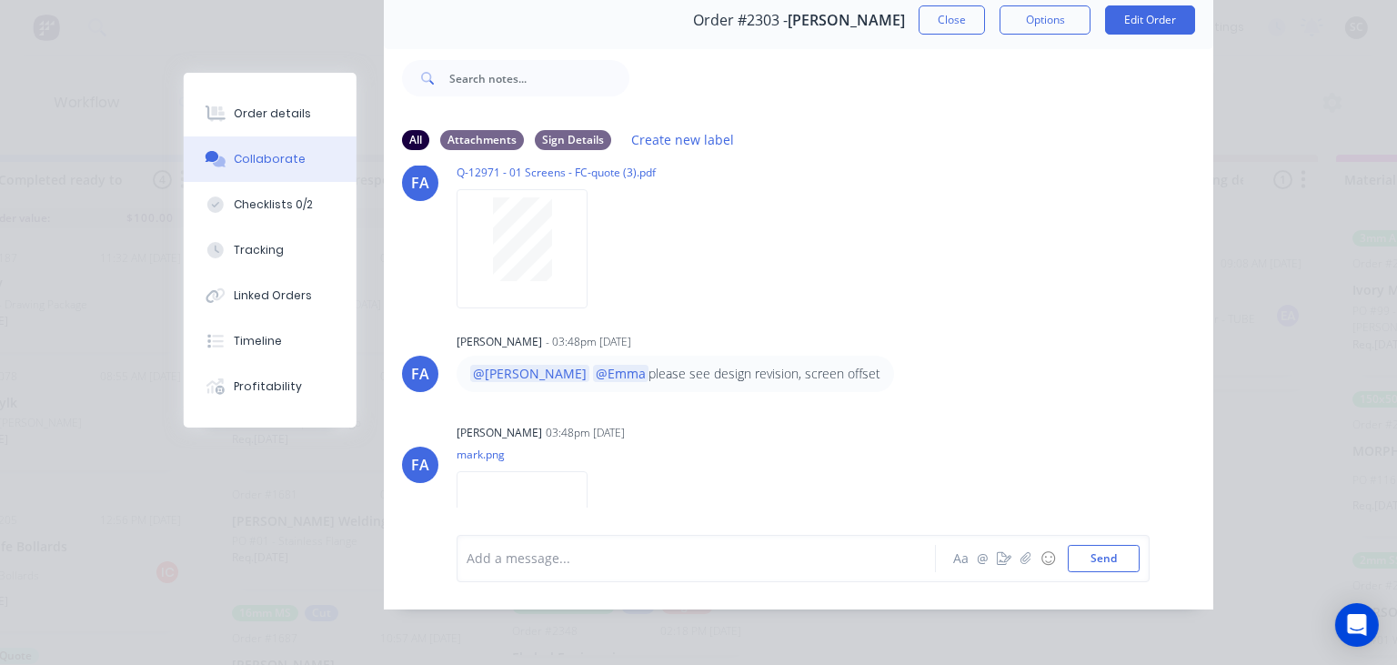
scroll to position [702, 0]
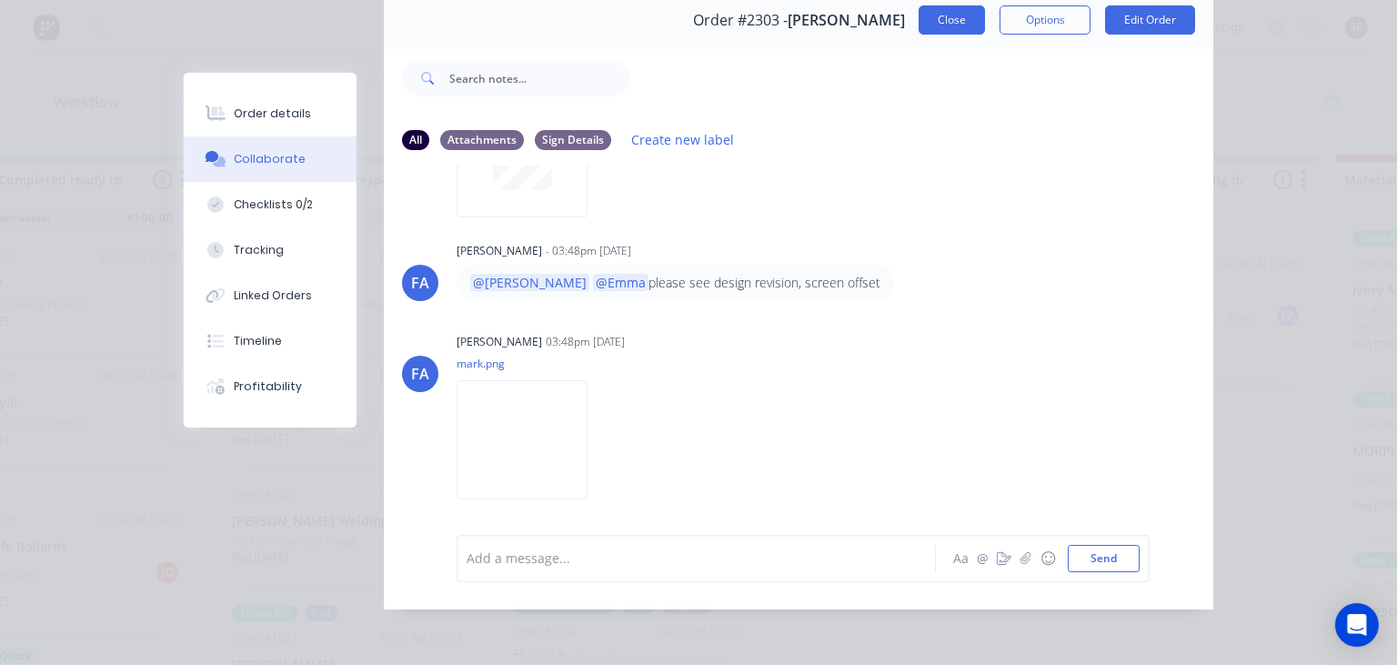
click at [940, 28] on button "Close" at bounding box center [951, 19] width 66 height 29
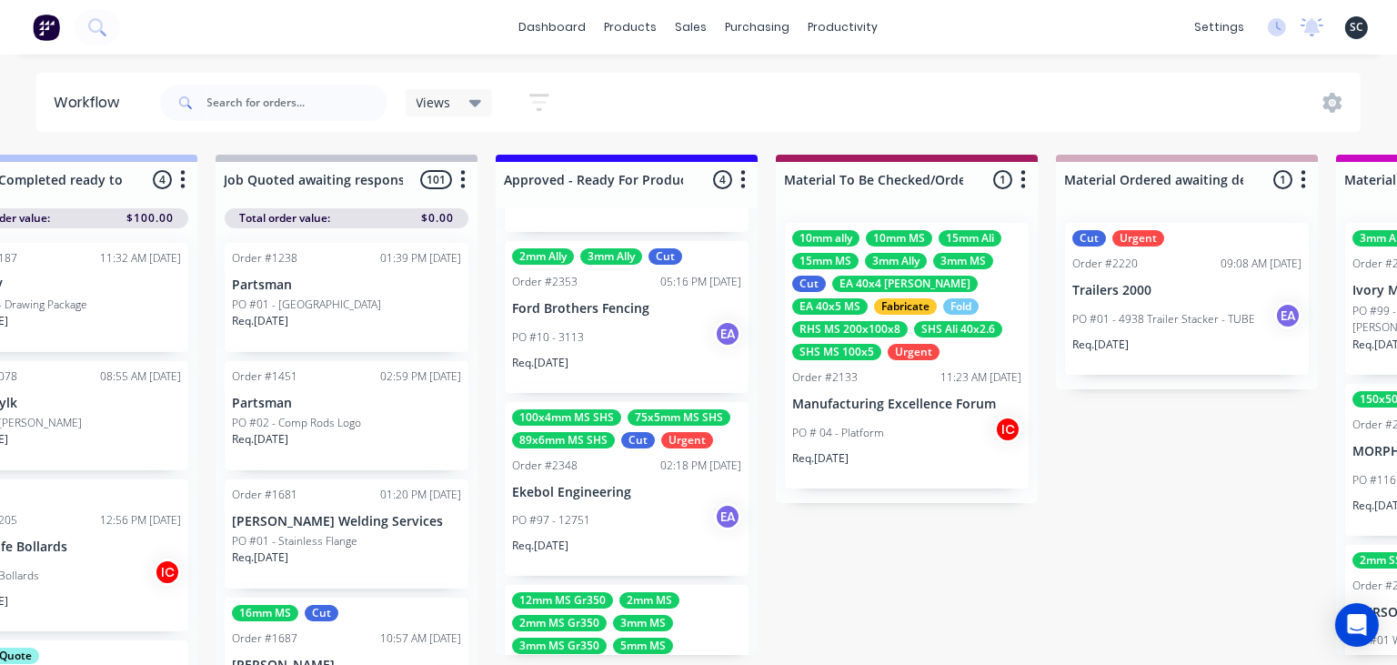
scroll to position [375, 0]
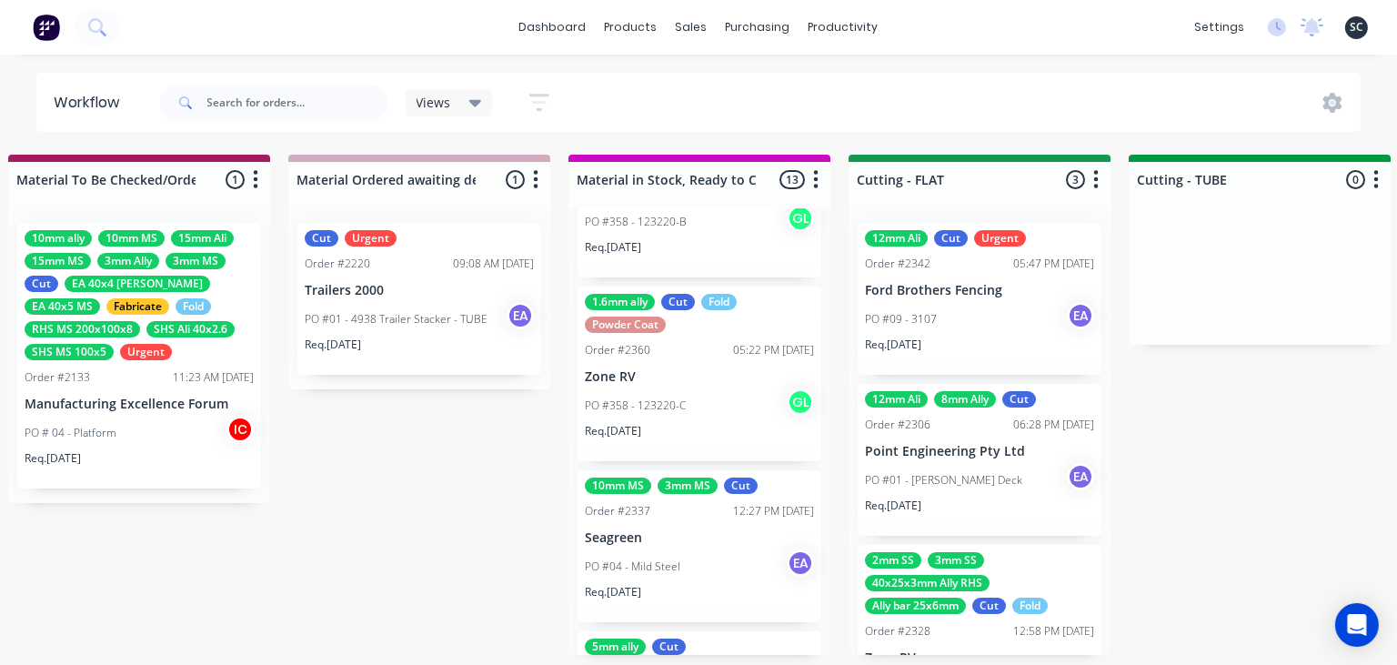
scroll to position [628, 0]
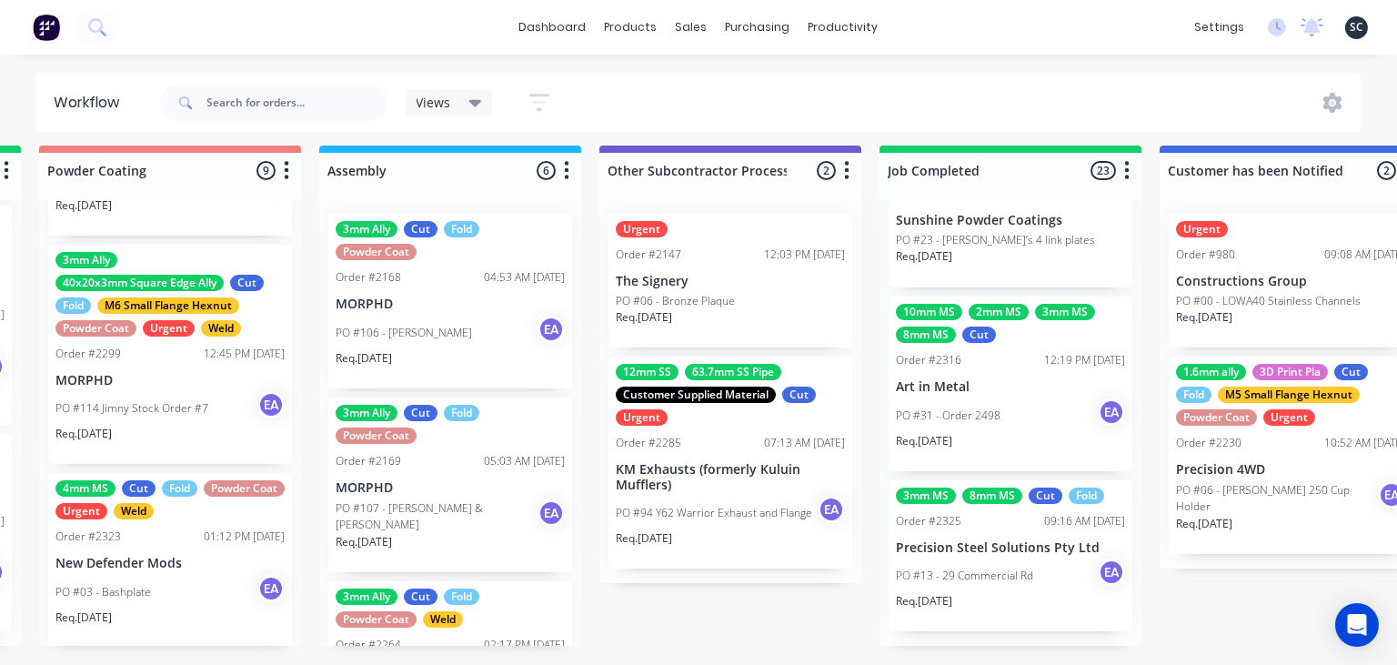
scroll to position [9, 5341]
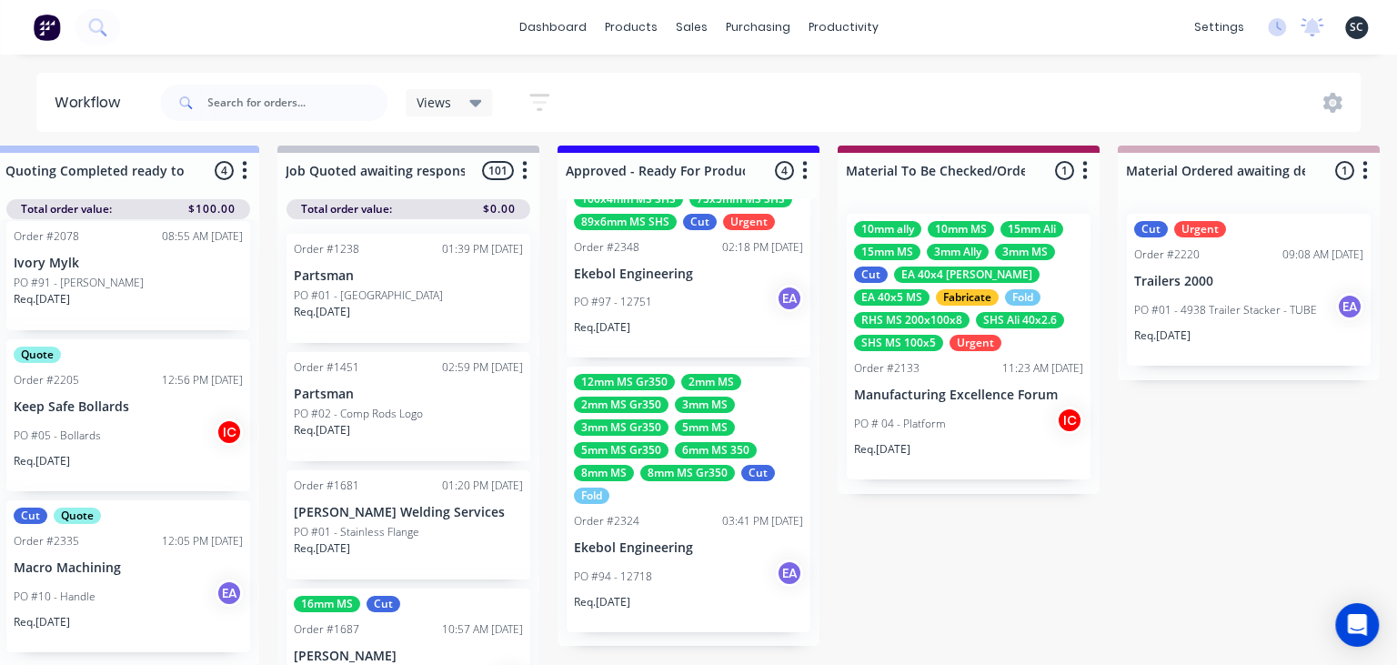
scroll to position [9, 2014]
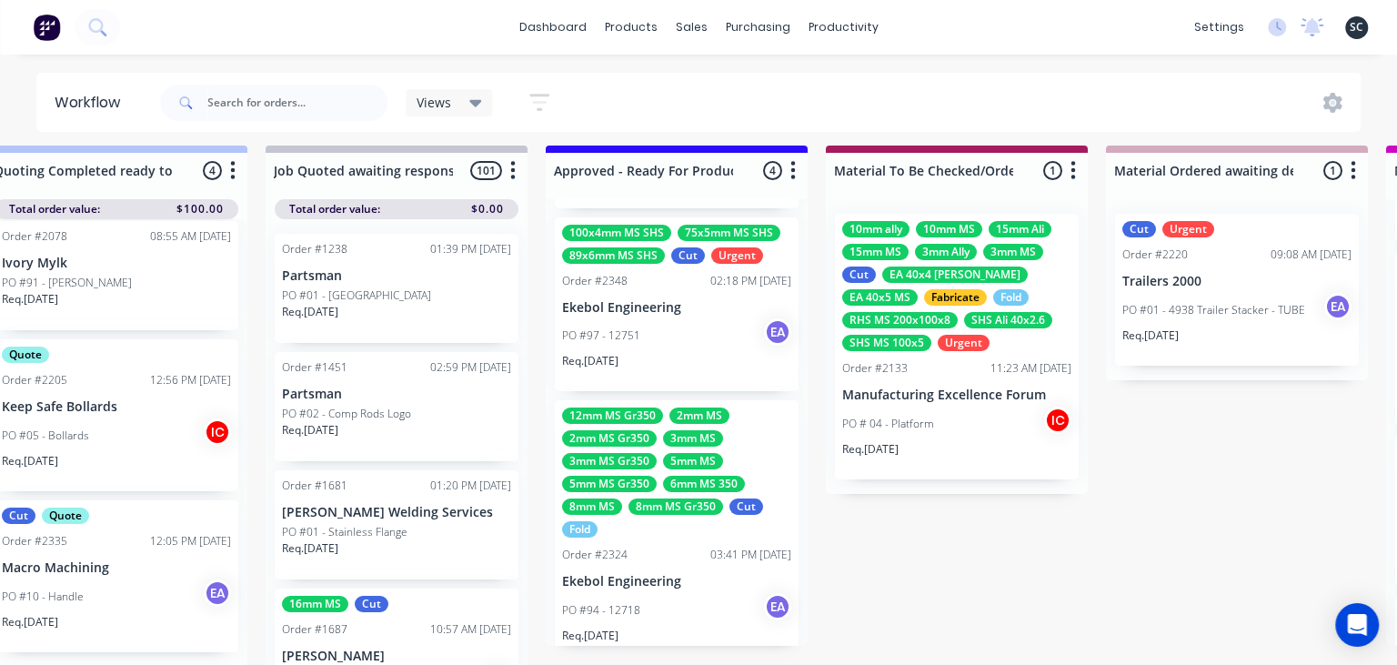
scroll to position [356, 0]
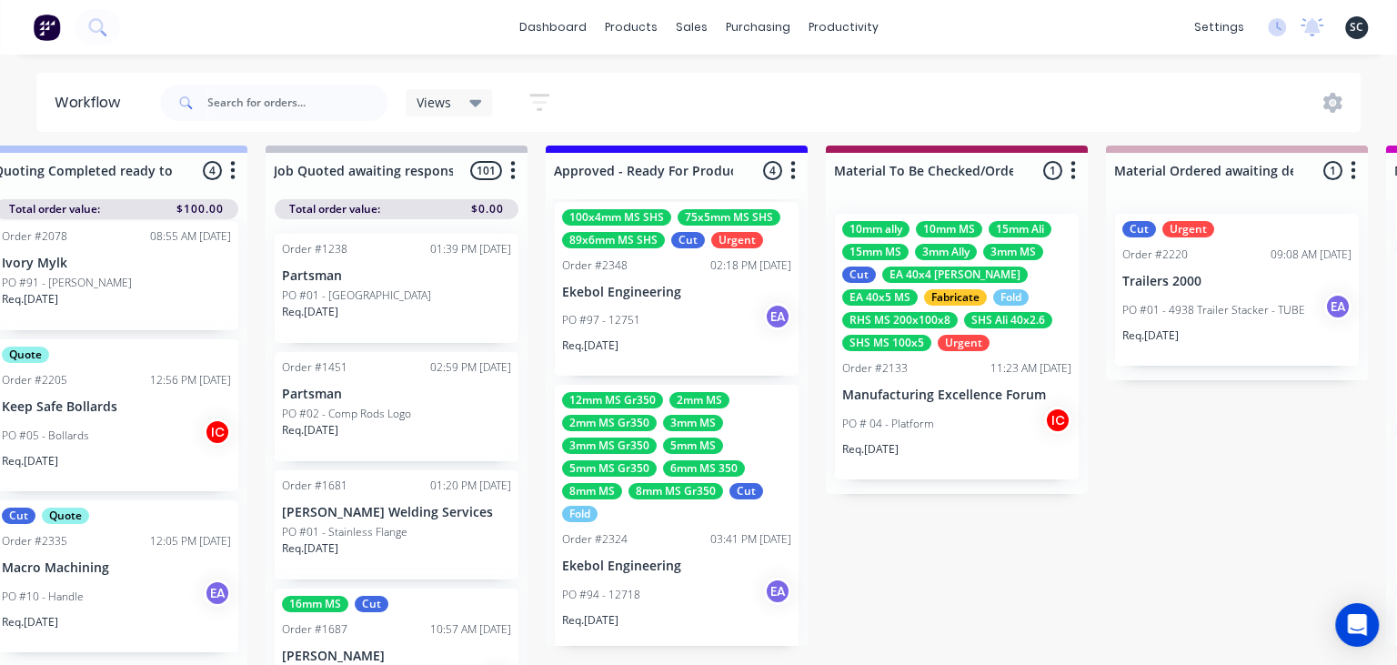
click at [299, 110] on input "text" at bounding box center [297, 103] width 180 height 36
type input "Aaron Cutts"
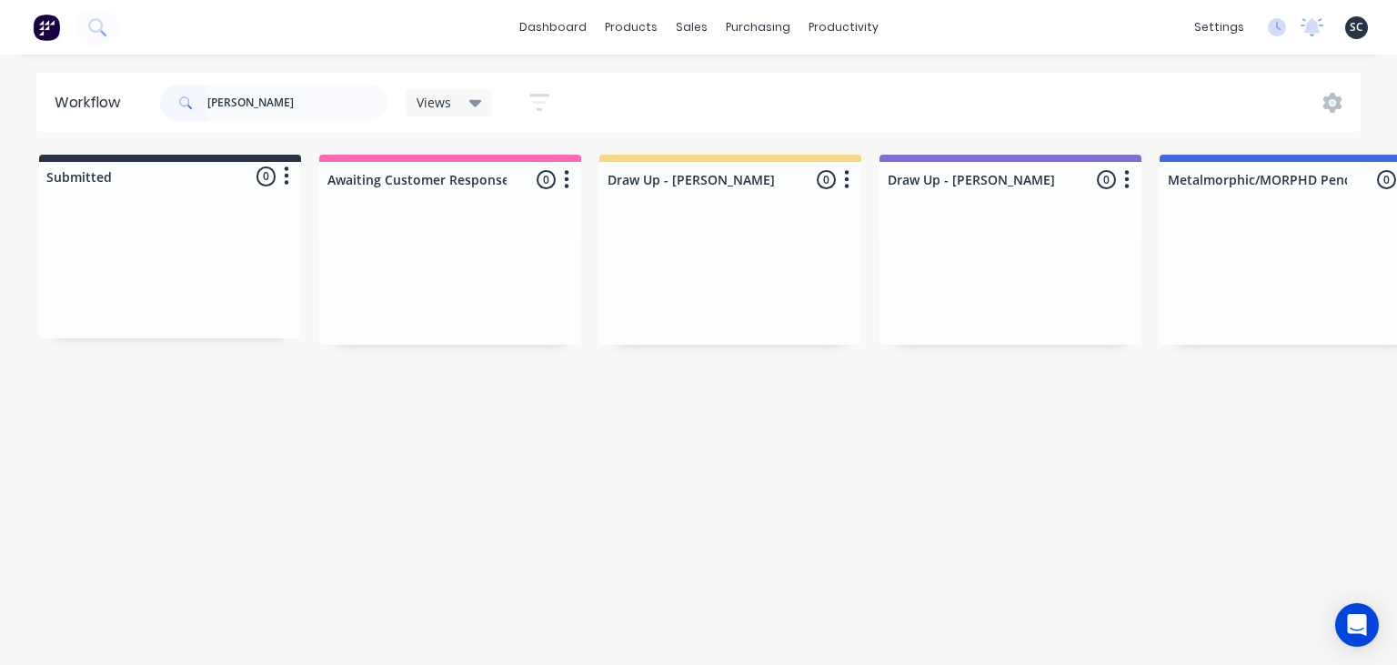
click at [348, 538] on div "Workflow Aaron Cutts Views Save new view None (Default) edit Greg edit Greg edi…" at bounding box center [698, 351] width 1397 height 556
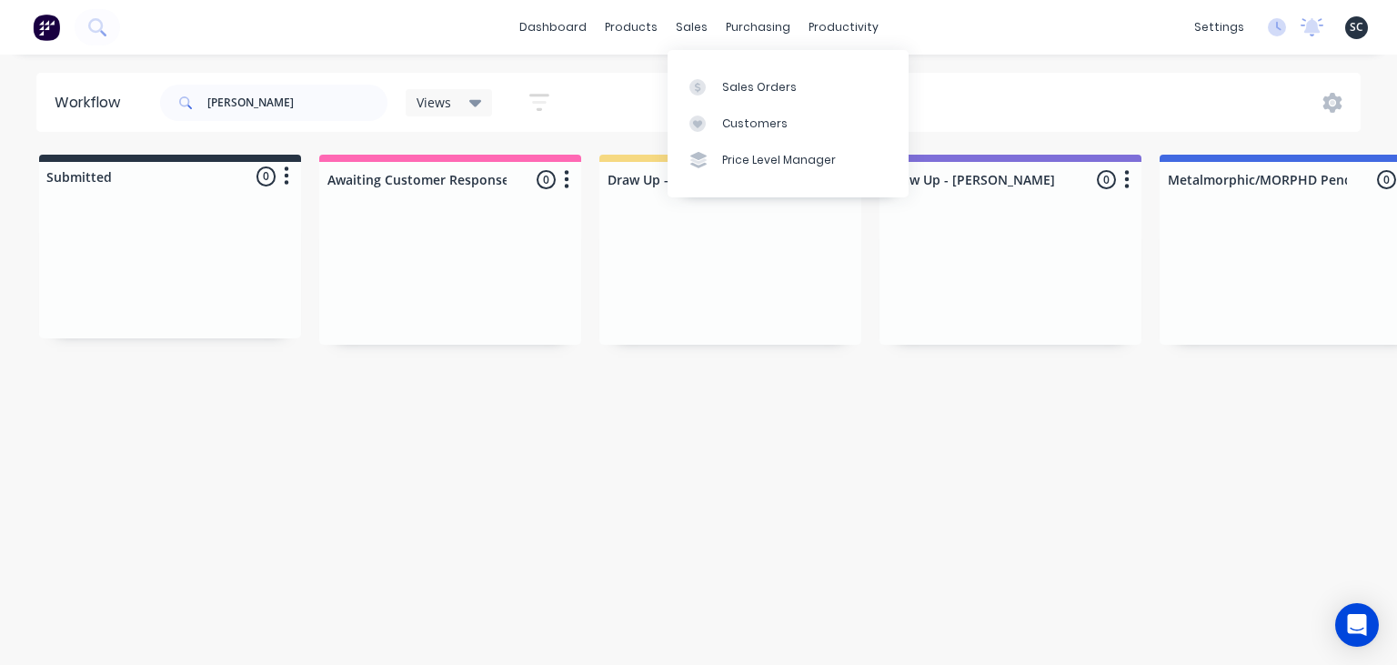
drag, startPoint x: 1080, startPoint y: 511, endPoint x: 1023, endPoint y: 465, distance: 73.7
click at [1075, 509] on div "Workflow Aaron Cutts Views Save new view None (Default) edit Greg edit Greg edi…" at bounding box center [698, 351] width 1397 height 556
click at [770, 85] on div "Sales Orders" at bounding box center [759, 87] width 75 height 16
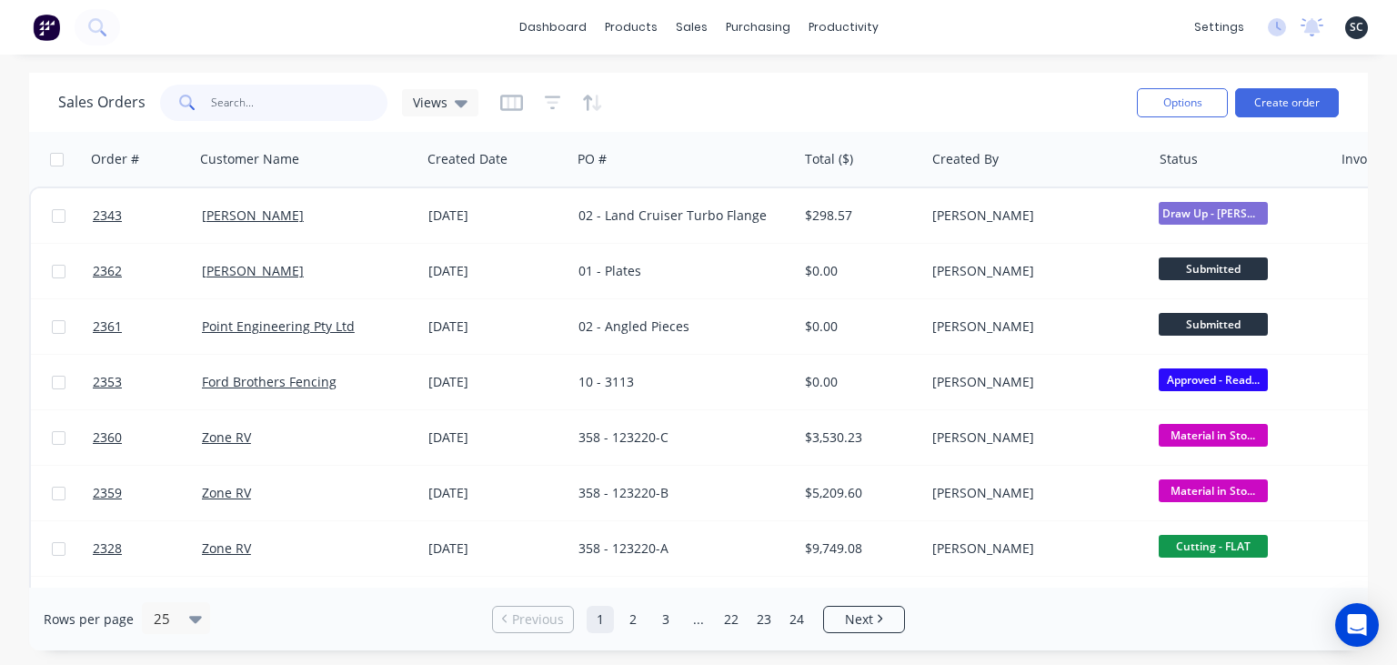
click at [304, 111] on input "text" at bounding box center [299, 103] width 177 height 36
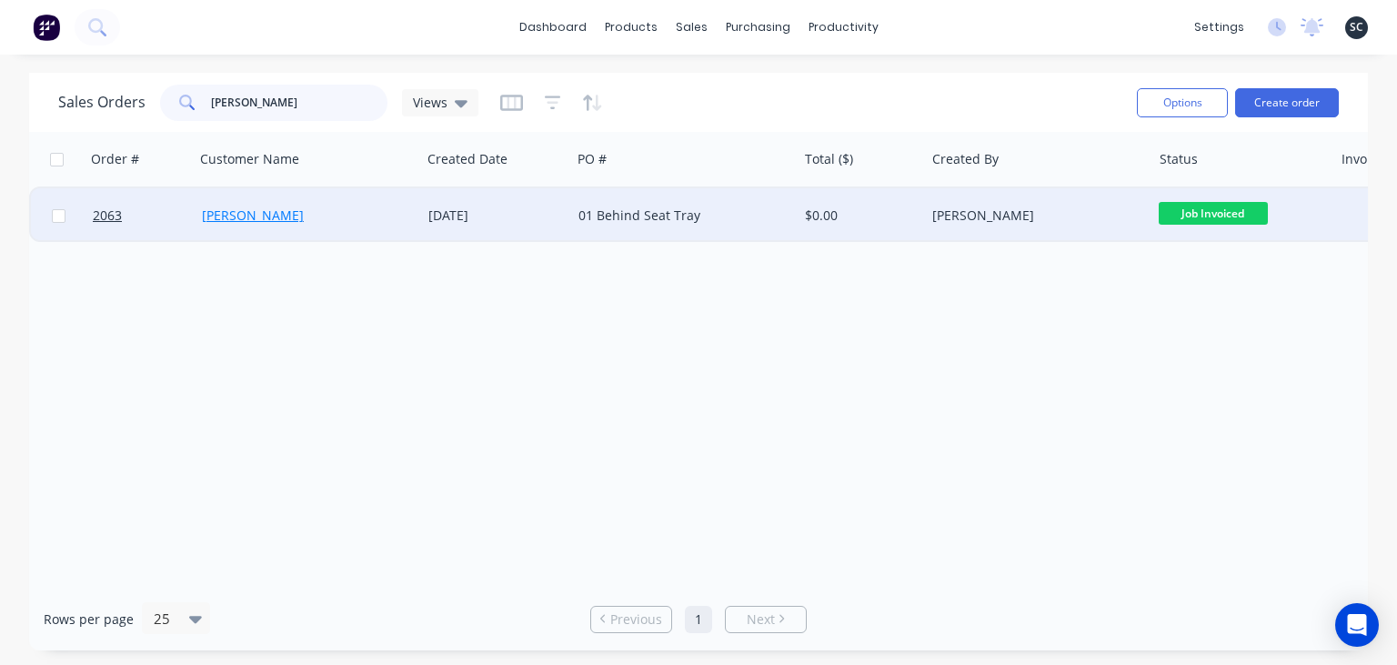
type input "Aaron"
click at [246, 211] on link "[PERSON_NAME]" at bounding box center [253, 214] width 102 height 17
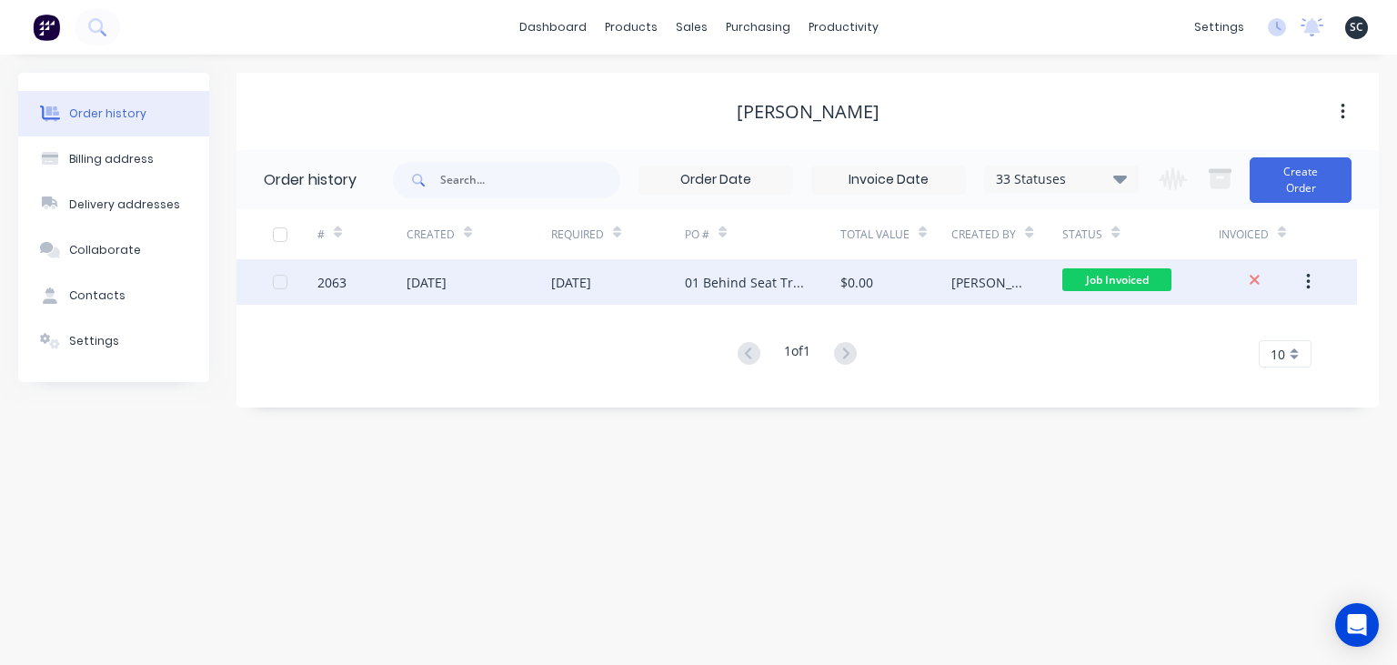
click at [567, 296] on div "11 Aug 2025" at bounding box center [618, 281] width 134 height 45
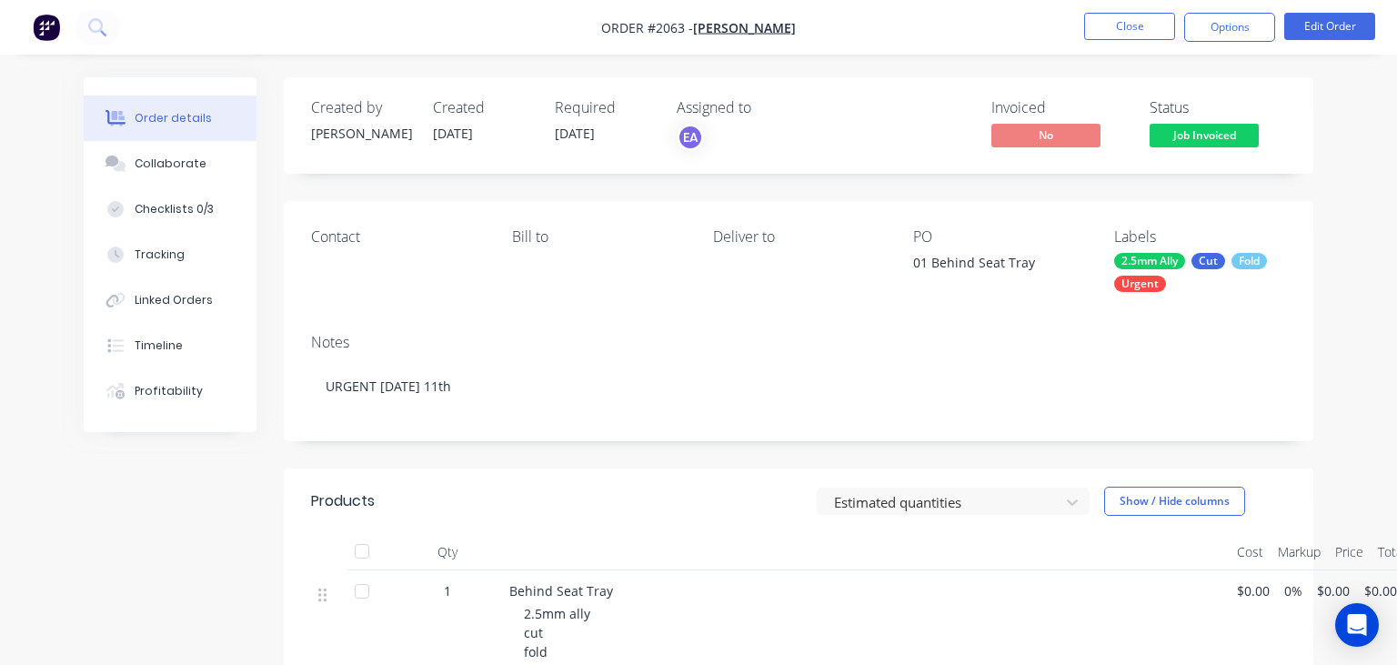
scroll to position [287, 0]
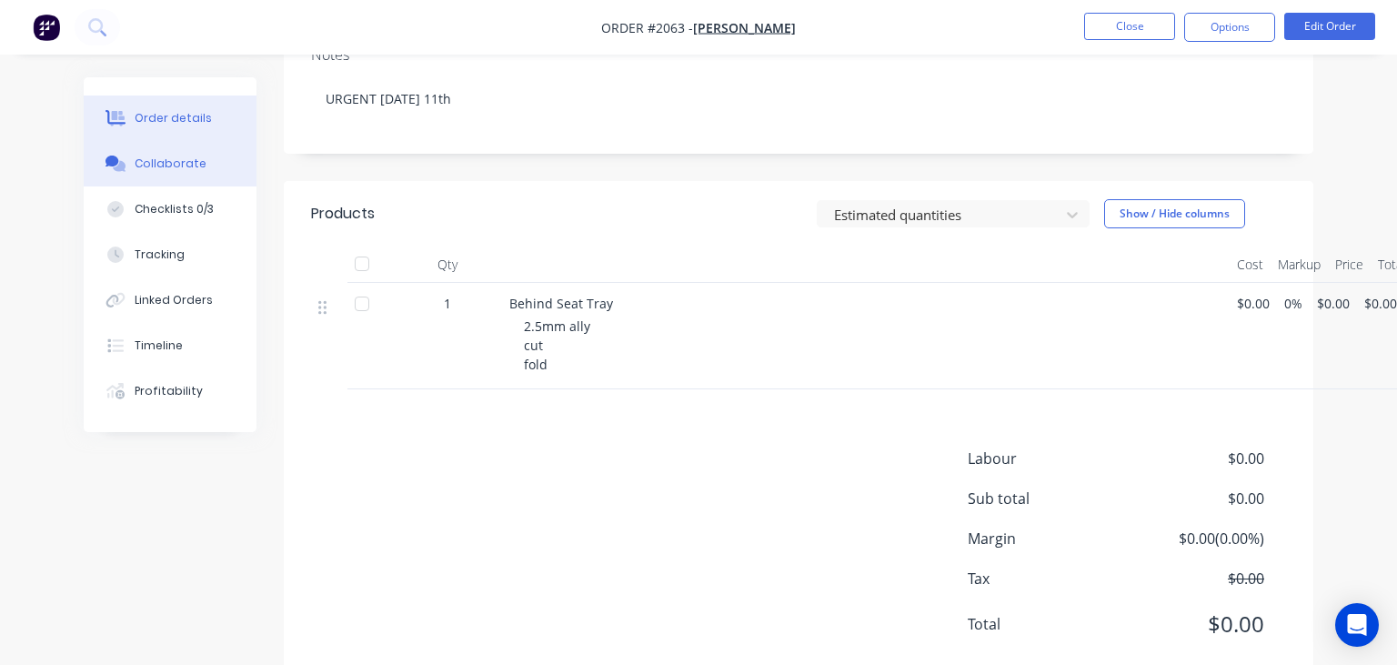
click at [191, 171] on div "Collaborate" at bounding box center [171, 163] width 72 height 16
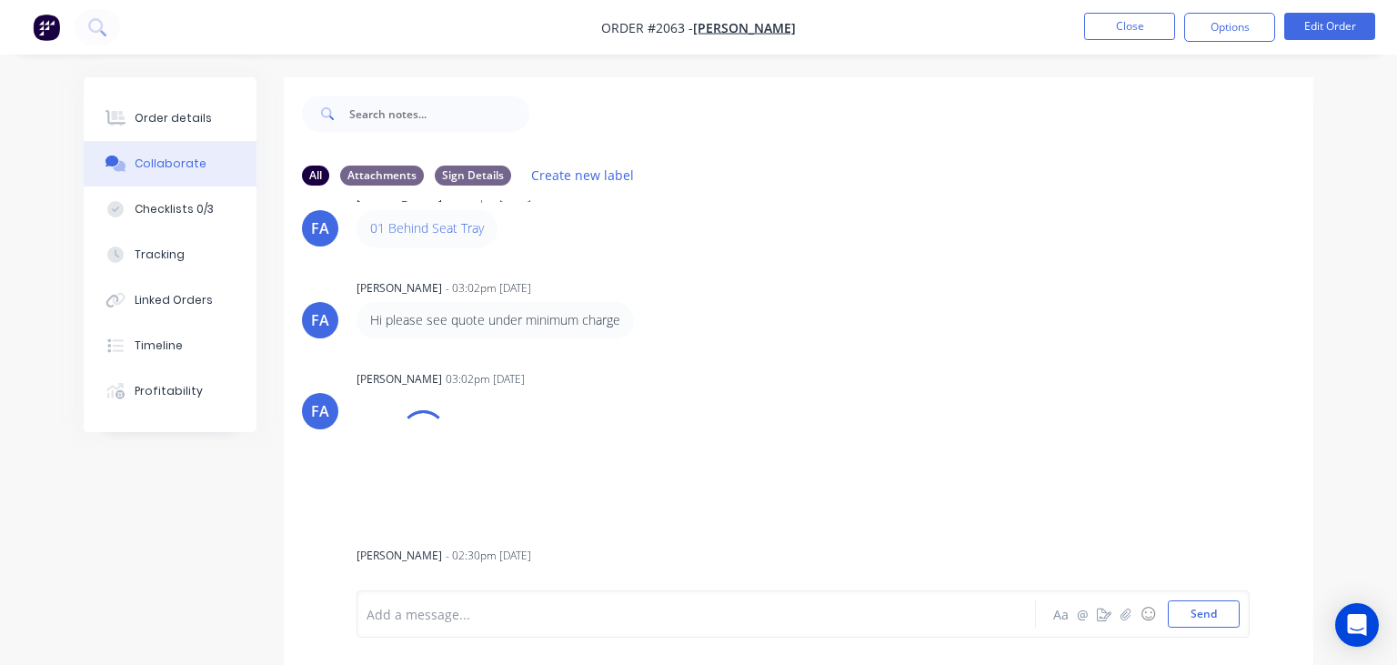
scroll to position [209, 0]
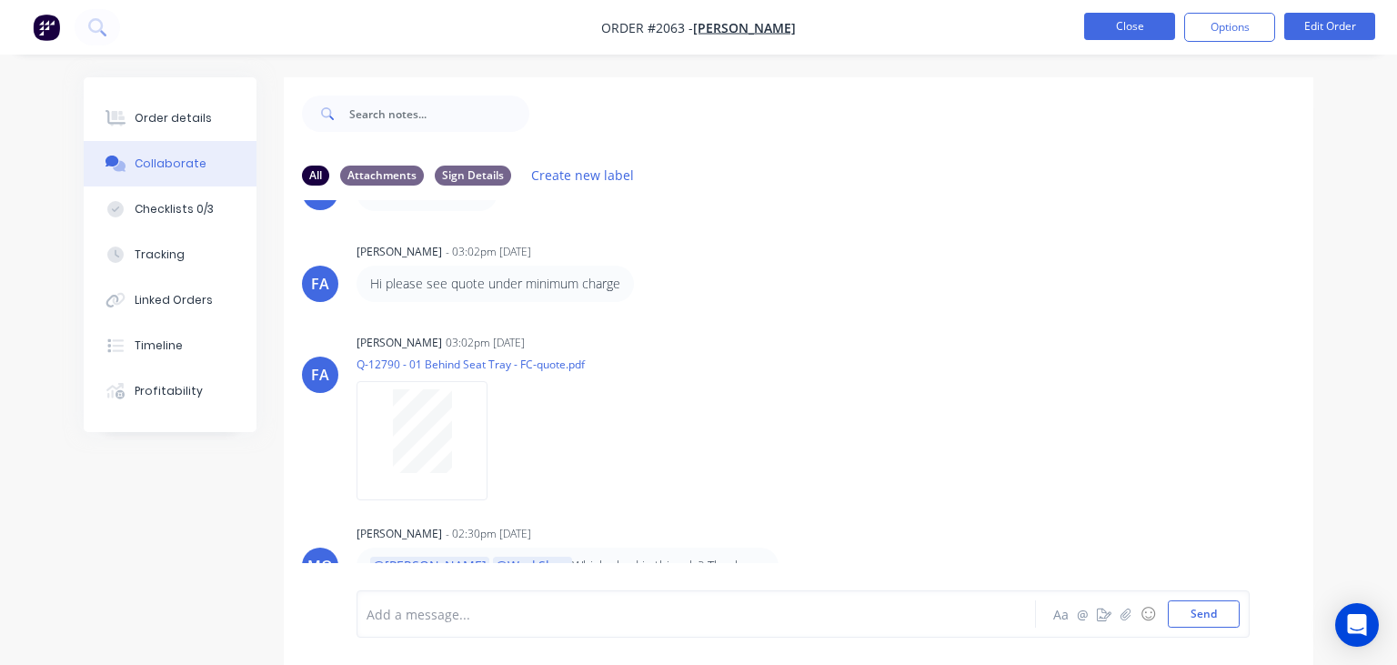
click at [1118, 28] on button "Close" at bounding box center [1129, 26] width 91 height 27
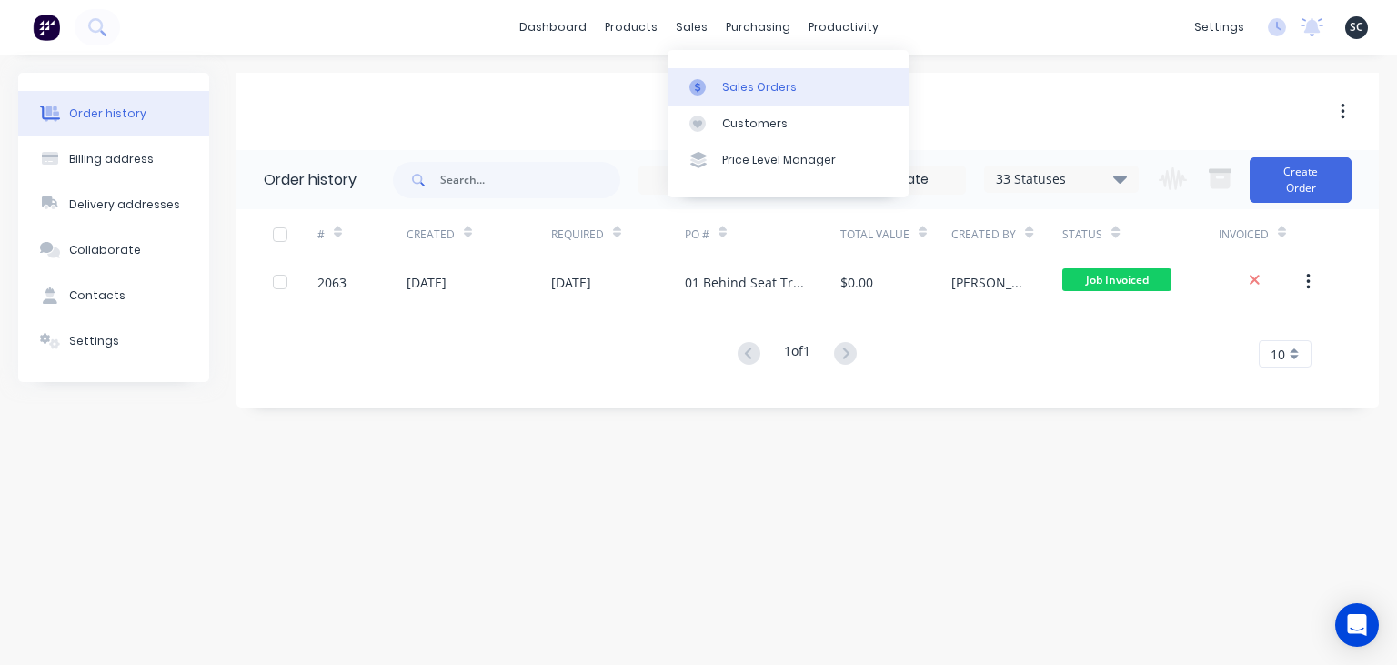
click at [737, 75] on link "Sales Orders" at bounding box center [787, 86] width 241 height 36
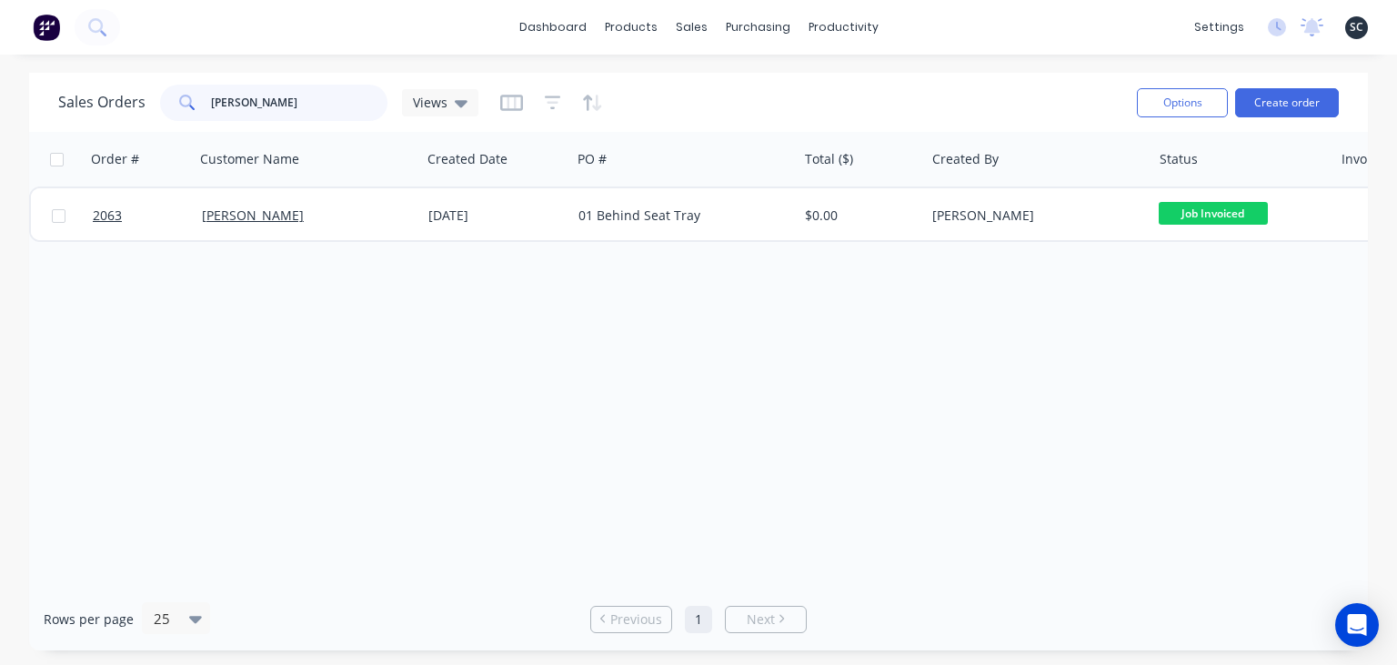
drag, startPoint x: 305, startPoint y: 110, endPoint x: 145, endPoint y: 104, distance: 160.2
click at [211, 103] on input "Aaron" at bounding box center [299, 103] width 177 height 36
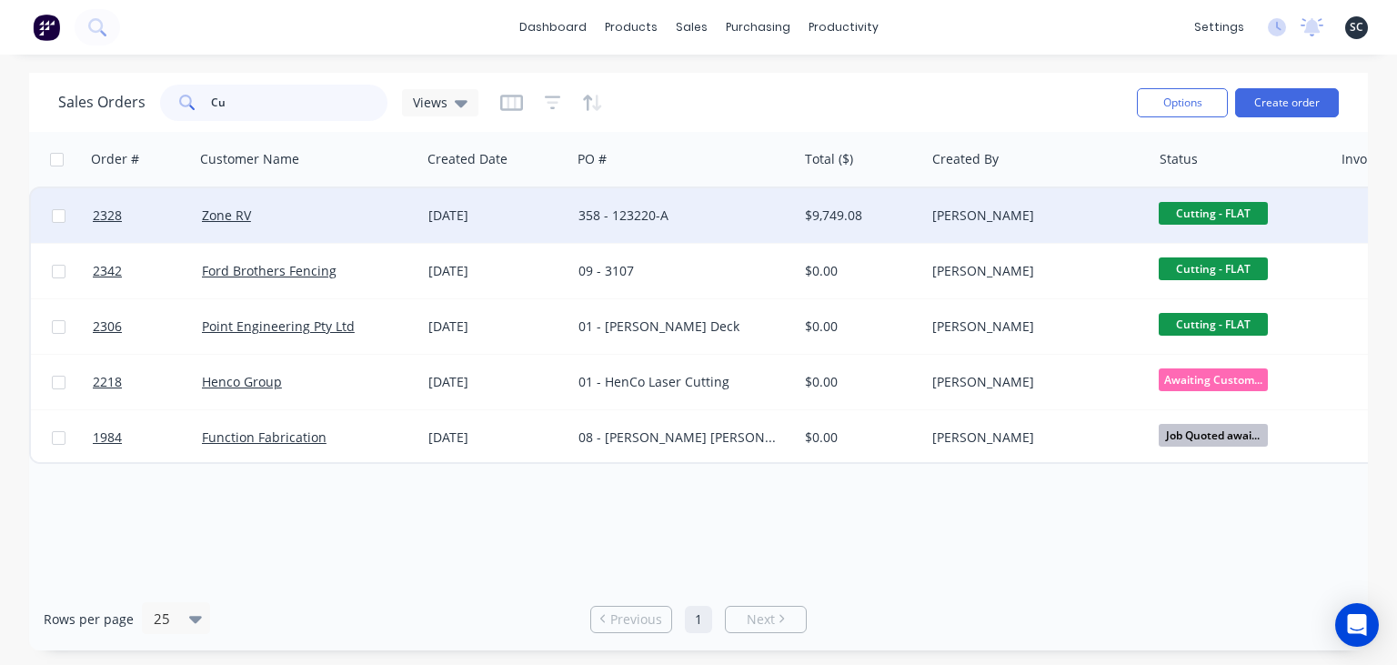
type input "C"
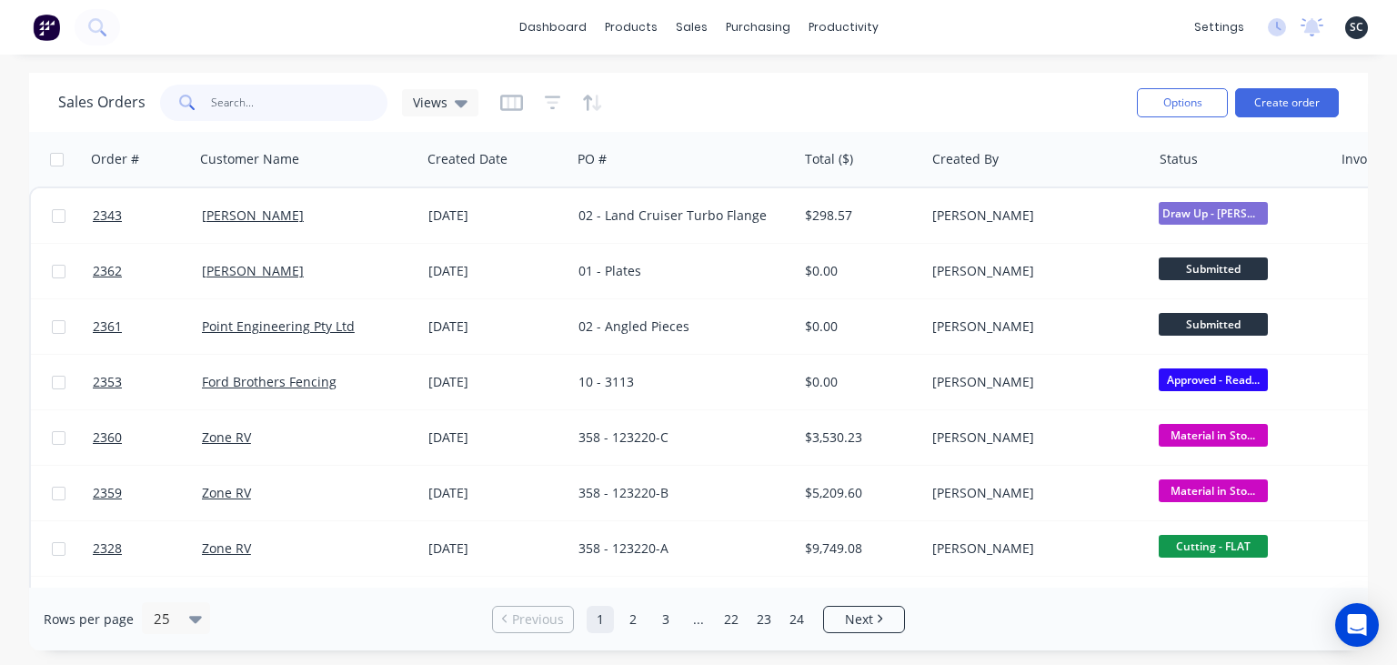
click at [282, 102] on input "text" at bounding box center [299, 103] width 177 height 36
type input "Aaron"
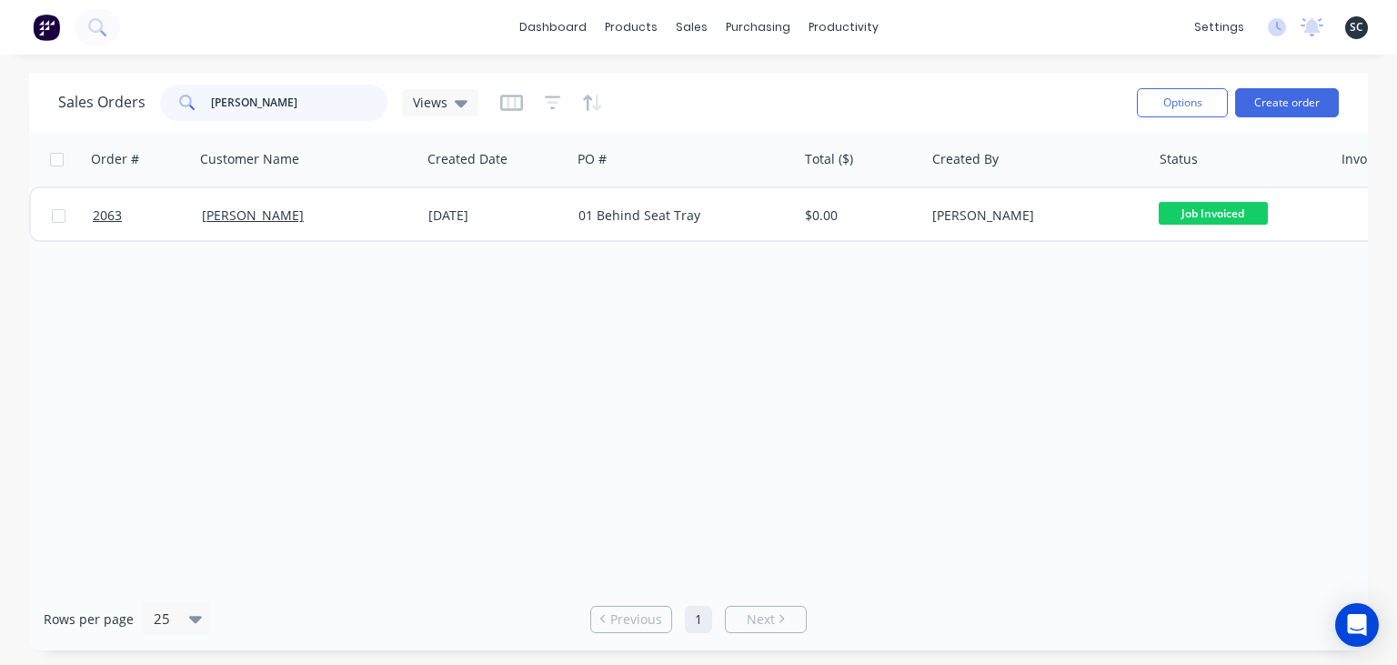
drag, startPoint x: 247, startPoint y: 104, endPoint x: 186, endPoint y: 104, distance: 61.8
click at [211, 104] on input "Aaron" at bounding box center [299, 103] width 177 height 36
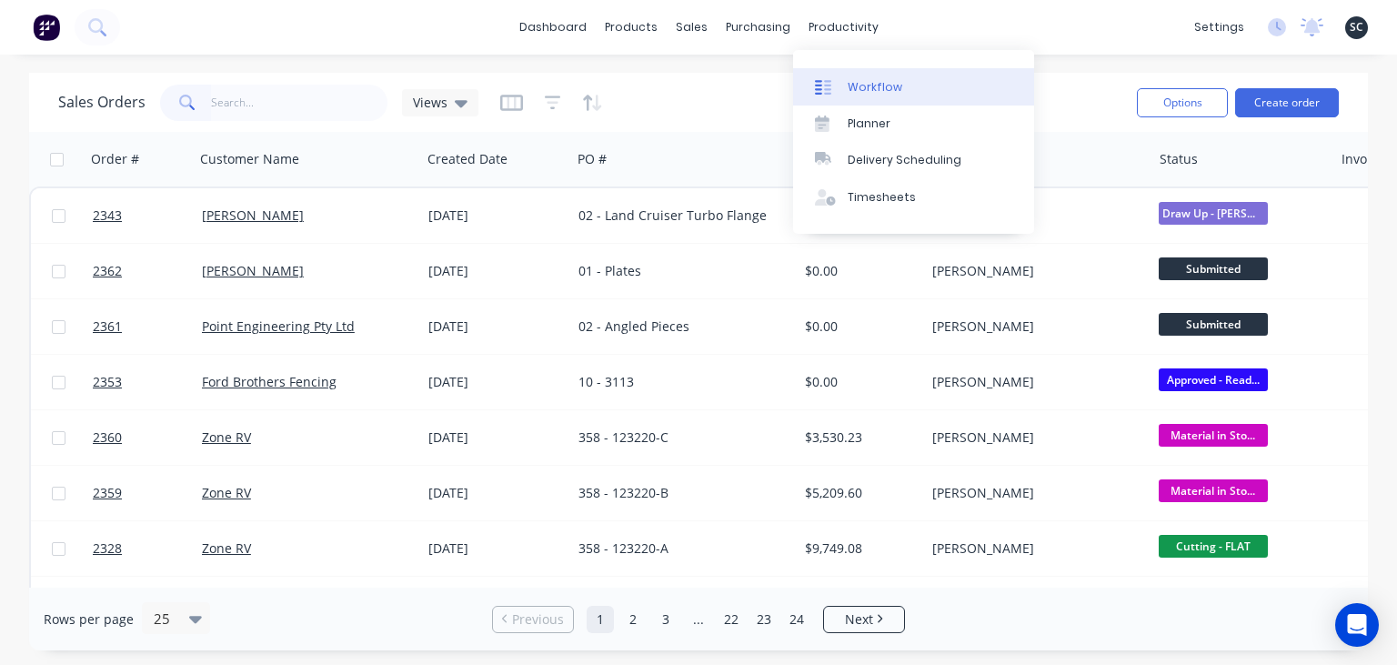
click at [888, 89] on div "Workflow" at bounding box center [875, 87] width 55 height 16
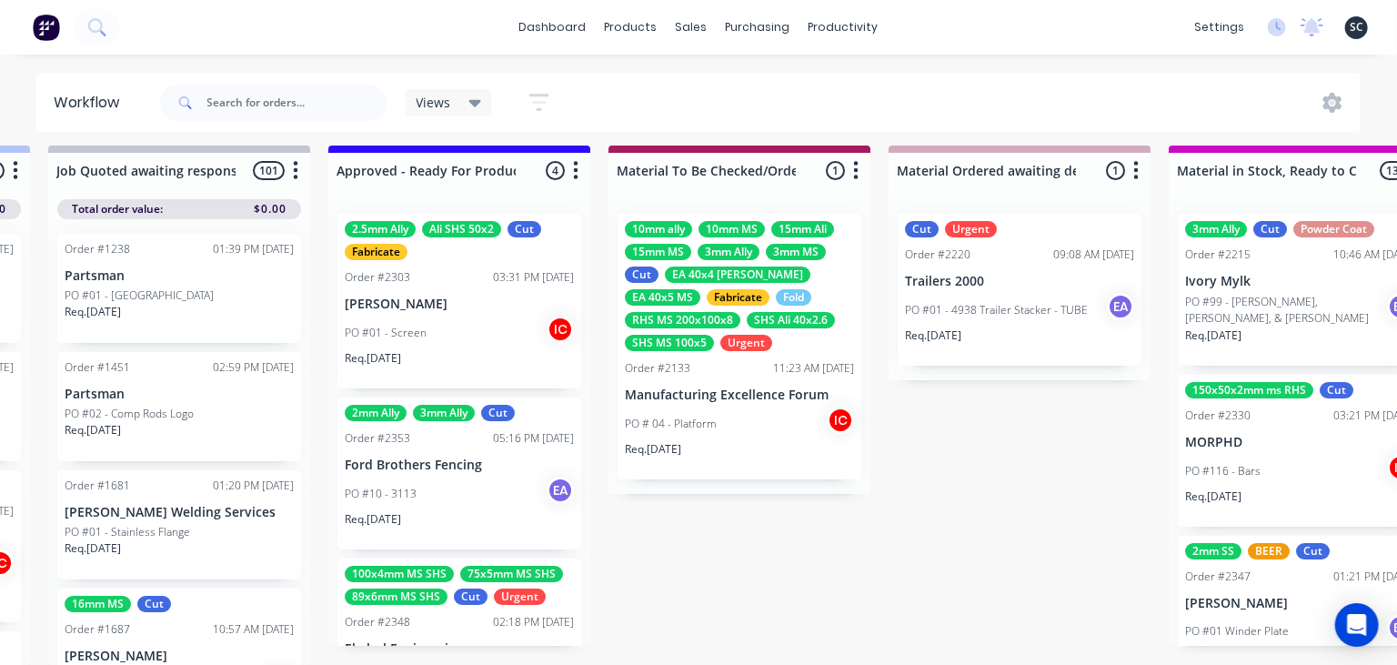
scroll to position [9, 2228]
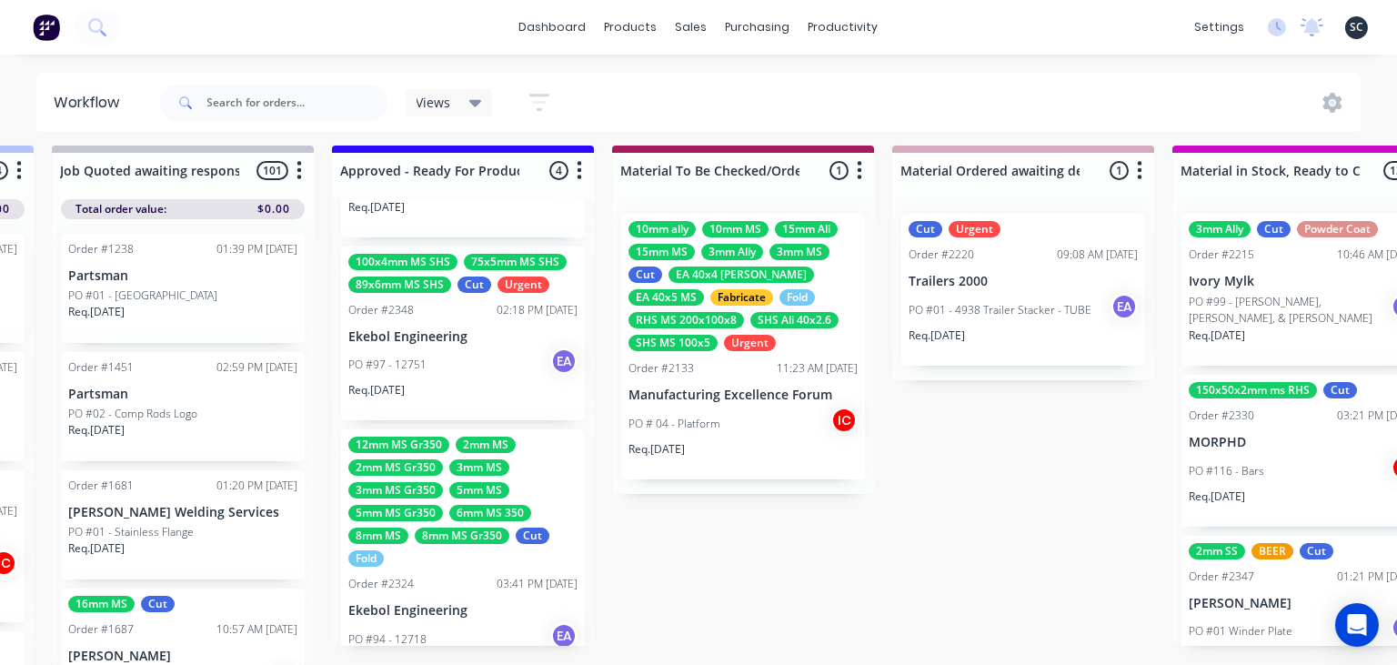
scroll to position [314, 0]
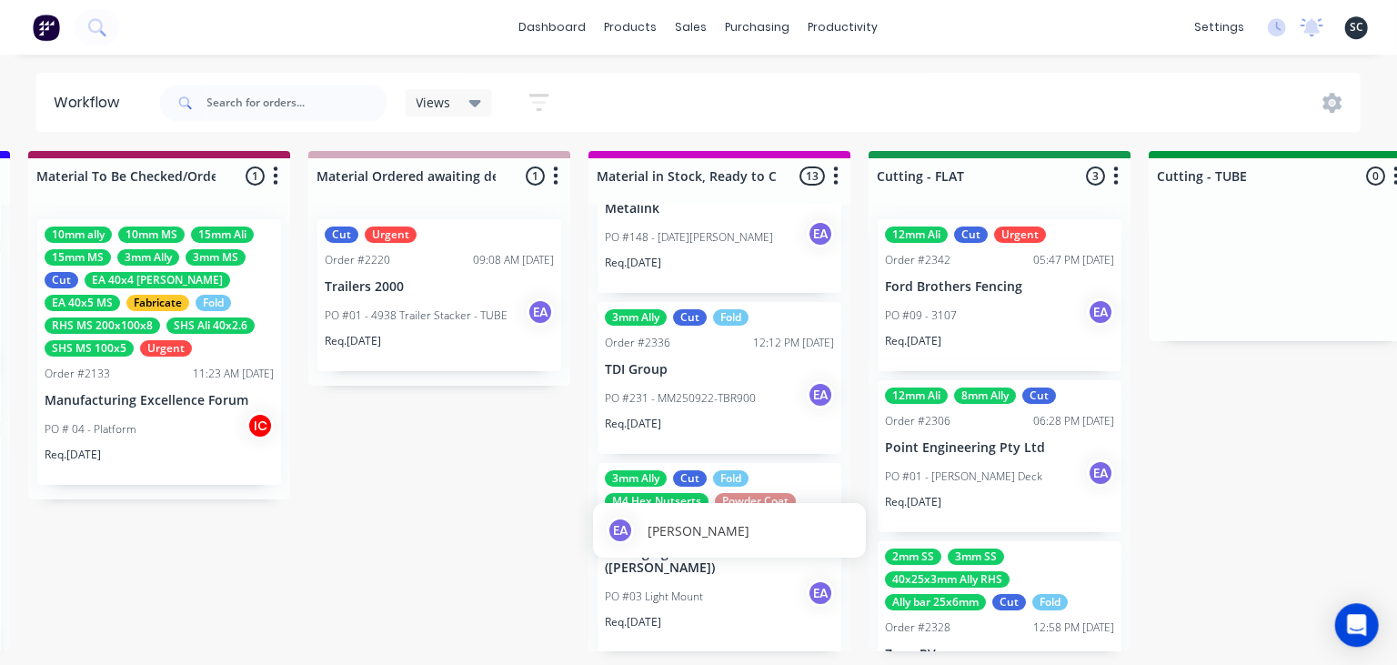
scroll to position [0, 2812]
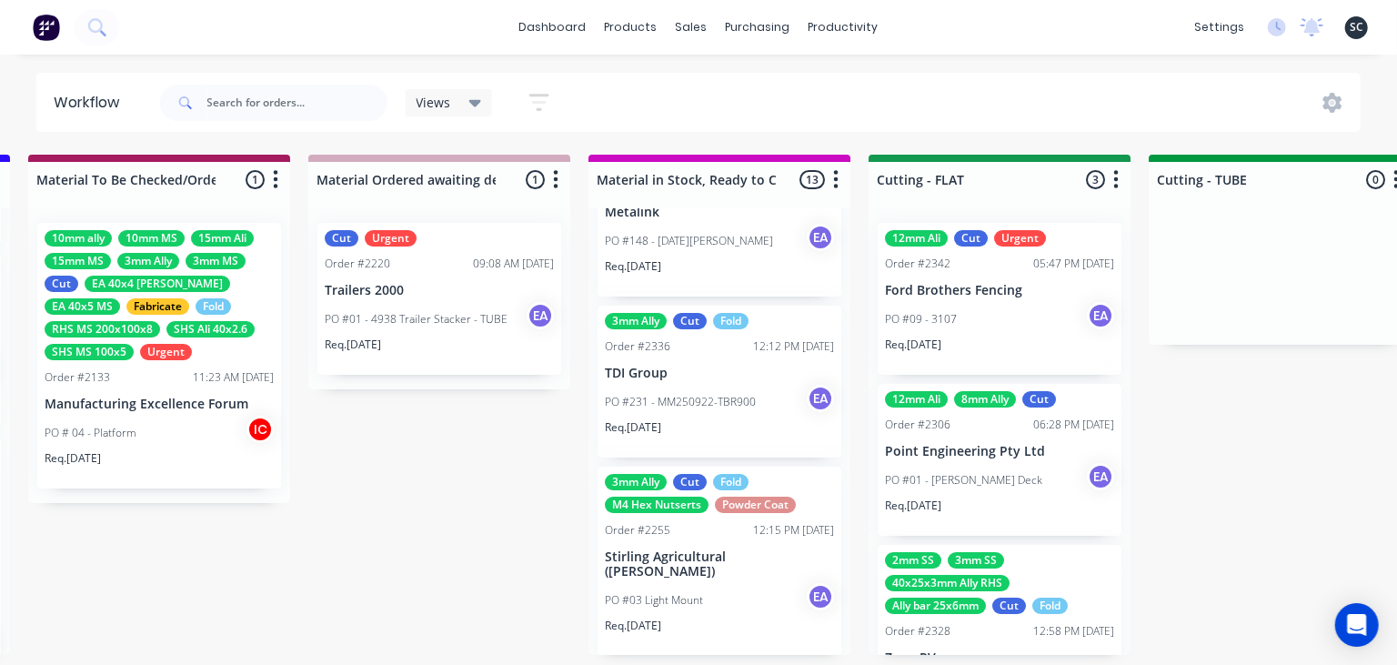
click at [1222, 486] on div "Submitted 8 Status colour #273444 hex #273444 Save Cancel Summaries Total order…" at bounding box center [933, 415] width 7516 height 520
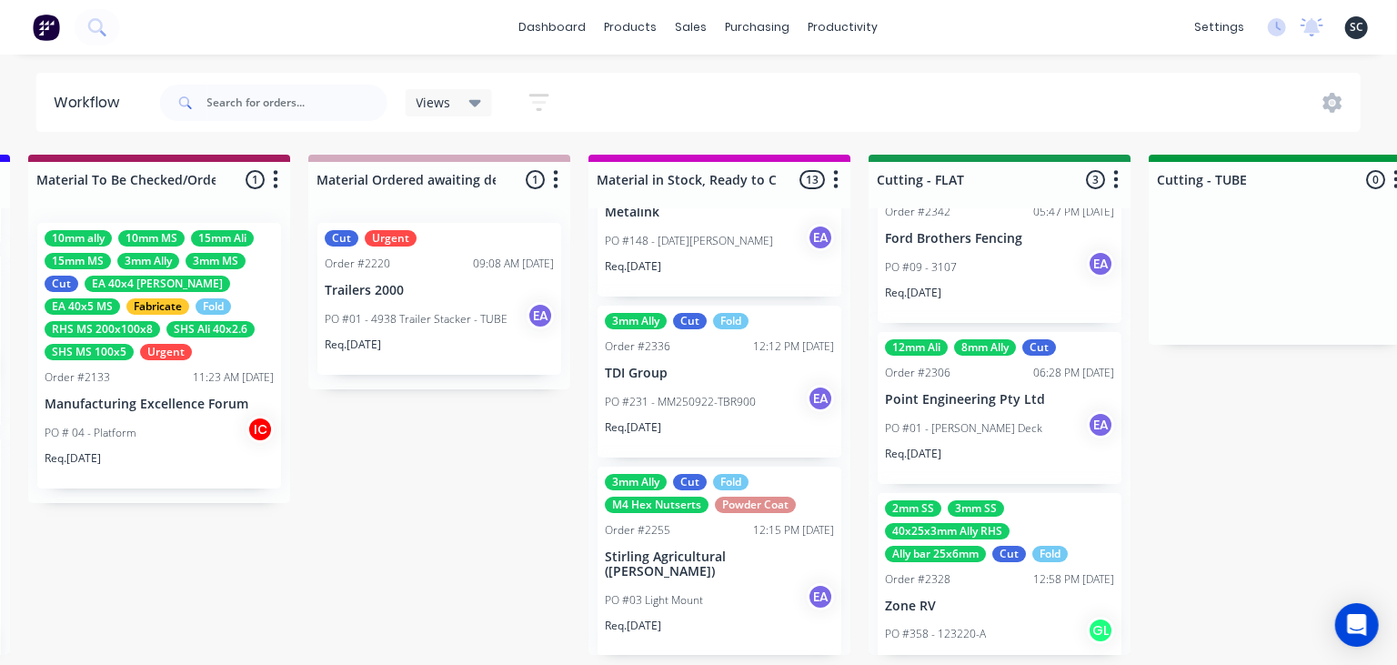
scroll to position [0, 0]
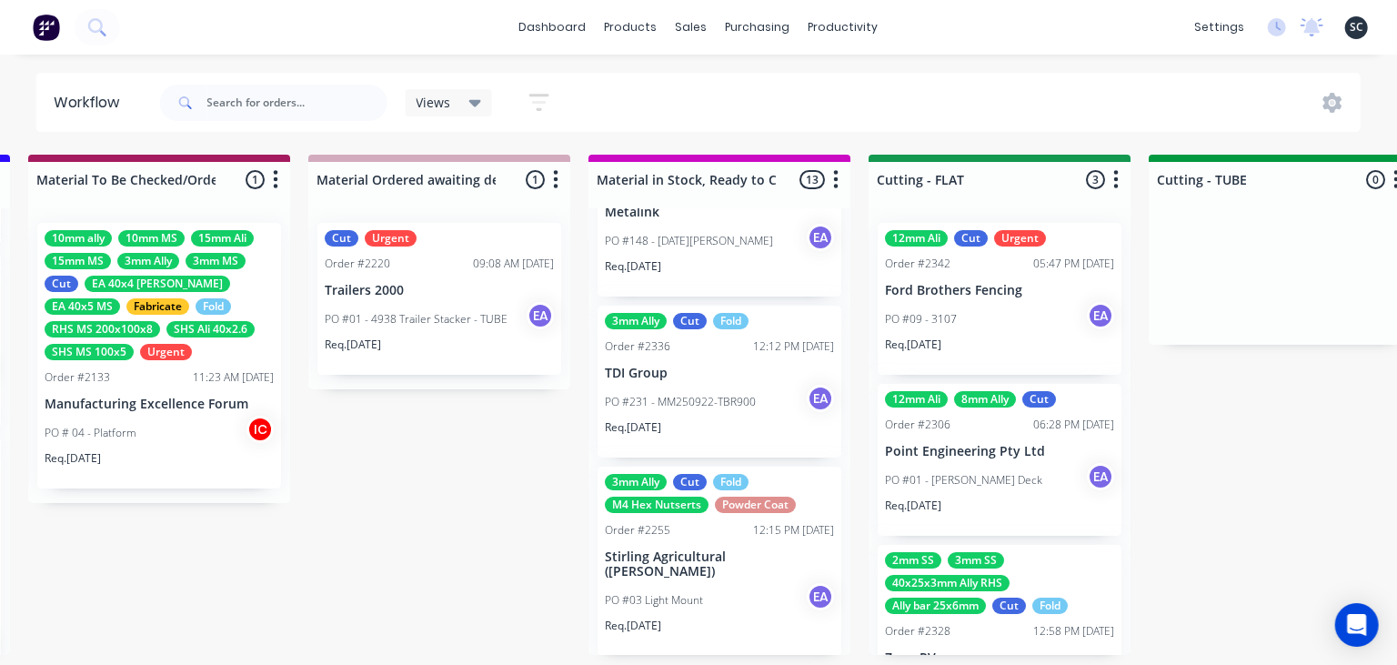
click at [1332, 438] on div "Submitted 8 Status colour #273444 hex #273444 Save Cancel Summaries Total order…" at bounding box center [933, 415] width 7516 height 520
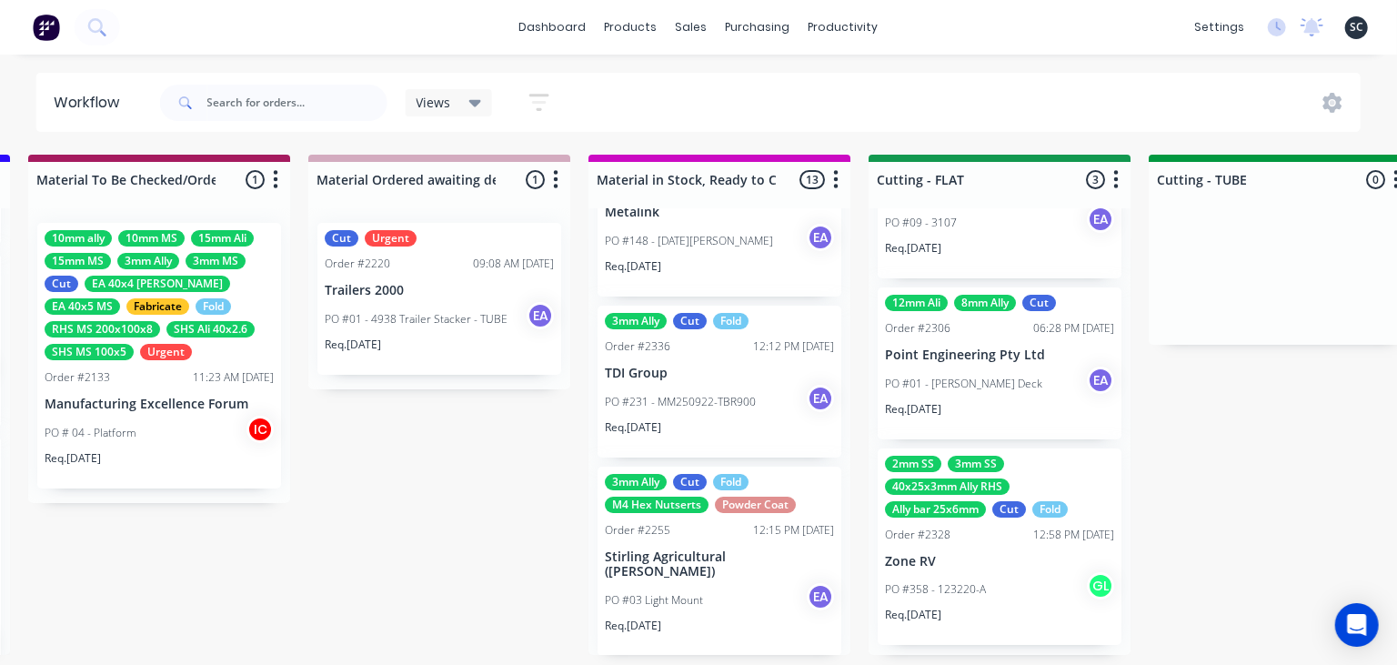
scroll to position [101, 0]
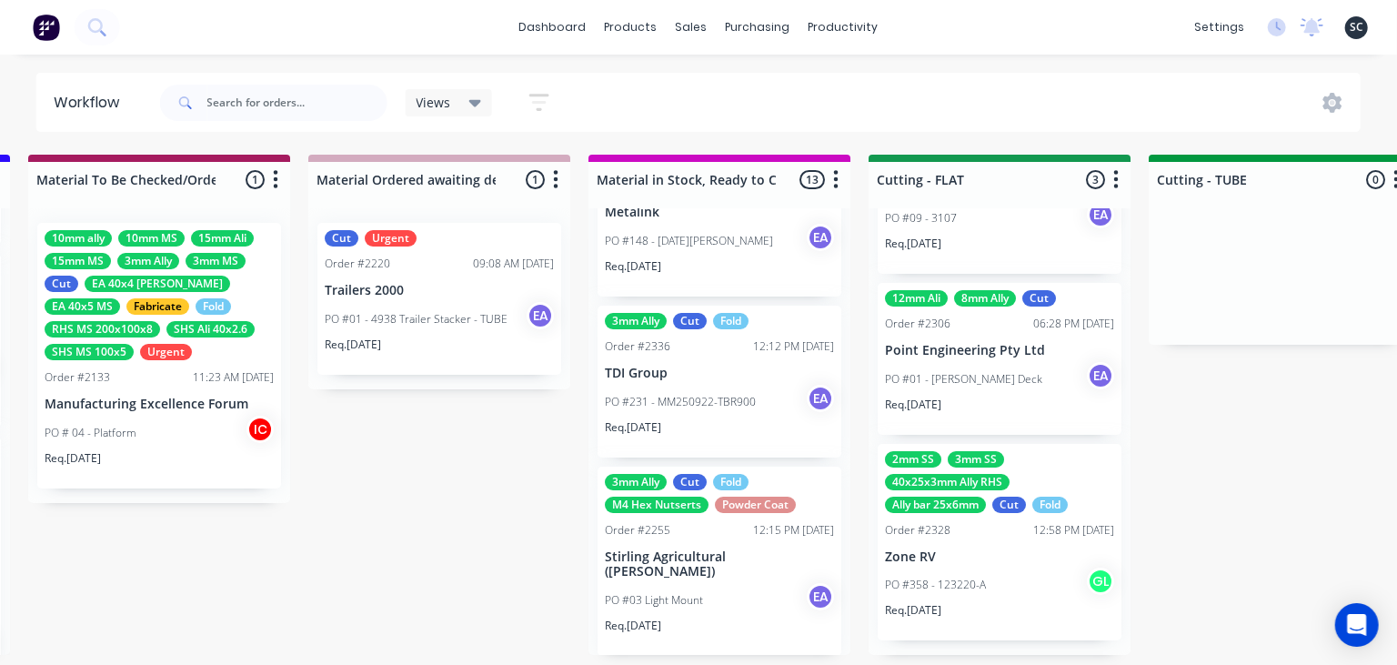
click at [1298, 502] on div "Submitted 8 Status colour #273444 hex #273444 Save Cancel Summaries Total order…" at bounding box center [933, 415] width 7516 height 520
click at [1229, 459] on div "Submitted 8 Status colour #273444 hex #273444 Save Cancel Summaries Total order…" at bounding box center [933, 415] width 7516 height 520
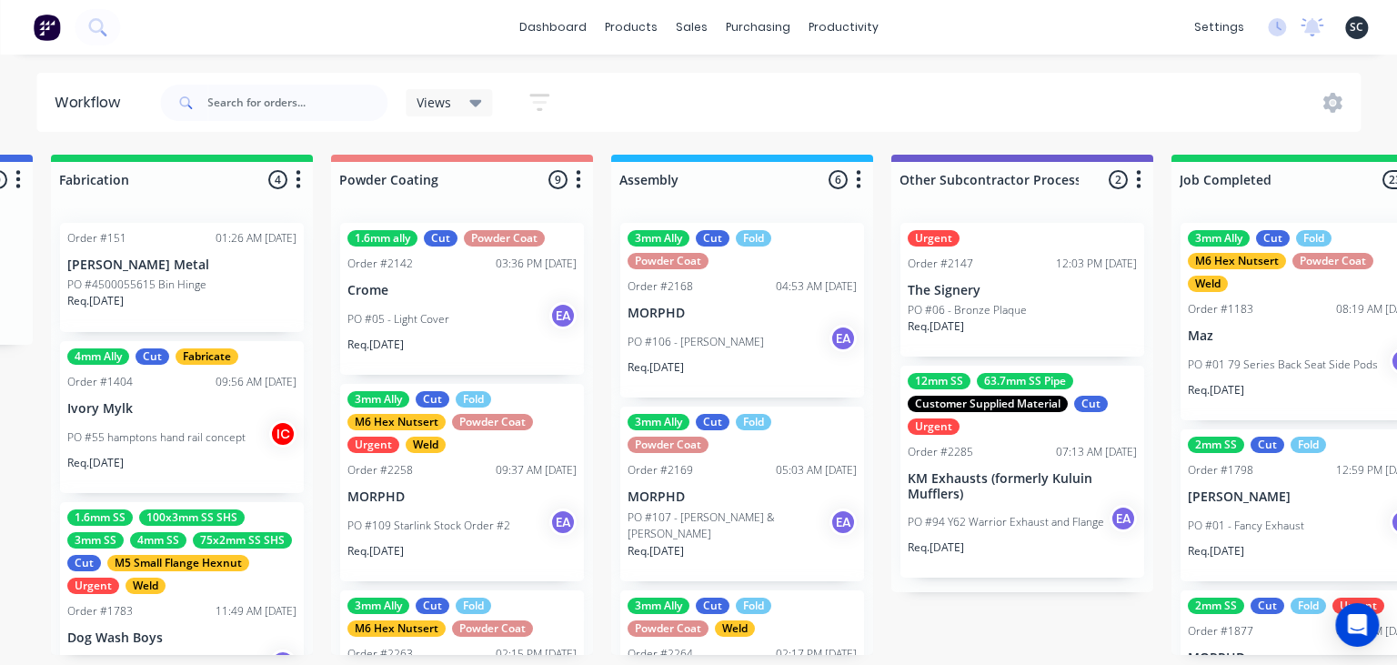
scroll to position [0, 5033]
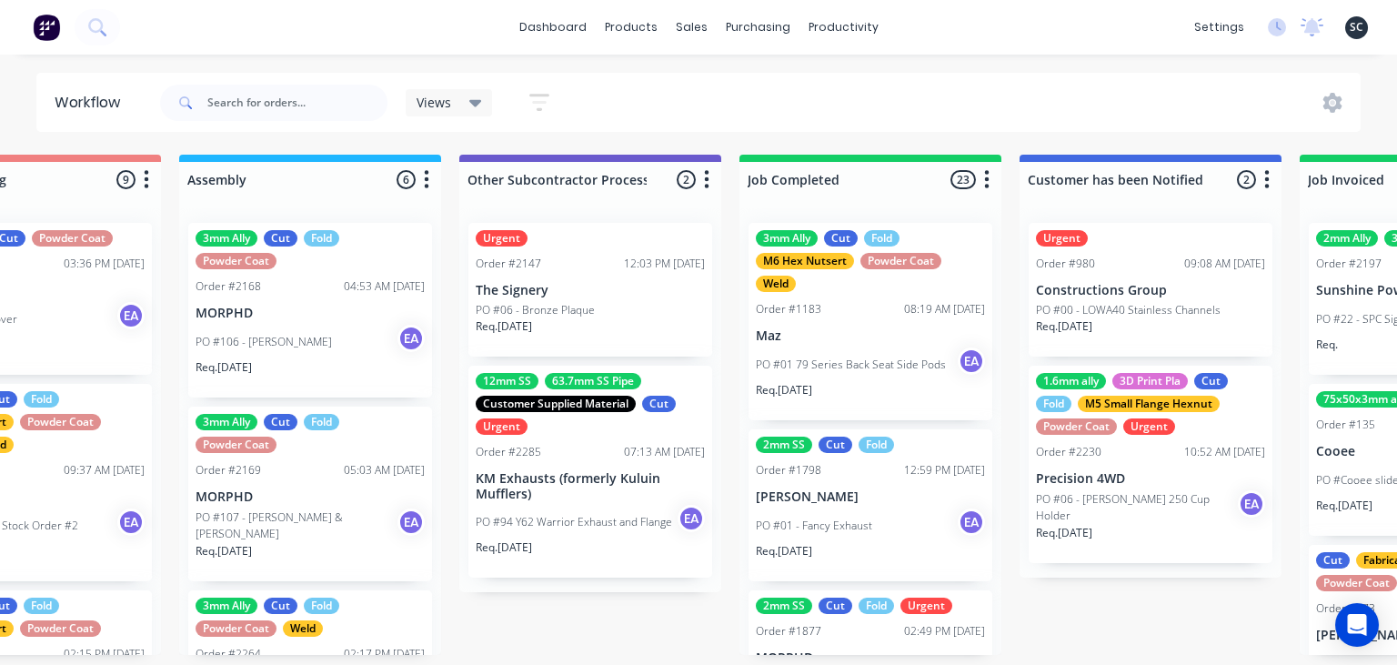
scroll to position [0, 5470]
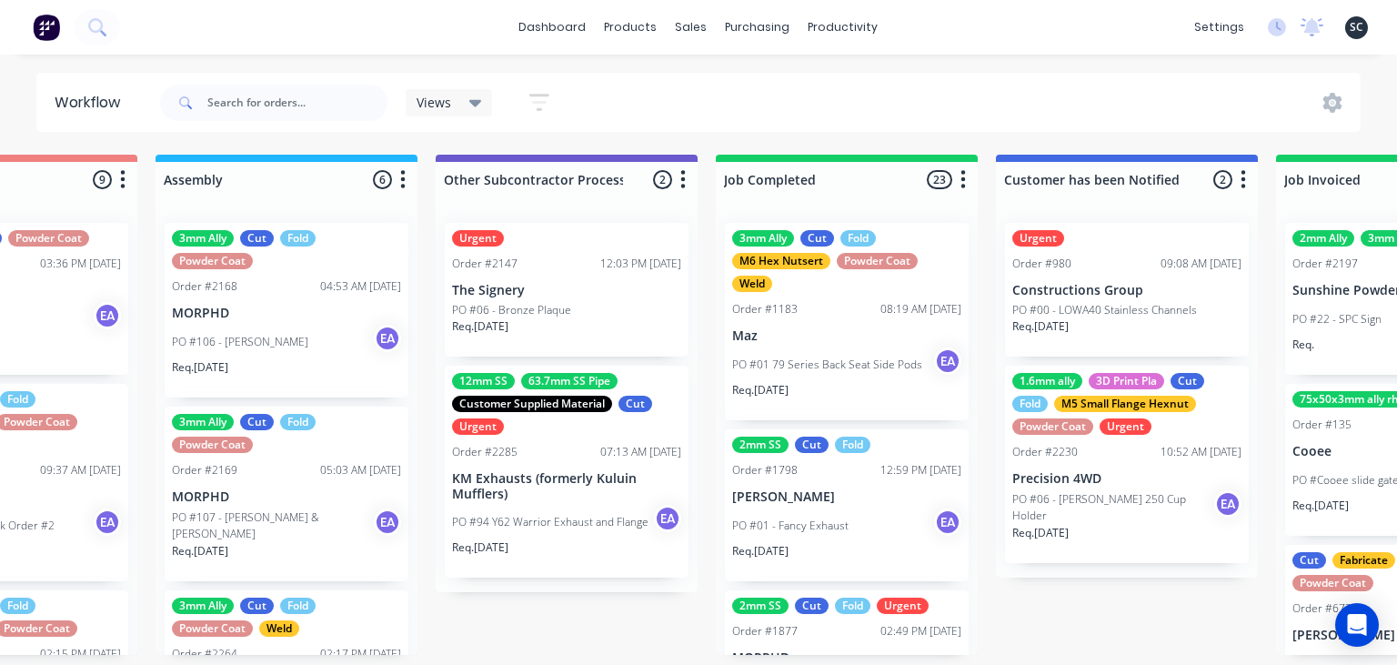
drag, startPoint x: 1078, startPoint y: 609, endPoint x: 1088, endPoint y: 615, distance: 10.6
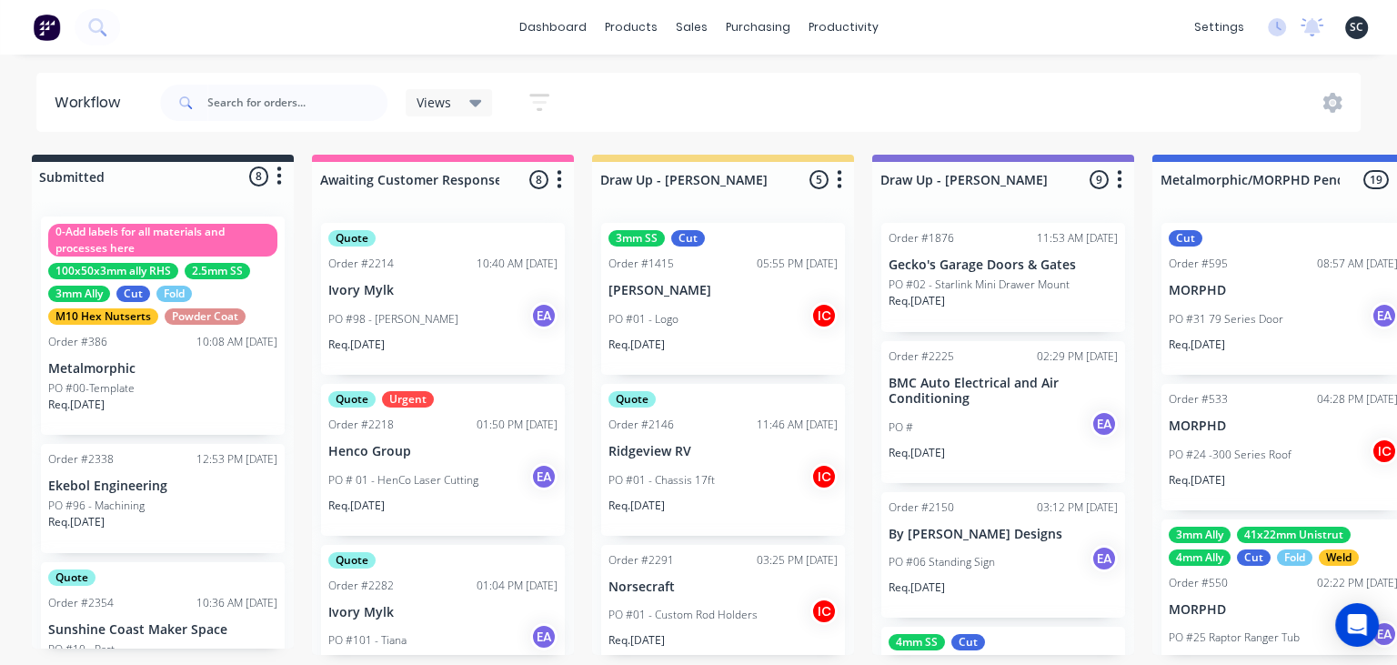
scroll to position [0, 0]
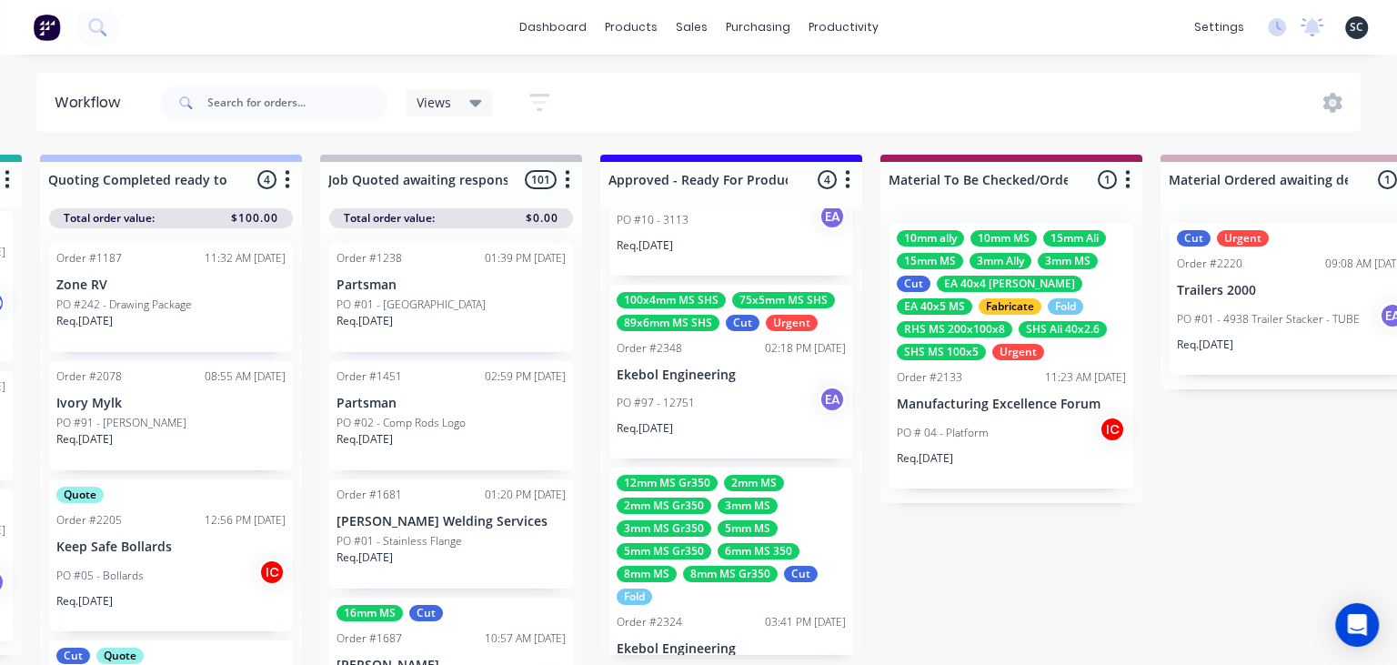
scroll to position [375, 0]
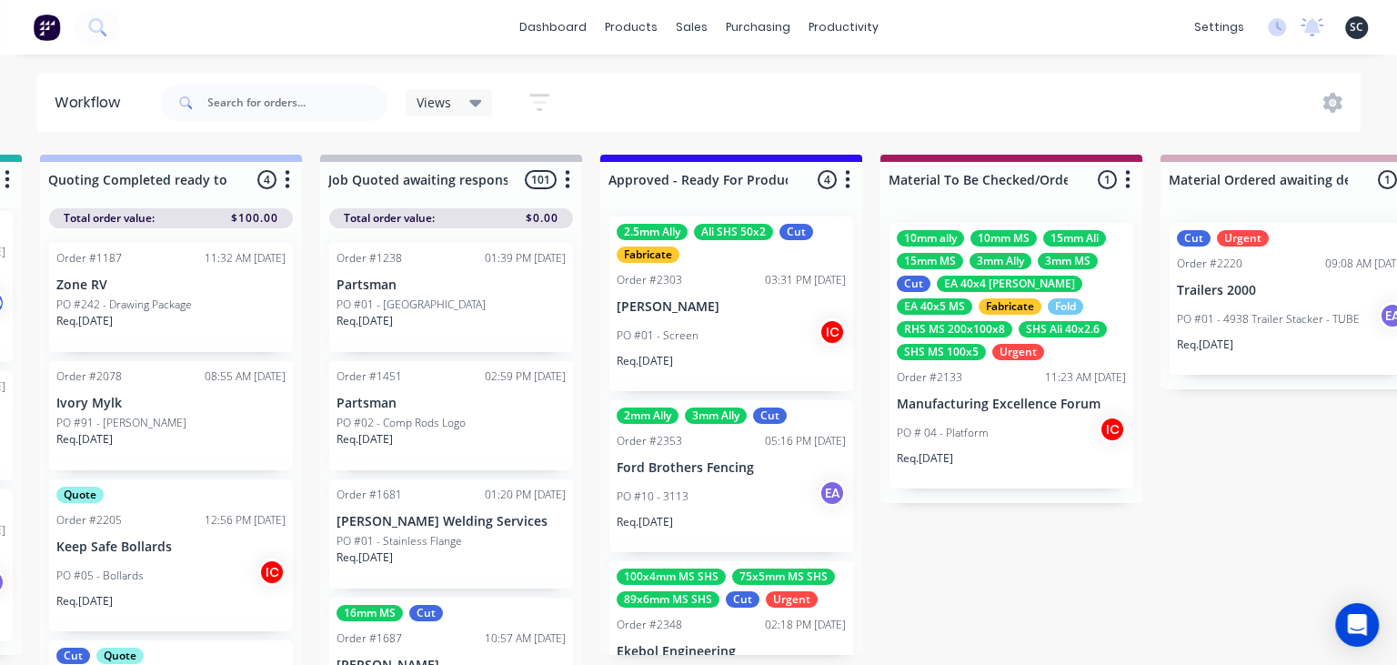
scroll to position [0, 0]
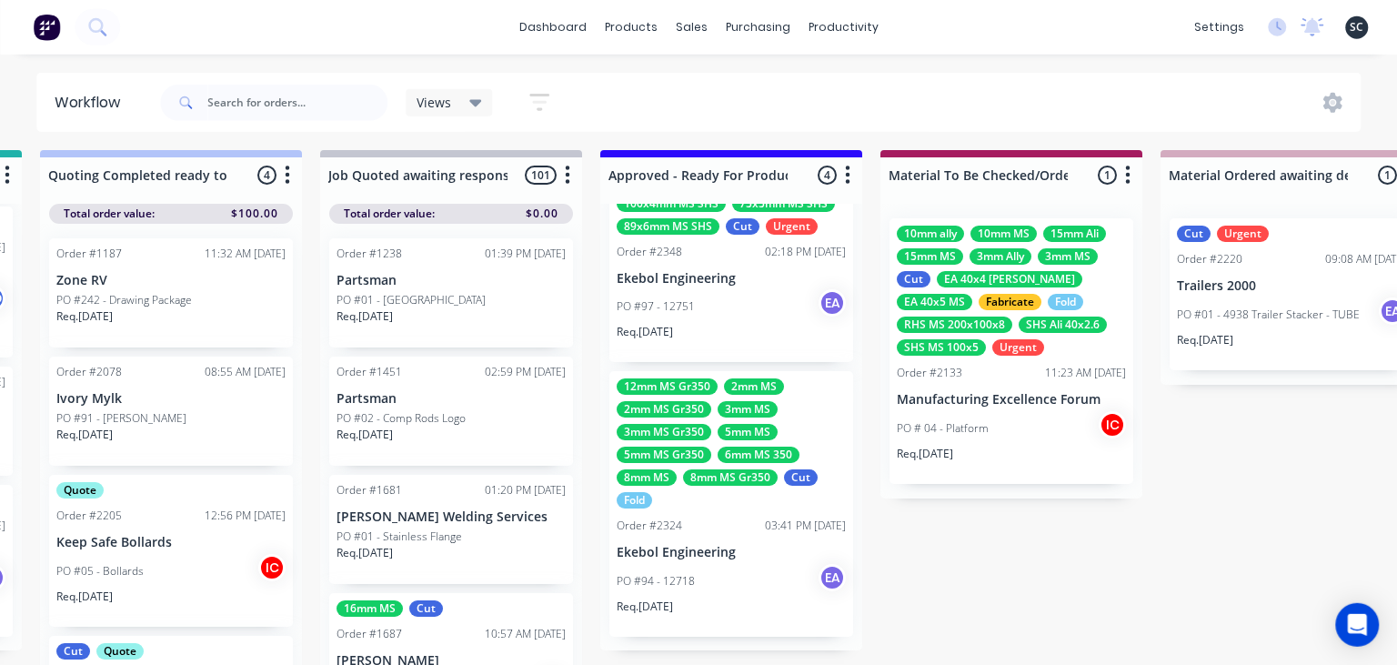
scroll to position [9, 1960]
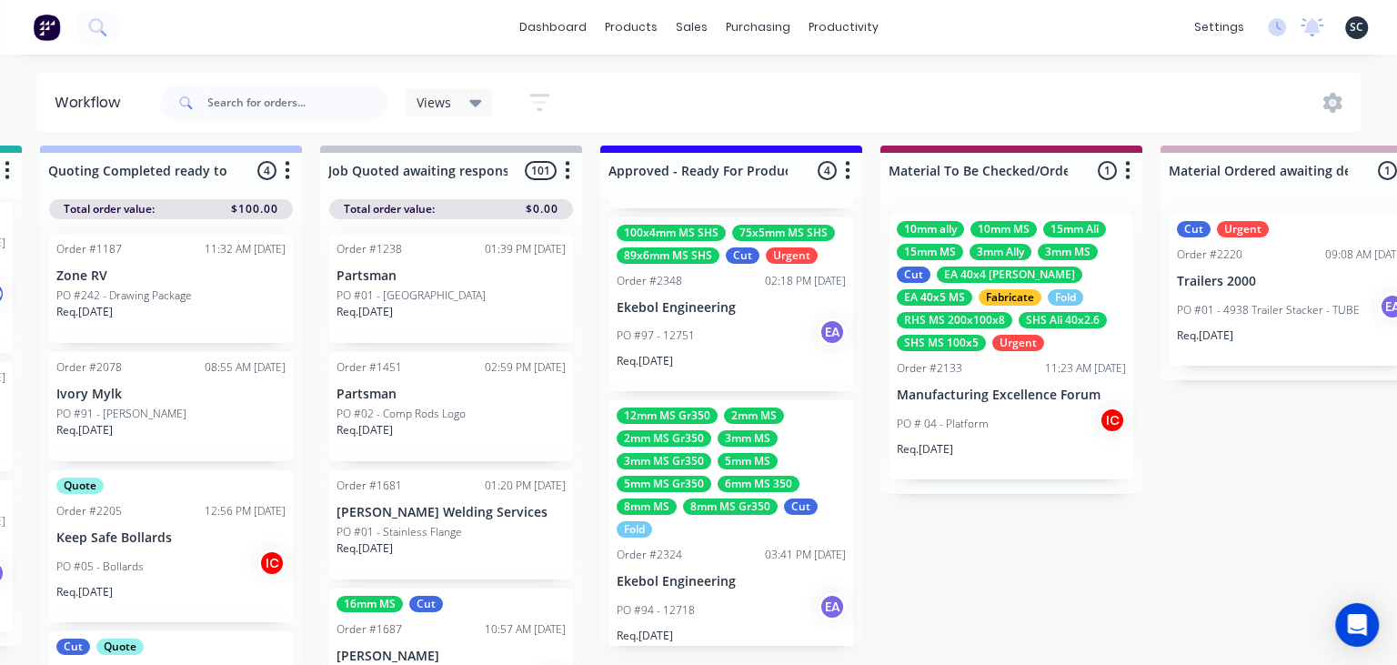
scroll to position [375, 0]
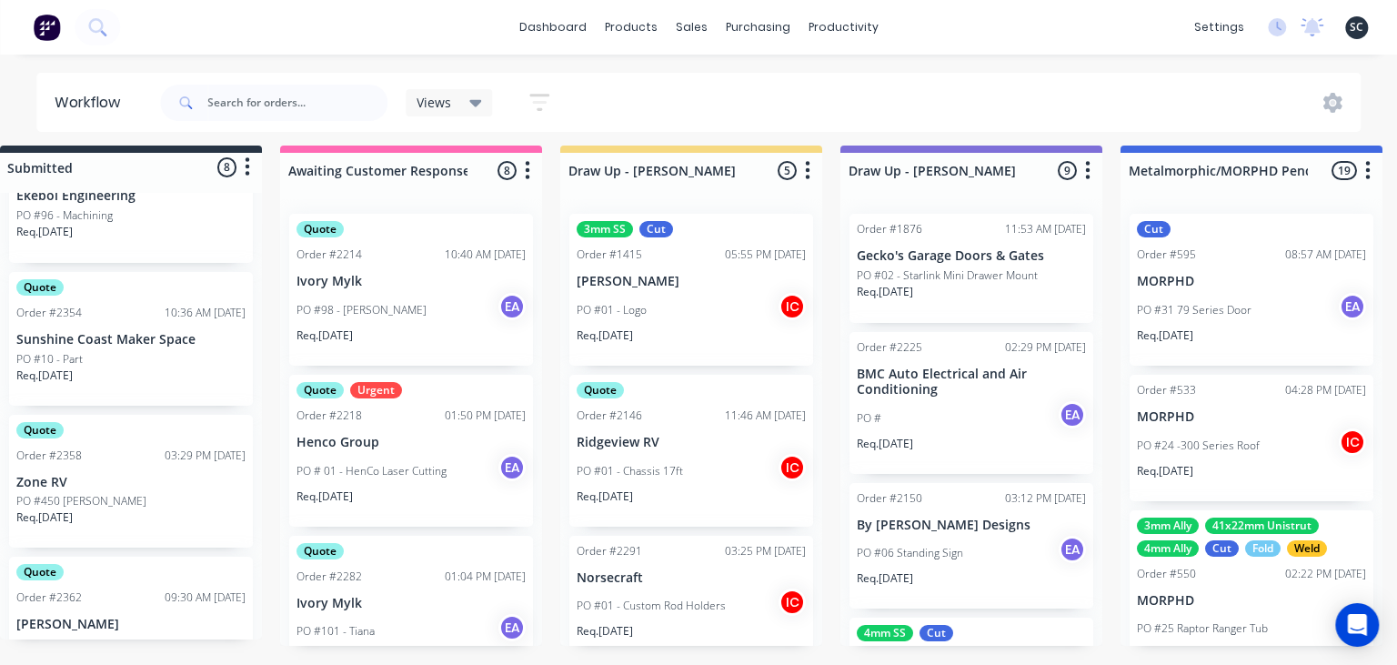
scroll to position [386, 0]
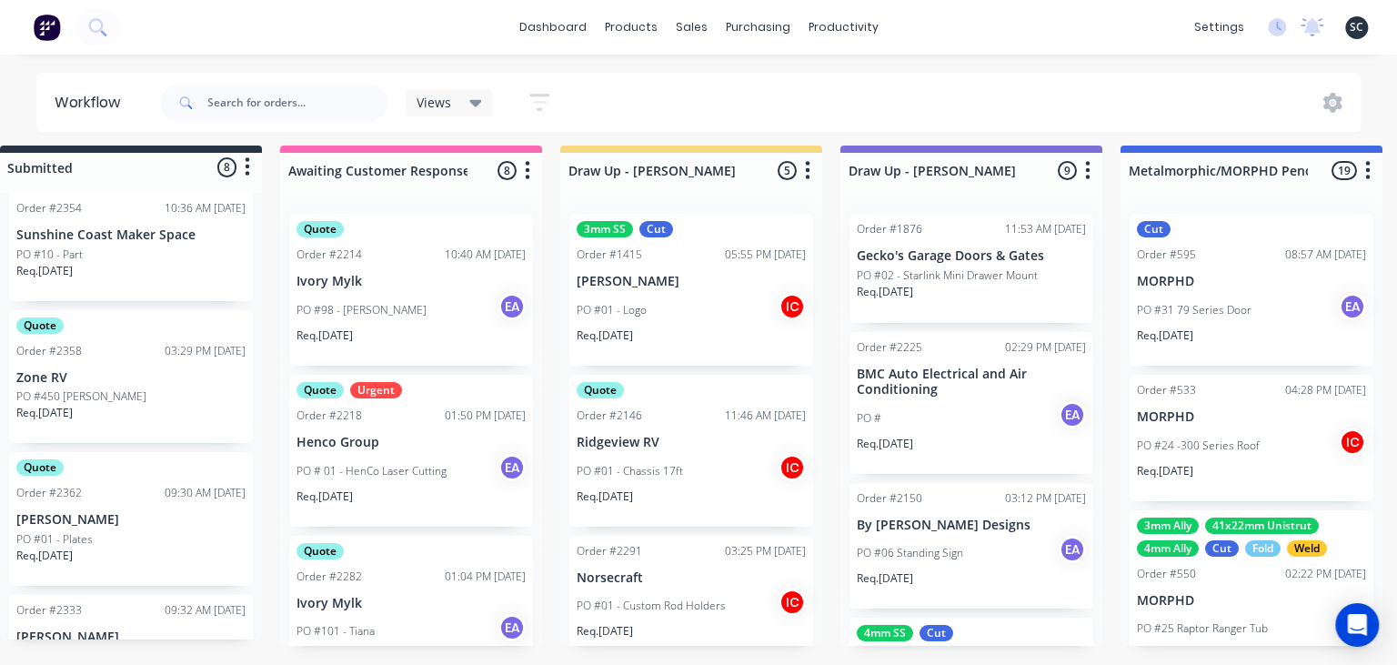
click at [135, 397] on p "PO #450 [PERSON_NAME]" at bounding box center [81, 396] width 130 height 16
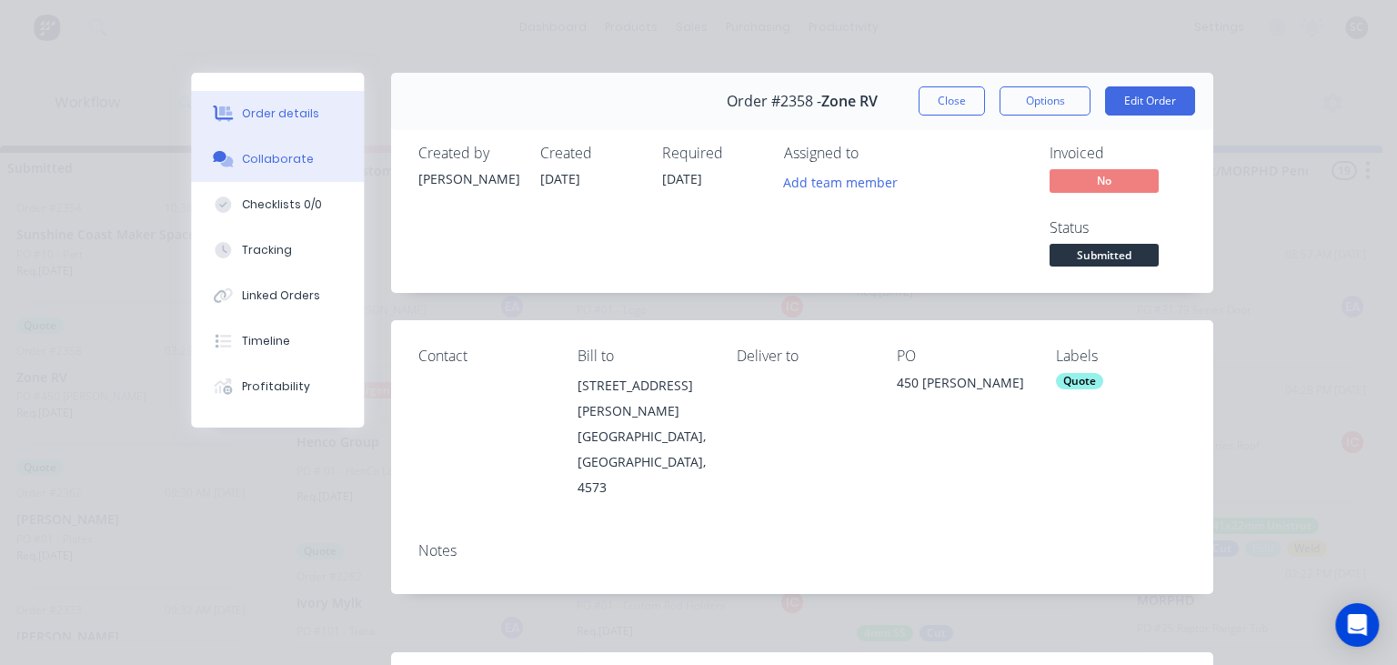
click at [276, 164] on div "Collaborate" at bounding box center [278, 159] width 72 height 16
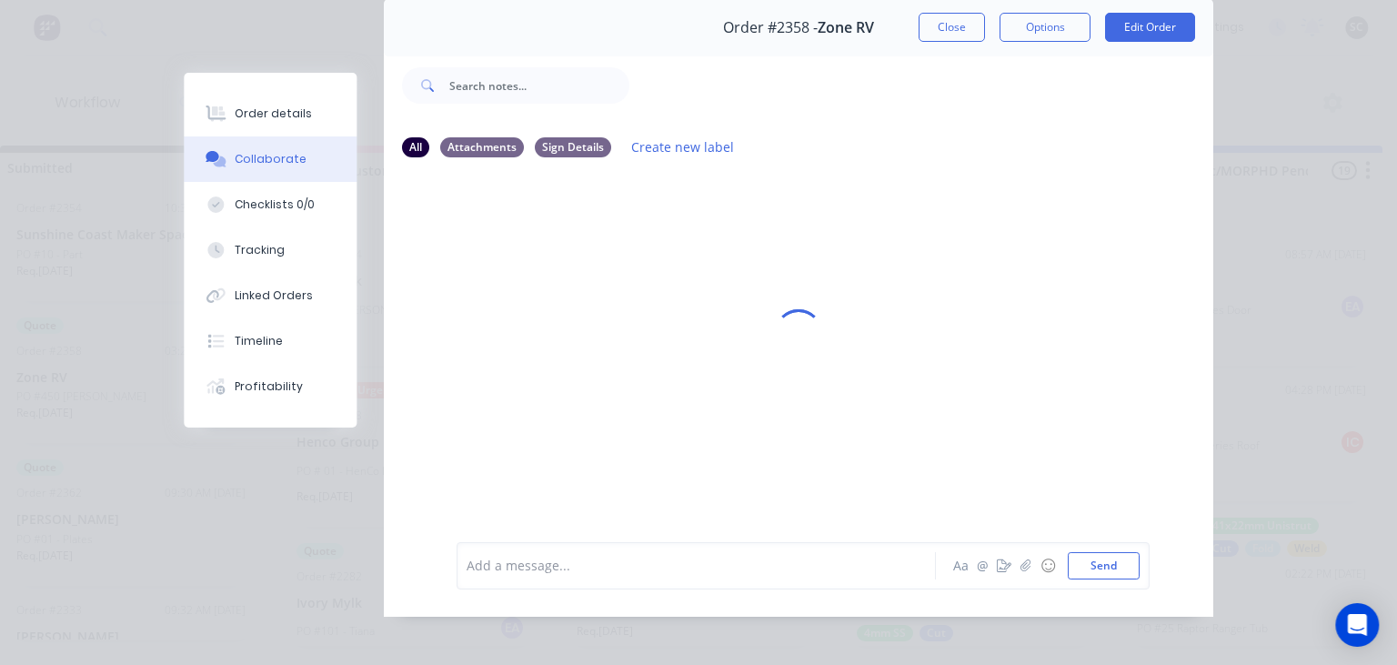
scroll to position [81, 0]
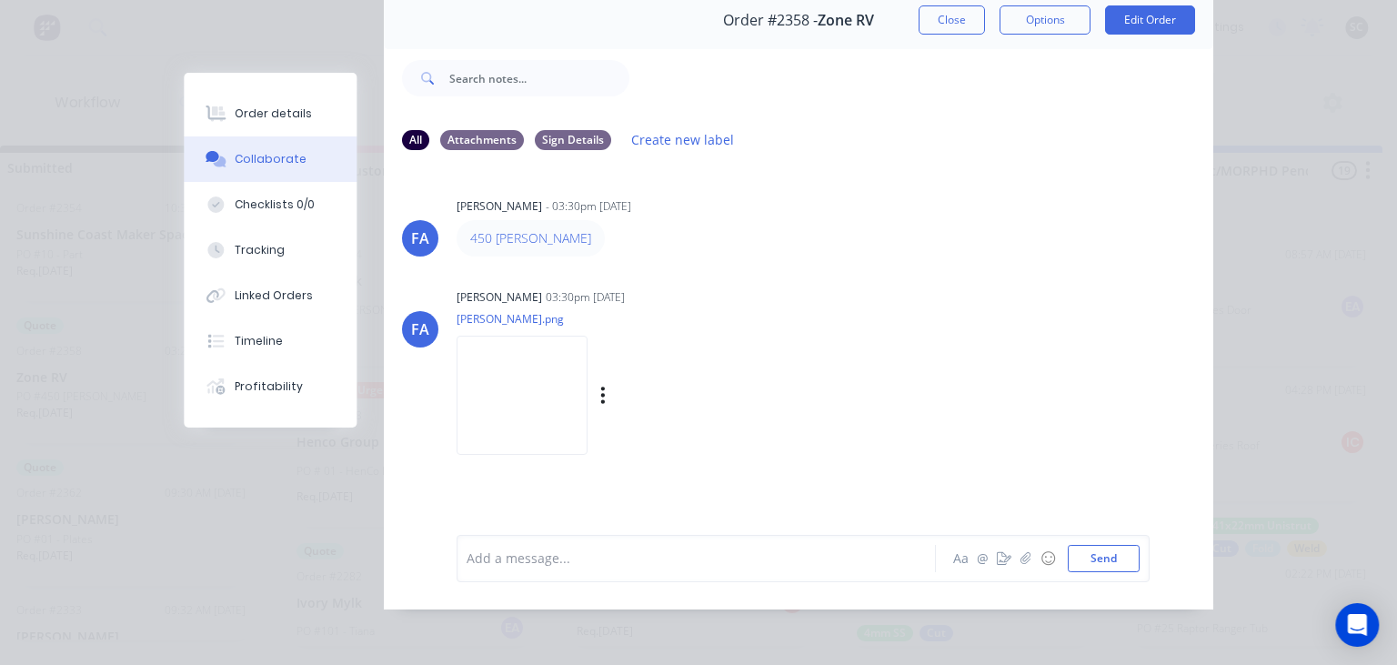
click at [481, 376] on img at bounding box center [521, 395] width 131 height 119
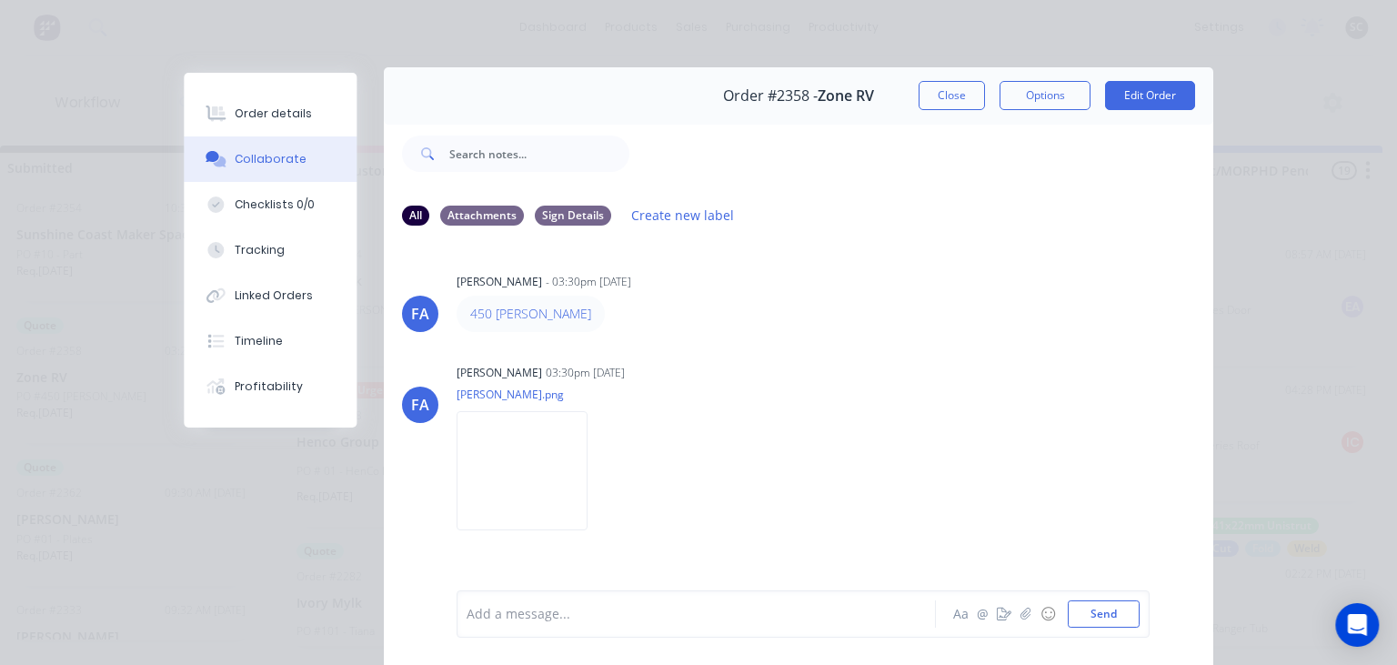
scroll to position [0, 0]
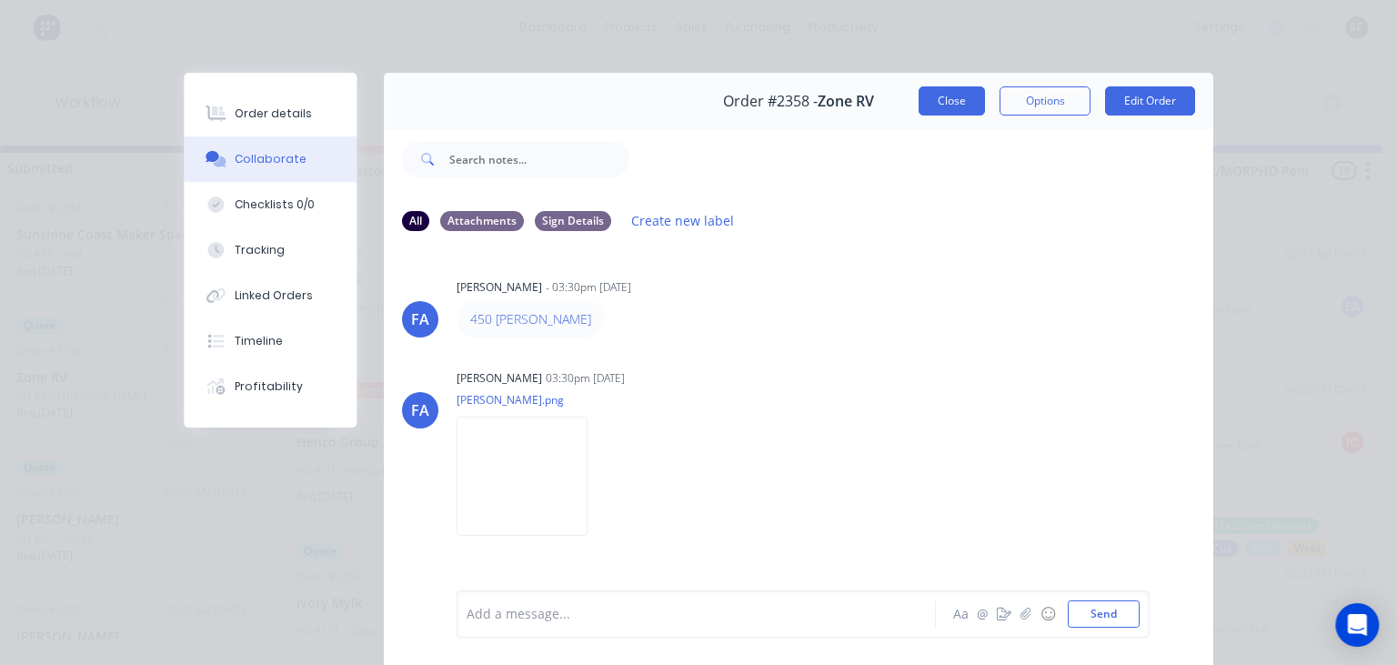
click at [952, 107] on button "Close" at bounding box center [951, 100] width 66 height 29
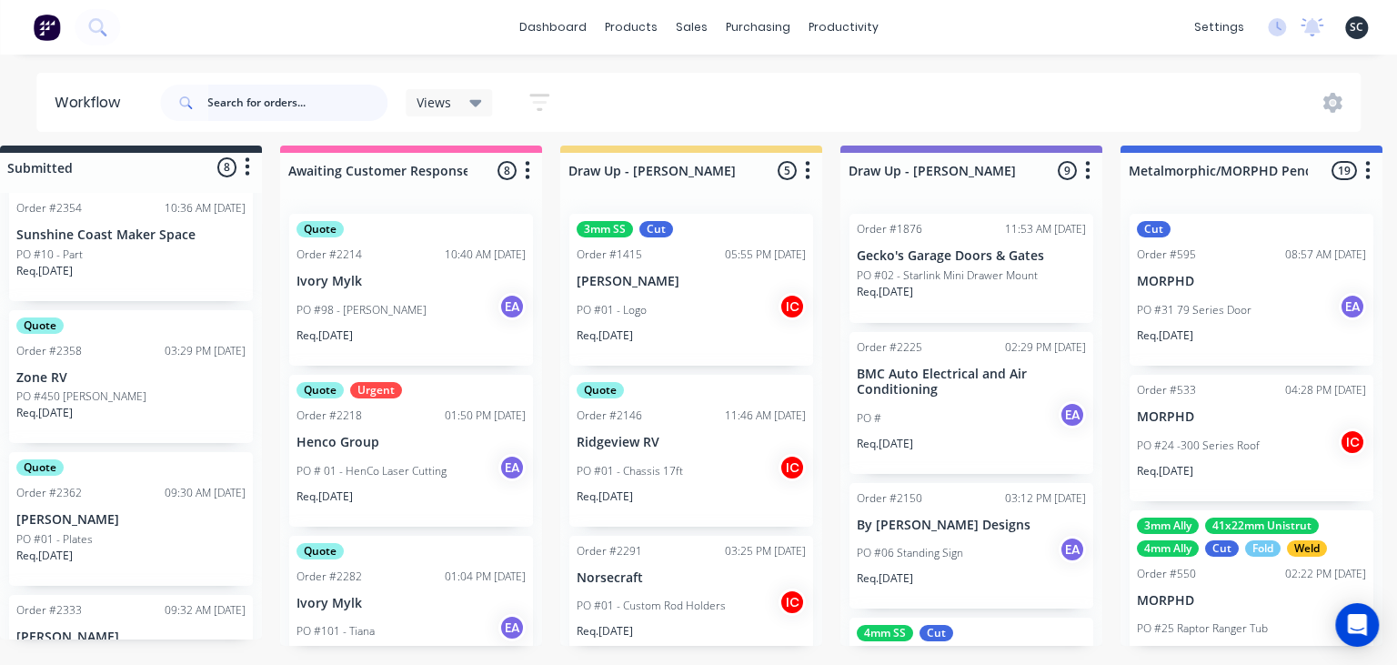
click at [313, 107] on input "text" at bounding box center [297, 103] width 180 height 36
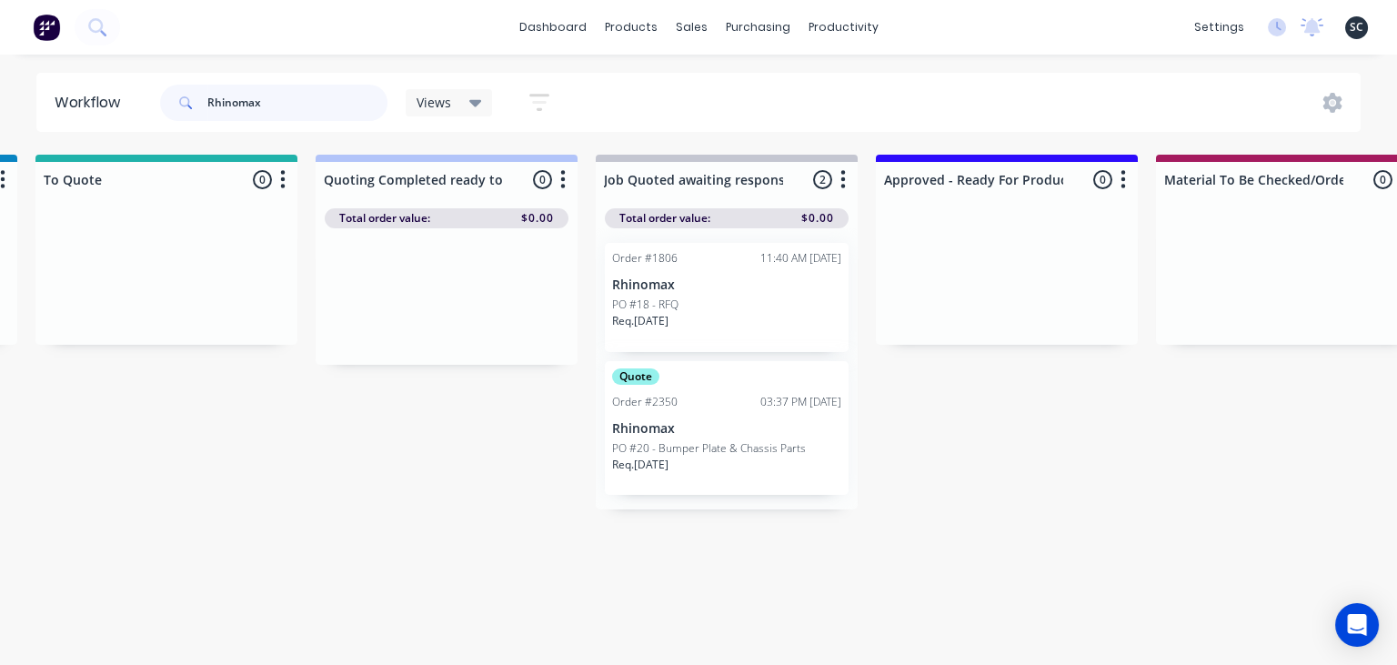
scroll to position [0, 1750]
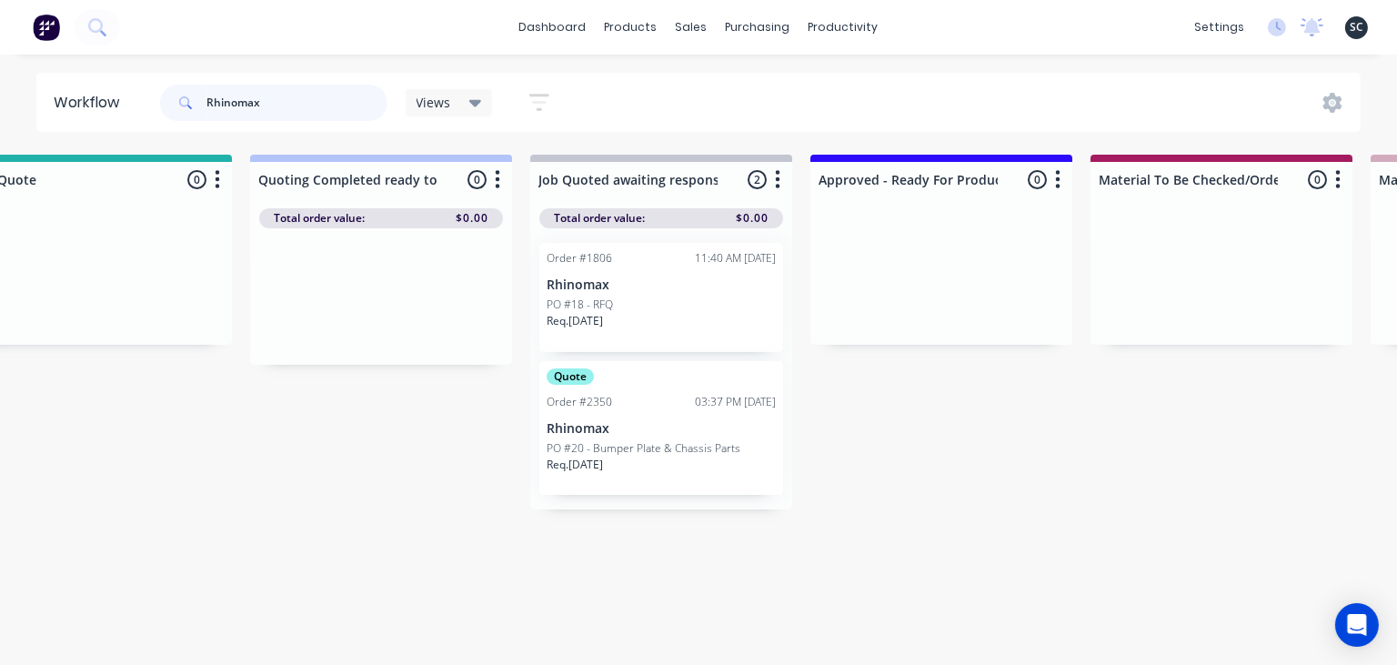
type input "Rhinomax"
click at [680, 416] on div "Quote Order #2350 03:37 PM [DATE] Rhinomax PO #20 - Bumper Plate & Chassis Part…" at bounding box center [661, 428] width 244 height 134
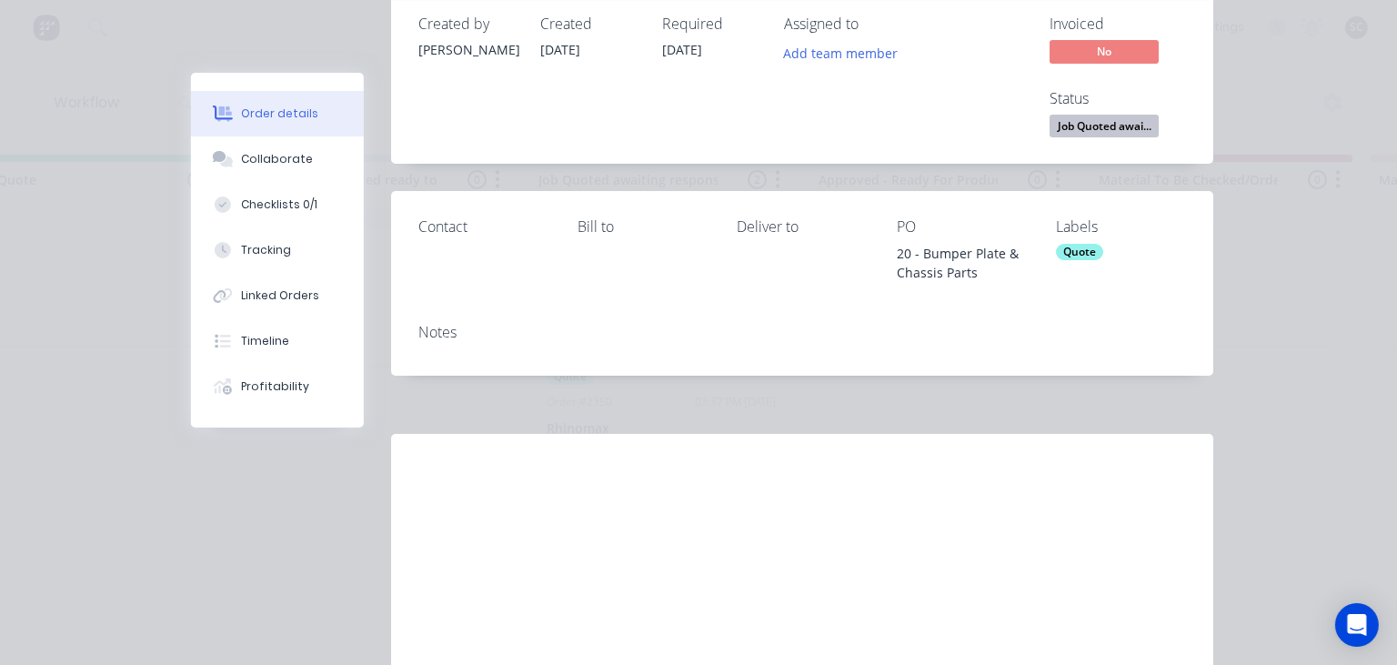
scroll to position [220, 0]
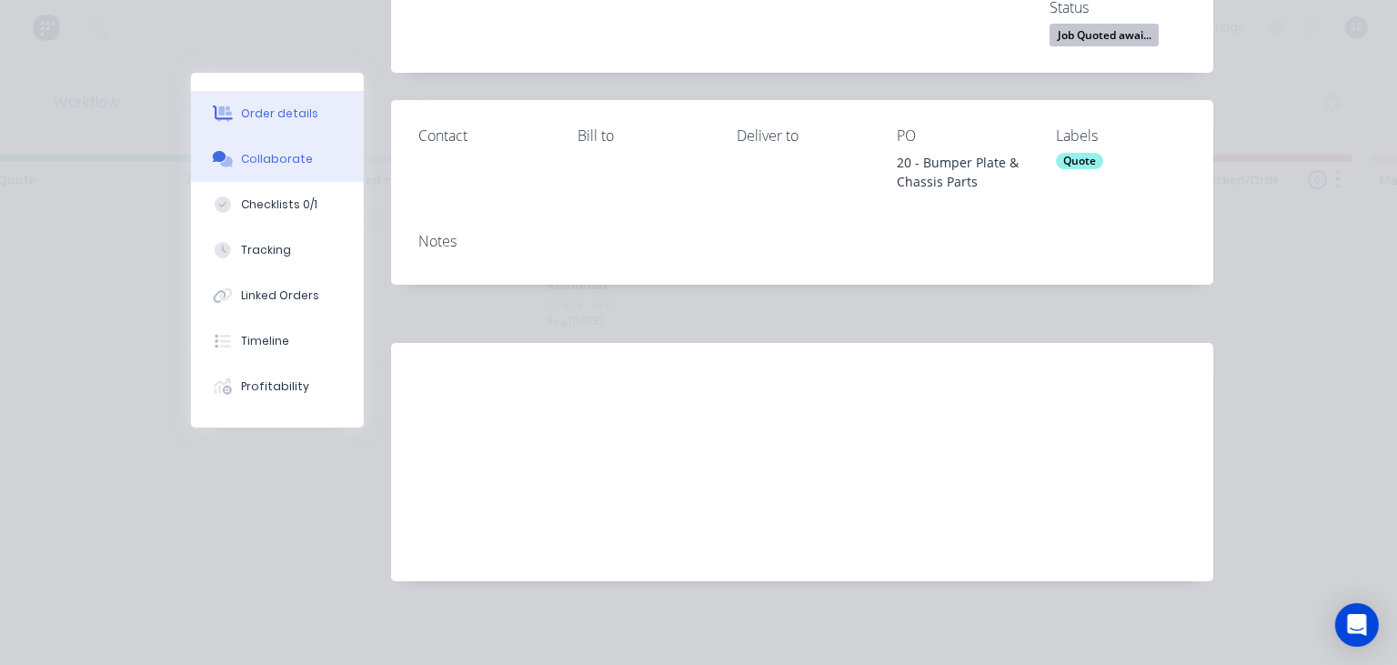
click at [289, 155] on div "Collaborate" at bounding box center [278, 159] width 72 height 16
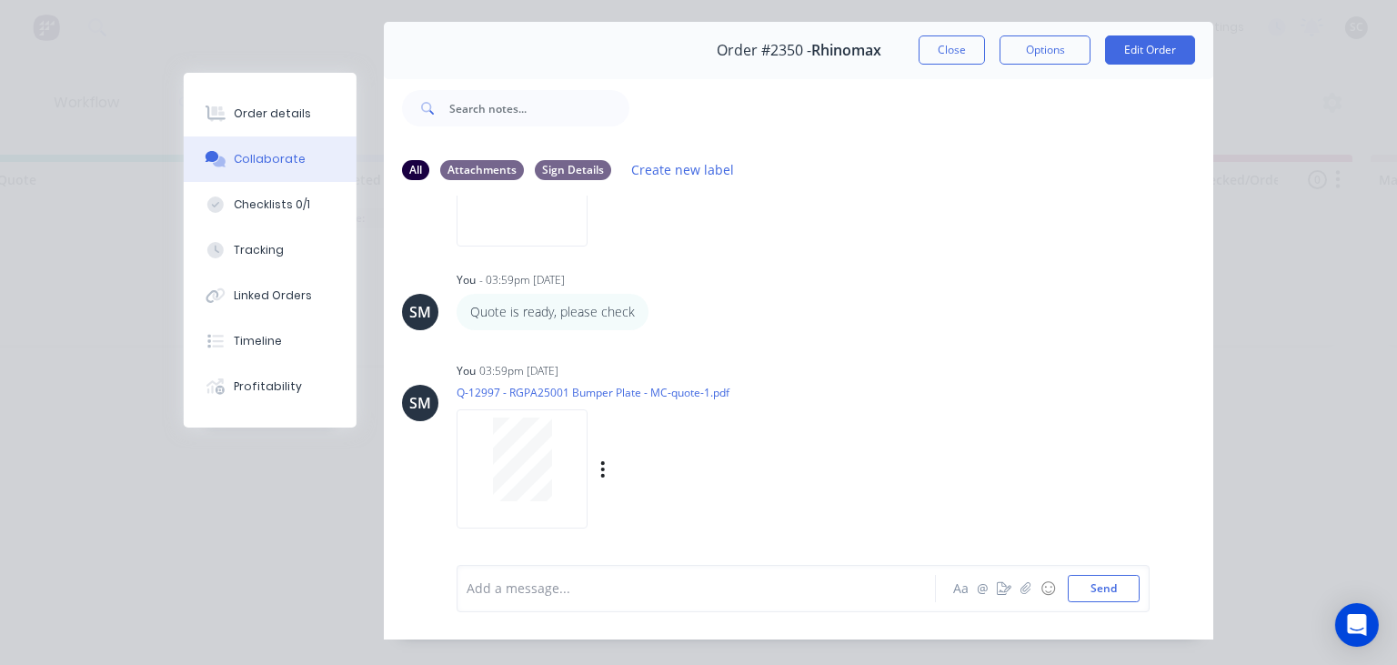
scroll to position [81, 0]
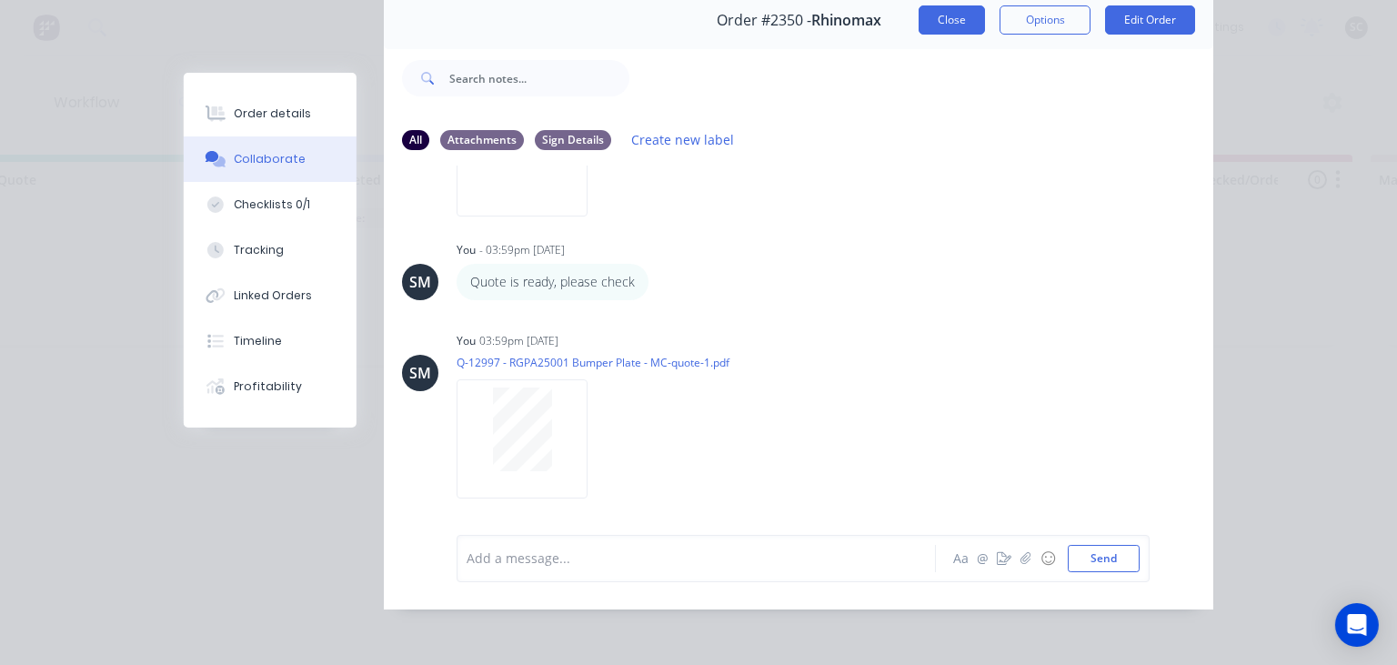
click at [966, 27] on button "Close" at bounding box center [951, 19] width 66 height 29
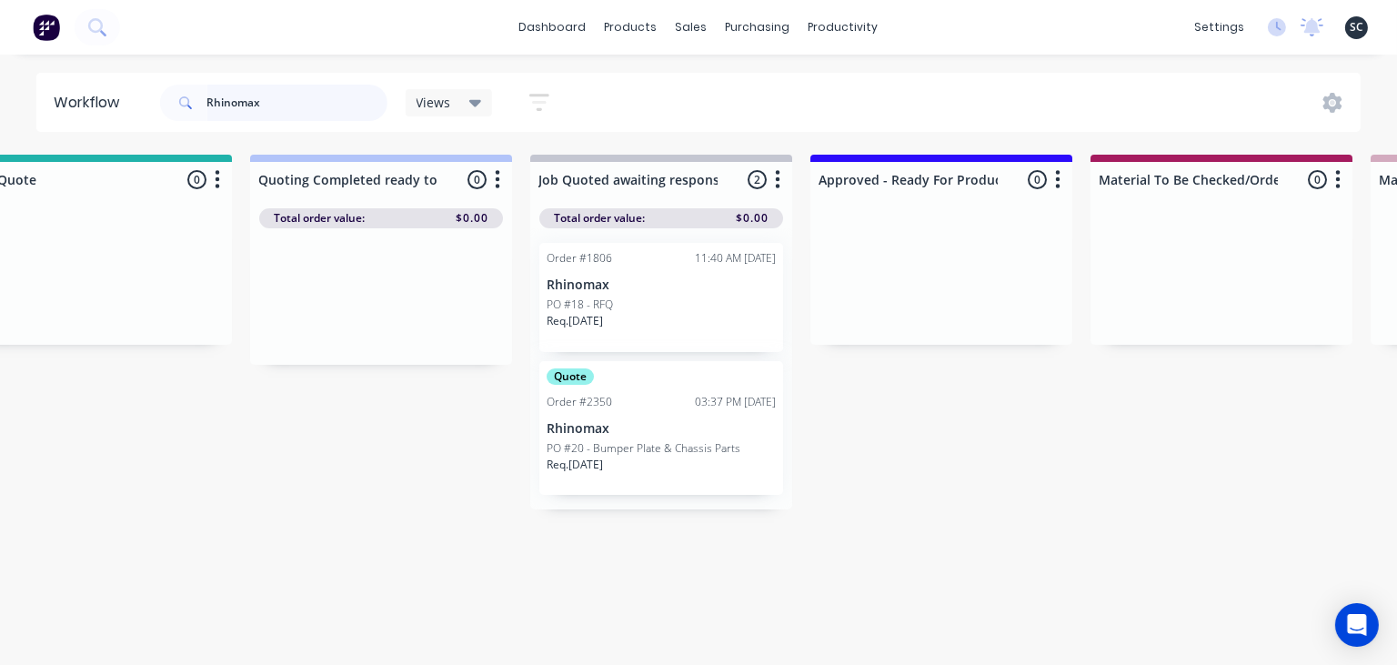
drag, startPoint x: 294, startPoint y: 99, endPoint x: 204, endPoint y: 104, distance: 90.1
click at [207, 104] on input "Rhinomax" at bounding box center [297, 103] width 180 height 36
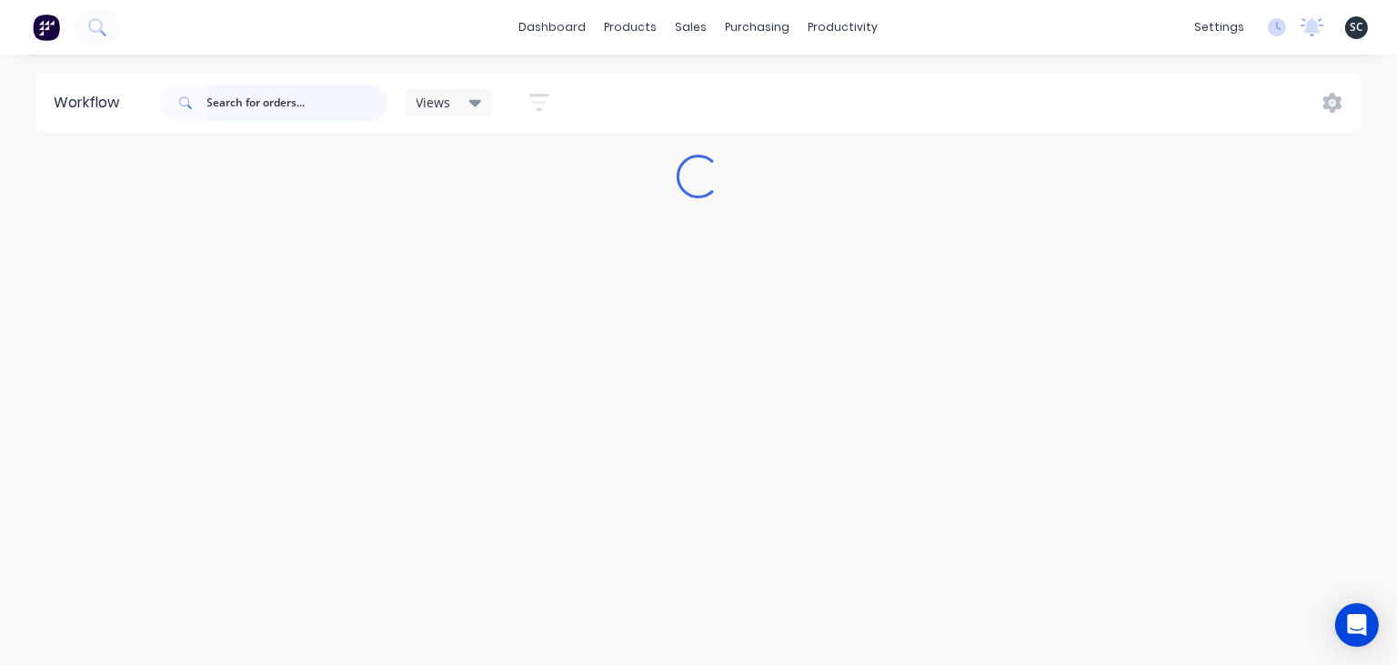
scroll to position [0, 0]
click at [871, 507] on div "Workflow Views Save new view None (Default) edit [PERSON_NAME] edit [PERSON_NAM…" at bounding box center [698, 351] width 1397 height 556
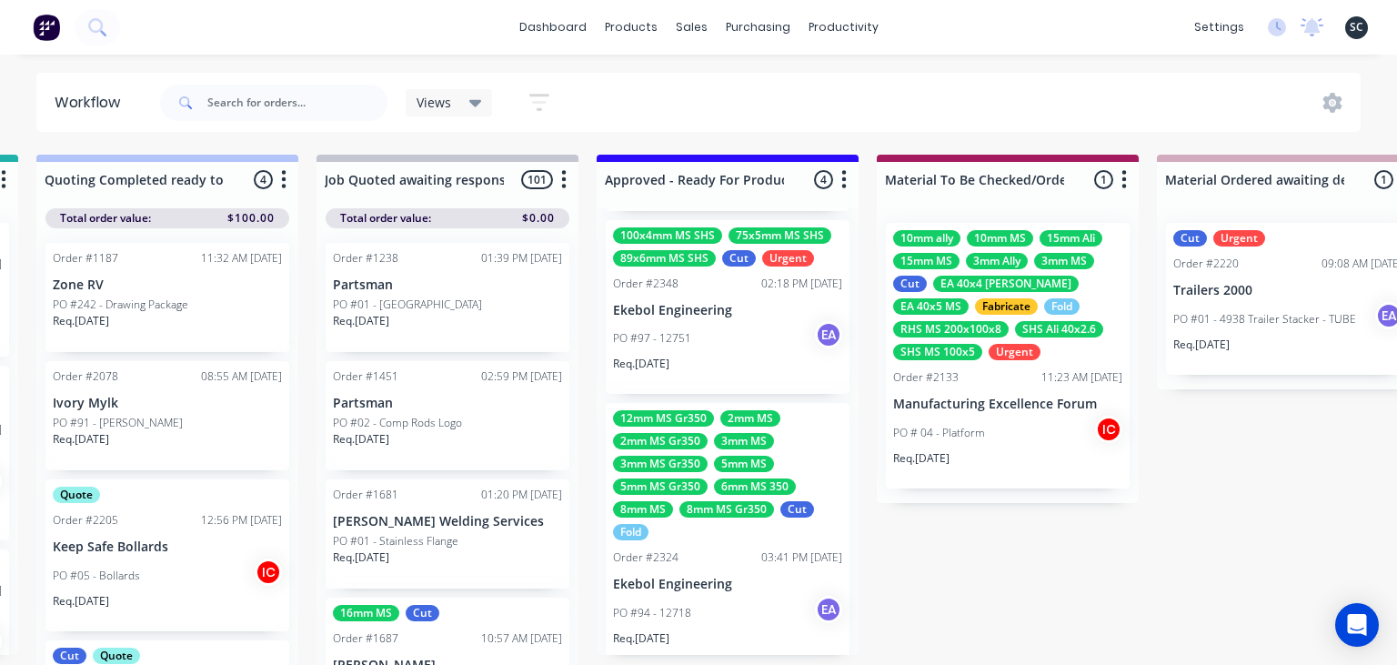
scroll to position [368, 0]
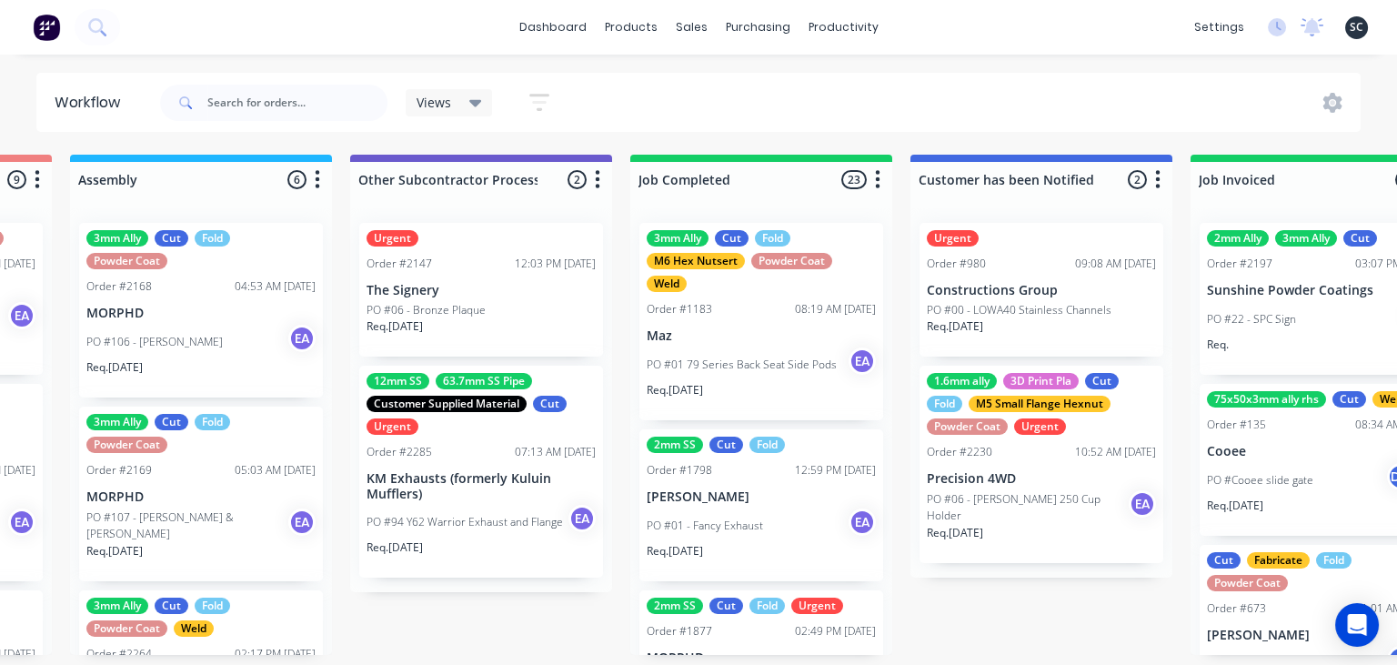
scroll to position [0, 5567]
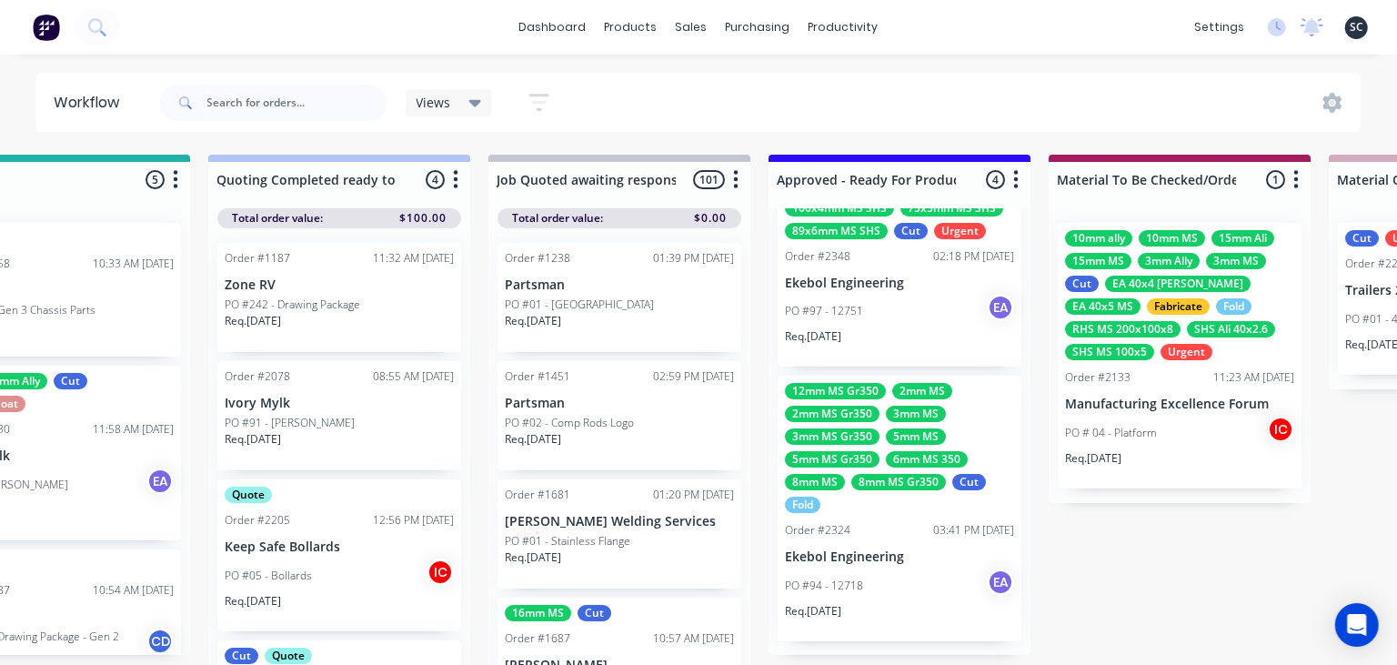
scroll to position [0, 0]
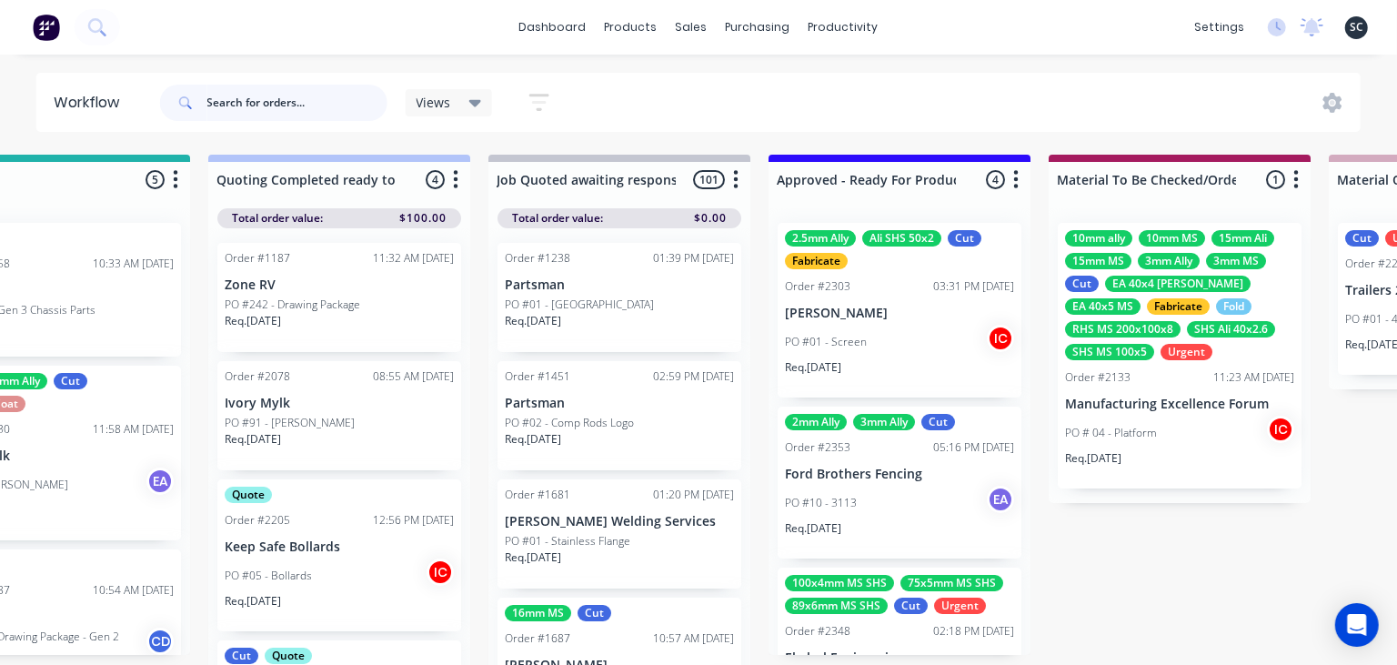
click at [252, 106] on input "text" at bounding box center [297, 103] width 180 height 36
type input "Aaron Cutts"
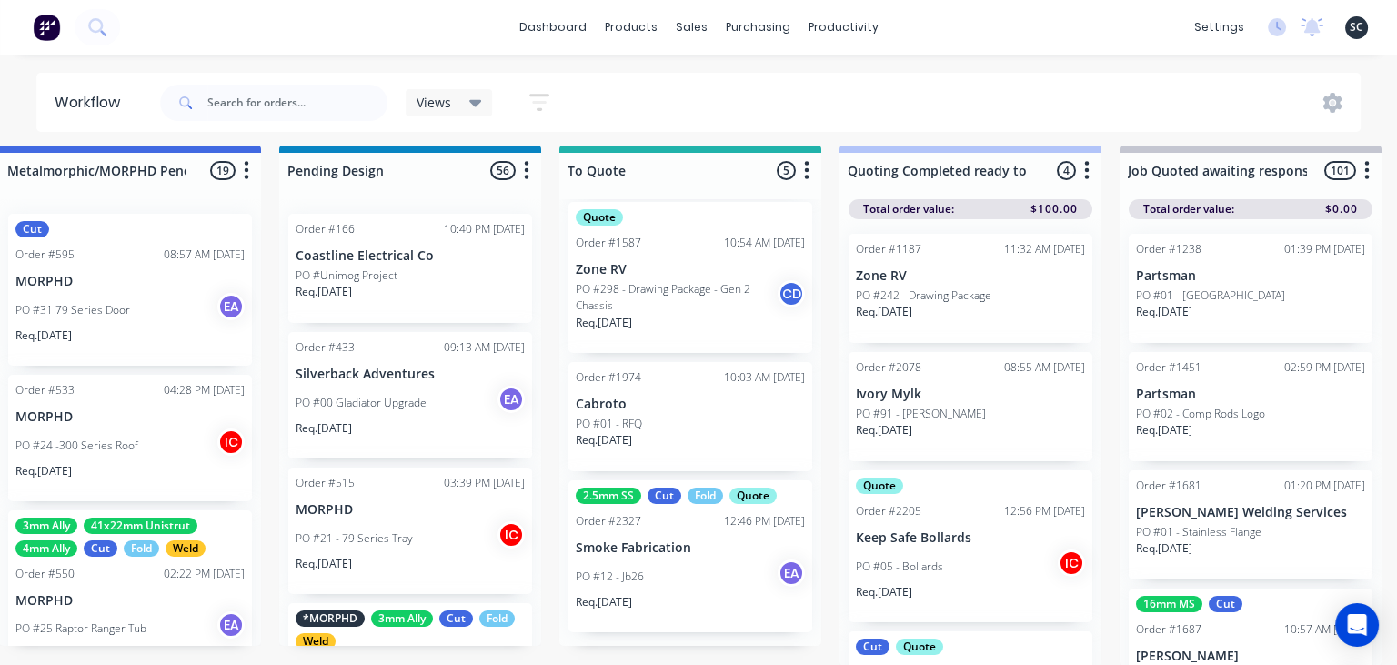
scroll to position [131, 0]
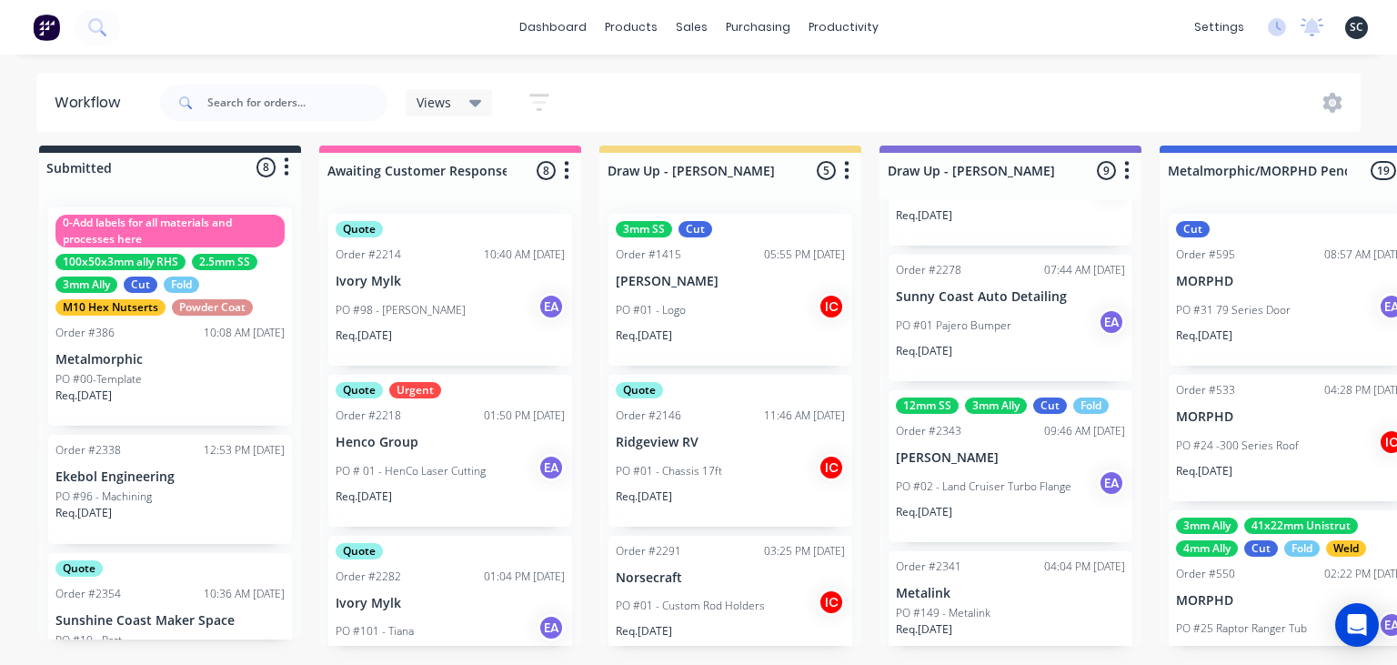
scroll to position [831, 0]
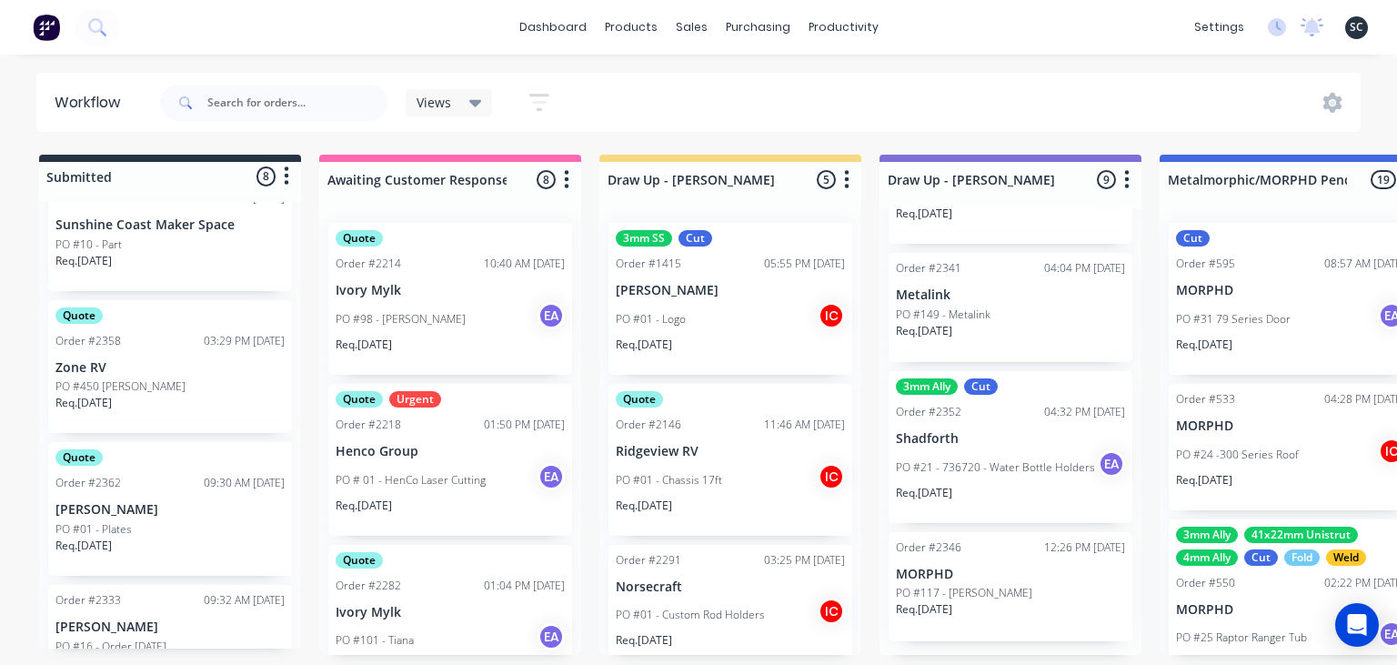
scroll to position [386, 0]
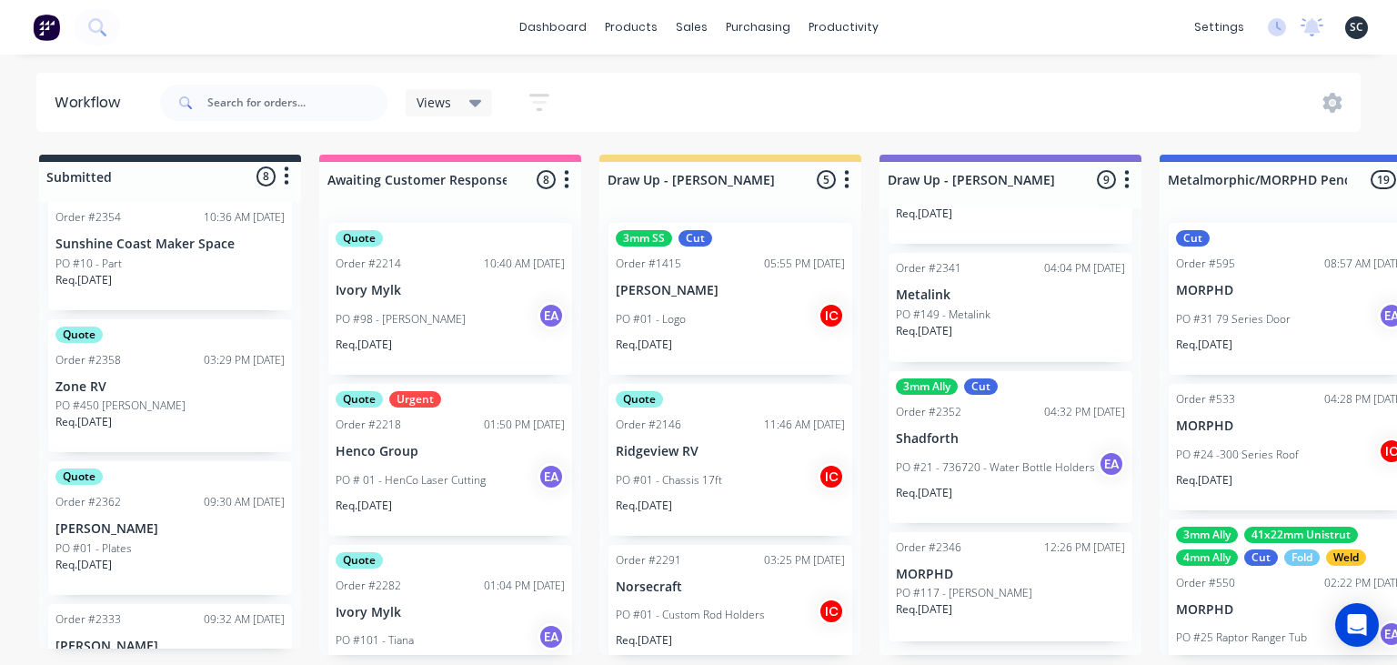
click at [184, 405] on div "PO #450 [PERSON_NAME]" at bounding box center [169, 405] width 229 height 16
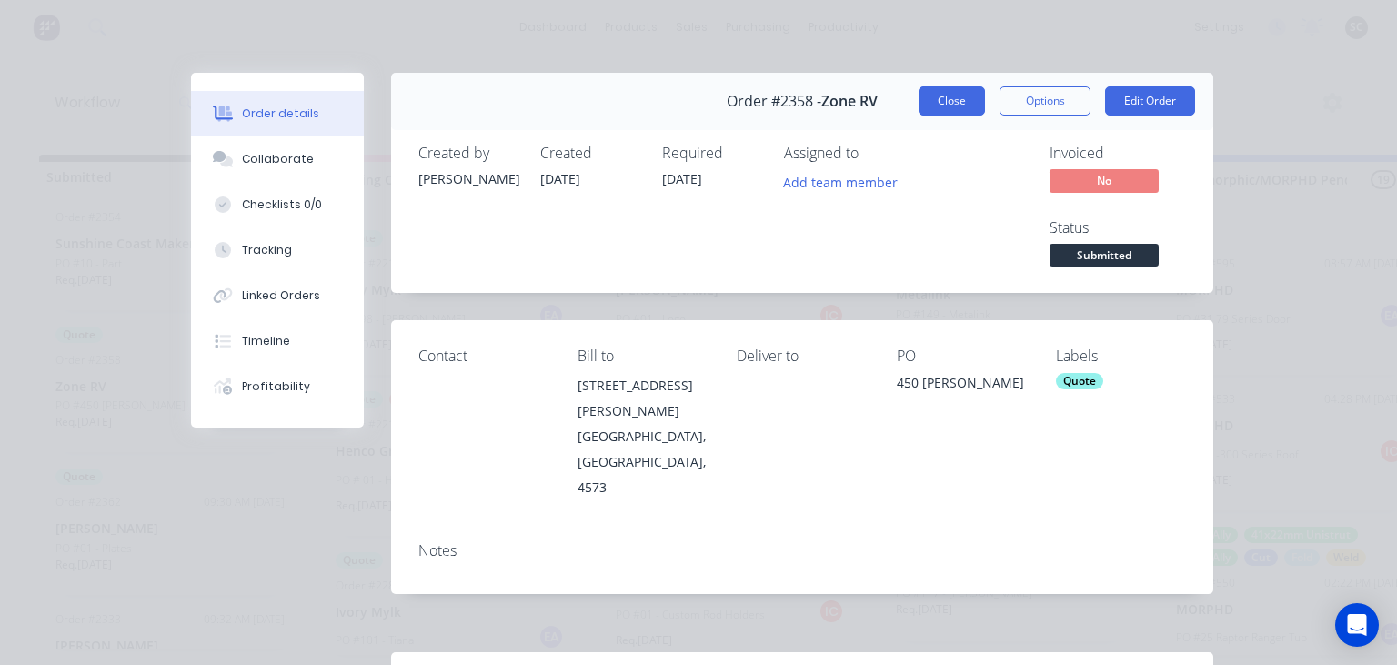
click at [948, 99] on button "Close" at bounding box center [951, 100] width 66 height 29
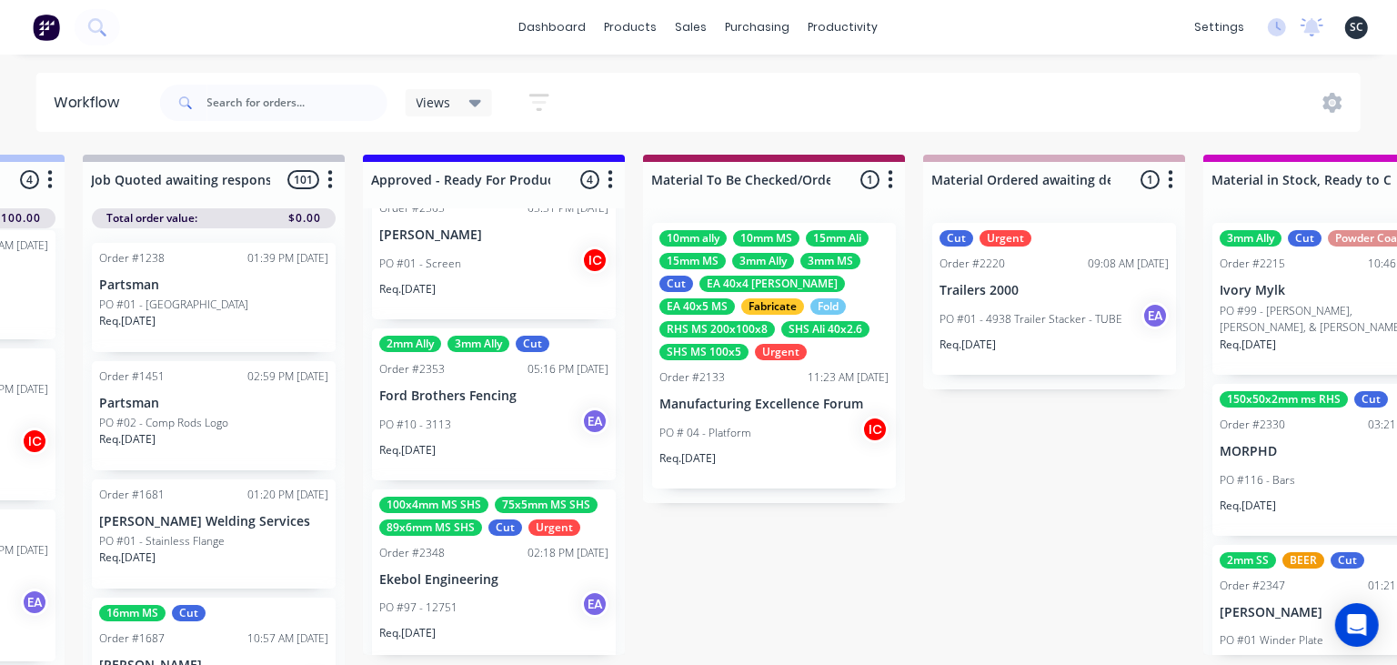
scroll to position [0, 0]
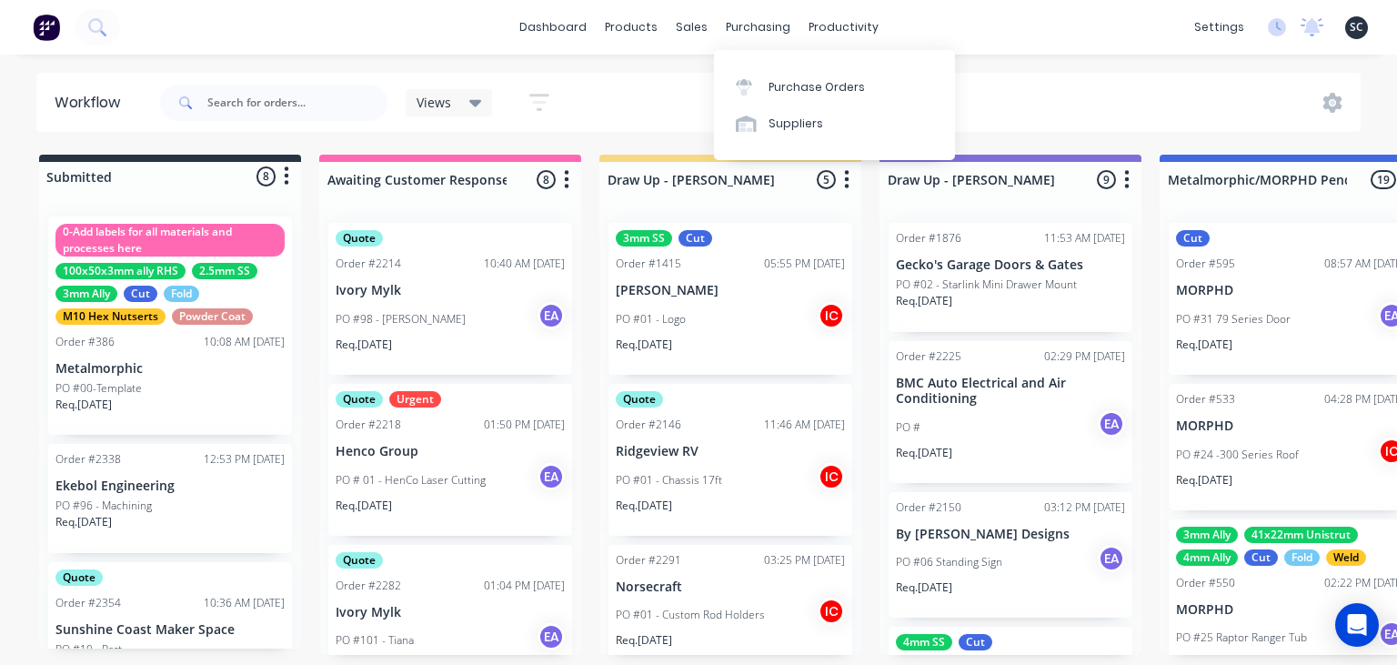
scroll to position [131, 0]
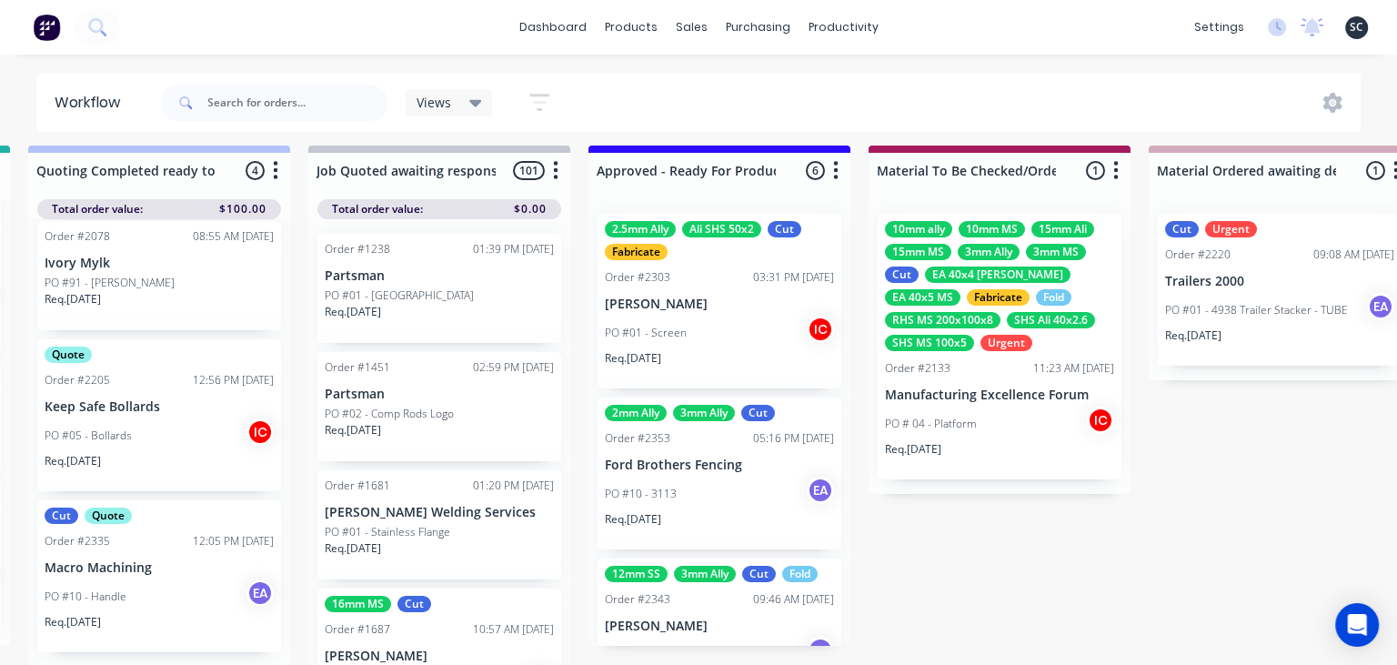
scroll to position [9, 1990]
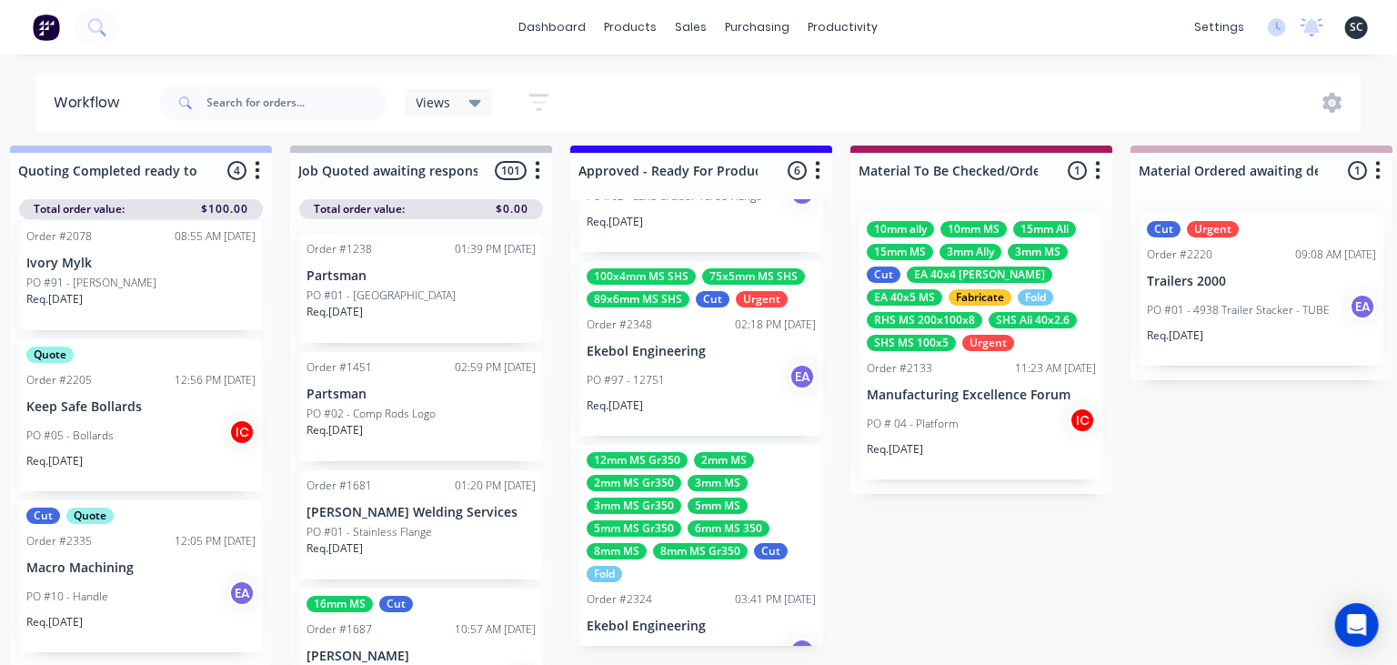
scroll to position [697, 0]
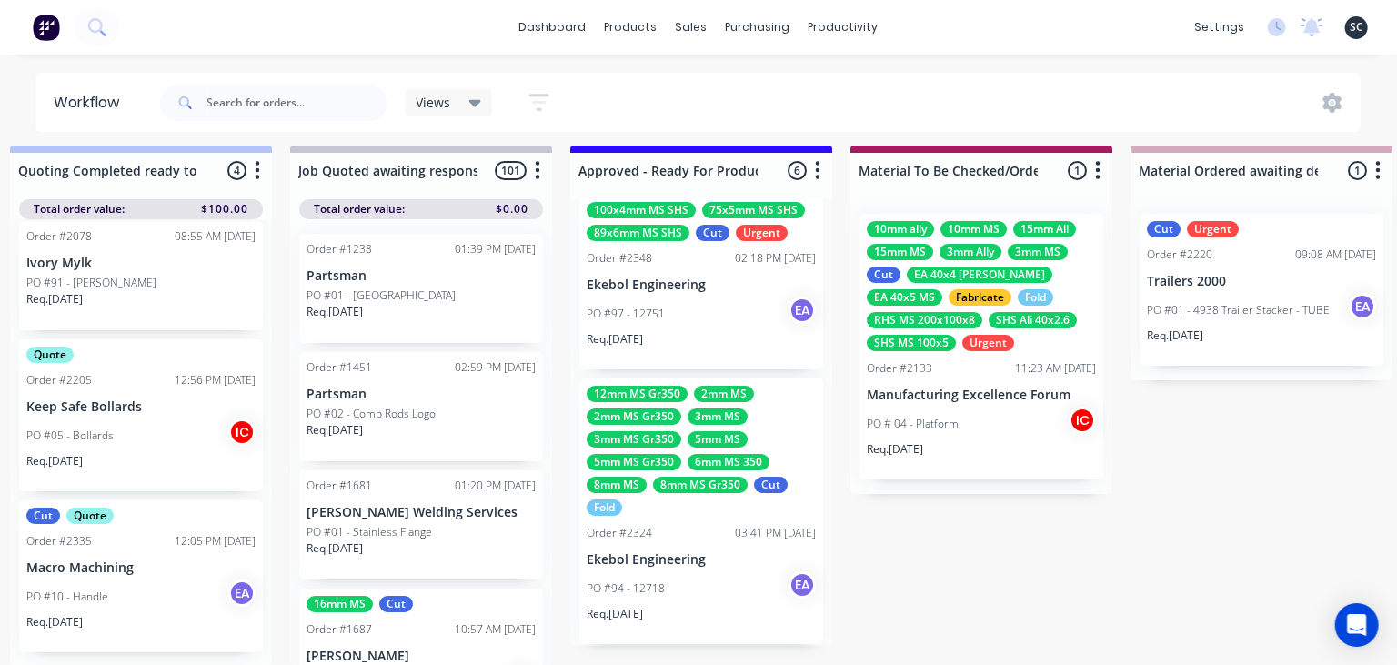
scroll to position [592, 0]
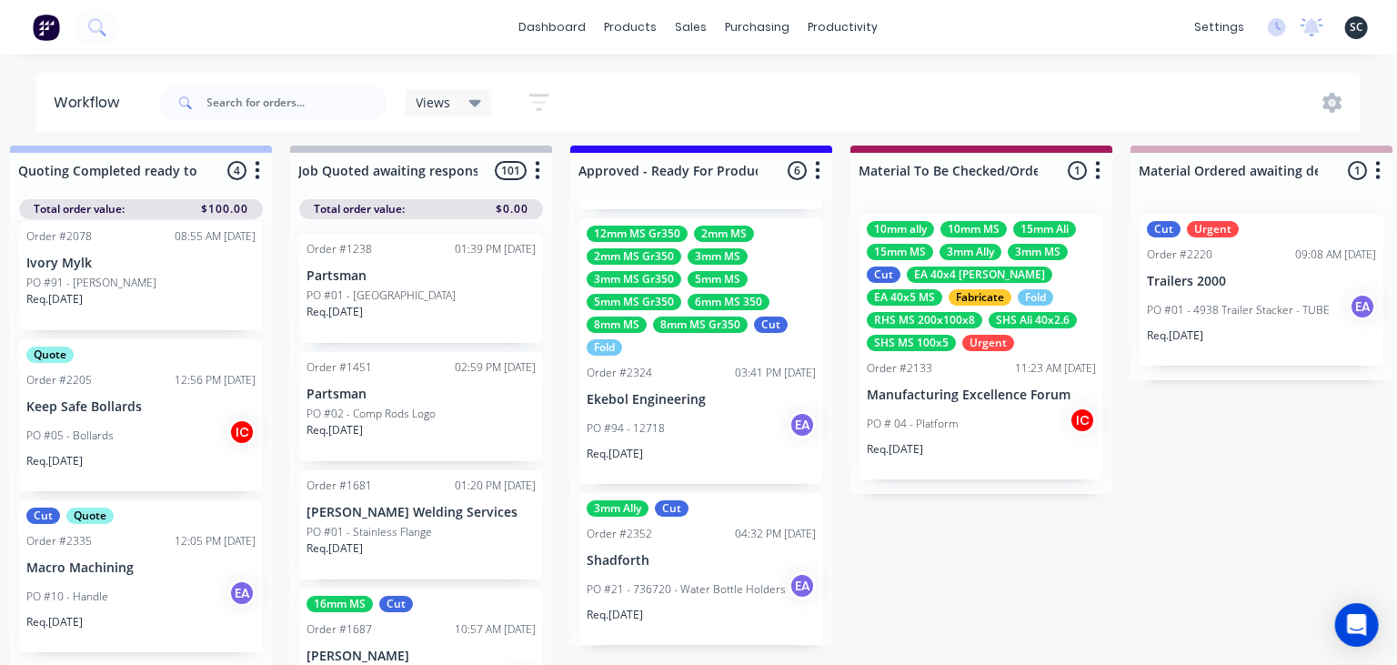
scroll to position [697, 0]
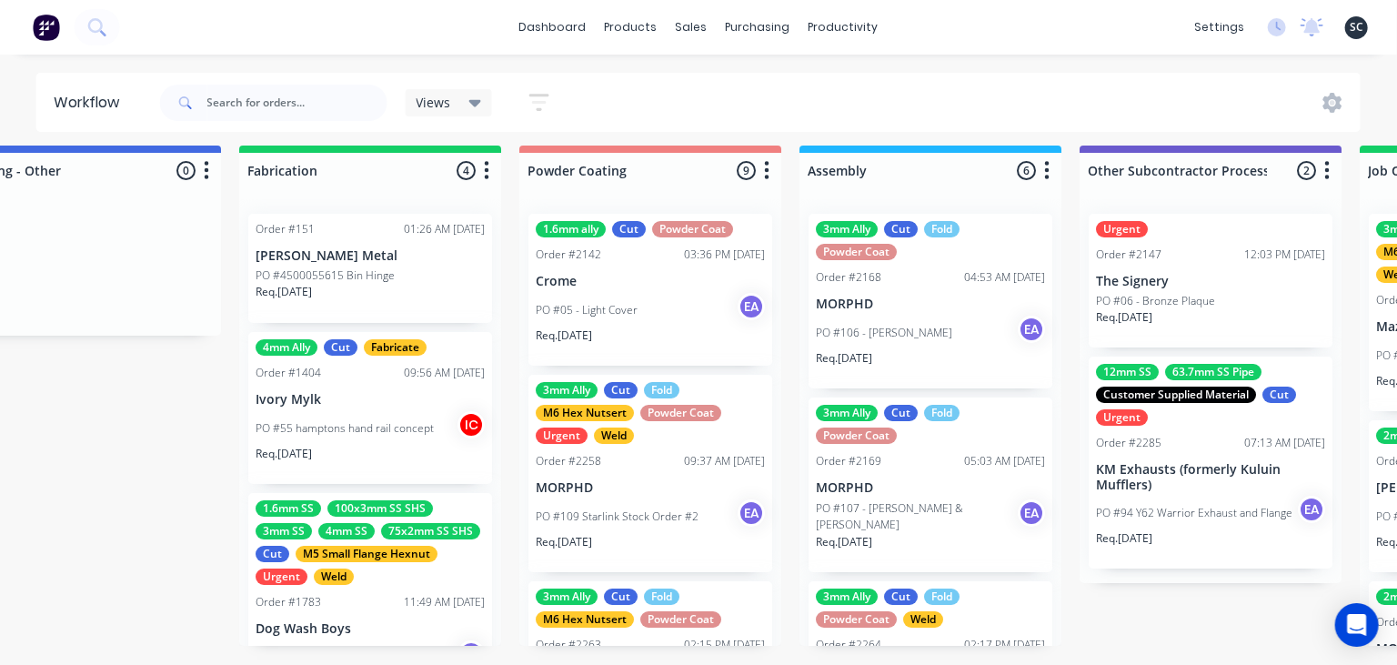
scroll to position [9, 4943]
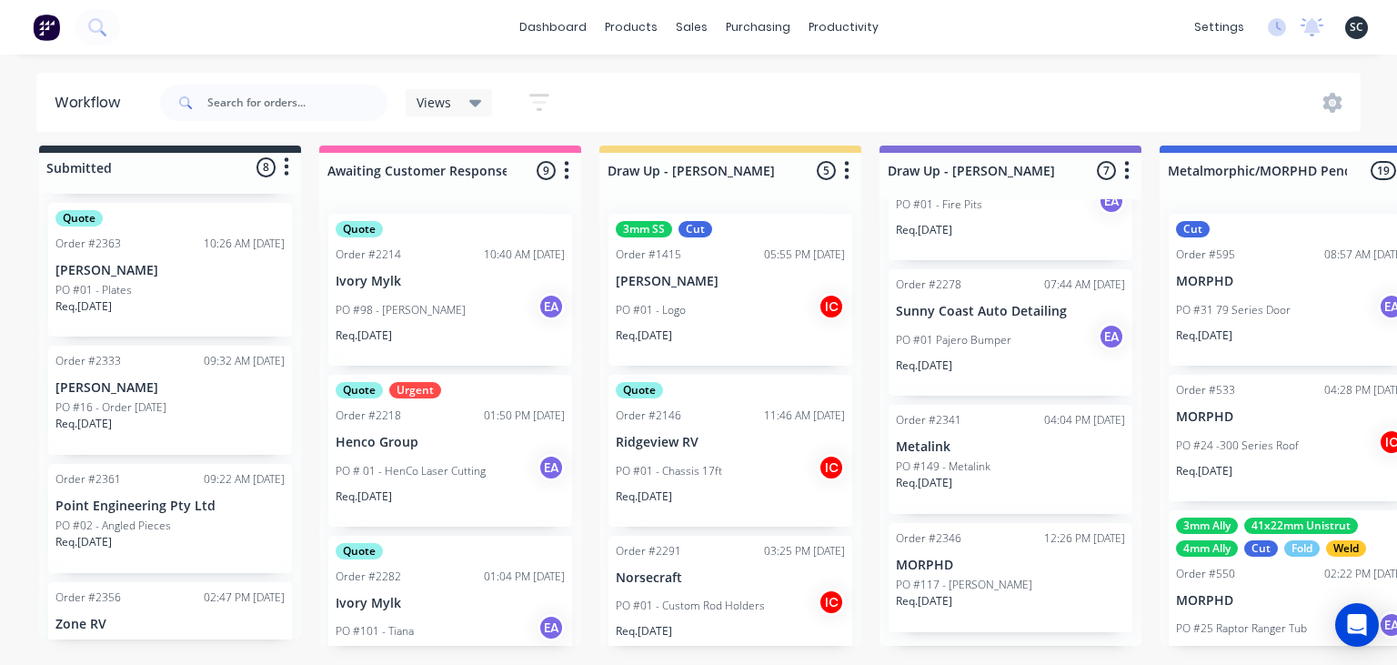
scroll to position [633, 0]
click at [773, 66] on div "Workflow Views Save new view None (Default) edit Greg edit Greg edit Show/Hide …" at bounding box center [698, 342] width 1397 height 556
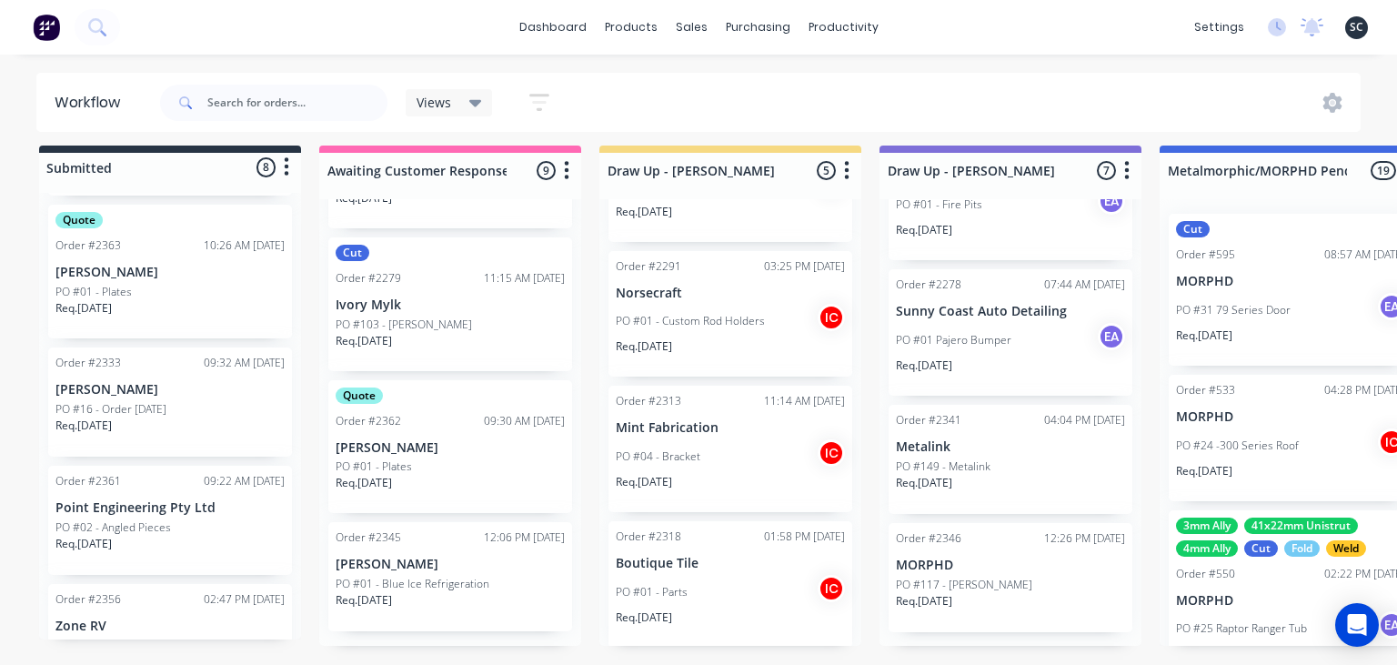
scroll to position [300, 0]
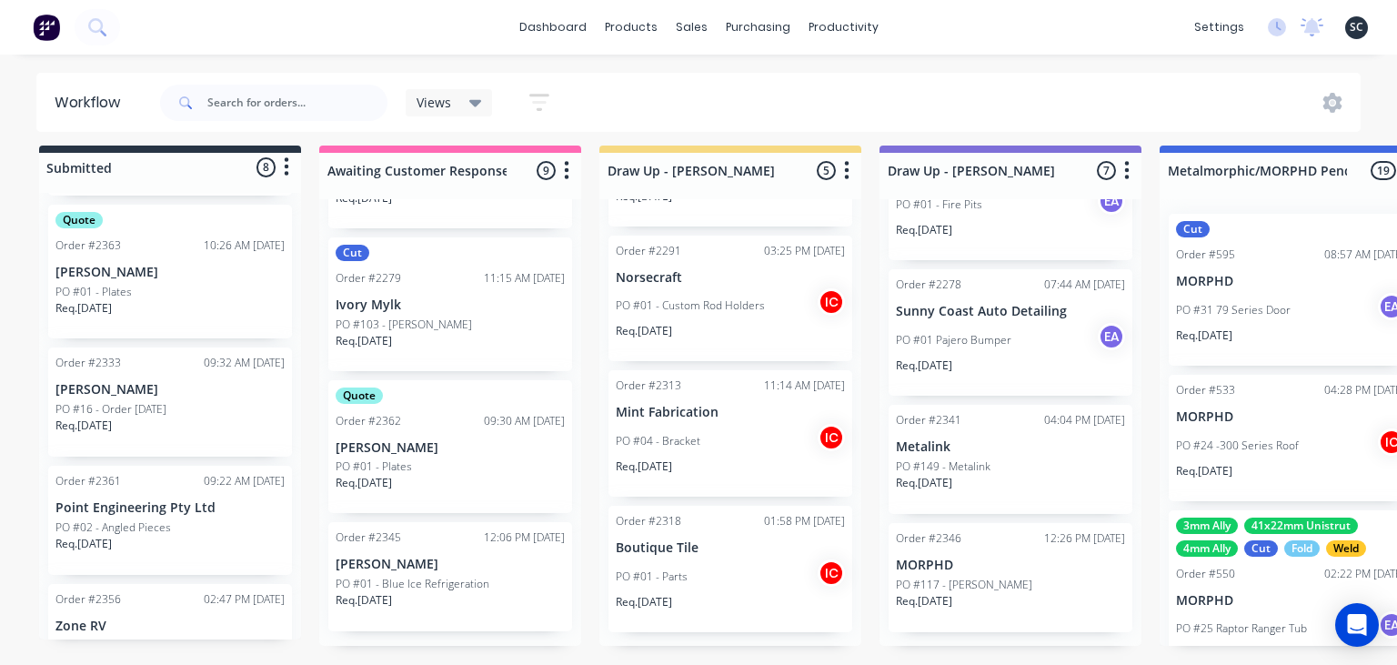
click at [737, 64] on div "Workflow Views Save new view None (Default) edit Greg edit Greg edit Show/Hide …" at bounding box center [698, 342] width 1397 height 556
click at [747, 57] on div "dashboard products sales purchasing productivity dashboard products Product Cat…" at bounding box center [698, 269] width 1397 height 556
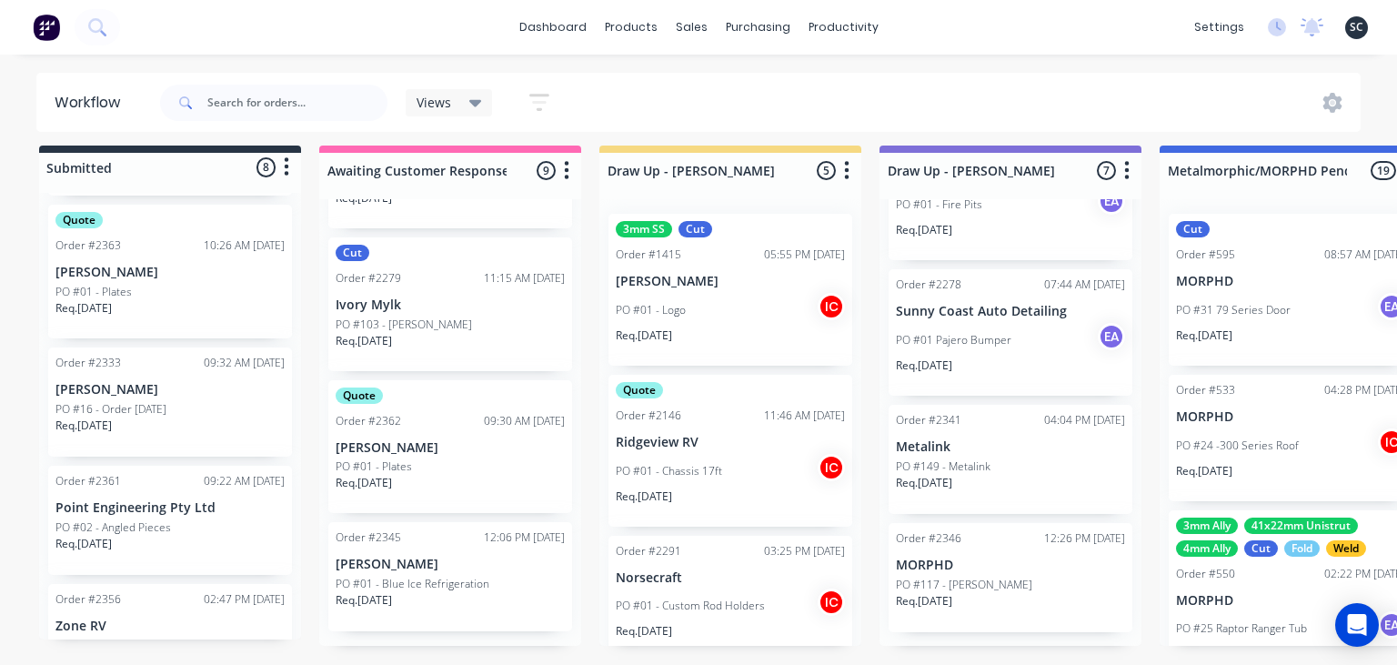
click at [933, 65] on div "Workflow Views Save new view None (Default) edit Greg edit Greg edit Show/Hide …" at bounding box center [698, 342] width 1397 height 556
click at [902, 55] on div "dashboard products sales purchasing productivity dashboard products Product Cat…" at bounding box center [698, 269] width 1397 height 556
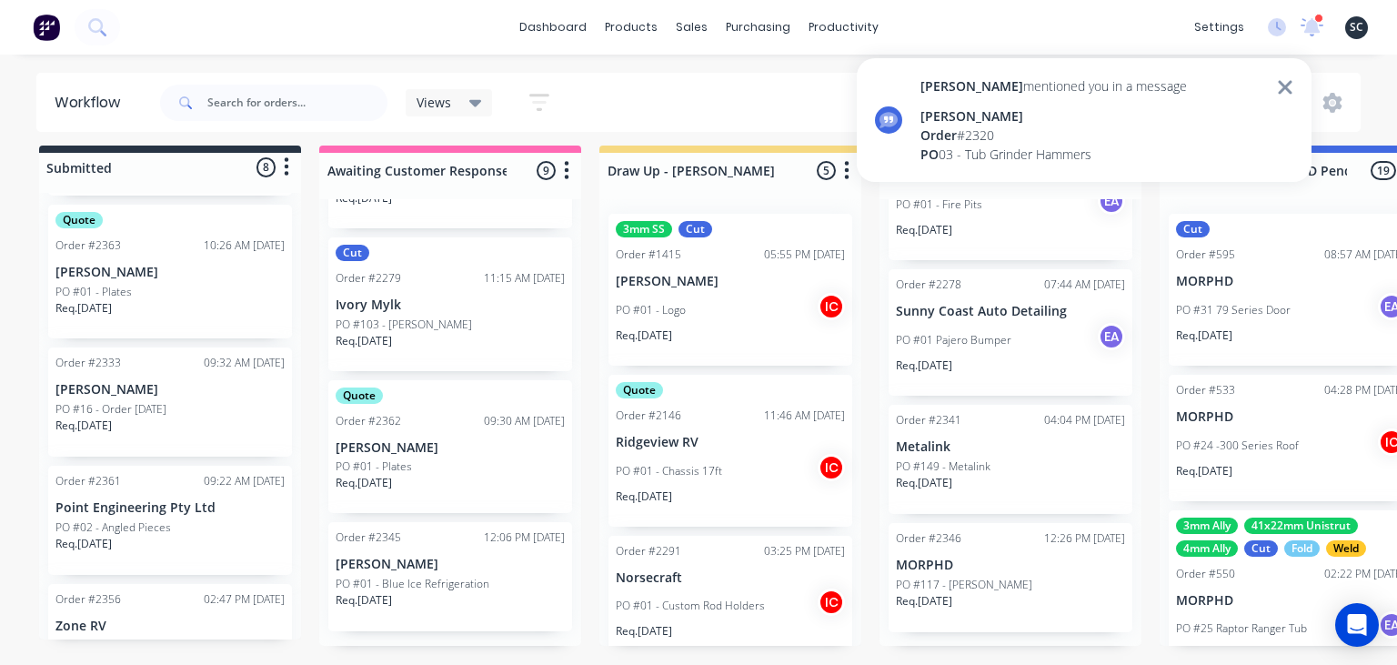
click at [1088, 133] on div "Order # 2320" at bounding box center [1053, 134] width 266 height 19
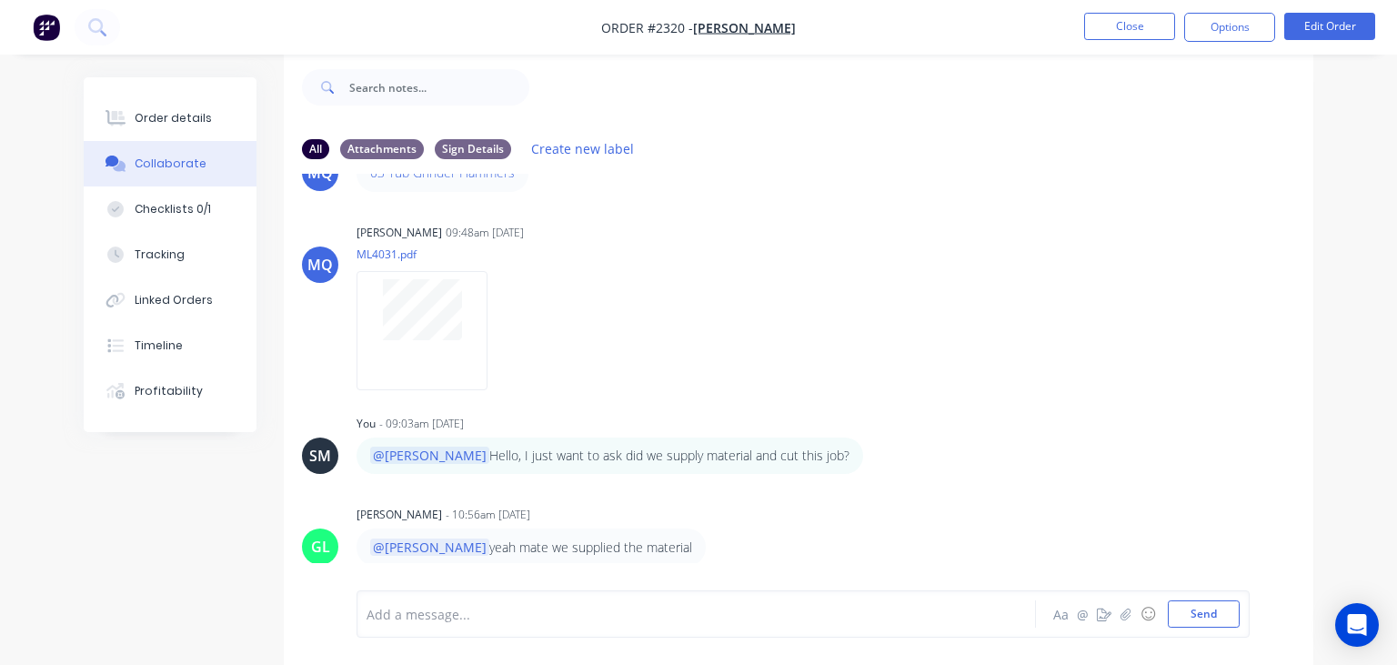
scroll to position [75, 0]
click at [1108, 35] on button "Close" at bounding box center [1129, 26] width 91 height 27
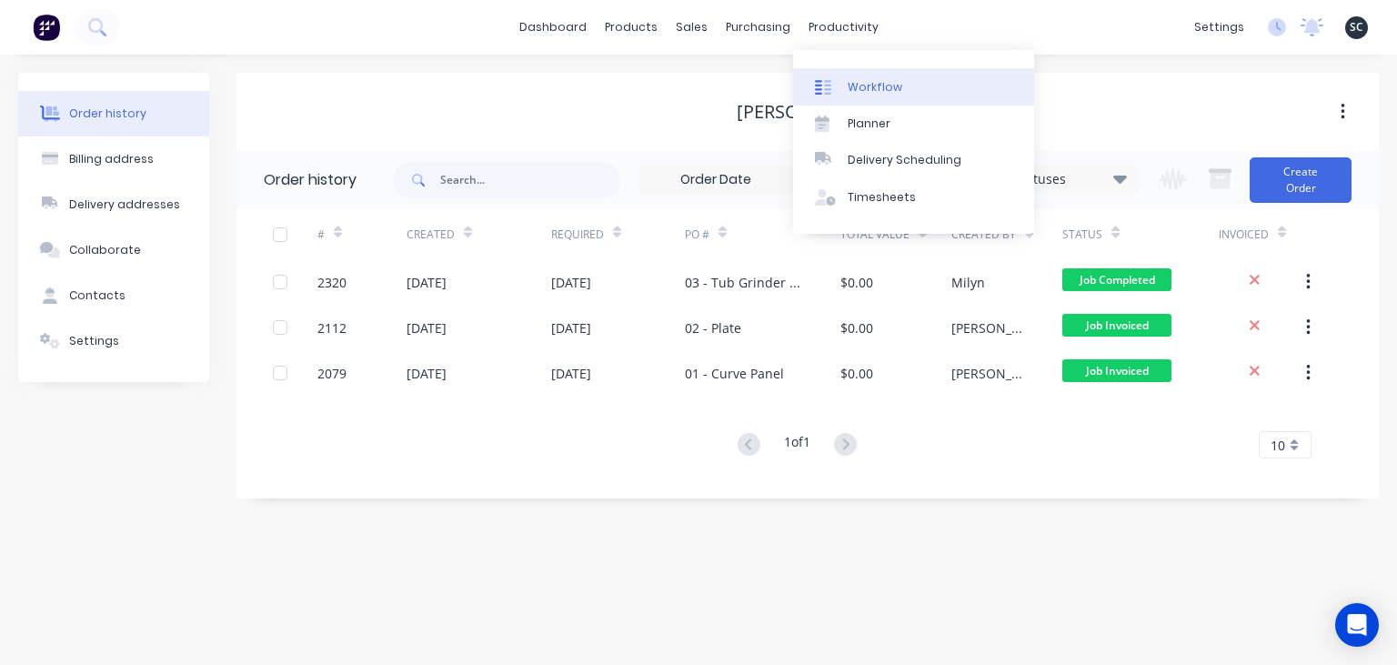
click at [885, 96] on link "Workflow" at bounding box center [913, 86] width 241 height 36
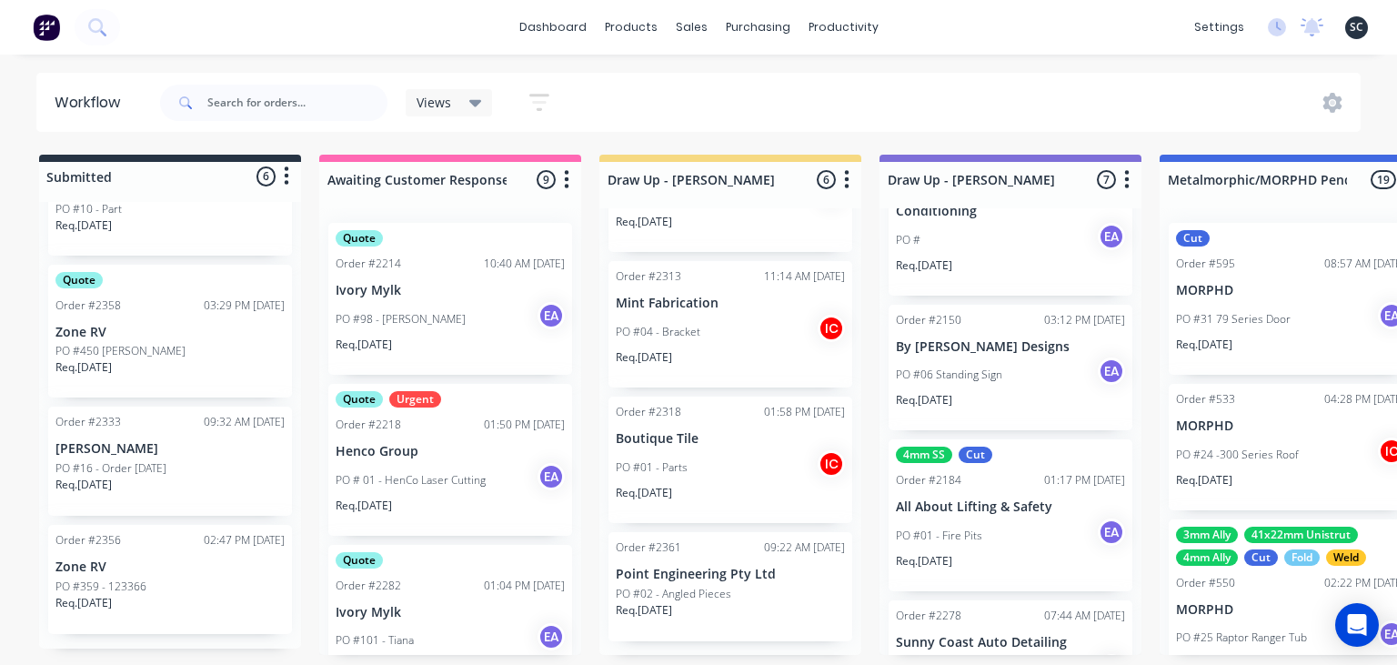
scroll to position [314, 0]
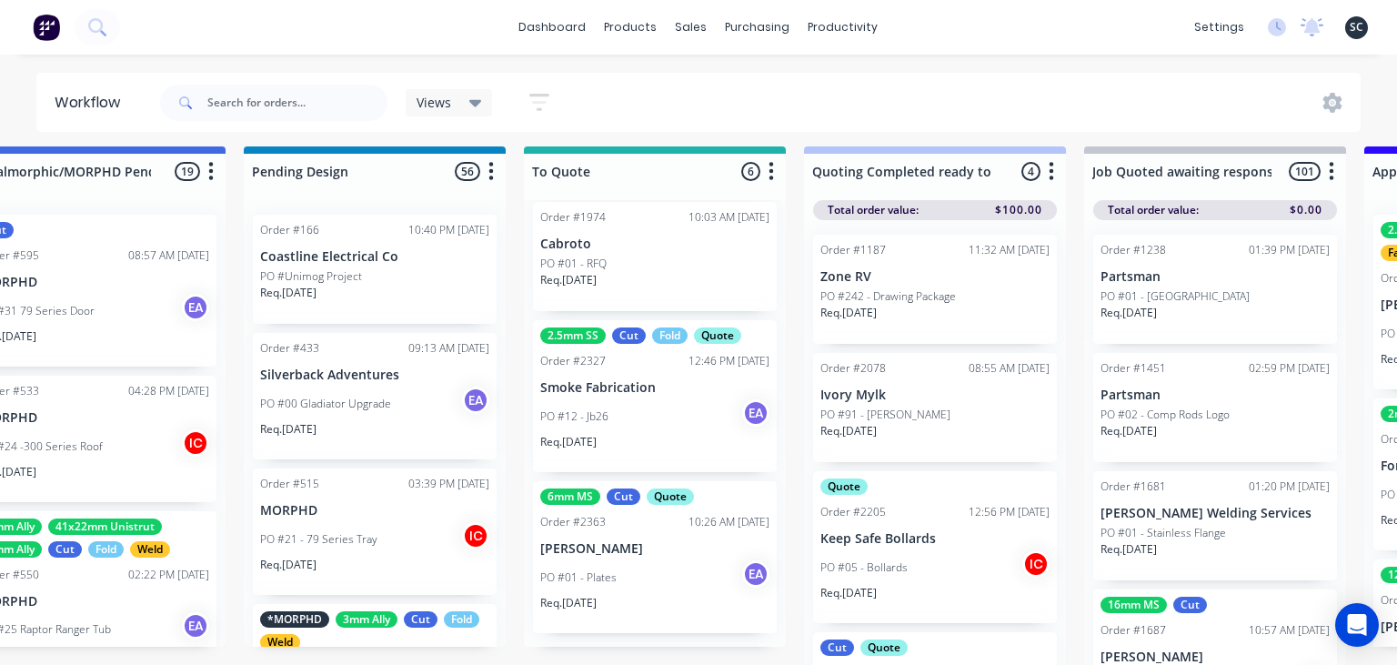
scroll to position [9, 1196]
click at [671, 580] on div "PO #01 - Plates EA" at bounding box center [654, 576] width 229 height 35
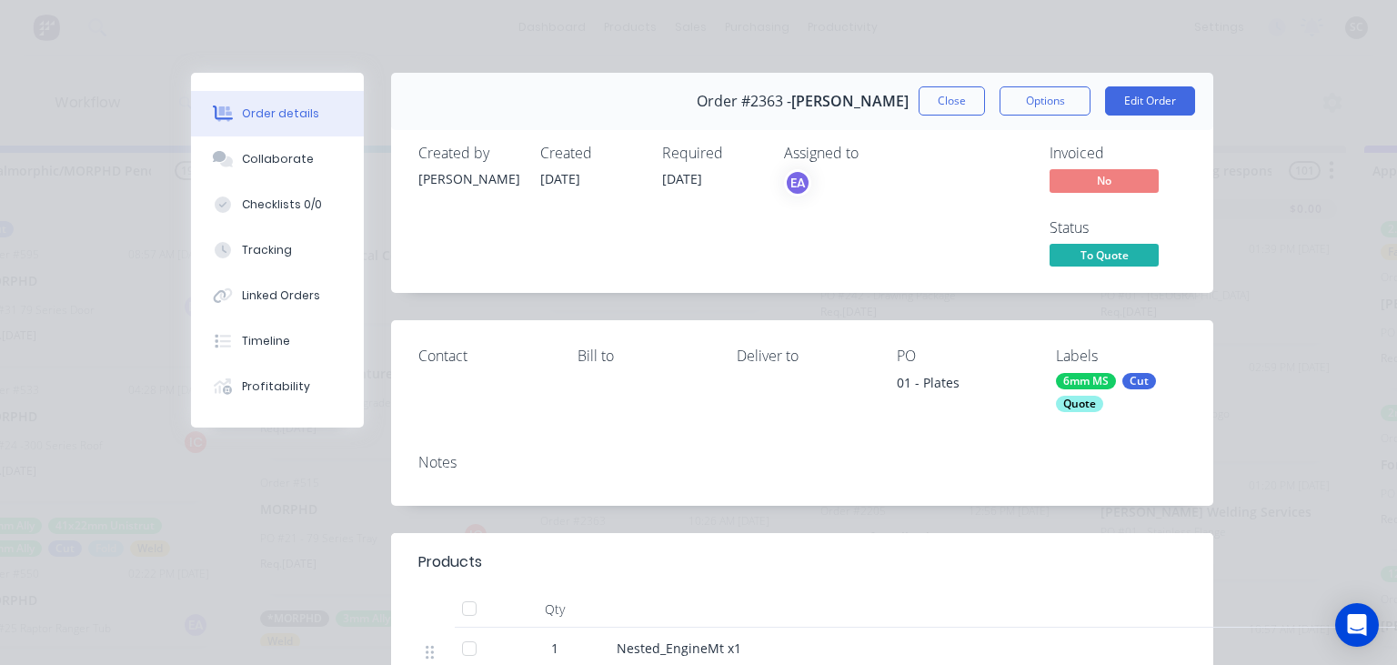
scroll to position [209, 0]
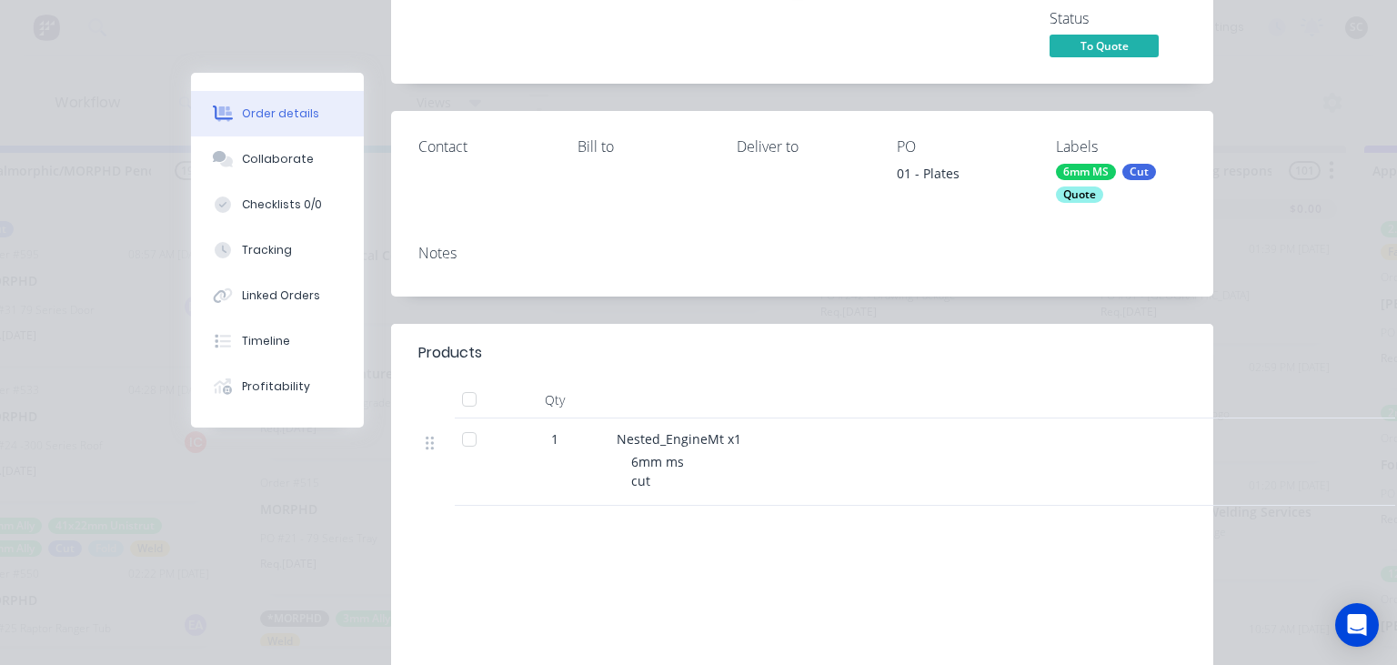
drag, startPoint x: 293, startPoint y: 171, endPoint x: 413, endPoint y: 202, distance: 124.0
click at [293, 171] on button "Collaborate" at bounding box center [277, 158] width 173 height 45
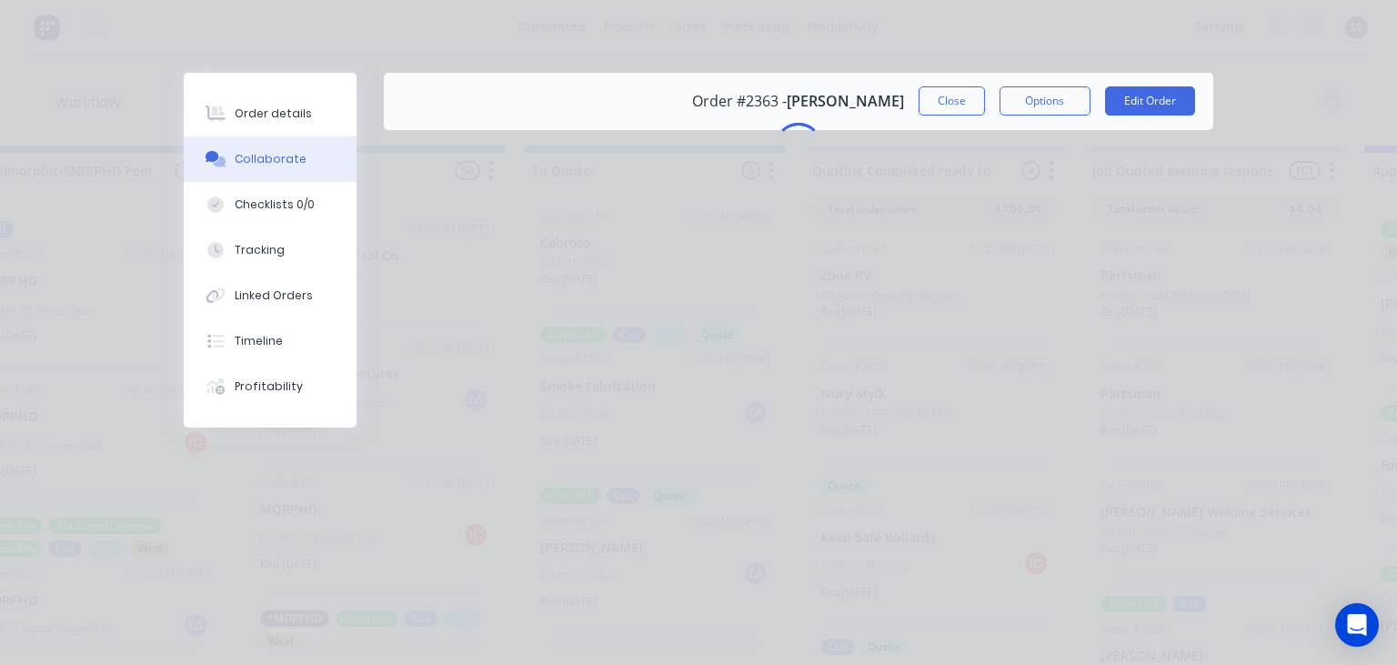
scroll to position [0, 0]
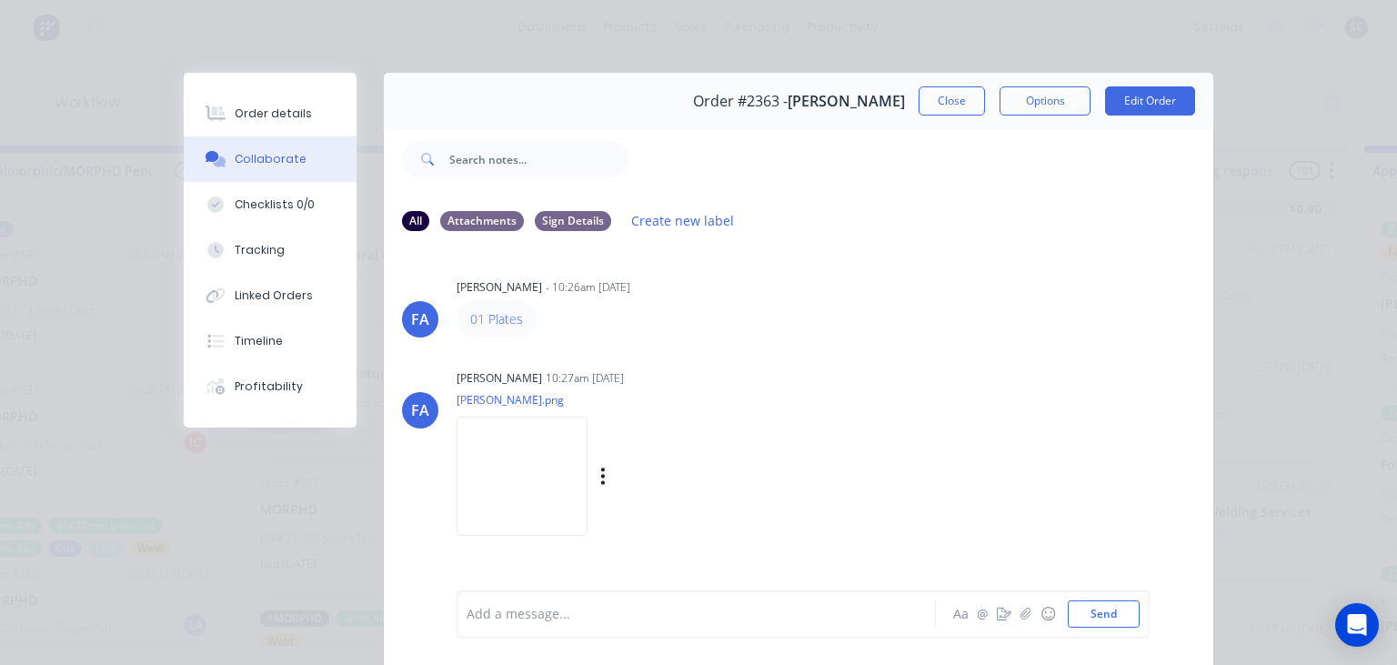
click at [587, 493] on img at bounding box center [521, 475] width 131 height 119
click at [951, 105] on button "Close" at bounding box center [951, 100] width 66 height 29
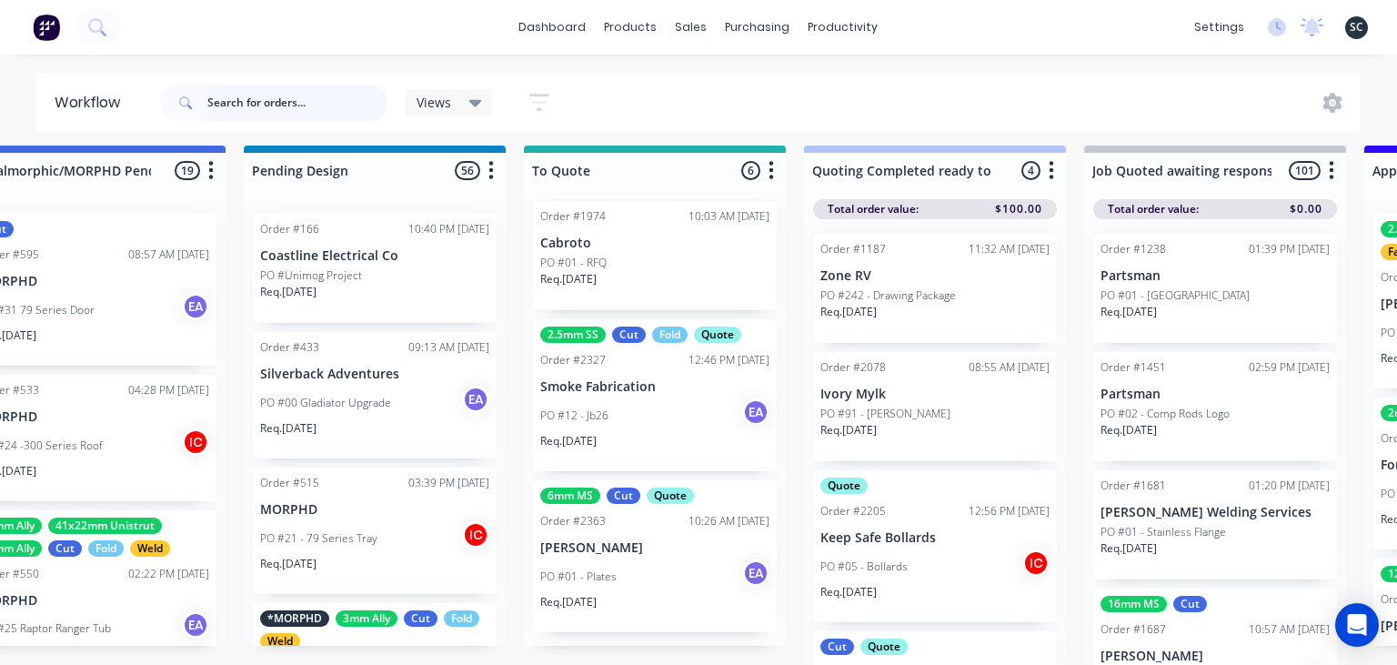
click at [306, 93] on input "text" at bounding box center [297, 103] width 180 height 36
type input "Rhinomax"
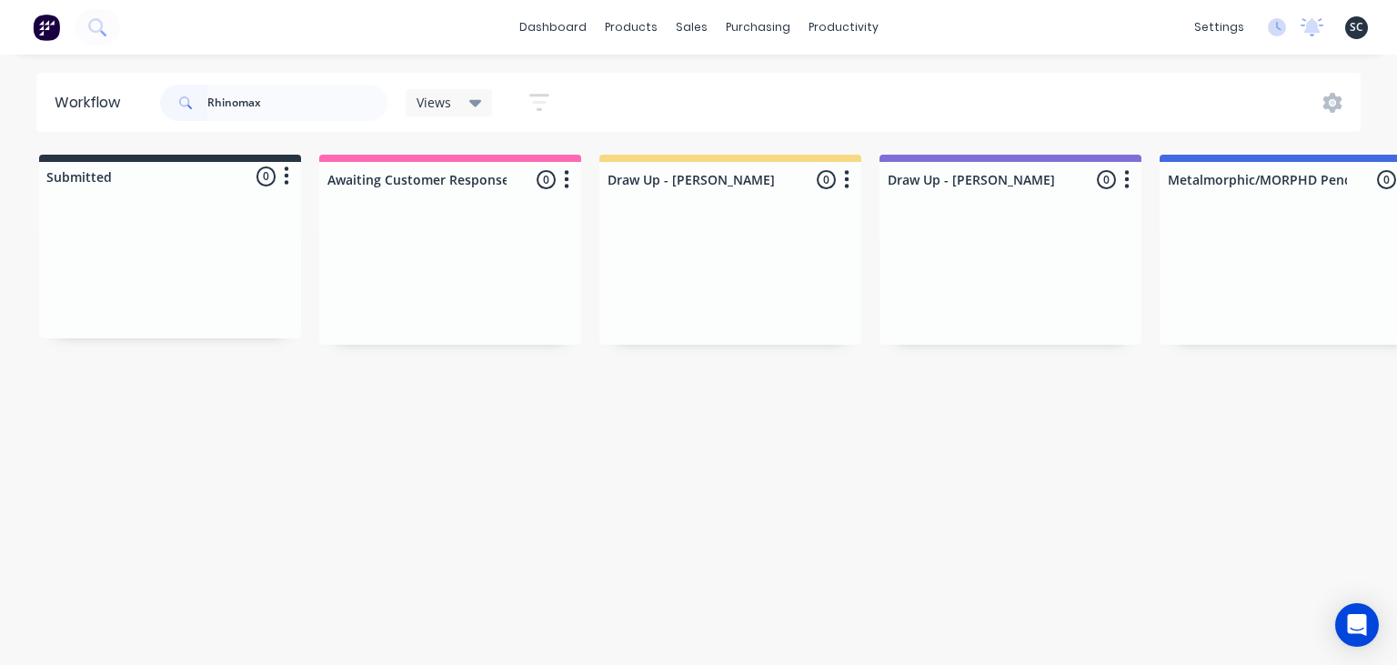
click at [176, 556] on html "dashboard products sales purchasing productivity dashboard products Product Cat…" at bounding box center [698, 278] width 1397 height 556
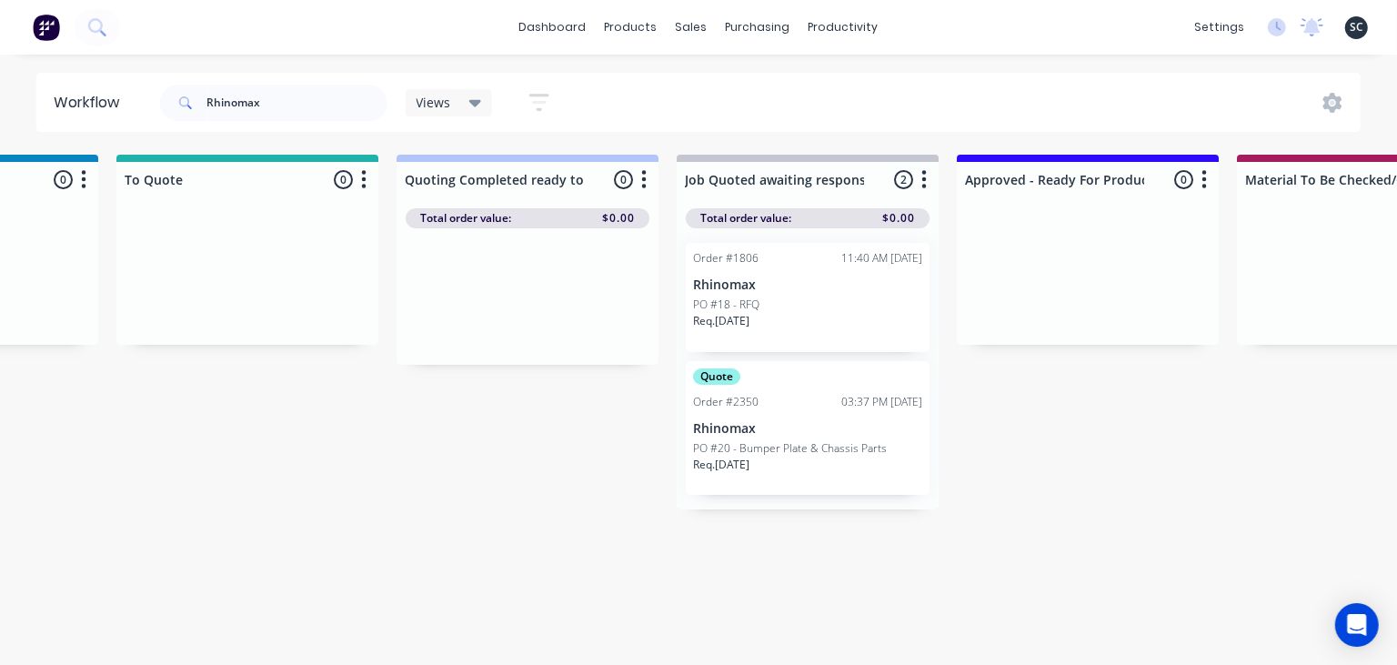
scroll to position [0, 1708]
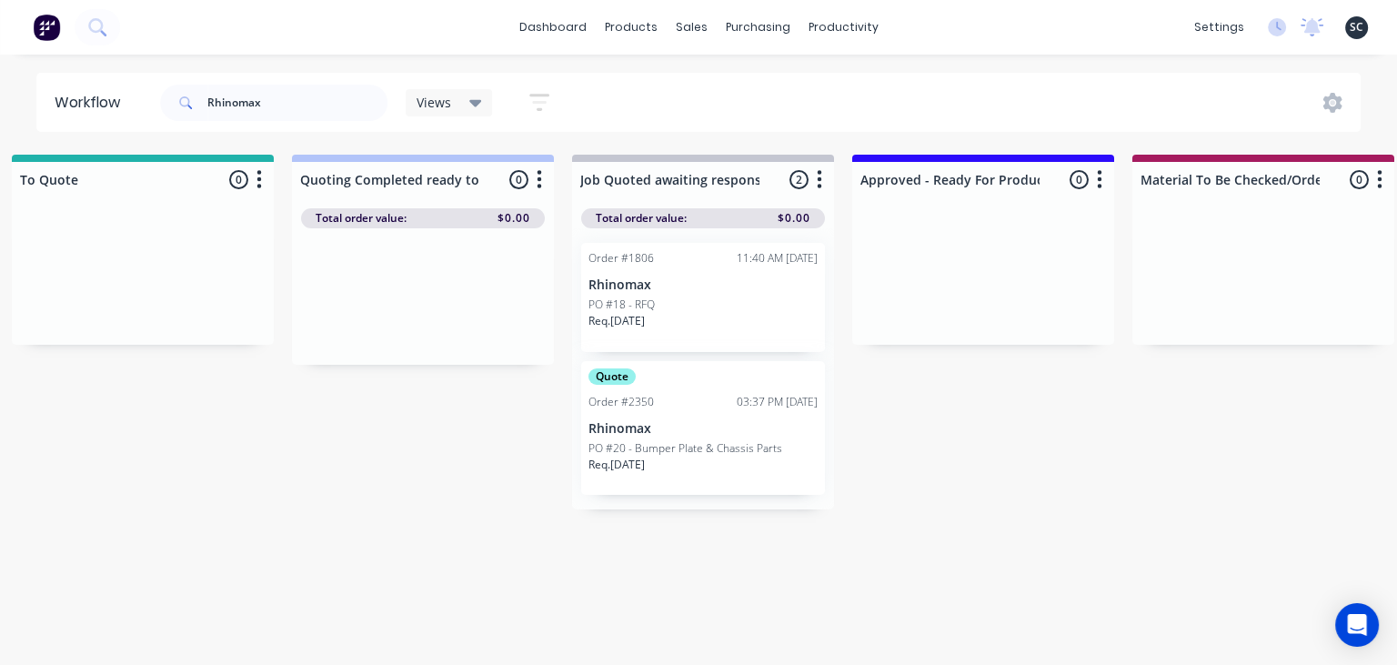
click at [714, 460] on div "Req. 30/09/25" at bounding box center [702, 471] width 229 height 31
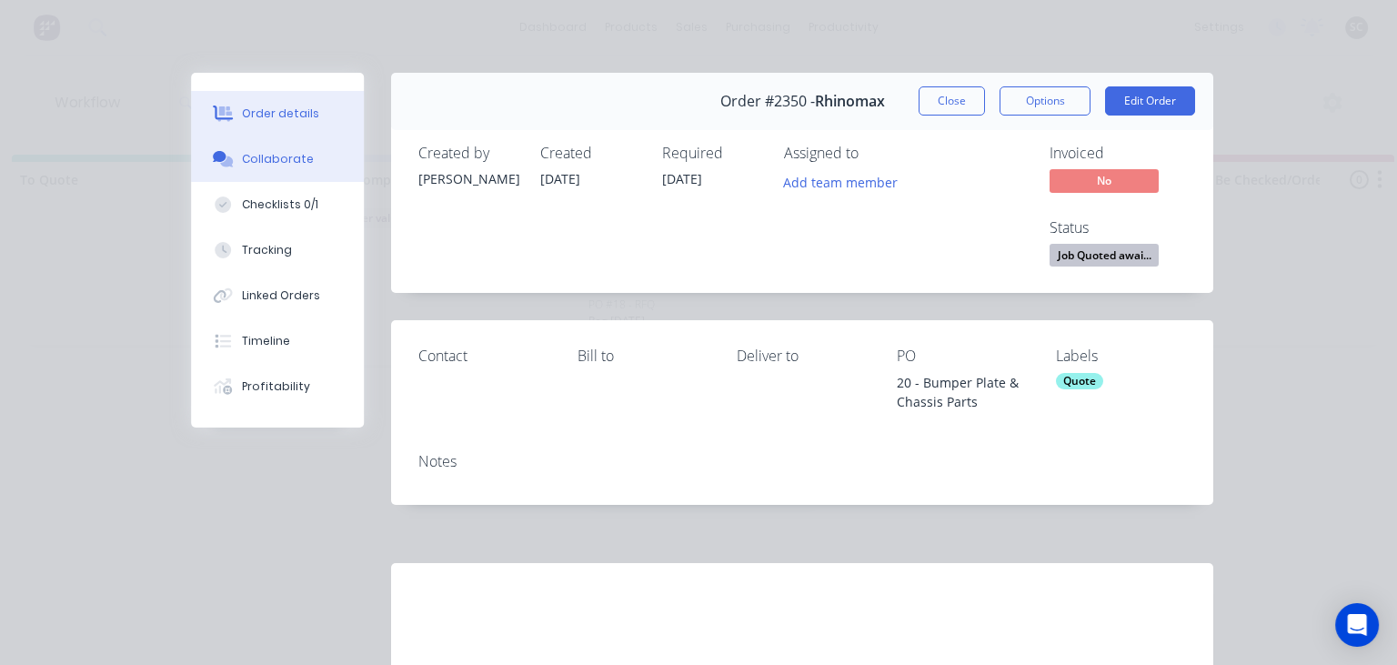
click at [275, 162] on div "Collaborate" at bounding box center [278, 159] width 72 height 16
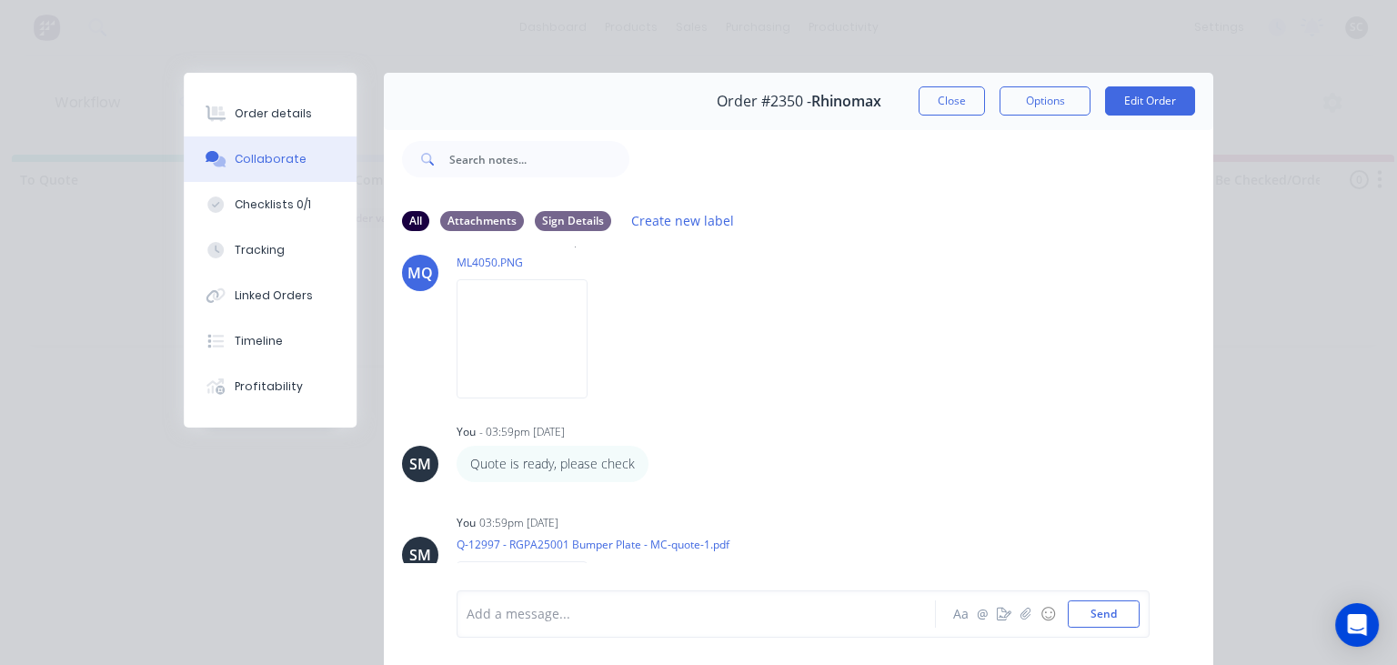
scroll to position [0, 0]
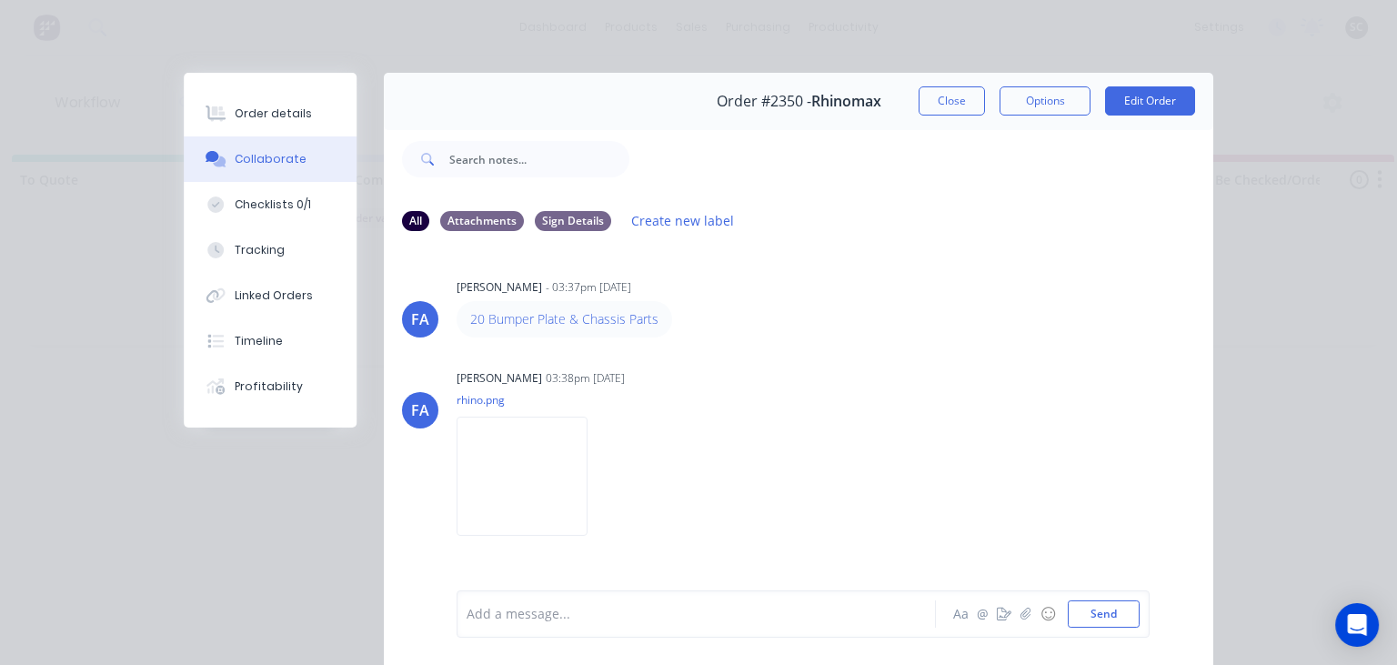
click at [848, 331] on div "20 Bumper Plate & Chassis Parts" at bounding box center [740, 319] width 568 height 36
click at [945, 103] on button "Close" at bounding box center [951, 100] width 66 height 29
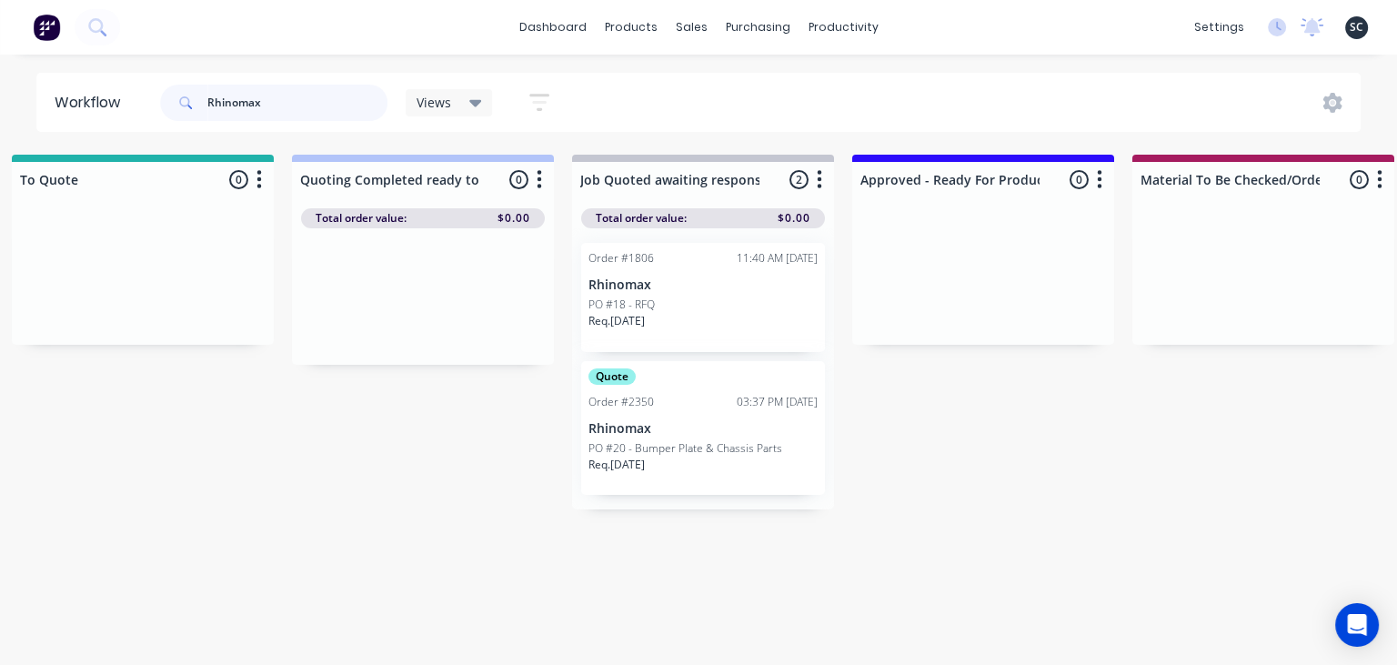
drag, startPoint x: 276, startPoint y: 102, endPoint x: 170, endPoint y: 122, distance: 108.3
click at [207, 121] on input "Rhinomax" at bounding box center [297, 103] width 180 height 36
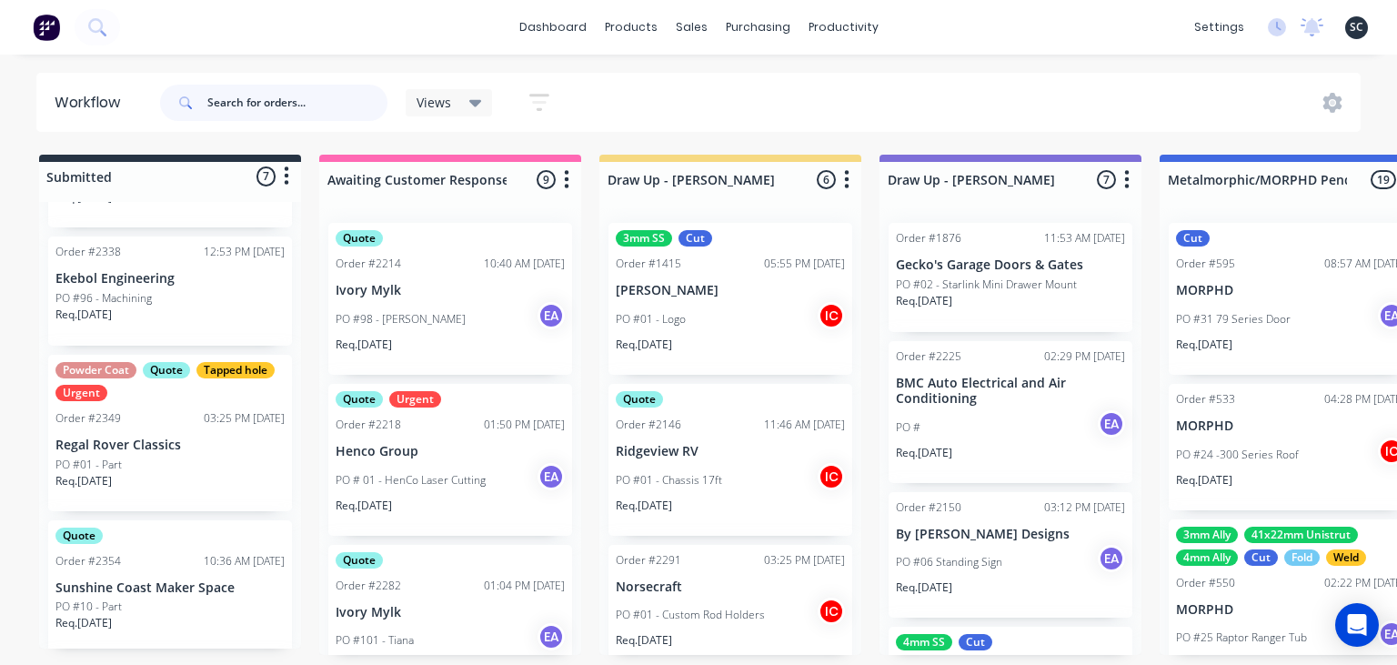
scroll to position [209, 0]
click at [176, 444] on p "Regal Rover Classics" at bounding box center [169, 443] width 229 height 15
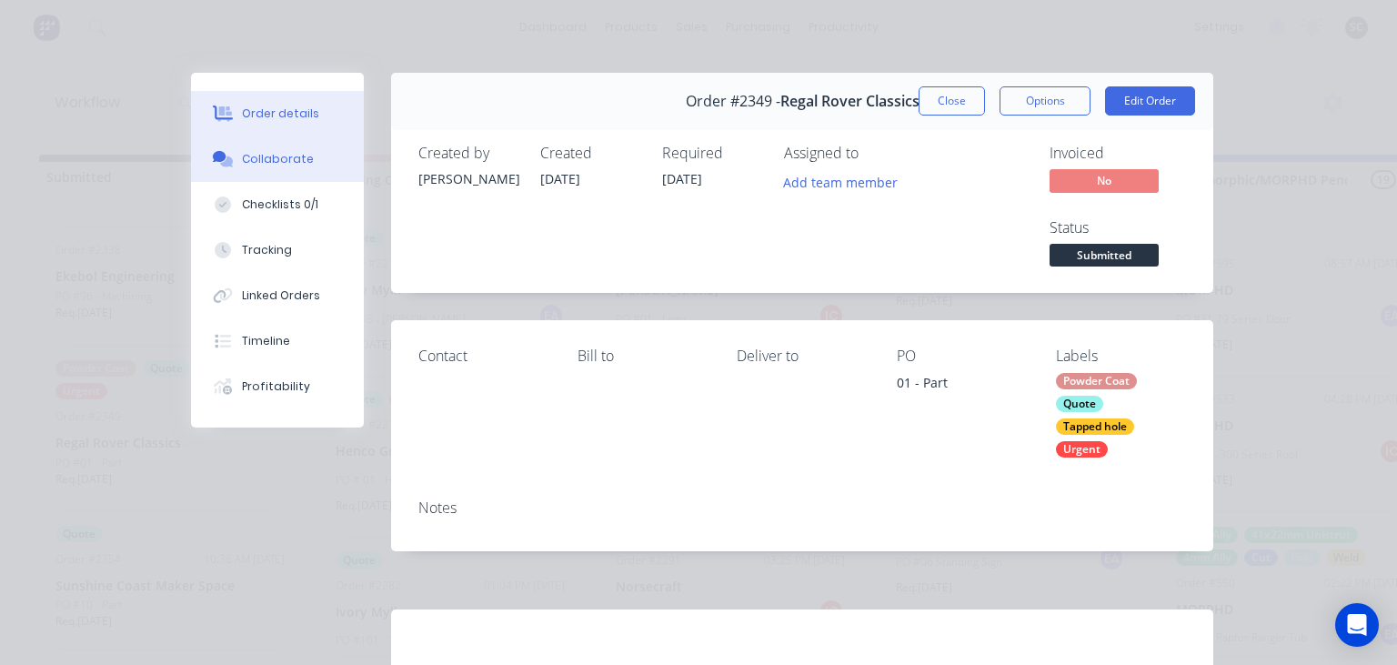
click at [289, 169] on button "Collaborate" at bounding box center [277, 158] width 173 height 45
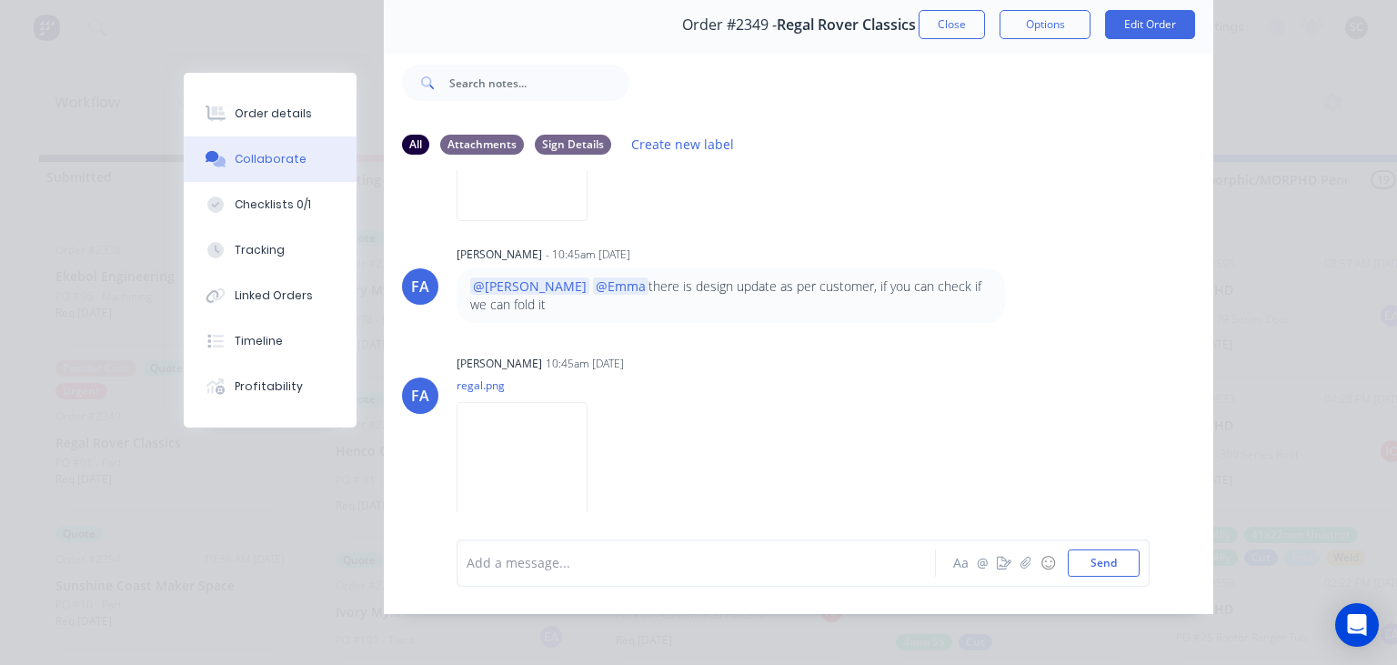
scroll to position [81, 0]
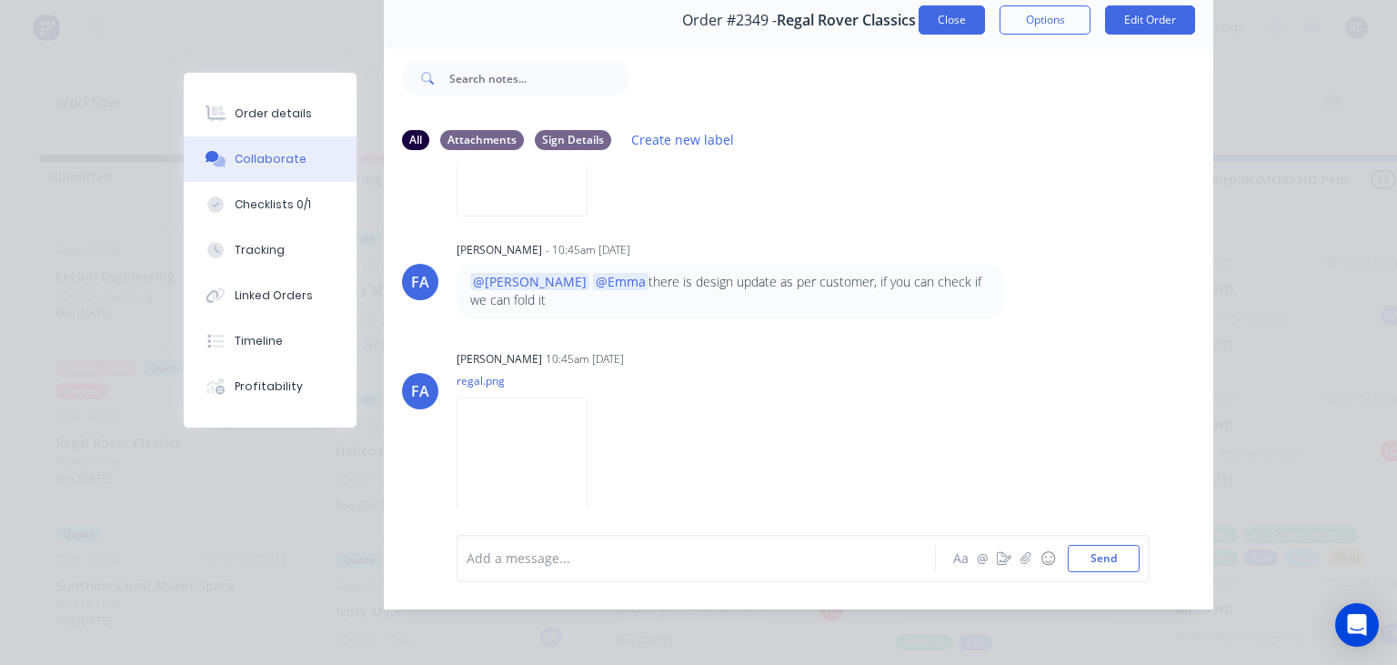
click at [959, 24] on button "Close" at bounding box center [951, 19] width 66 height 29
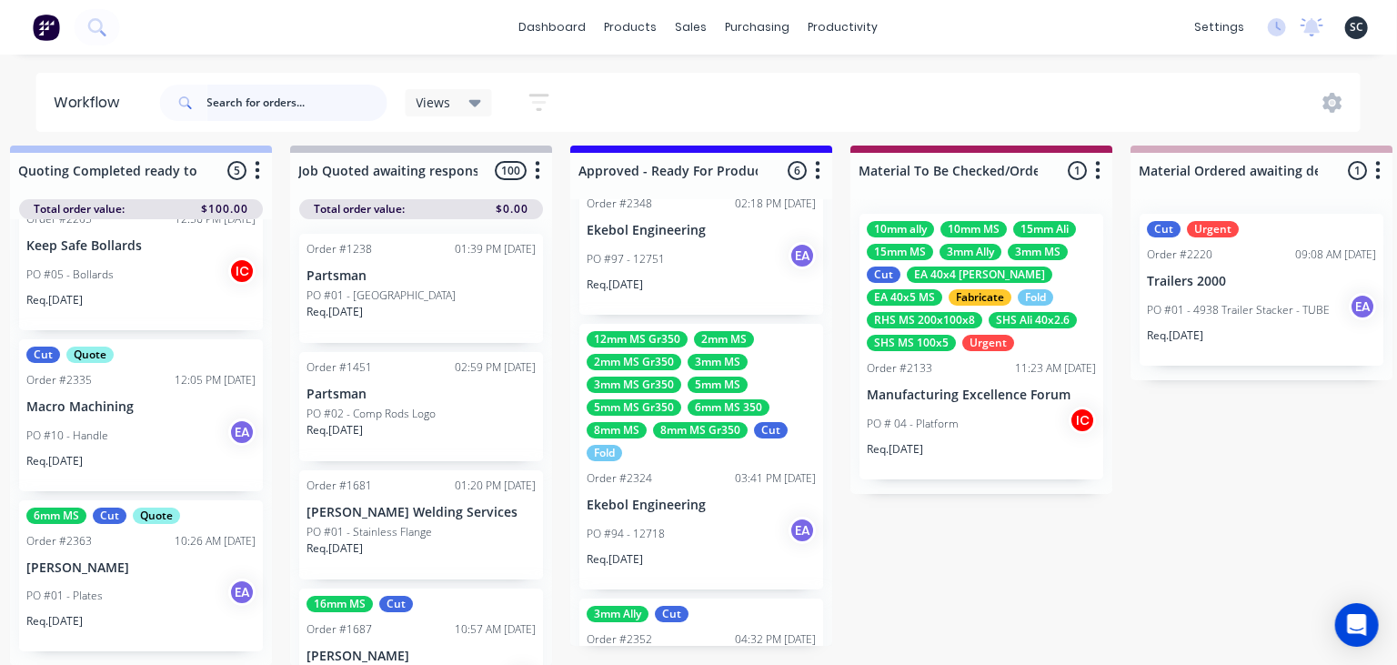
scroll to position [697, 0]
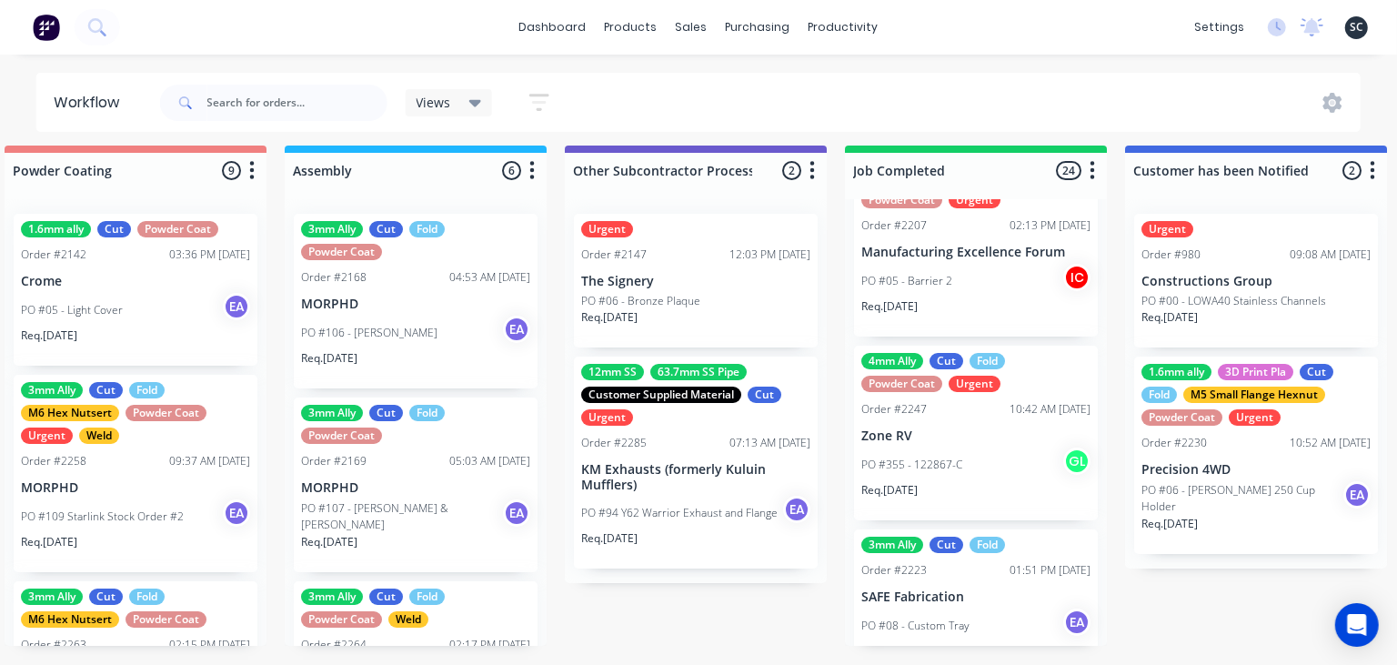
scroll to position [1571, 0]
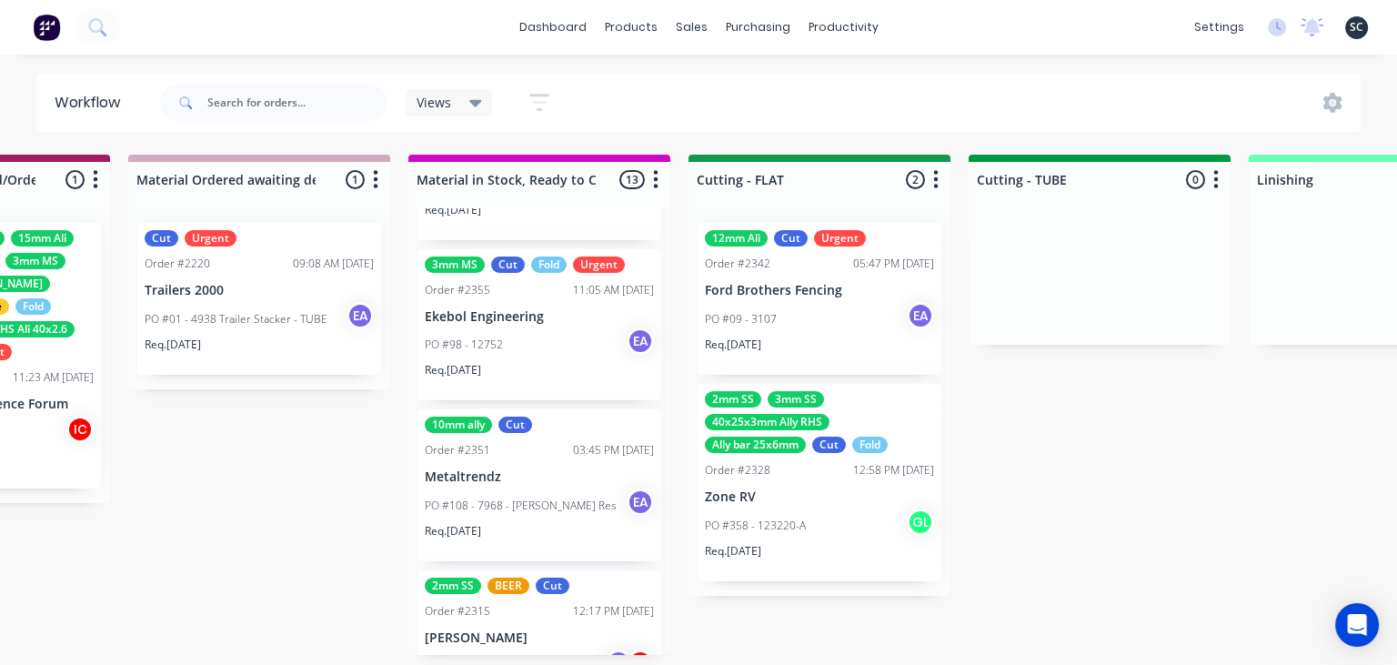
scroll to position [1208, 0]
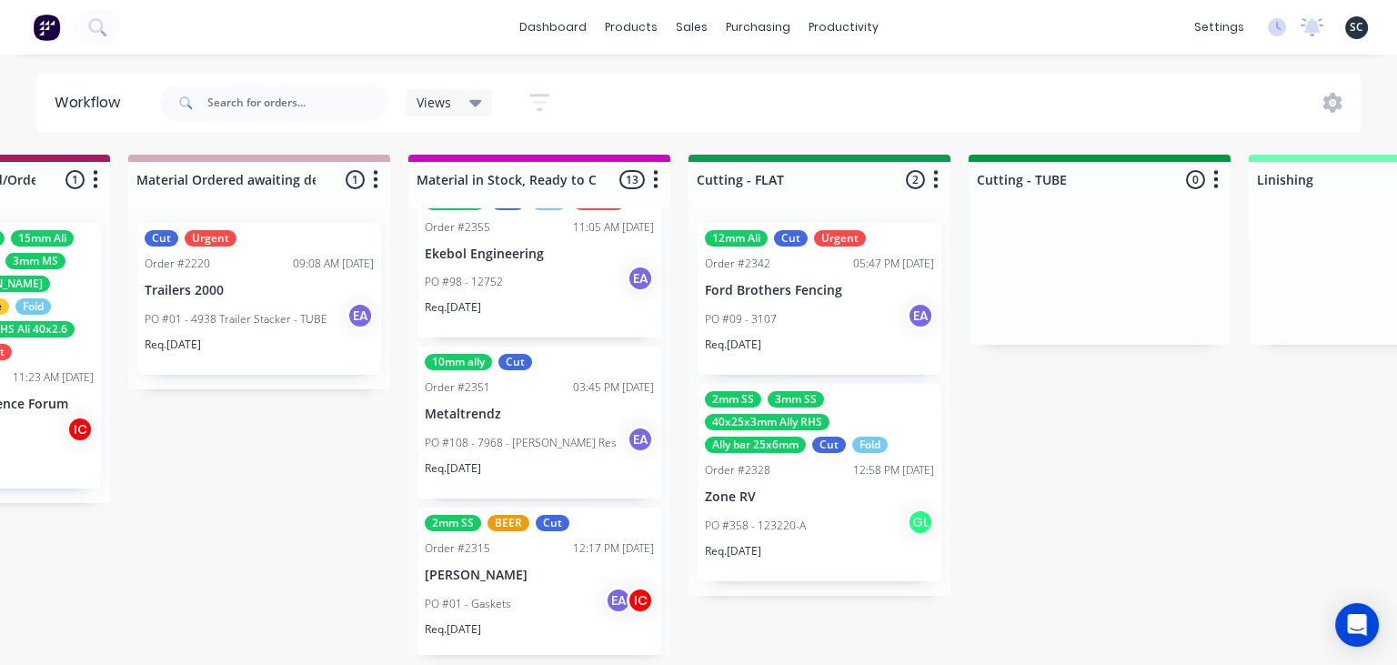
click at [546, 461] on div "Req. 30/09/25" at bounding box center [539, 475] width 229 height 31
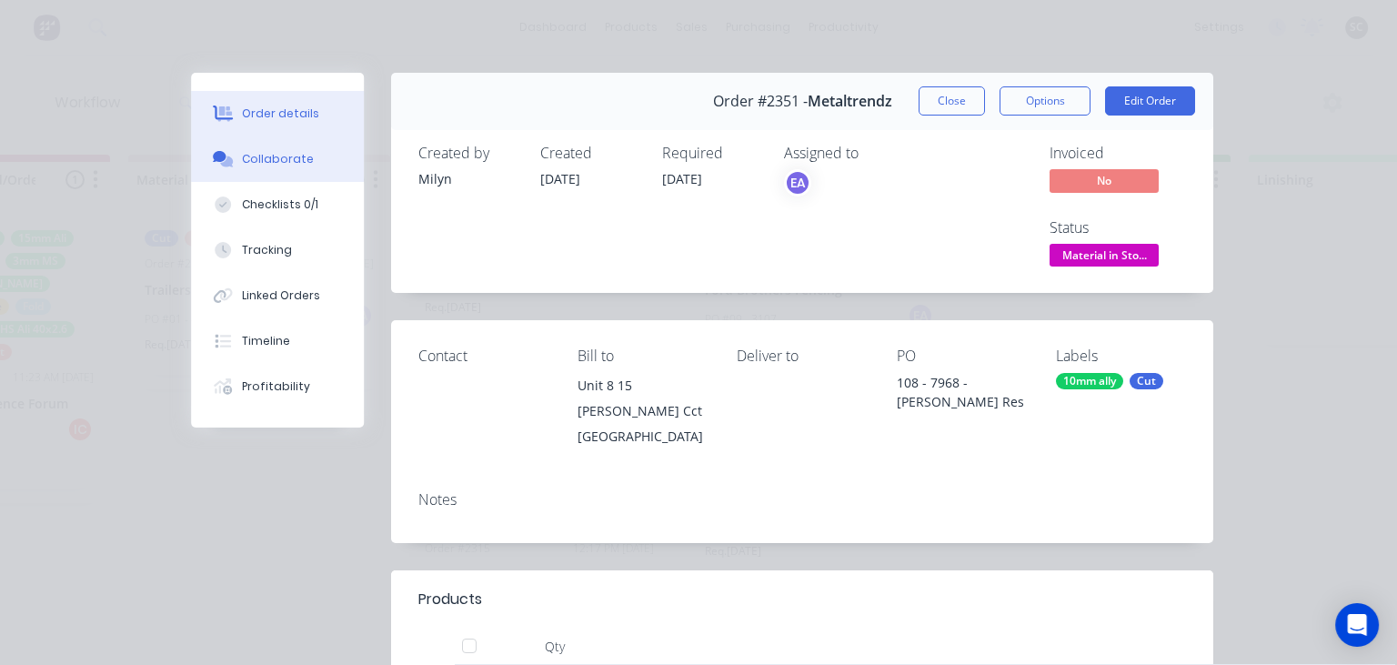
click at [268, 151] on div "Collaborate" at bounding box center [278, 159] width 72 height 16
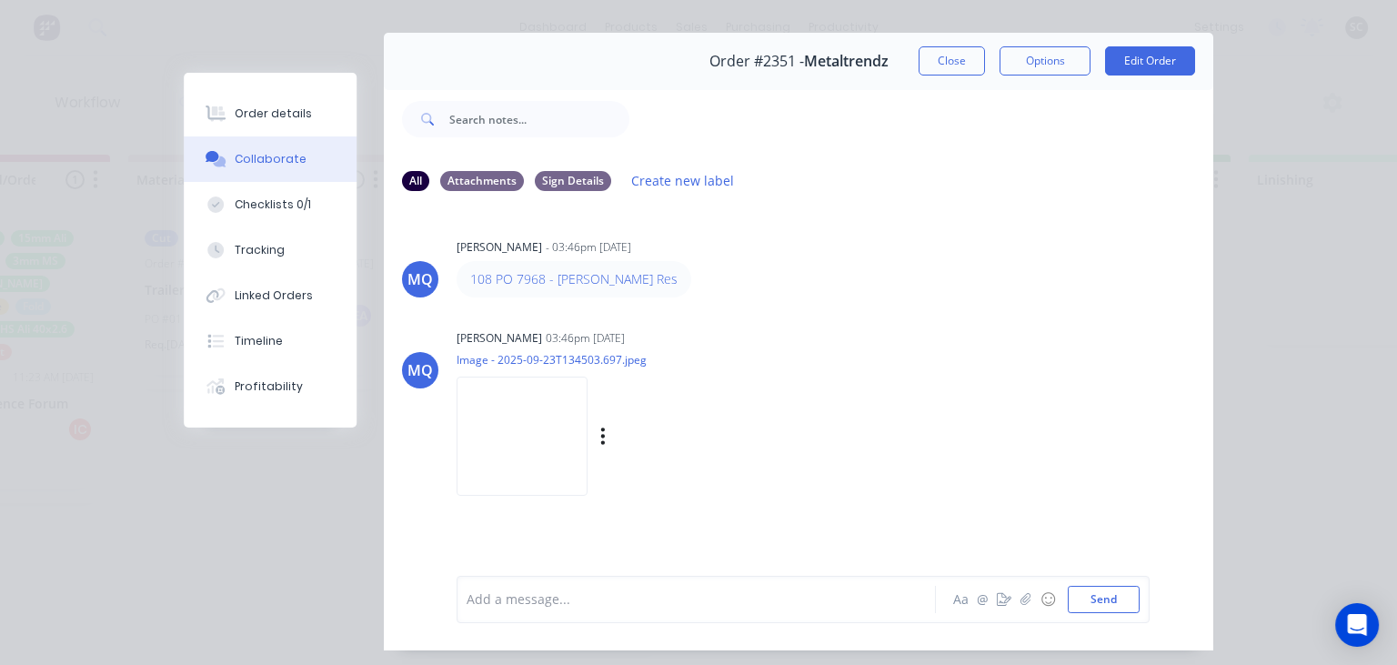
scroll to position [81, 0]
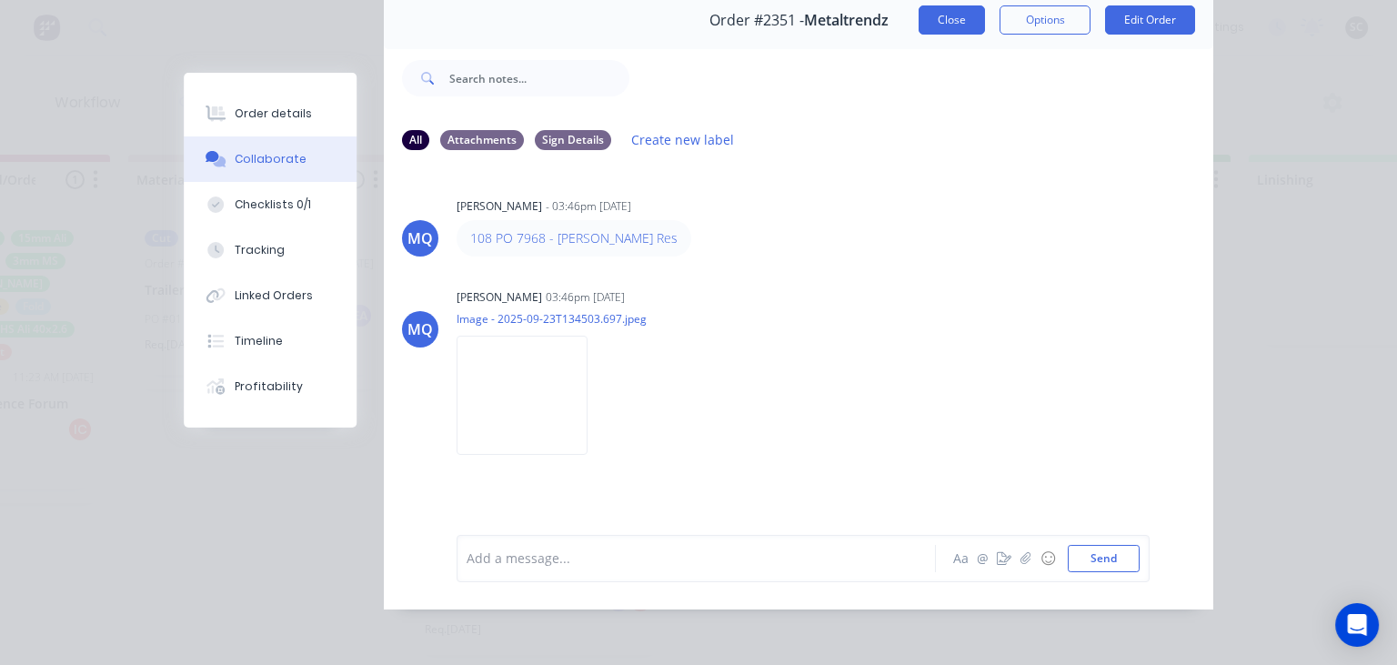
click at [954, 24] on button "Close" at bounding box center [951, 19] width 66 height 29
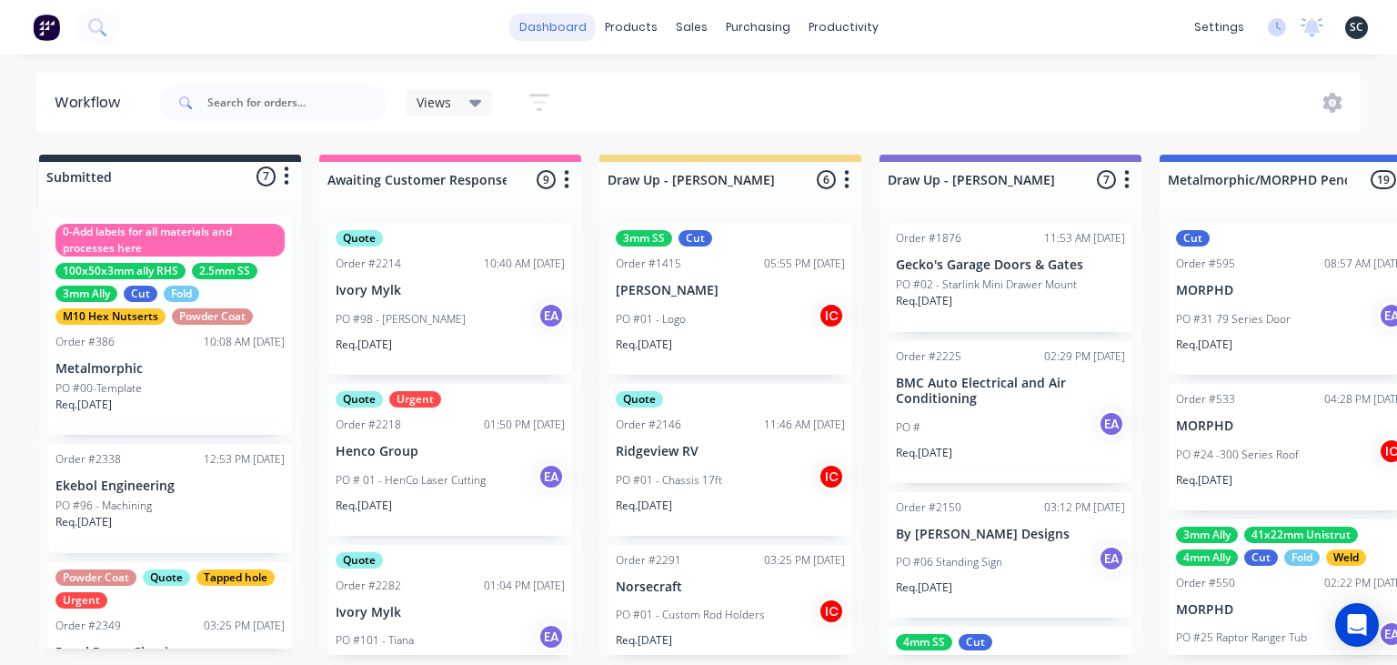
scroll to position [1571, 0]
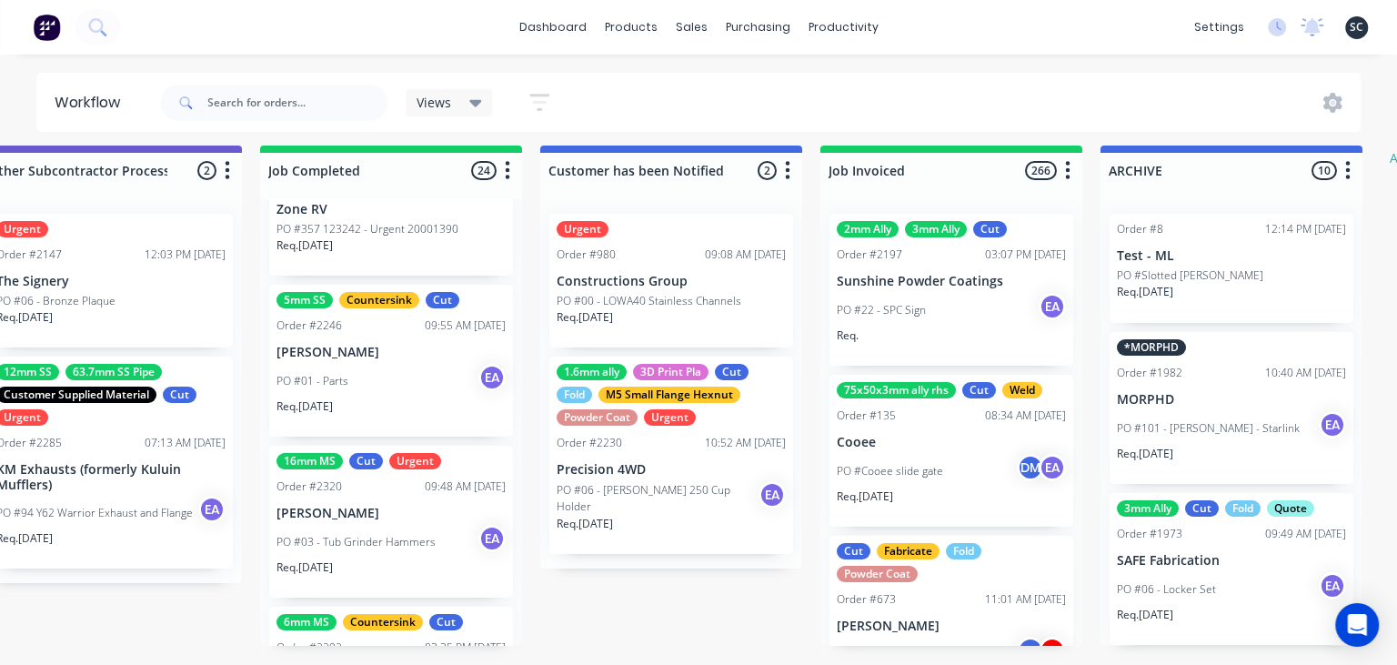
scroll to position [2426, 0]
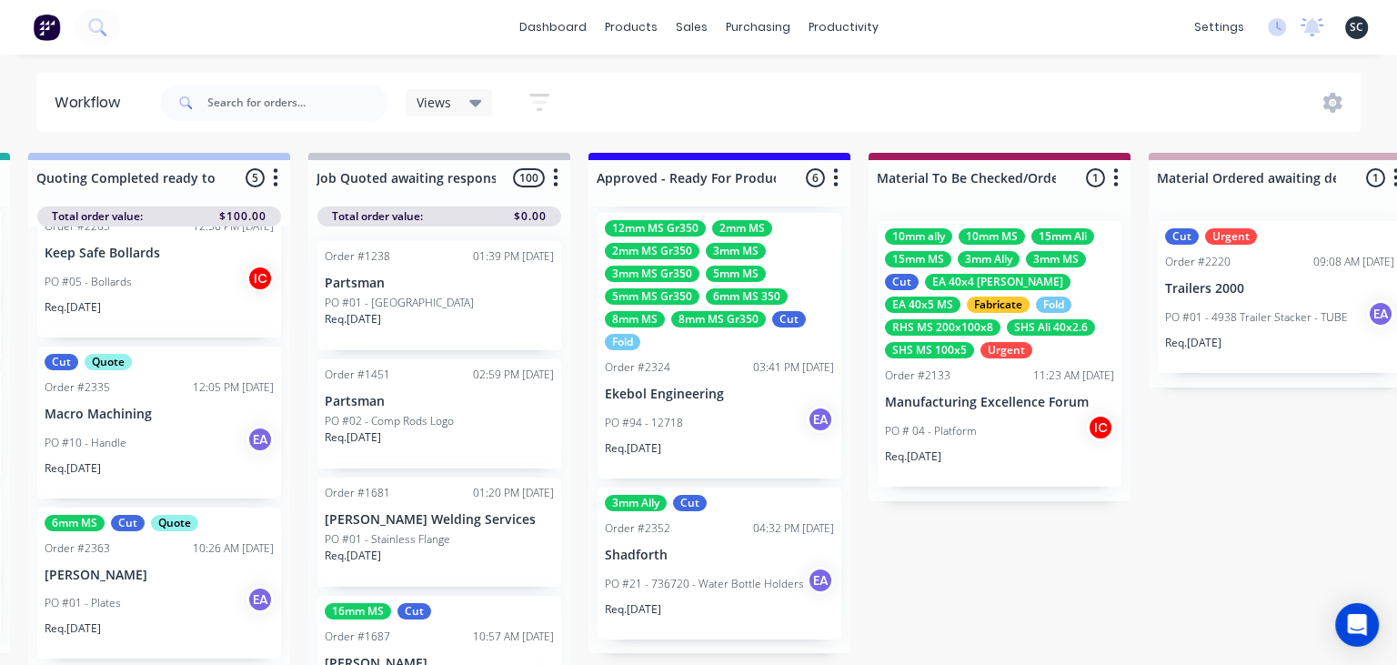
scroll to position [0, 1971]
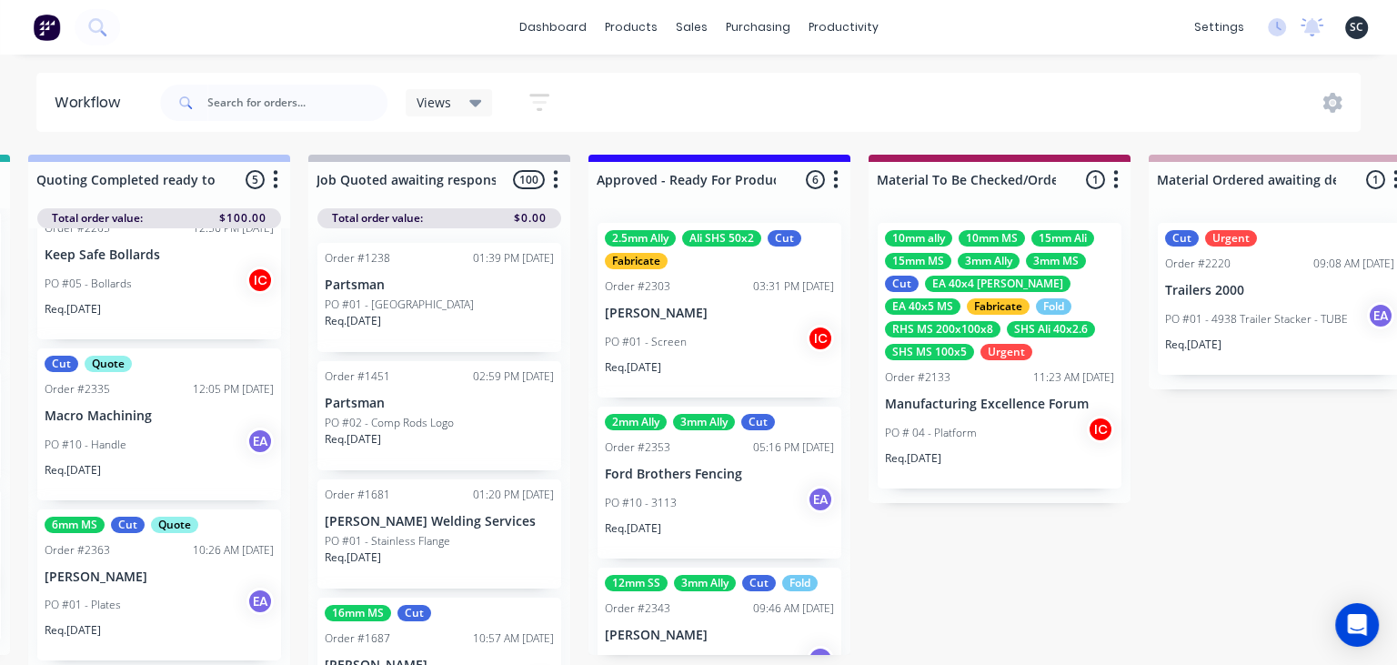
scroll to position [418, 0]
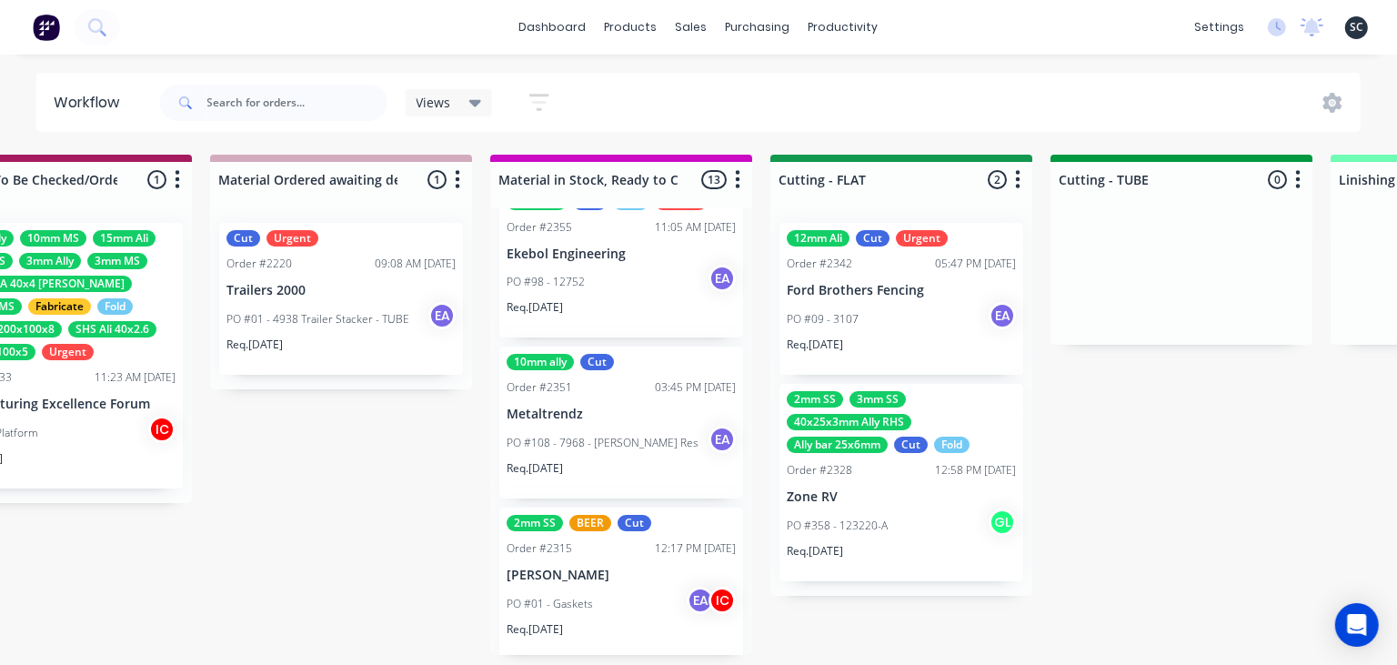
scroll to position [0, 2921]
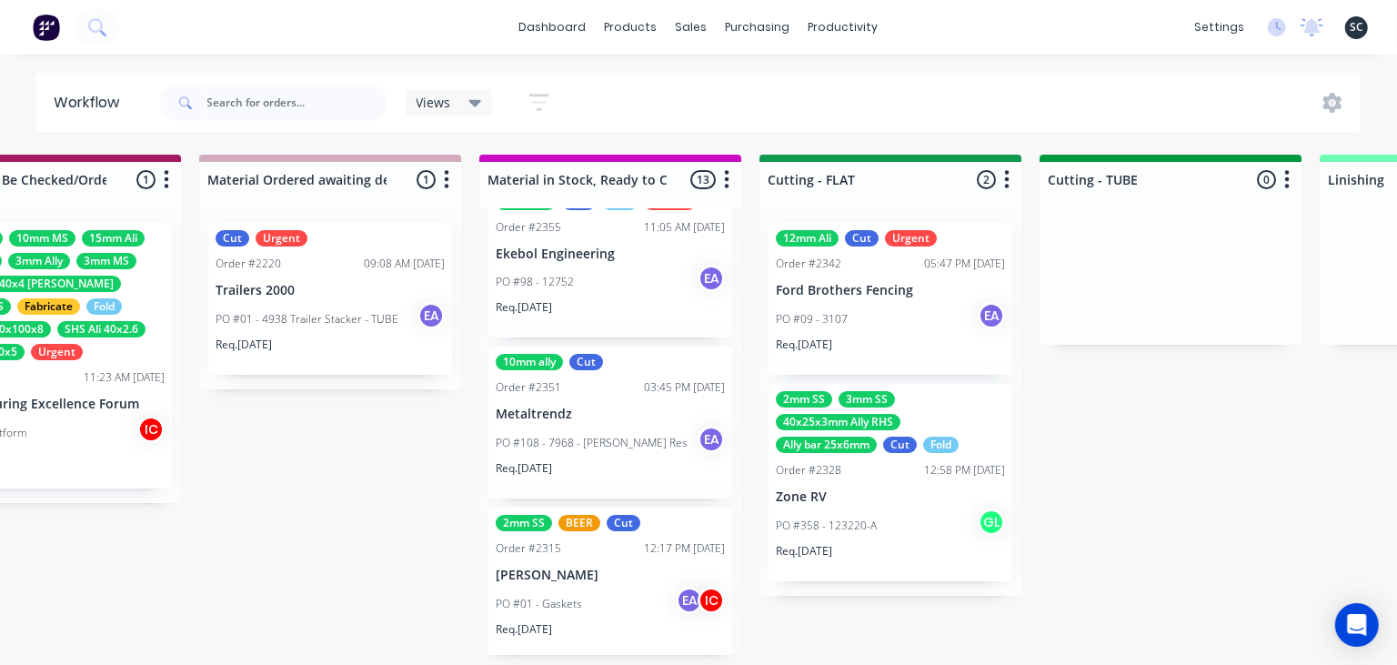
click at [1271, 605] on div "Submitted 7 Status colour #273444 hex #273444 Save Cancel Summaries Total order…" at bounding box center [824, 415] width 7516 height 520
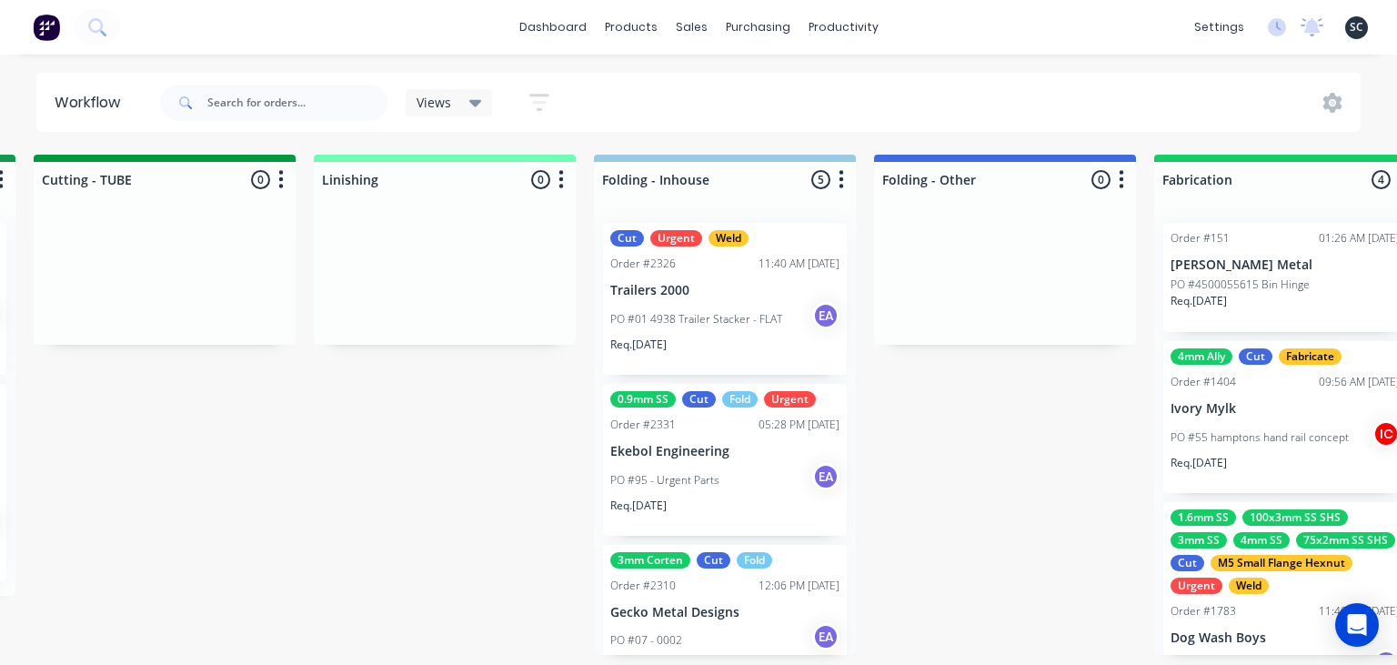
scroll to position [0, 3947]
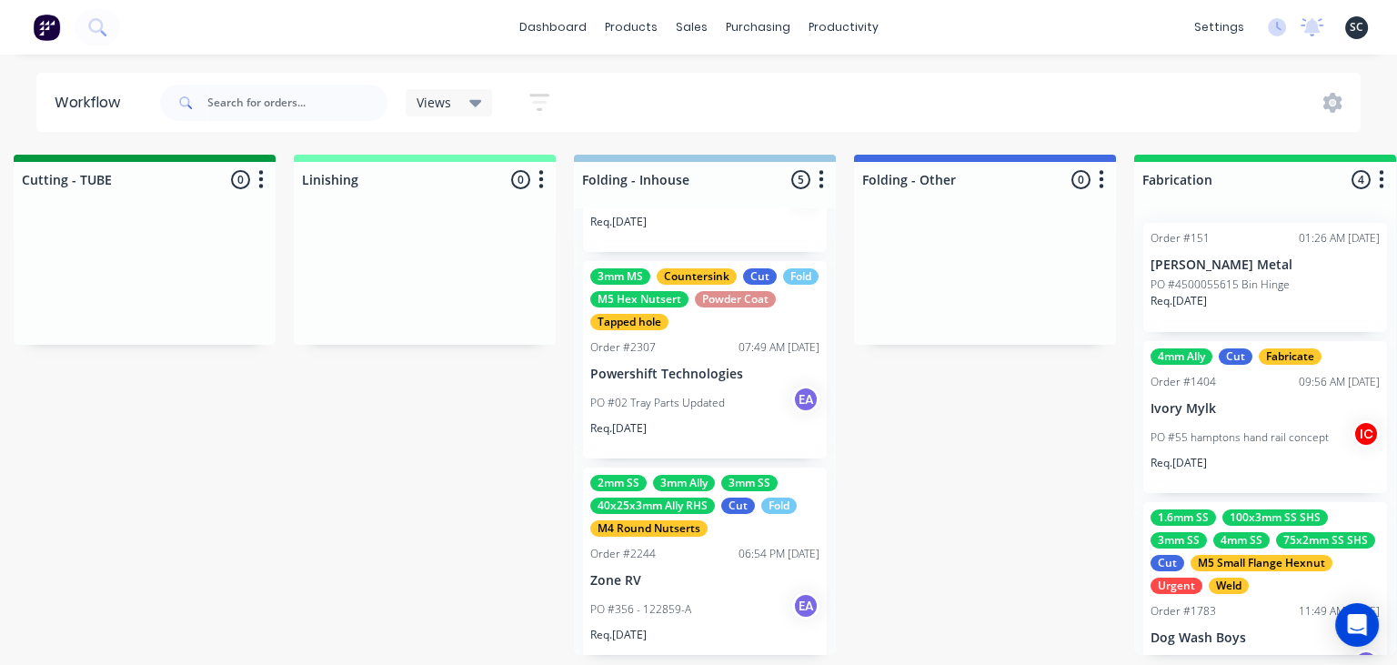
scroll to position [467, 0]
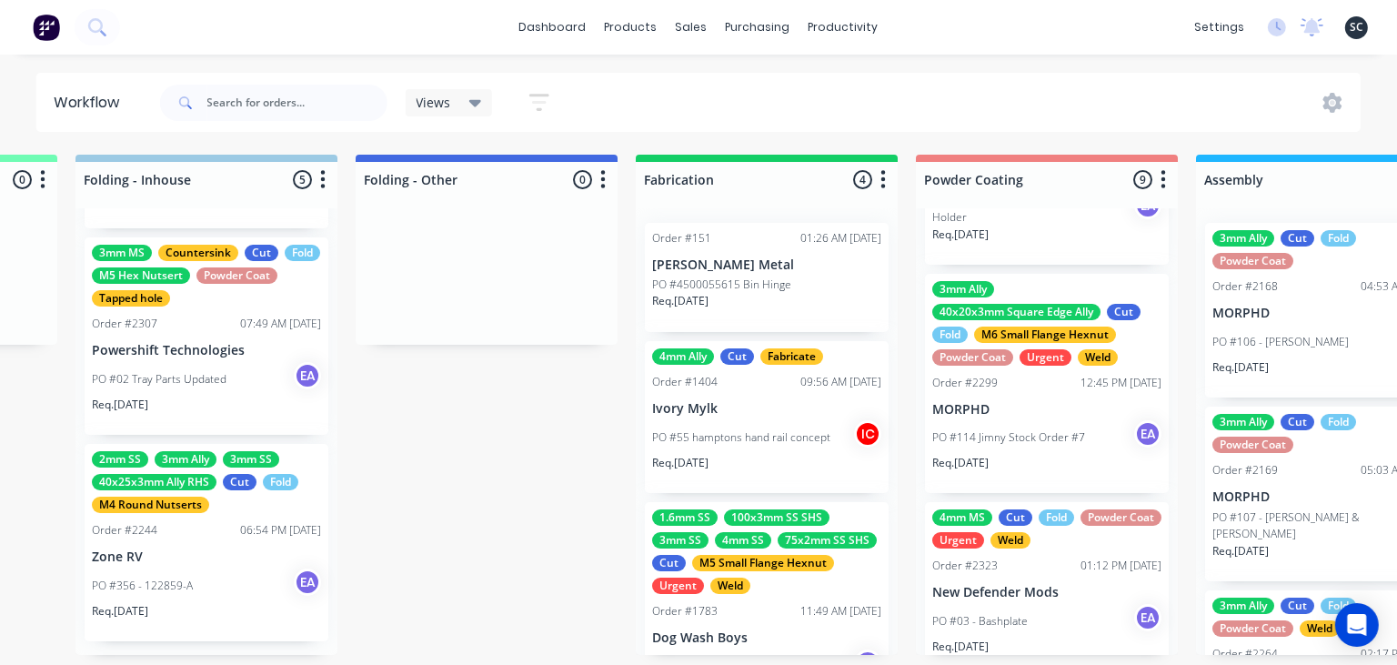
scroll to position [1207, 0]
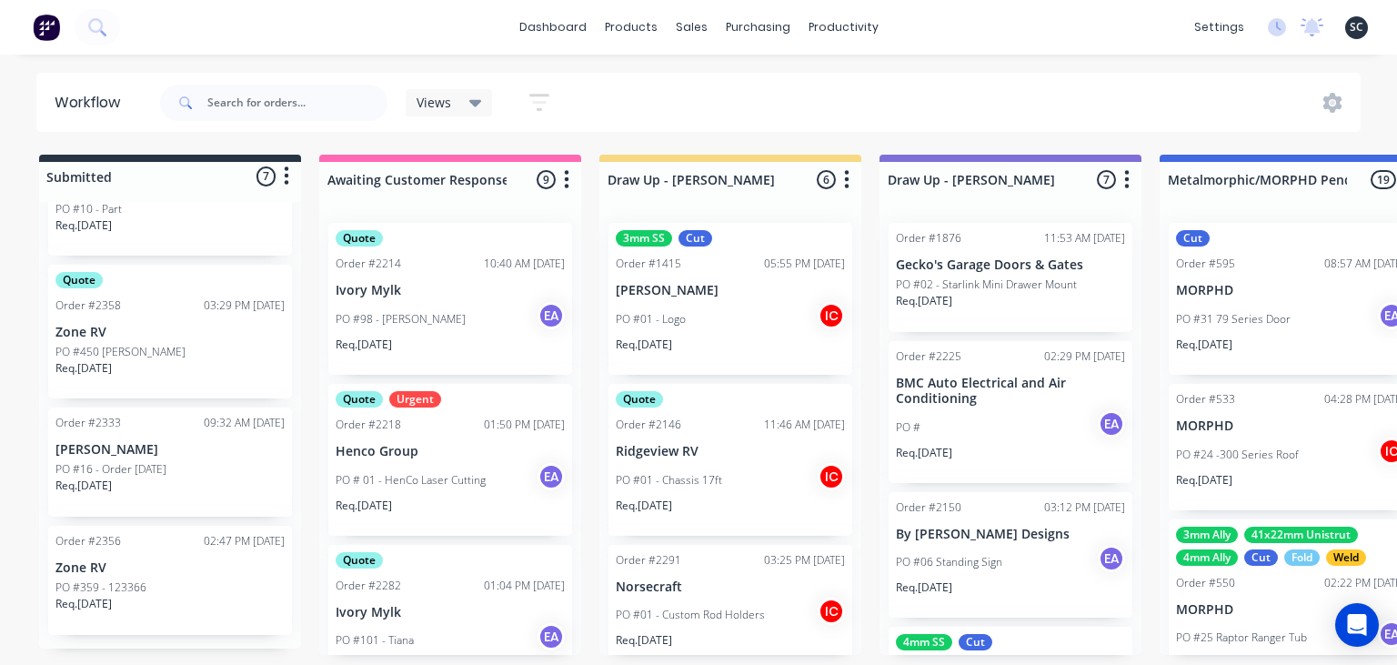
scroll to position [2426, 0]
